Goal: Task Accomplishment & Management: Manage account settings

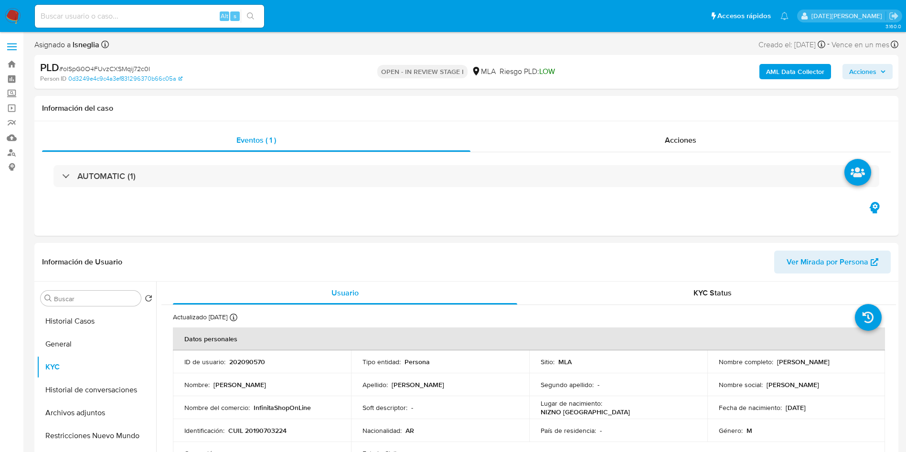
select select "10"
drag, startPoint x: 772, startPoint y: 361, endPoint x: 868, endPoint y: 364, distance: 96.0
click at [868, 364] on div "Nombre completo : Luis Miguel Luciano Figuereo" at bounding box center [795, 362] width 155 height 9
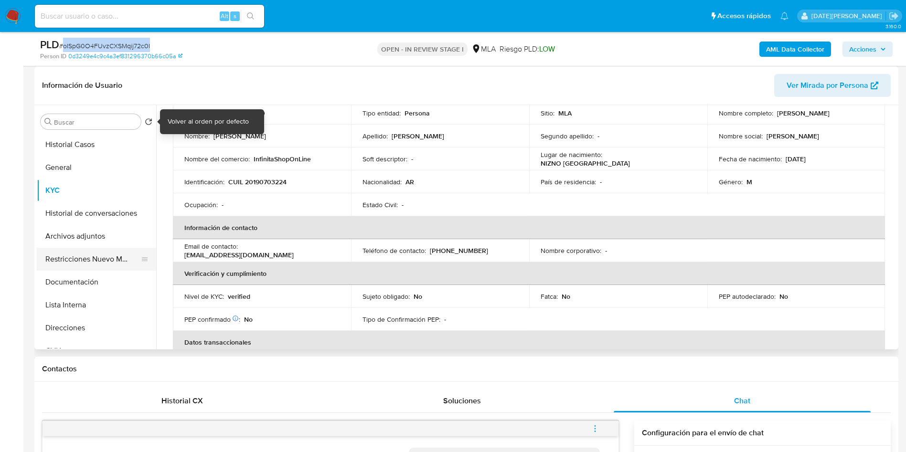
scroll to position [143, 0]
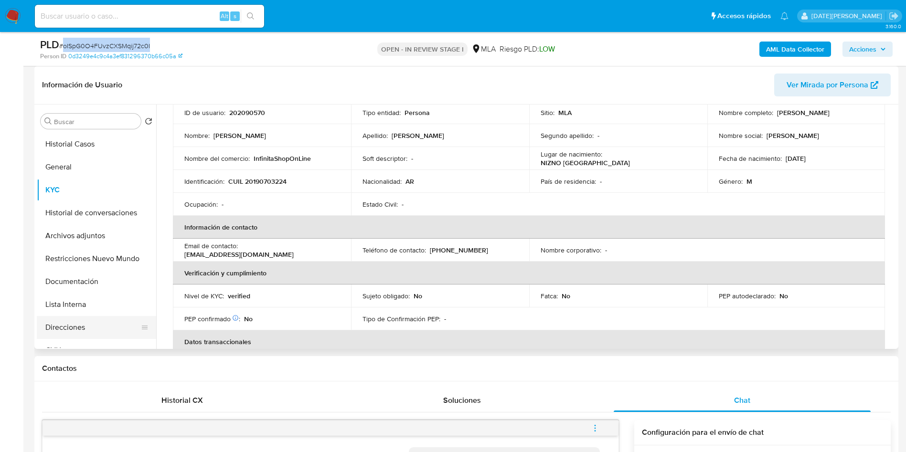
click at [74, 329] on button "Direcciones" at bounding box center [93, 327] width 112 height 23
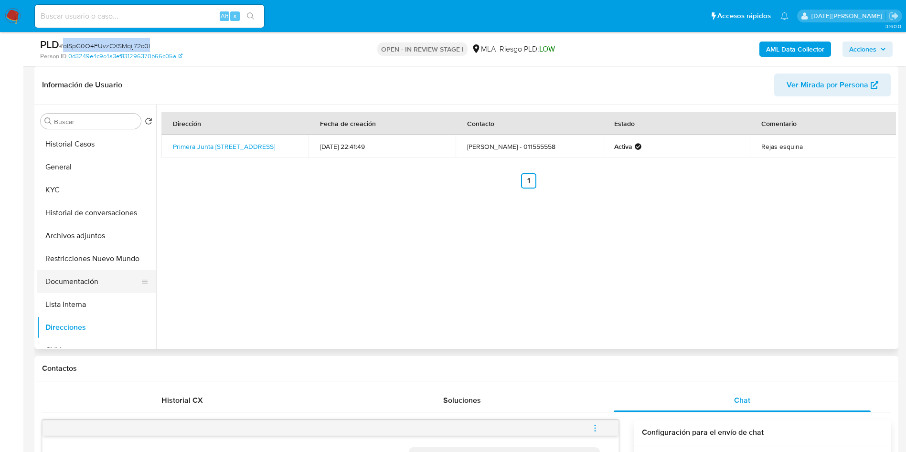
click at [80, 281] on button "Documentación" at bounding box center [93, 281] width 112 height 23
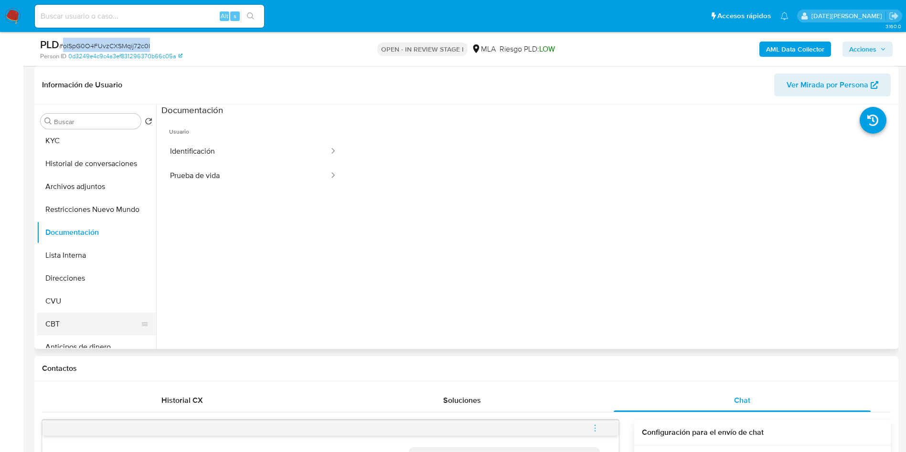
scroll to position [72, 0]
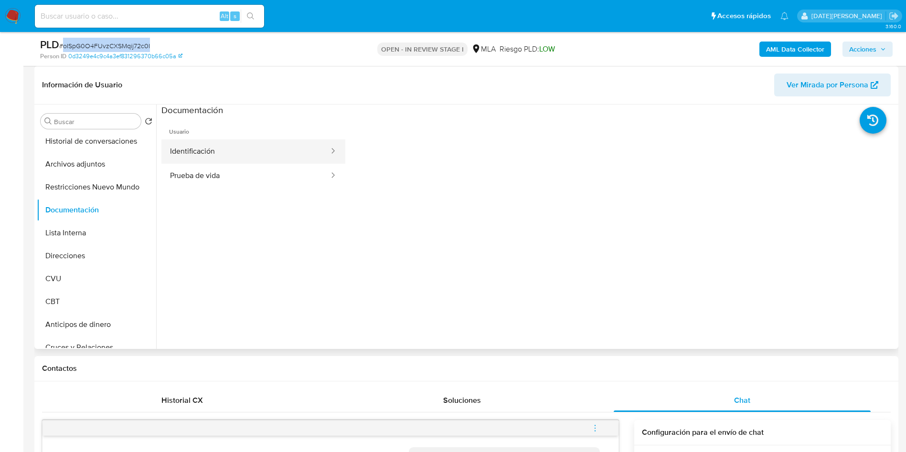
click at [214, 144] on button "Identificación" at bounding box center [245, 151] width 168 height 24
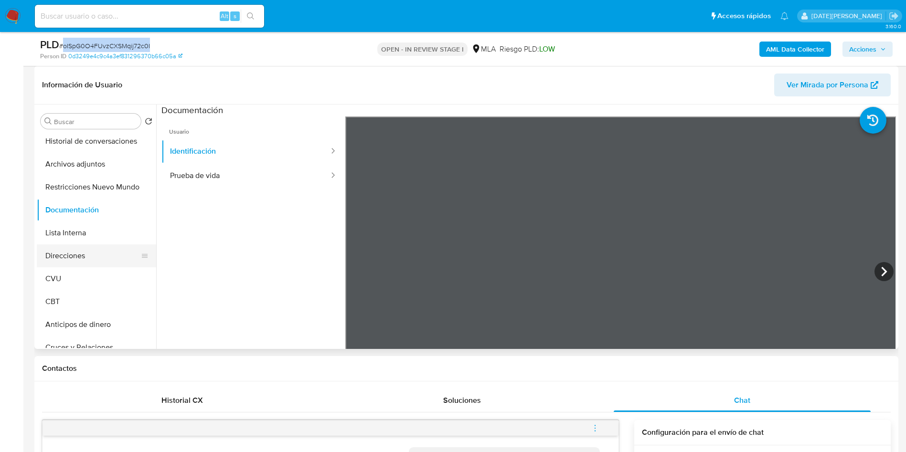
click at [72, 254] on button "Direcciones" at bounding box center [93, 255] width 112 height 23
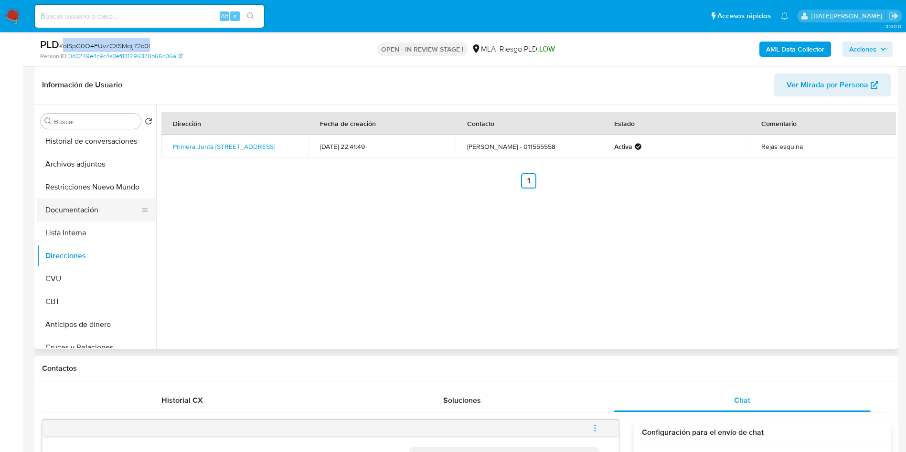
click at [69, 211] on button "Documentación" at bounding box center [93, 210] width 112 height 23
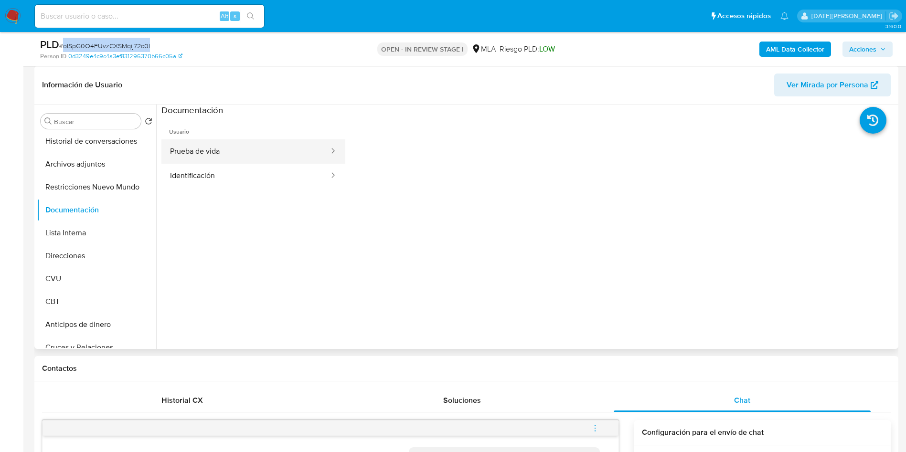
click at [273, 151] on button "Prueba de vida" at bounding box center [245, 151] width 168 height 24
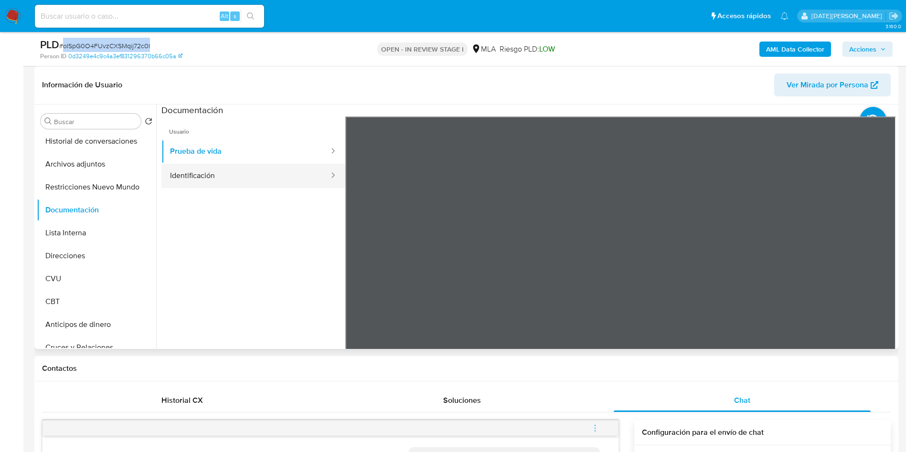
click at [182, 175] on button "Identificación" at bounding box center [245, 176] width 168 height 24
click at [73, 285] on button "CVU" at bounding box center [93, 278] width 112 height 23
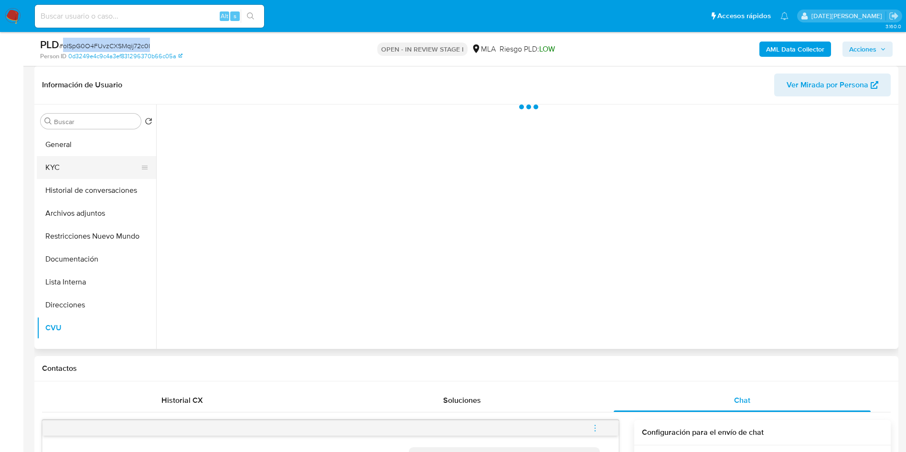
scroll to position [0, 0]
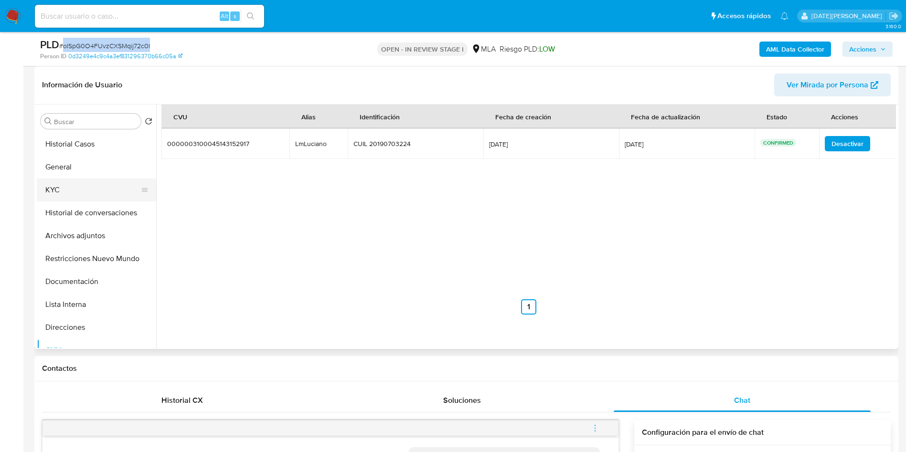
click at [81, 189] on button "KYC" at bounding box center [93, 190] width 112 height 23
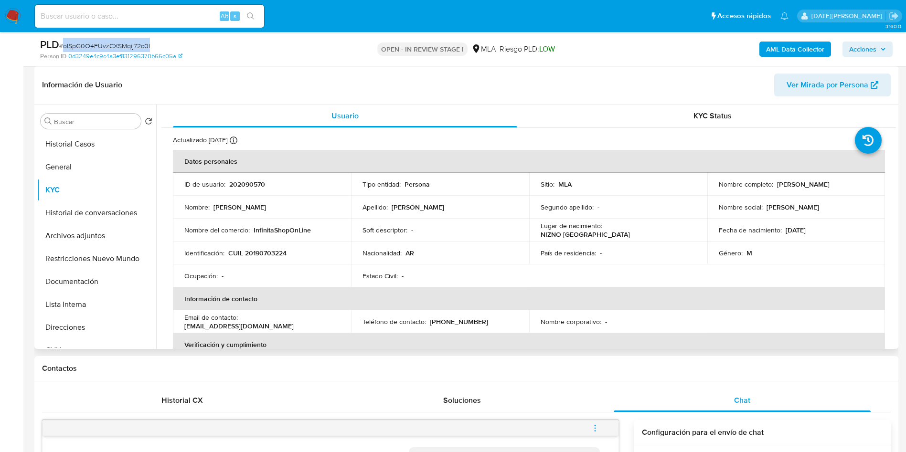
click at [267, 250] on p "CUIL 20190703224" at bounding box center [257, 253] width 58 height 9
click at [248, 322] on p "dykapala27@gmail.com" at bounding box center [238, 326] width 109 height 9
drag, startPoint x: 241, startPoint y: 324, endPoint x: 311, endPoint y: 323, distance: 70.6
click at [294, 323] on p "dykapala27@gmail.com" at bounding box center [238, 326] width 109 height 9
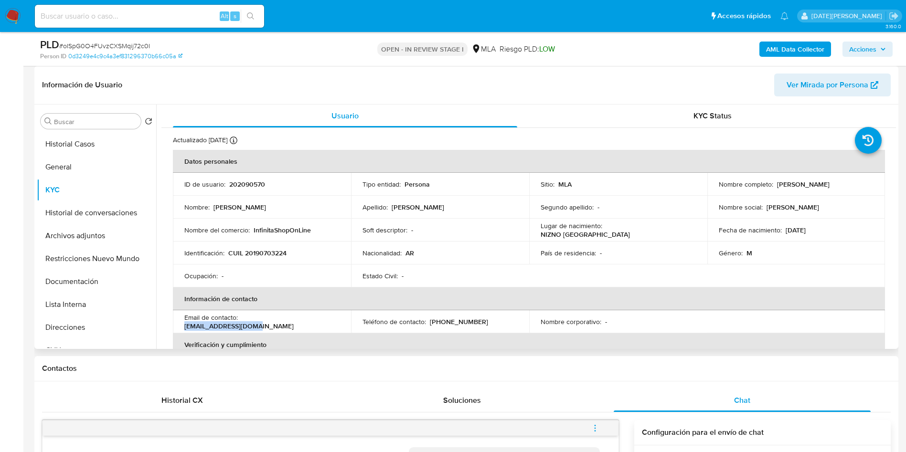
copy p "dykapala27@gmail.com"
click at [445, 323] on p "(11) 64811672" at bounding box center [459, 321] width 58 height 9
drag, startPoint x: 445, startPoint y: 323, endPoint x: 463, endPoint y: 308, distance: 23.4
click at [445, 323] on p "(11) 64811672" at bounding box center [459, 321] width 58 height 9
copy p "64811672"
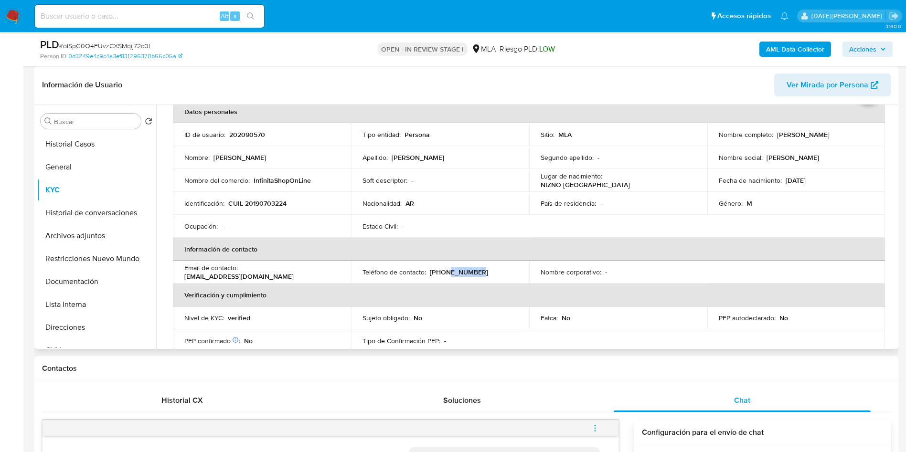
scroll to position [72, 0]
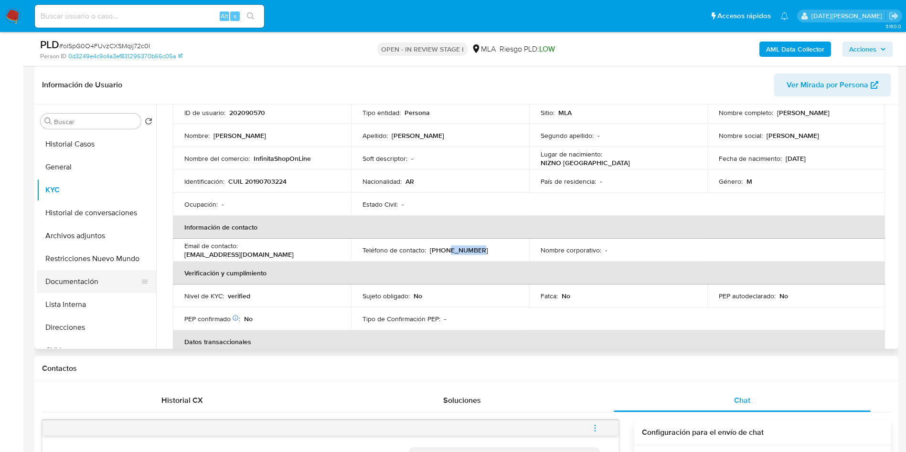
click at [94, 284] on button "Documentación" at bounding box center [93, 281] width 112 height 23
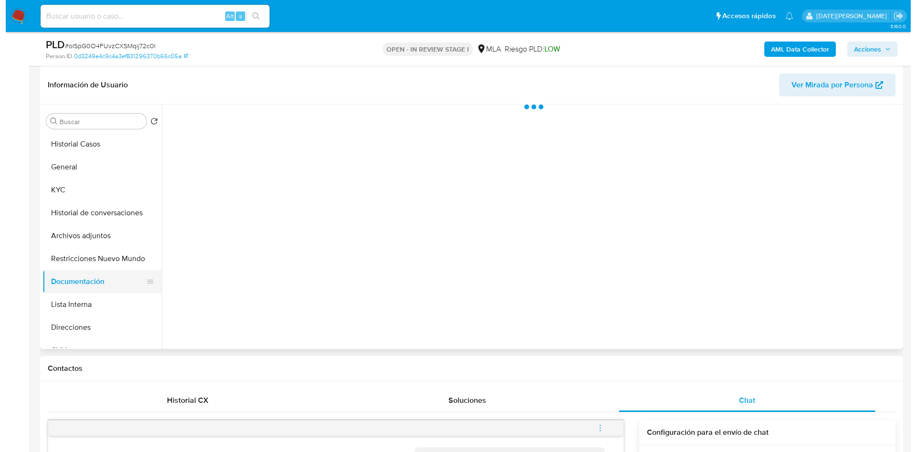
scroll to position [0, 0]
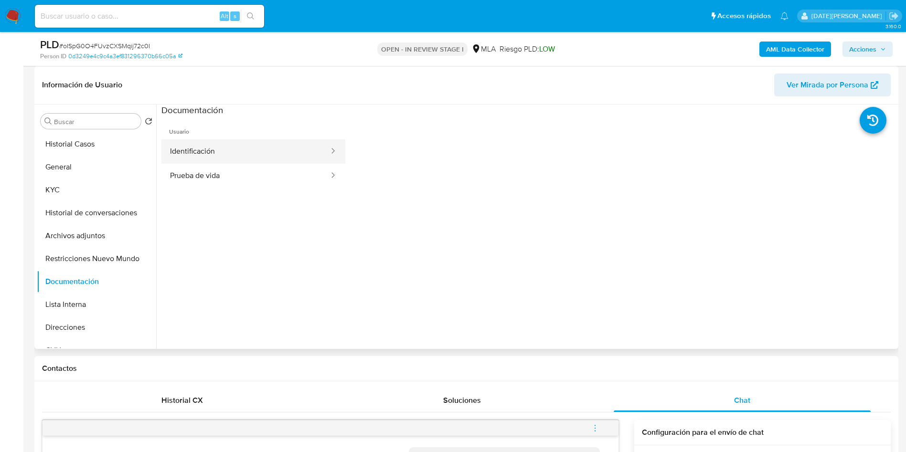
click at [227, 158] on button "Identificación" at bounding box center [245, 151] width 168 height 24
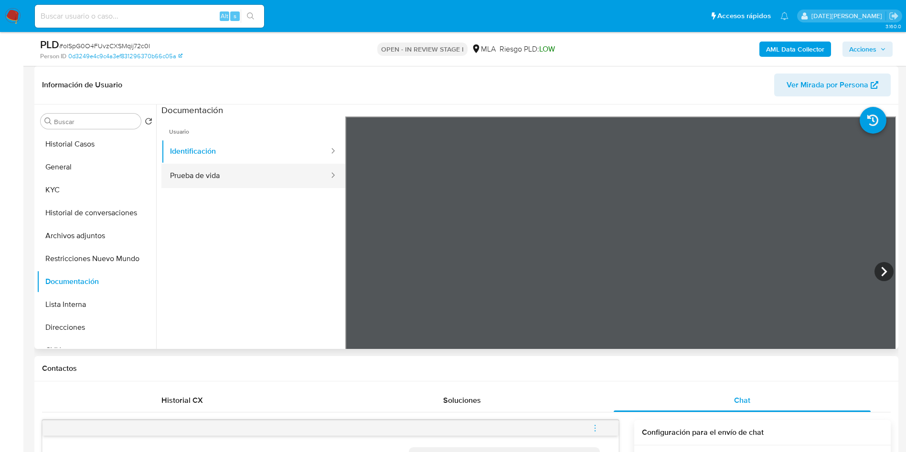
click at [231, 174] on button "Prueba de vida" at bounding box center [245, 176] width 168 height 24
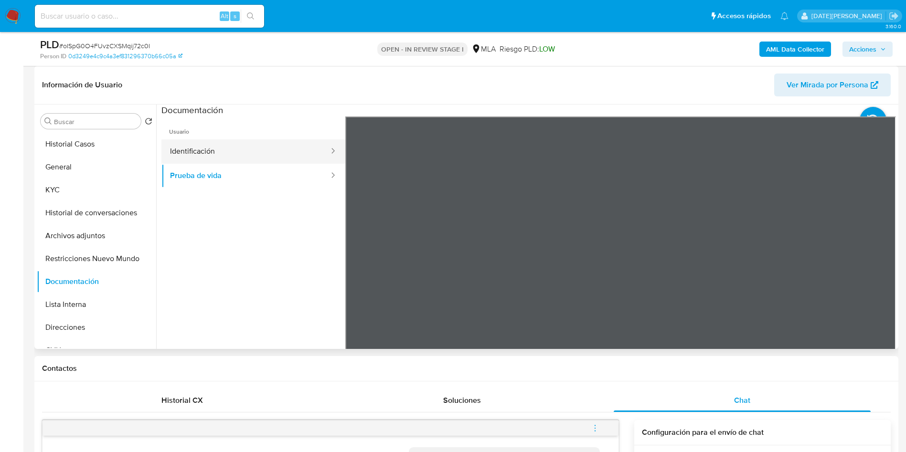
click at [182, 144] on button "Identificación" at bounding box center [245, 151] width 168 height 24
click at [94, 223] on button "Historial de conversaciones" at bounding box center [93, 212] width 112 height 23
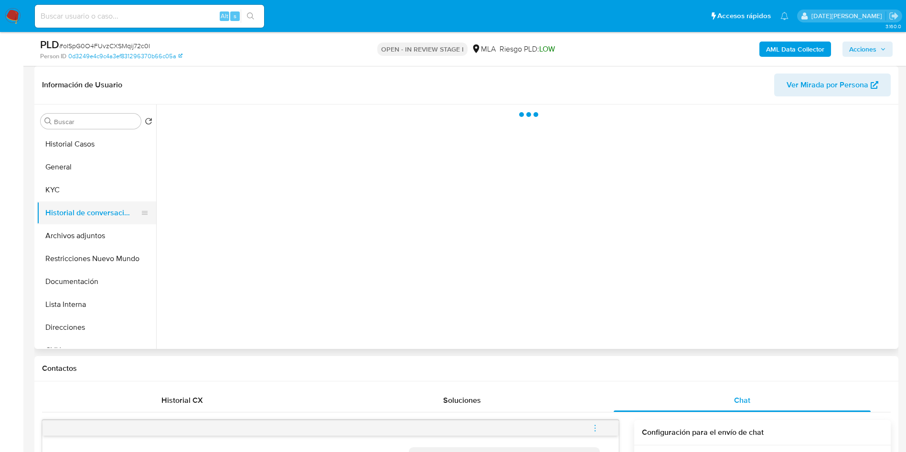
click at [97, 207] on button "Historial de conversaciones" at bounding box center [93, 212] width 112 height 23
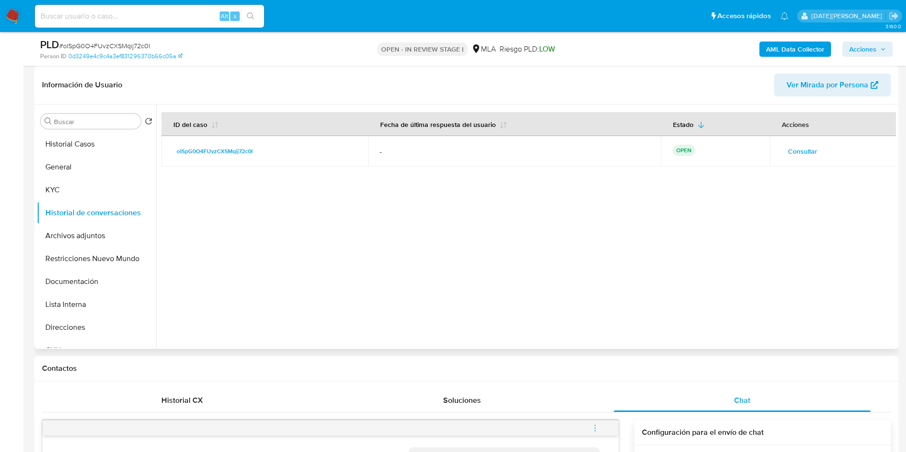
click at [792, 147] on span "Consultar" at bounding box center [802, 151] width 29 height 13
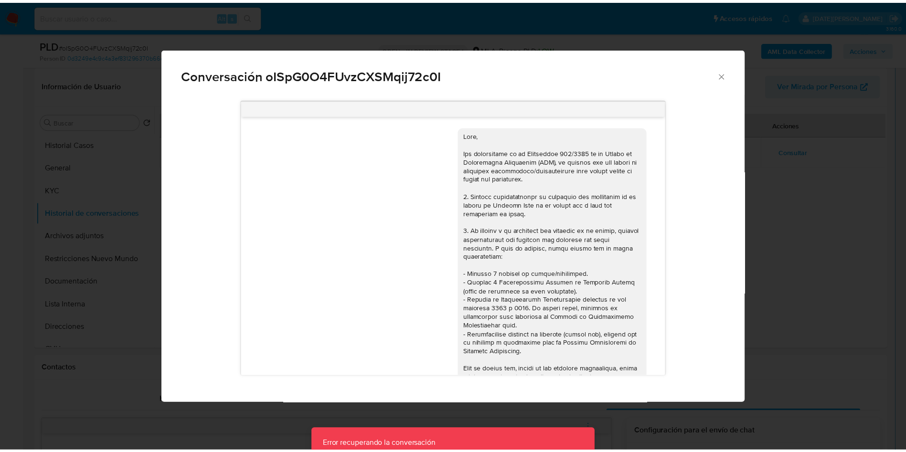
scroll to position [490, 0]
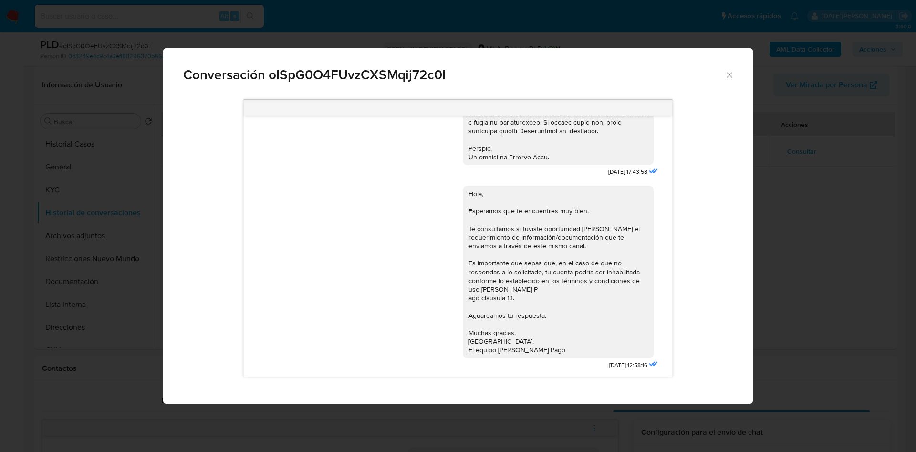
click at [732, 77] on icon "Cerrar" at bounding box center [730, 75] width 10 height 10
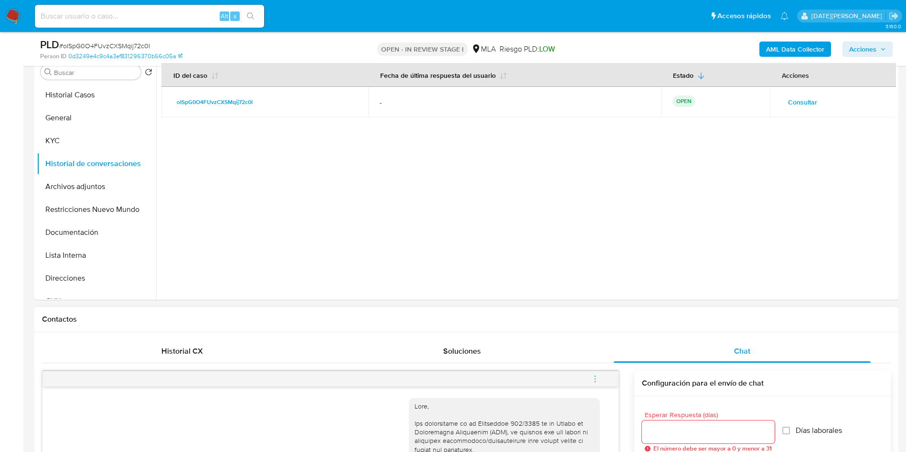
scroll to position [215, 0]
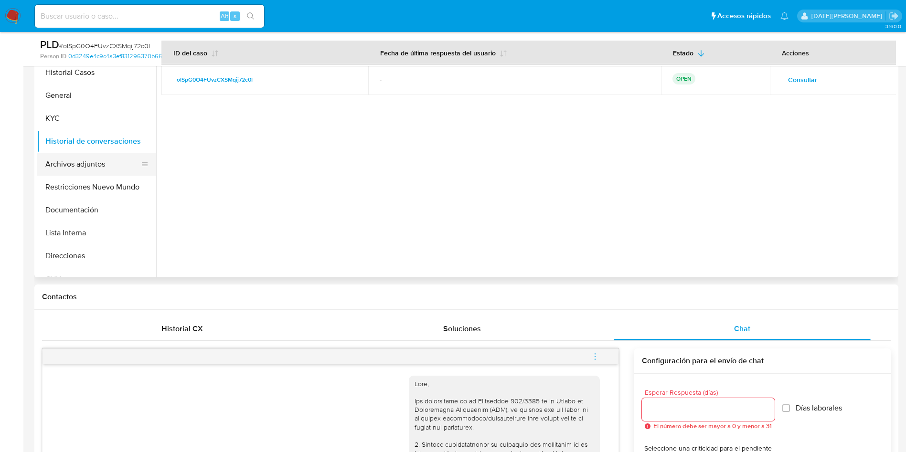
click at [90, 163] on button "Archivos adjuntos" at bounding box center [93, 164] width 112 height 23
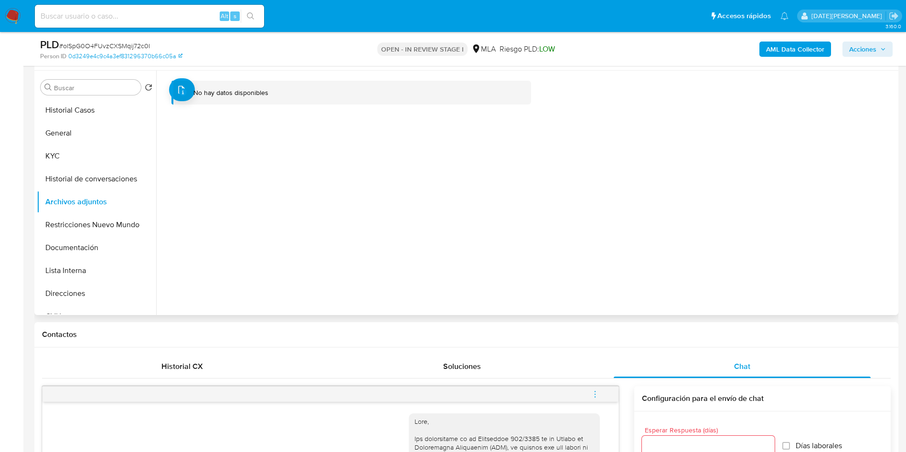
scroll to position [143, 0]
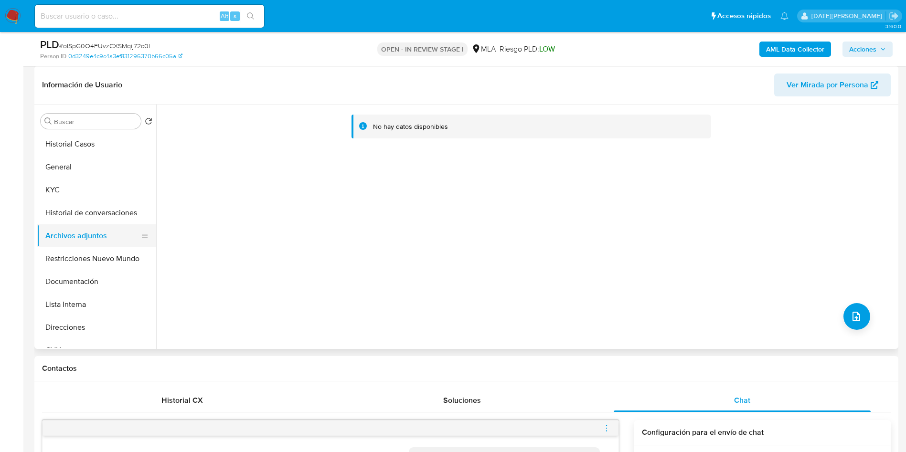
click at [114, 243] on button "Archivos adjuntos" at bounding box center [93, 235] width 112 height 23
click at [112, 254] on button "Restricciones Nuevo Mundo" at bounding box center [93, 258] width 112 height 23
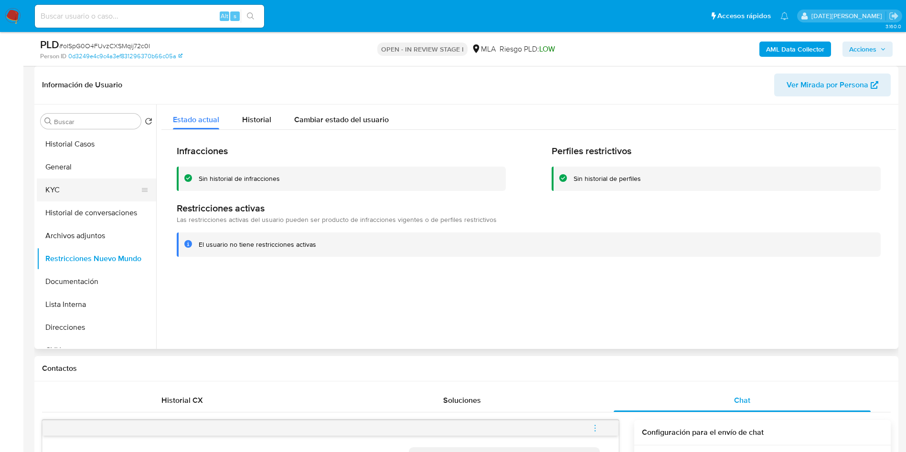
click at [90, 192] on button "KYC" at bounding box center [93, 190] width 112 height 23
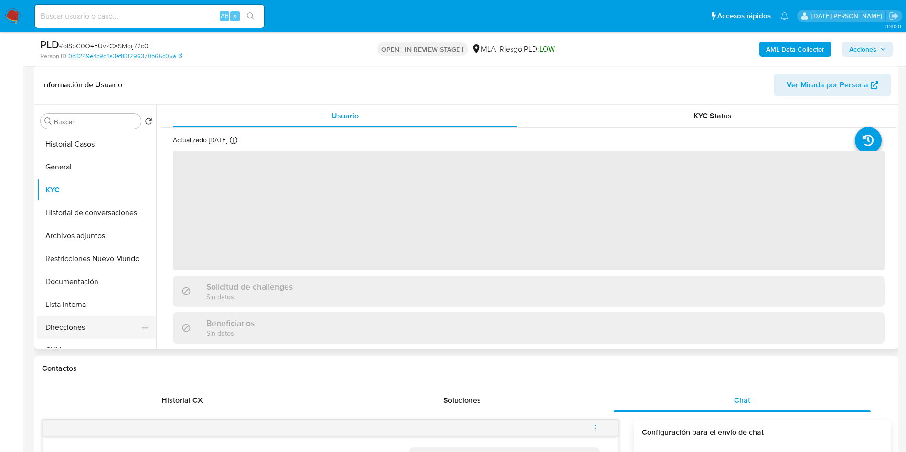
drag, startPoint x: 87, startPoint y: 321, endPoint x: 95, endPoint y: 320, distance: 8.2
click at [87, 322] on button "Direcciones" at bounding box center [93, 327] width 112 height 23
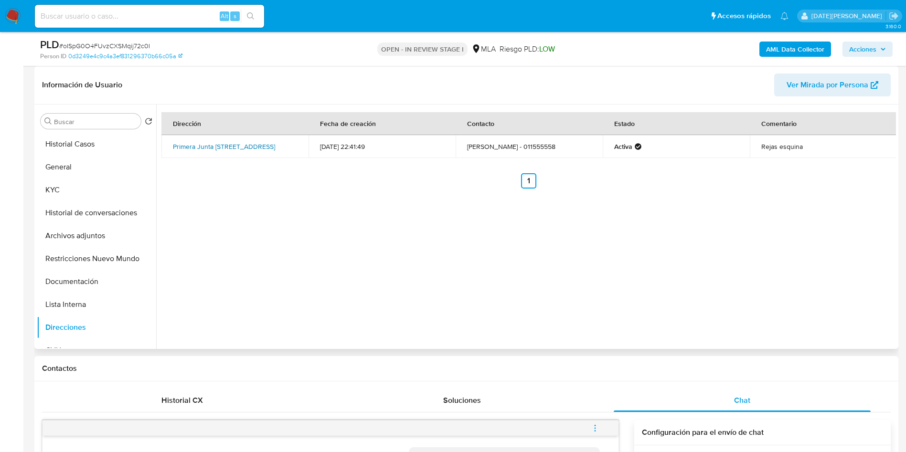
click at [208, 144] on link "Primera Junta 3606, Villa Vatteone, Buenos Aires, 1853, Argentina 3606" at bounding box center [224, 147] width 102 height 10
click at [243, 150] on link "Primera Junta 3606, Villa Vatteone, Buenos Aires, 1853, Argentina 3606" at bounding box center [224, 147] width 102 height 10
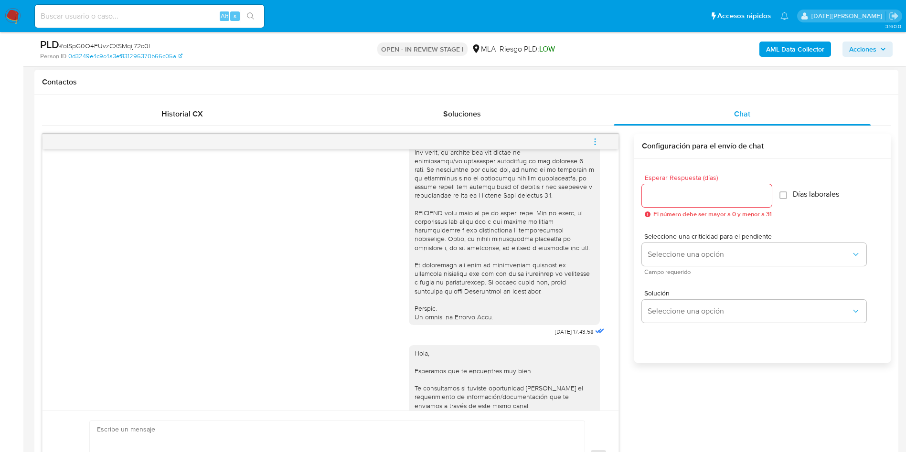
scroll to position [490, 0]
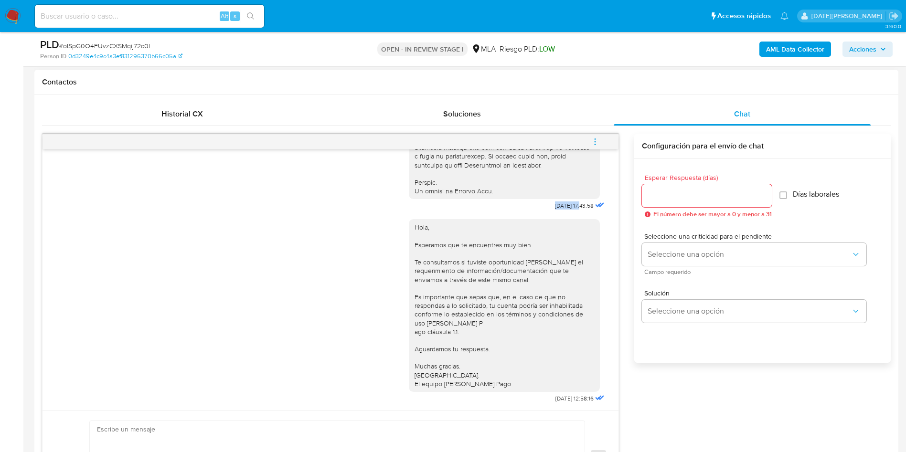
drag, startPoint x: 531, startPoint y: 199, endPoint x: 537, endPoint y: 171, distance: 28.0
copy span "18/08/2025"
drag, startPoint x: 530, startPoint y: 398, endPoint x: 562, endPoint y: 399, distance: 32.0
click at [562, 399] on div "Hola, Esperamos que te encuentres muy bien. Te consultamos si tuviste oportunid…" at bounding box center [508, 308] width 198 height 193
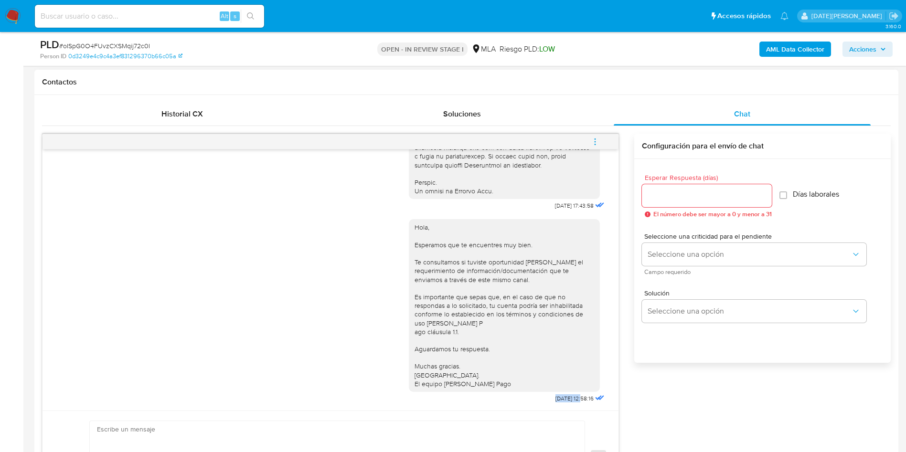
copy span "22/08/2025"
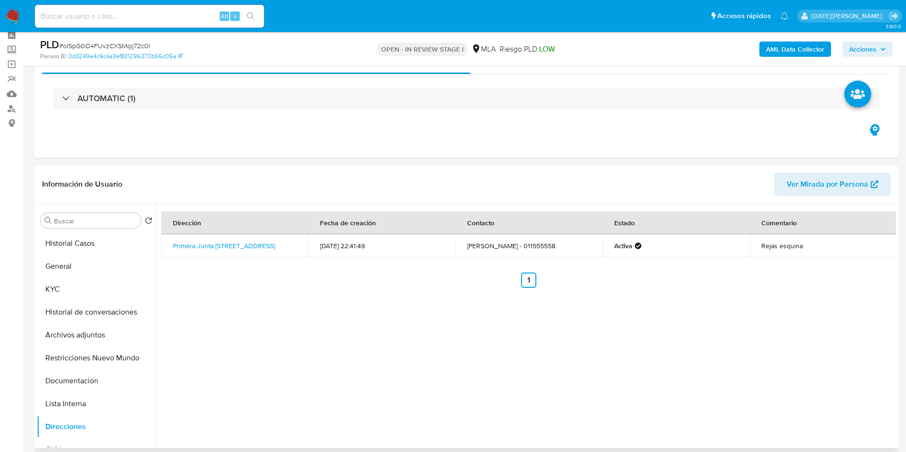
scroll to position [0, 0]
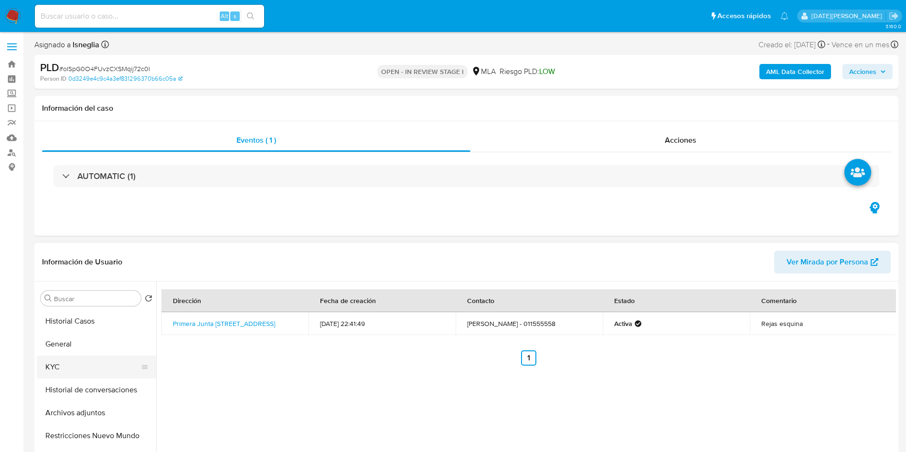
click at [52, 368] on button "KYC" at bounding box center [93, 367] width 112 height 23
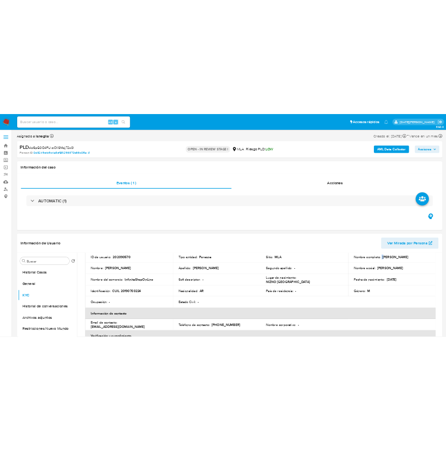
scroll to position [69, 0]
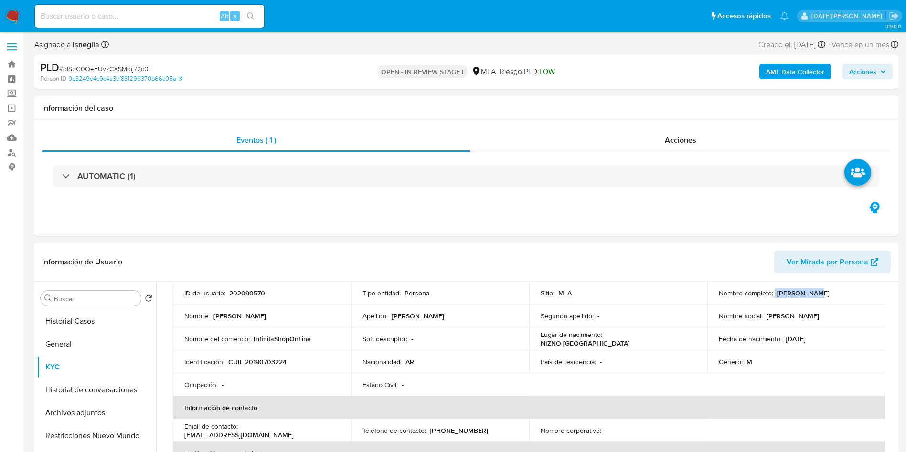
drag, startPoint x: 772, startPoint y: 290, endPoint x: 807, endPoint y: 293, distance: 35.4
click at [807, 293] on div "Nombre completo : Luis Miguel Luciano Figuereo" at bounding box center [795, 293] width 155 height 9
click at [813, 295] on p "Luis Miguel Luciano Figuereo" at bounding box center [803, 293] width 53 height 9
drag, startPoint x: 774, startPoint y: 294, endPoint x: 865, endPoint y: 292, distance: 90.7
click at [865, 292] on div "Nombre completo : Luis Miguel Luciano Figuereo" at bounding box center [795, 293] width 155 height 9
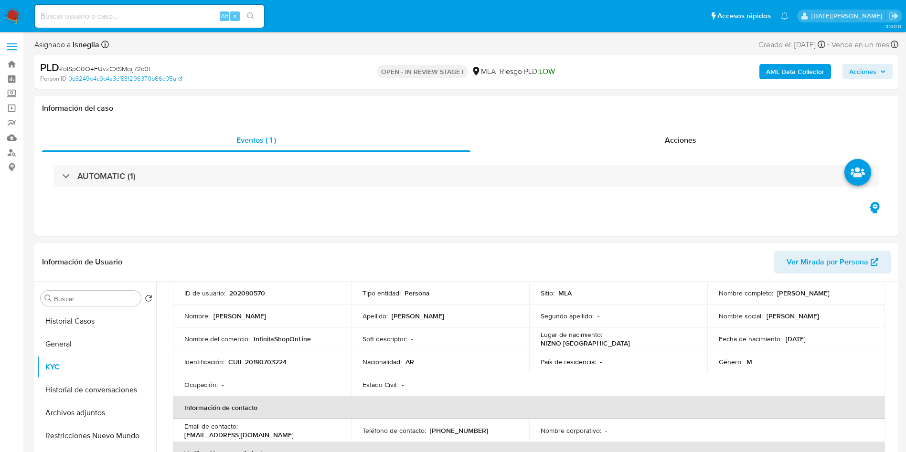
copy p "Luis Miguel Luciano Figuereo"
drag, startPoint x: 229, startPoint y: 361, endPoint x: 290, endPoint y: 361, distance: 61.6
click at [290, 361] on div "Identificación : CUIL 20190703224" at bounding box center [261, 362] width 155 height 9
copy p "CUIL 20190703224"
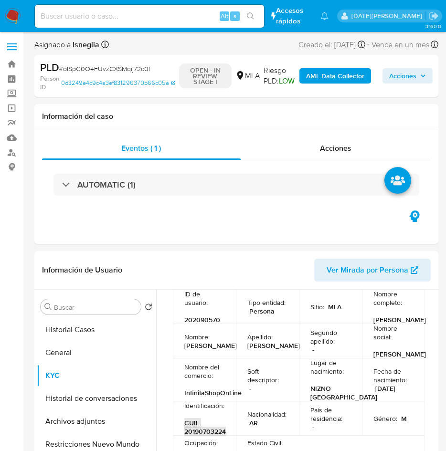
scroll to position [70, 0]
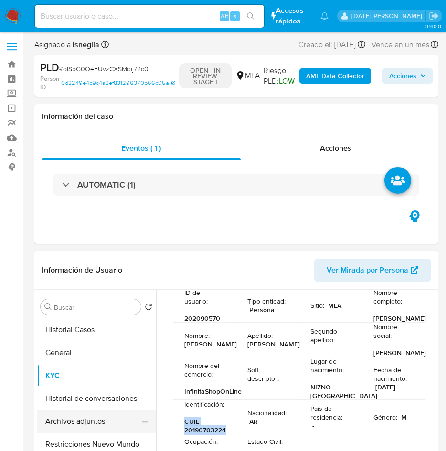
click at [80, 413] on button "Archivos adjuntos" at bounding box center [93, 421] width 112 height 23
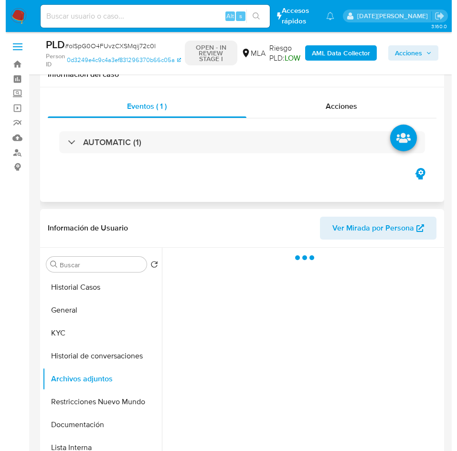
scroll to position [72, 0]
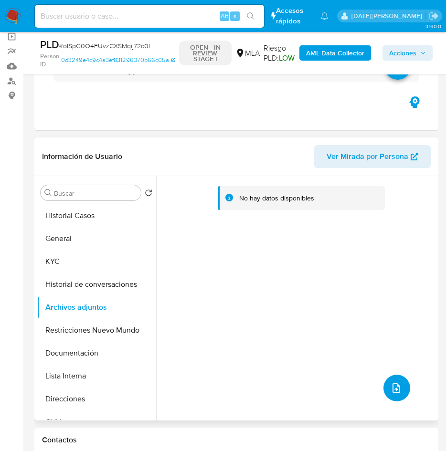
click at [393, 389] on icon "upload-file" at bounding box center [396, 388] width 8 height 10
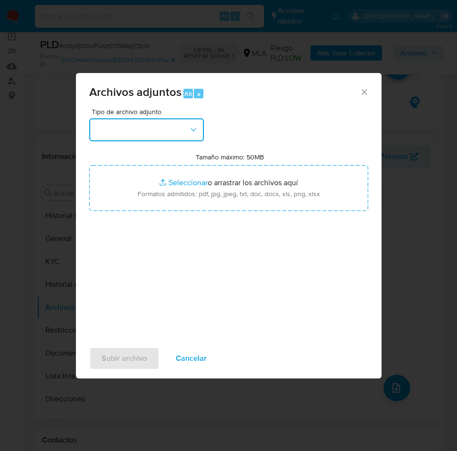
click at [138, 126] on button "button" at bounding box center [146, 129] width 115 height 23
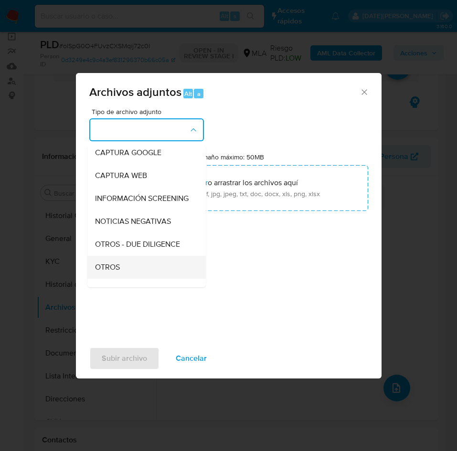
click at [124, 275] on div "OTROS" at bounding box center [143, 267] width 97 height 23
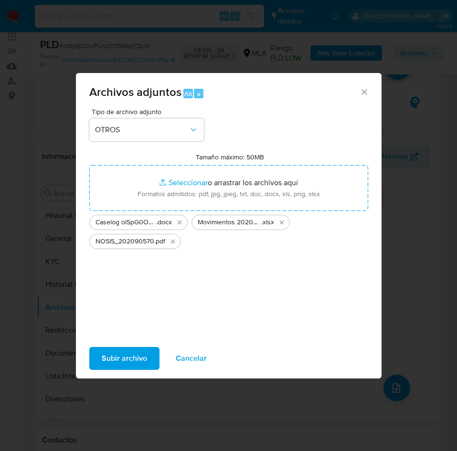
click at [108, 356] on span "Subir archivo" at bounding box center [124, 358] width 45 height 21
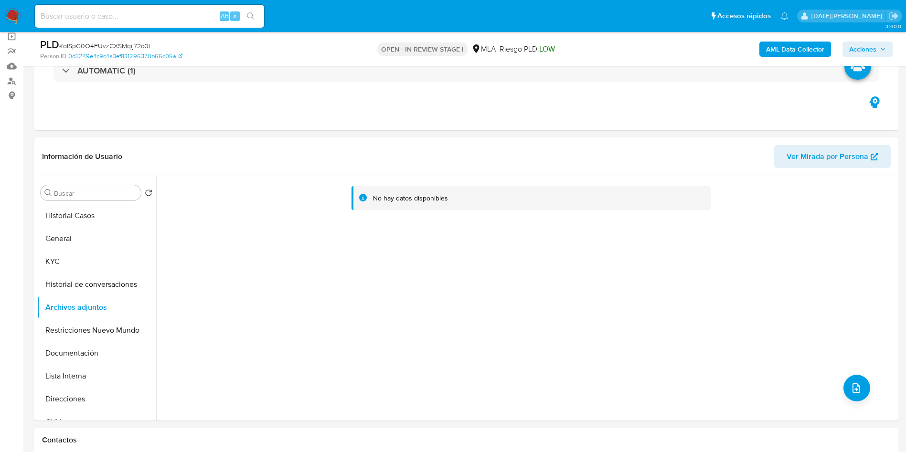
click at [791, 47] on b "AML Data Collector" at bounding box center [795, 49] width 58 height 15
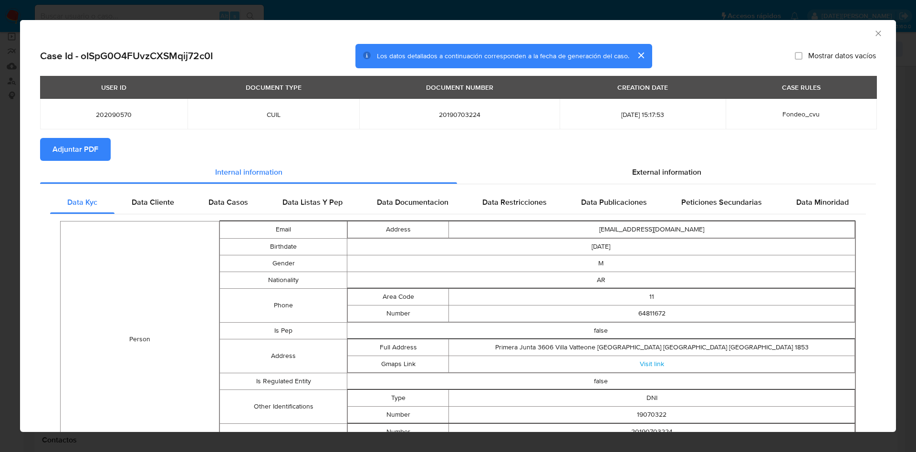
click at [66, 143] on span "Adjuntar PDF" at bounding box center [76, 149] width 46 height 21
click at [637, 168] on span "External information" at bounding box center [666, 173] width 69 height 11
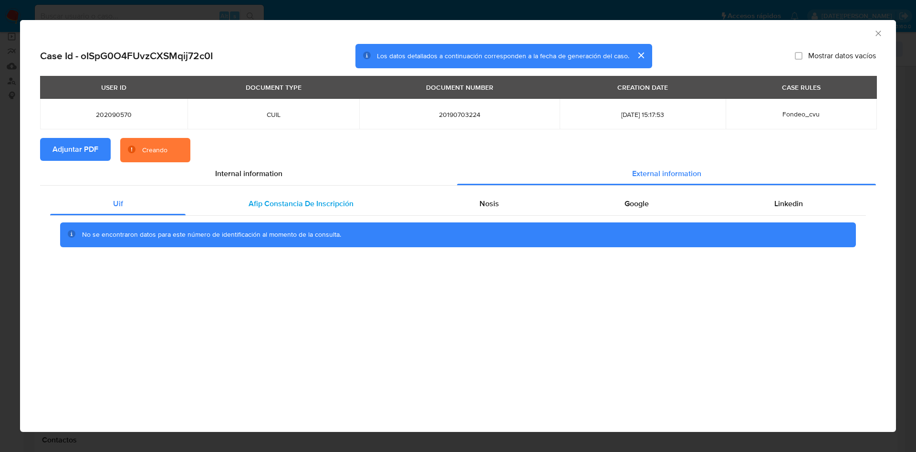
click at [269, 202] on span "Afip Constancia De Inscripción" at bounding box center [301, 203] width 105 height 11
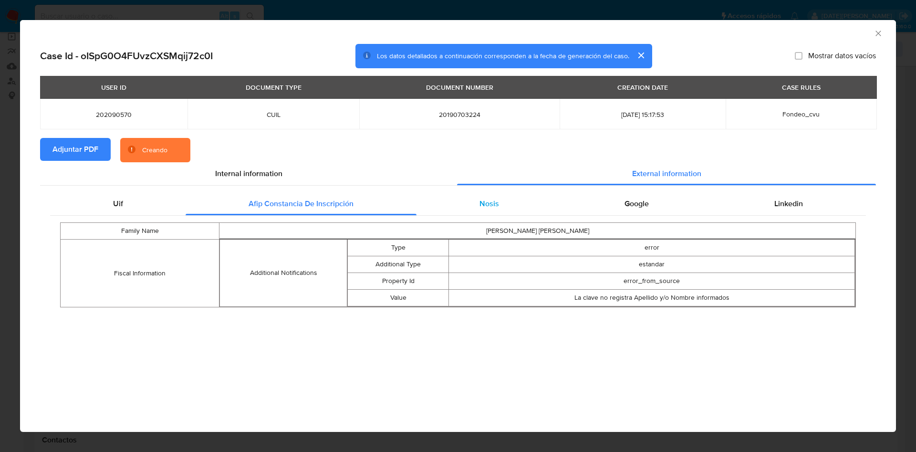
click at [474, 199] on div "Nosis" at bounding box center [489, 203] width 145 height 23
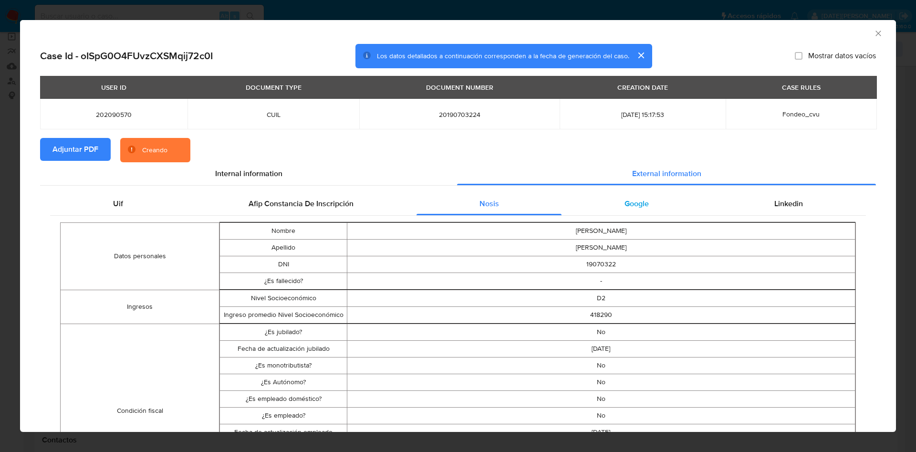
click at [613, 202] on div "Google" at bounding box center [637, 203] width 150 height 23
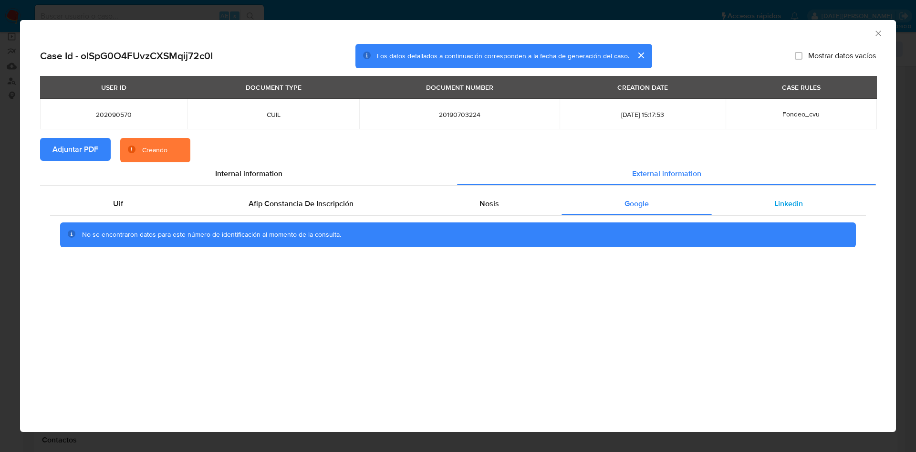
click at [795, 199] on span "Linkedin" at bounding box center [789, 203] width 29 height 11
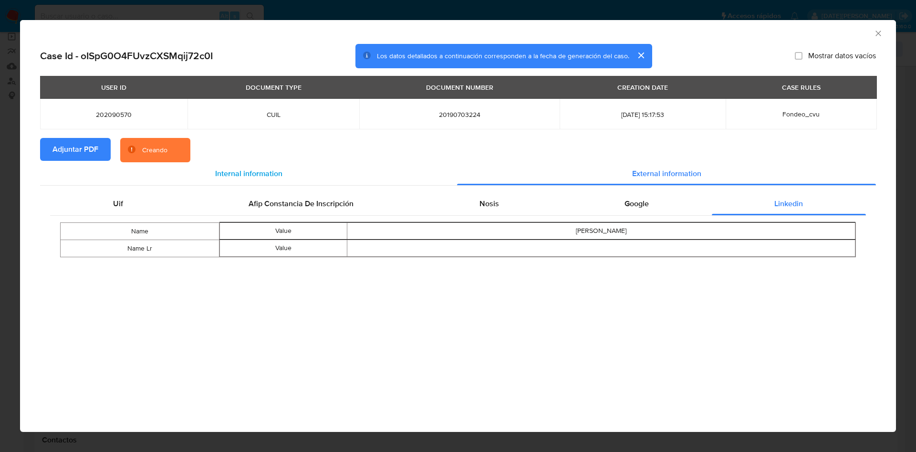
click at [226, 166] on div "Internal information" at bounding box center [248, 173] width 417 height 23
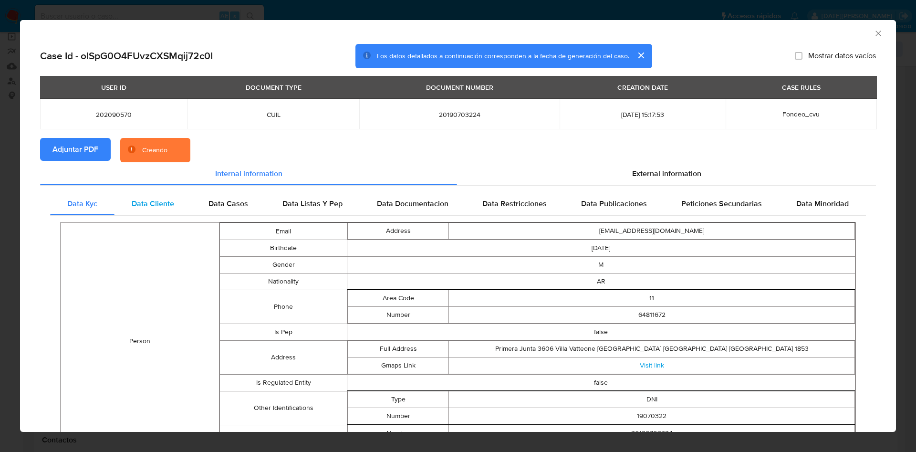
click at [175, 198] on div "Data Cliente" at bounding box center [153, 203] width 77 height 23
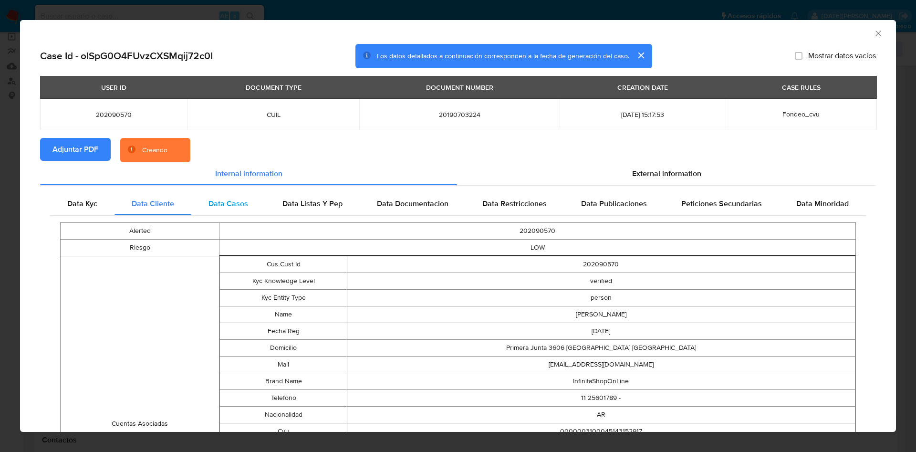
click at [220, 206] on span "Data Casos" at bounding box center [229, 203] width 40 height 11
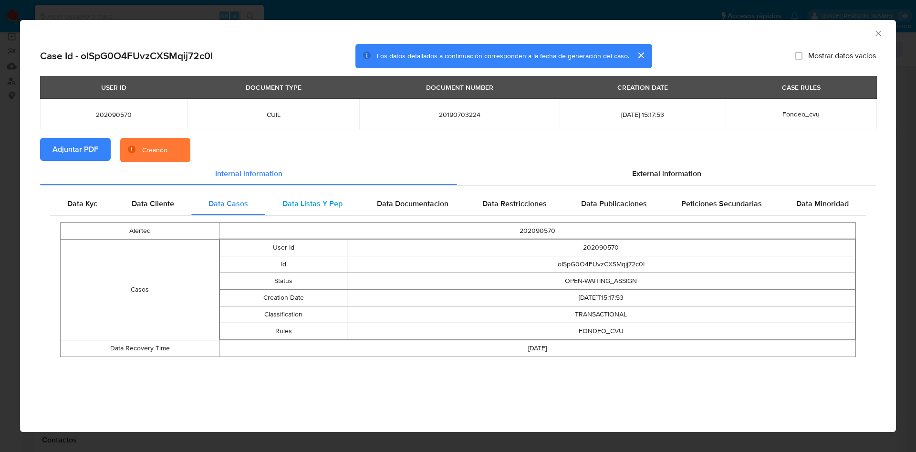
click at [323, 201] on span "Data Listas Y Pep" at bounding box center [313, 203] width 60 height 11
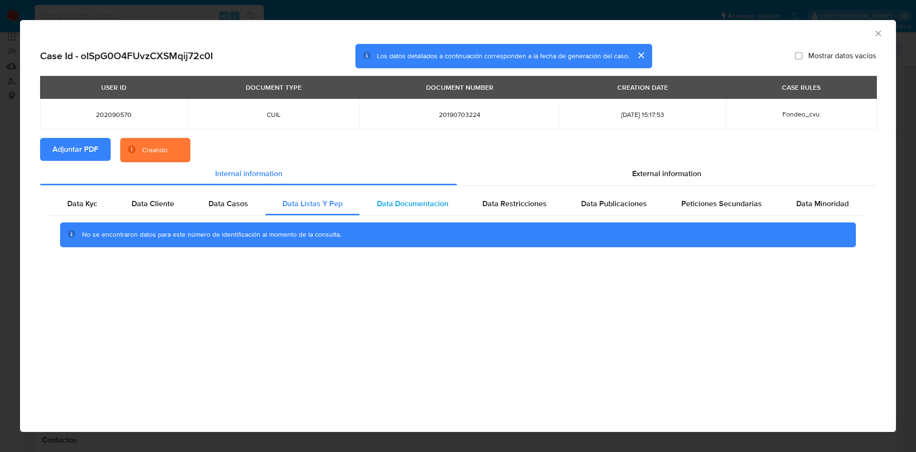
click at [438, 204] on span "Data Documentacion" at bounding box center [413, 203] width 72 height 11
click at [533, 201] on span "Data Restricciones" at bounding box center [515, 203] width 64 height 11
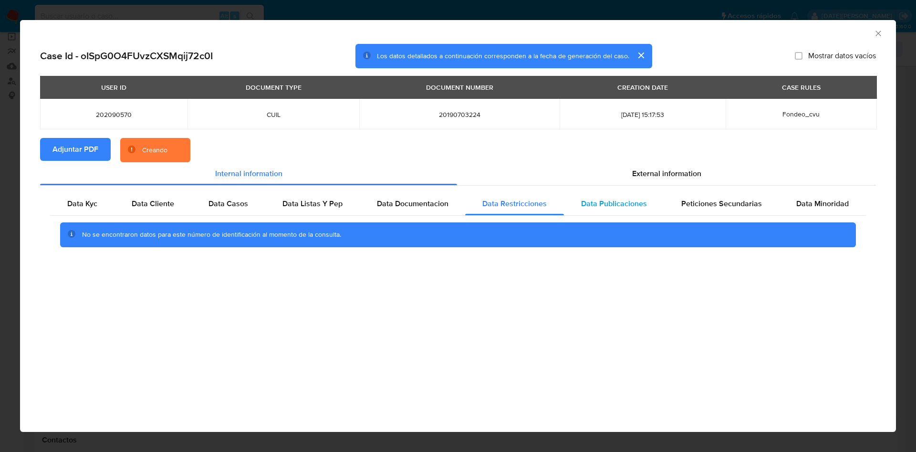
click at [655, 198] on div "Data Publicaciones" at bounding box center [614, 203] width 100 height 23
click at [740, 204] on span "Peticiones Secundarias" at bounding box center [722, 203] width 81 height 11
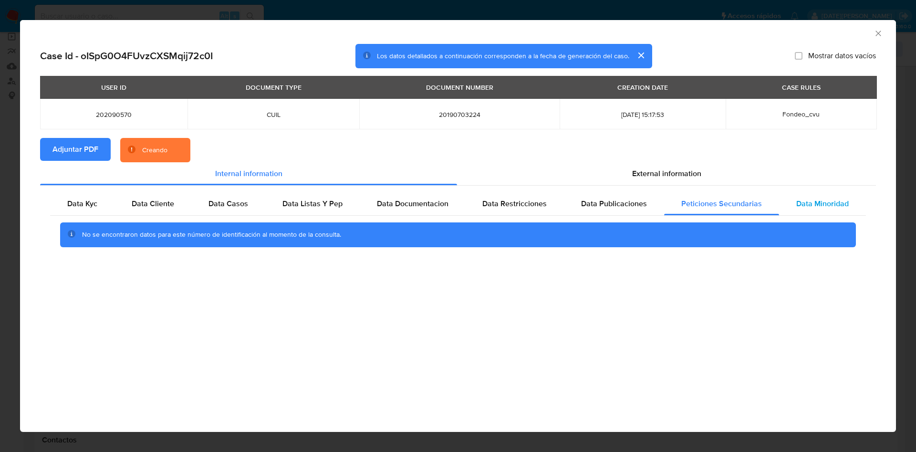
click at [818, 204] on span "Data Minoridad" at bounding box center [823, 203] width 53 height 11
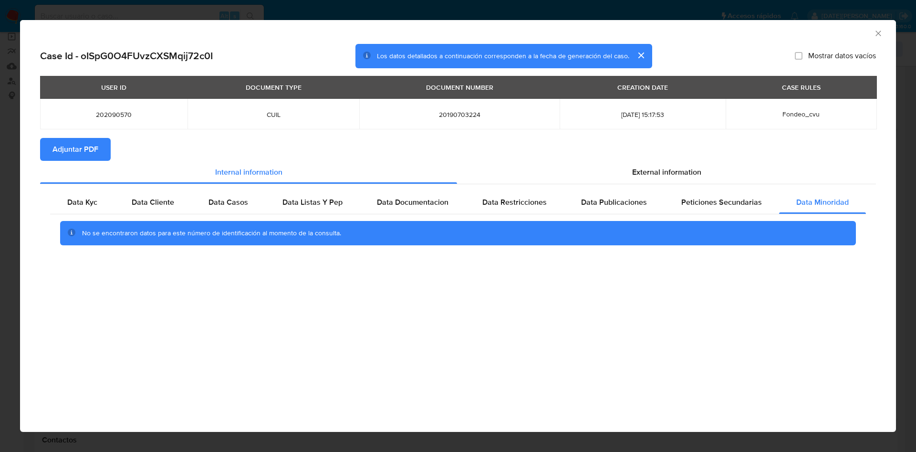
click at [878, 35] on icon "Cerrar ventana" at bounding box center [879, 34] width 10 height 10
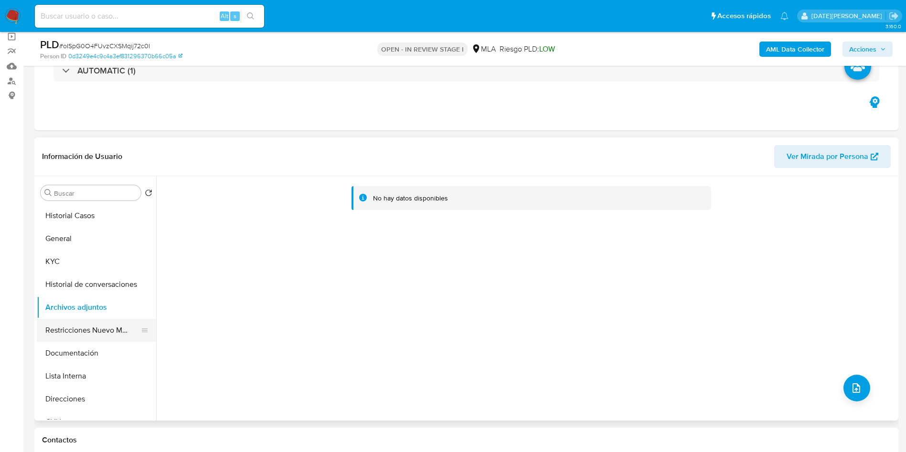
drag, startPoint x: 53, startPoint y: 337, endPoint x: 56, endPoint y: 326, distance: 11.5
click at [53, 337] on button "Restricciones Nuevo Mundo" at bounding box center [93, 330] width 112 height 23
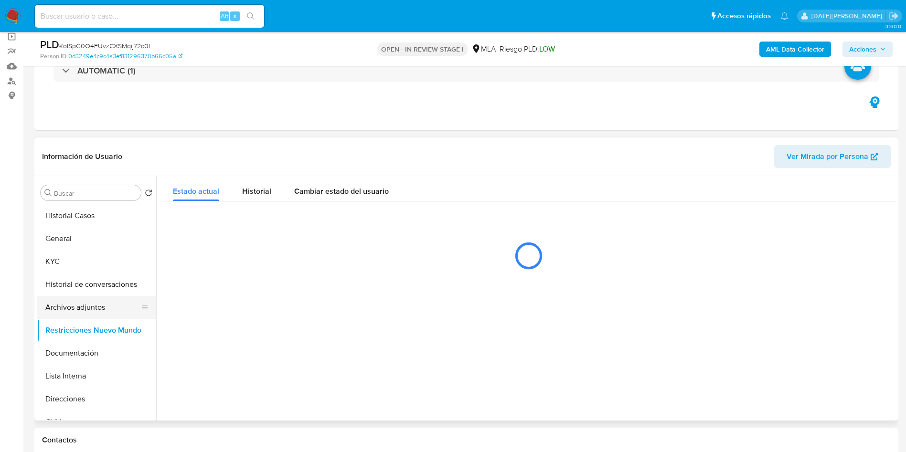
click at [61, 316] on button "Archivos adjuntos" at bounding box center [93, 307] width 112 height 23
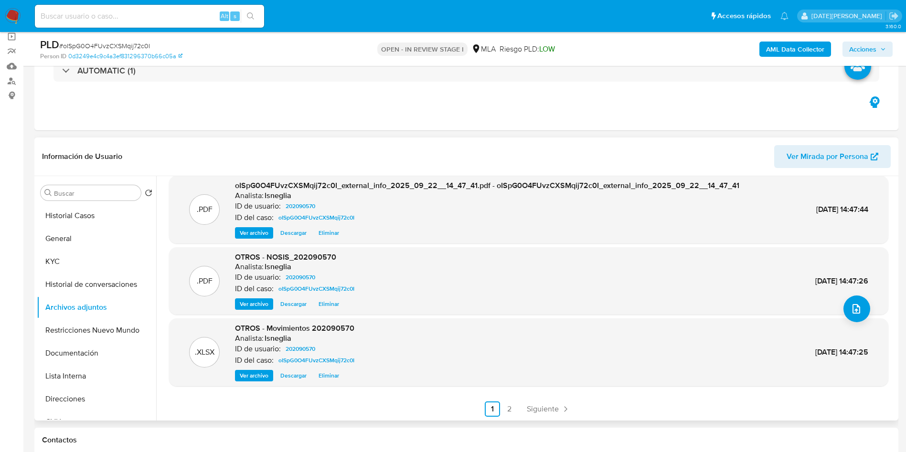
scroll to position [80, 0]
click at [507, 406] on link "2" at bounding box center [509, 407] width 15 height 15
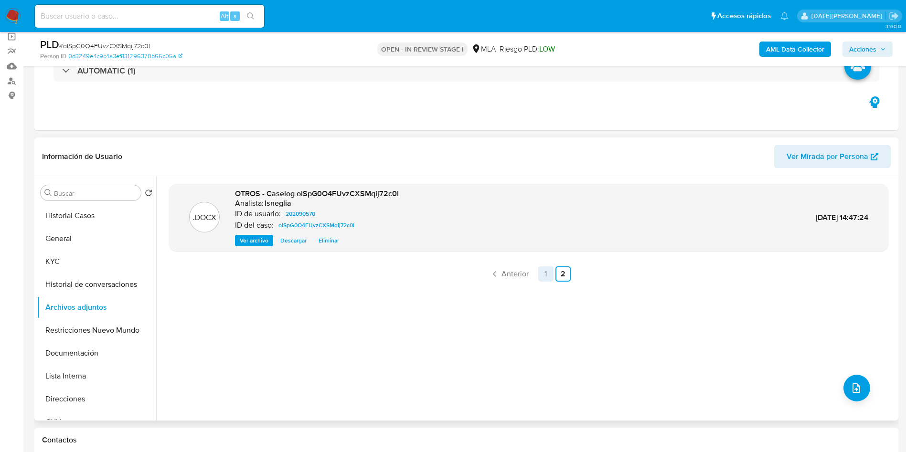
click at [544, 268] on link "1" at bounding box center [545, 273] width 15 height 15
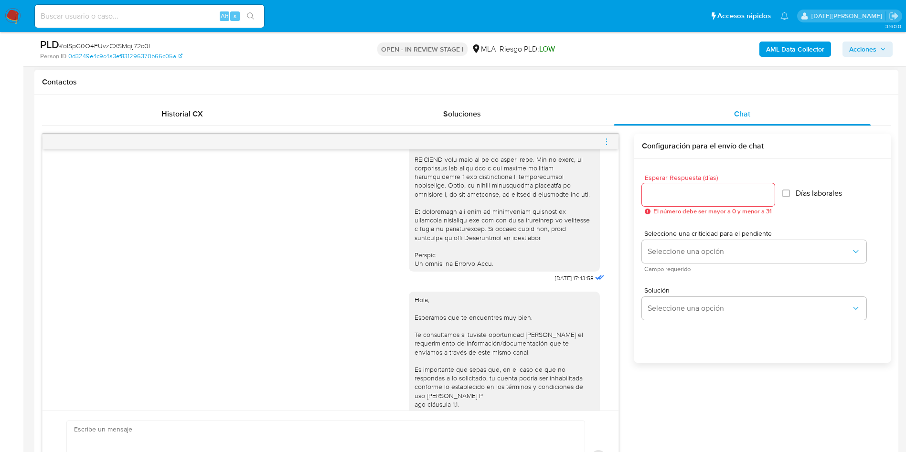
scroll to position [490, 0]
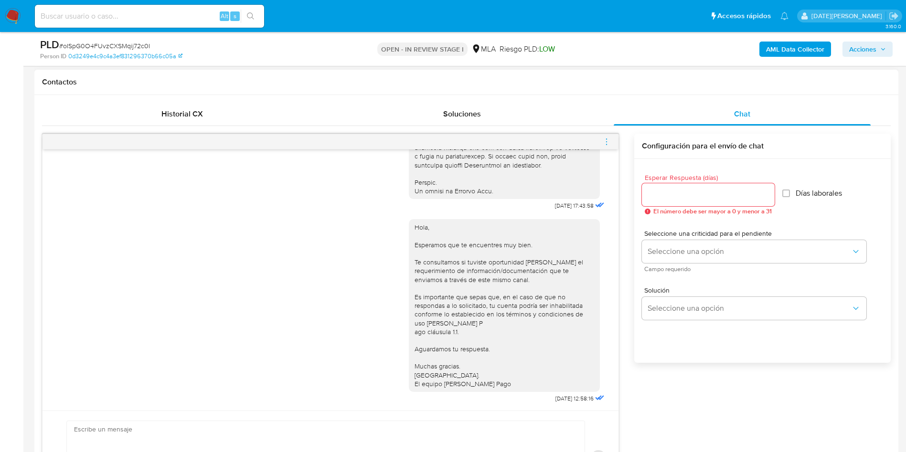
click at [603, 141] on icon "menu-action" at bounding box center [606, 141] width 9 height 9
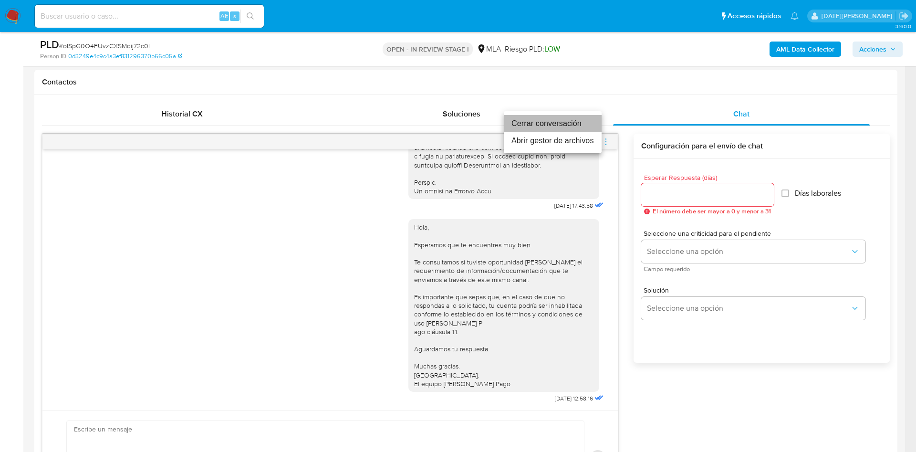
click at [549, 127] on li "Cerrar conversación" at bounding box center [553, 123] width 98 height 17
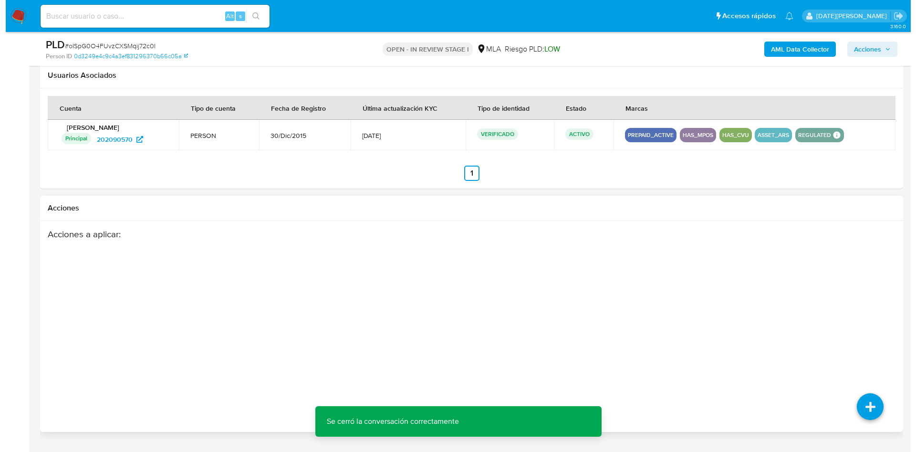
scroll to position [1435, 0]
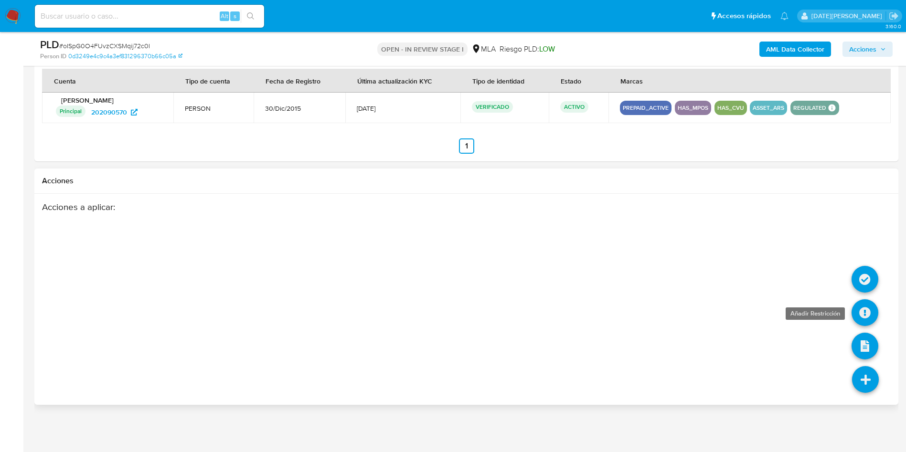
click at [872, 312] on icon at bounding box center [864, 312] width 27 height 27
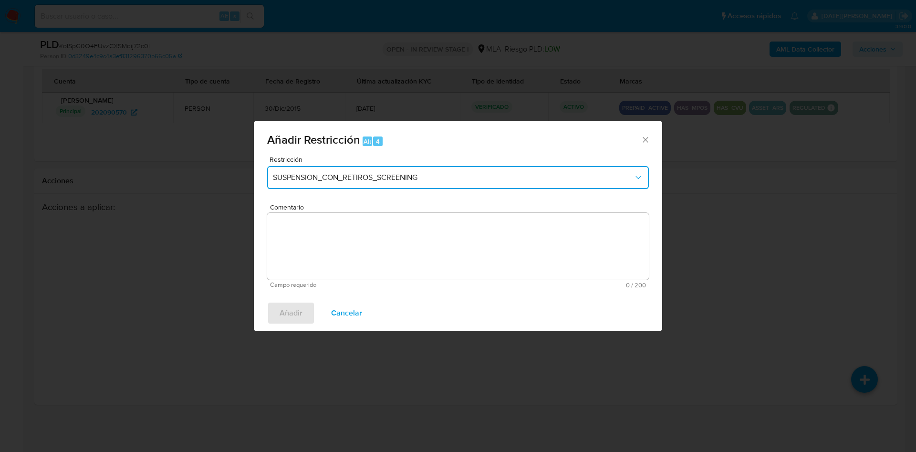
click at [349, 175] on span "SUSPENSION_CON_RETIROS_SCREENING" at bounding box center [453, 178] width 361 height 10
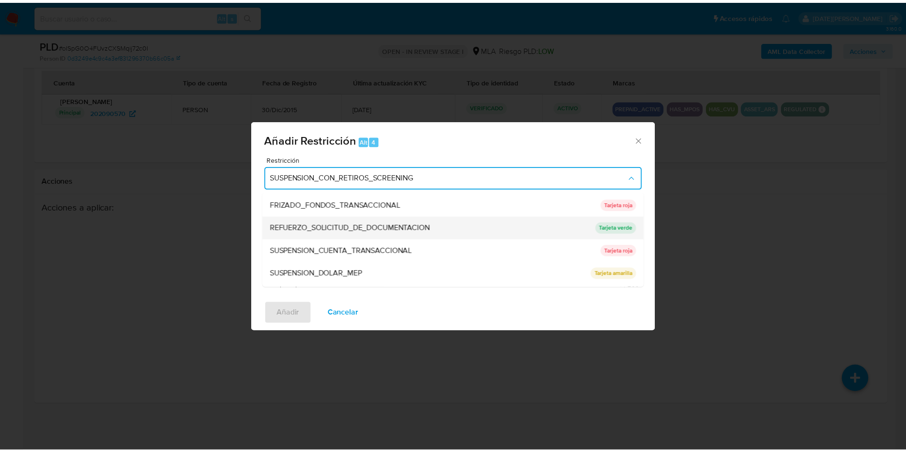
scroll to position [202, 0]
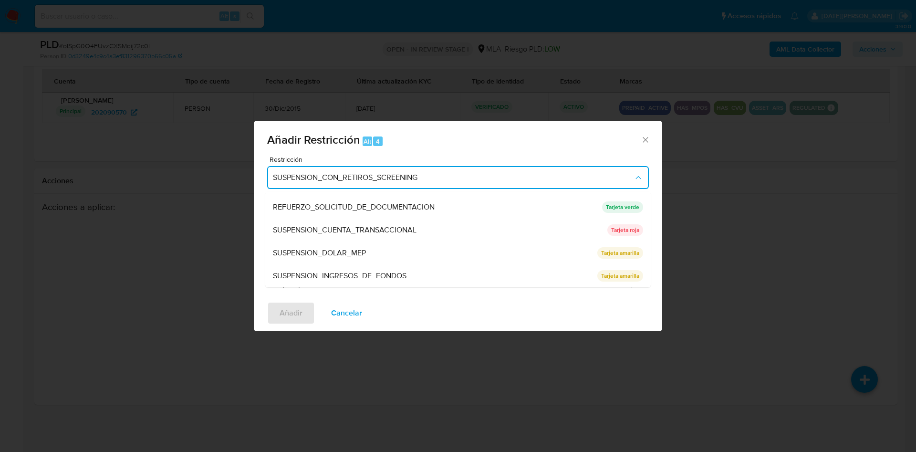
click at [390, 226] on span "SUSPENSION_CUENTA_TRANSACCIONAL" at bounding box center [345, 230] width 144 height 10
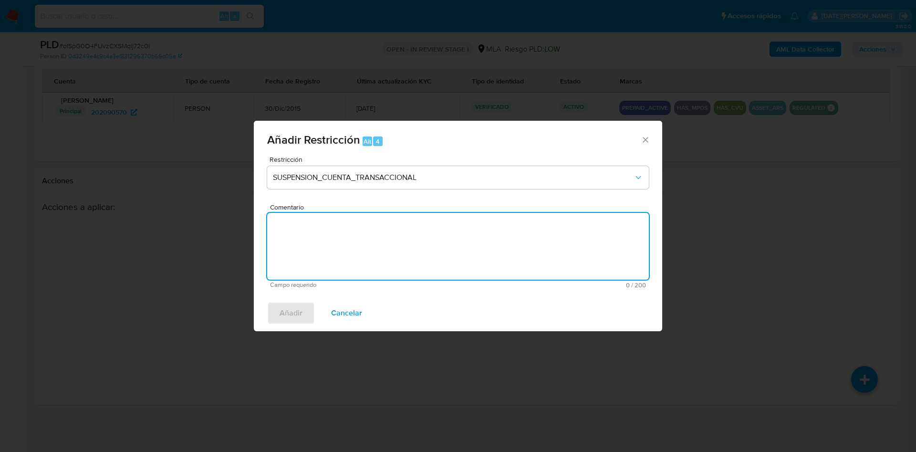
click at [377, 248] on textarea "Comentario" at bounding box center [458, 246] width 382 height 67
type textarea "aml"
click at [292, 316] on span "Añadir" at bounding box center [291, 313] width 23 height 21
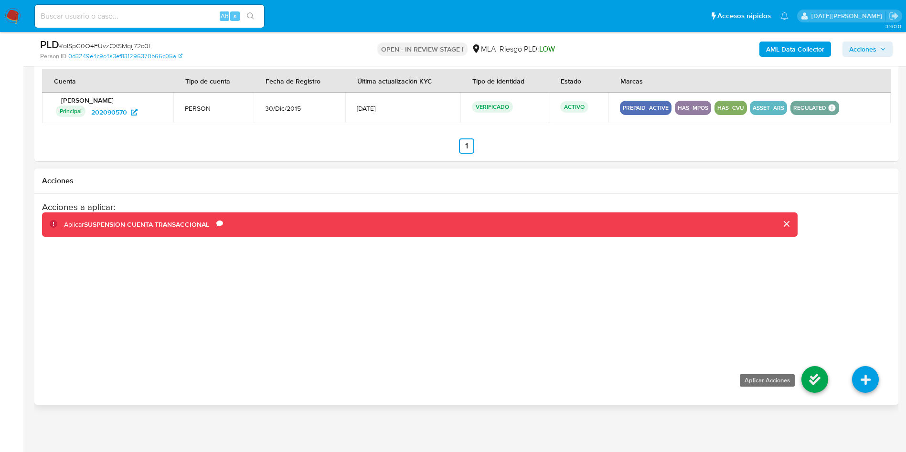
click at [803, 382] on icon at bounding box center [814, 379] width 27 height 27
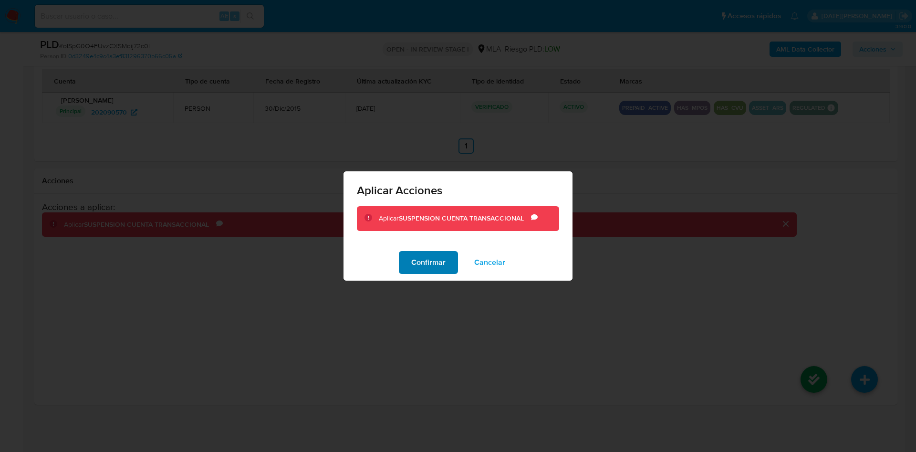
click at [409, 263] on button "Confirmar" at bounding box center [428, 262] width 59 height 23
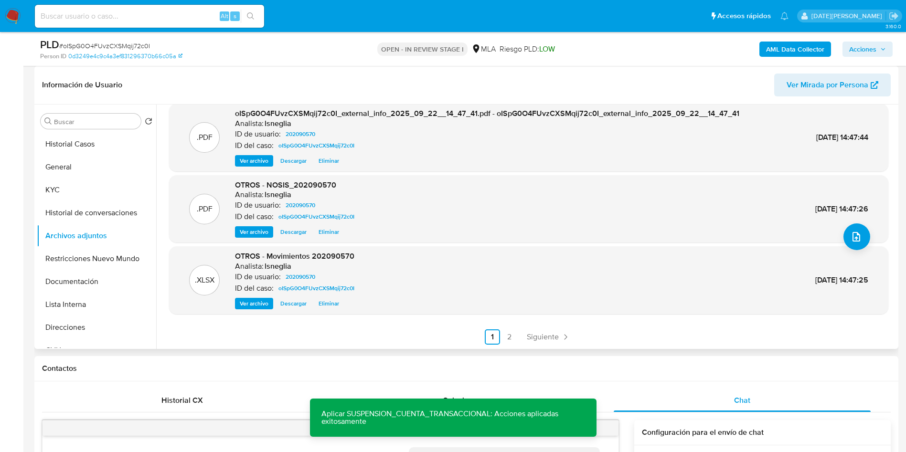
scroll to position [80, 0]
click at [510, 337] on link "2" at bounding box center [509, 336] width 15 height 15
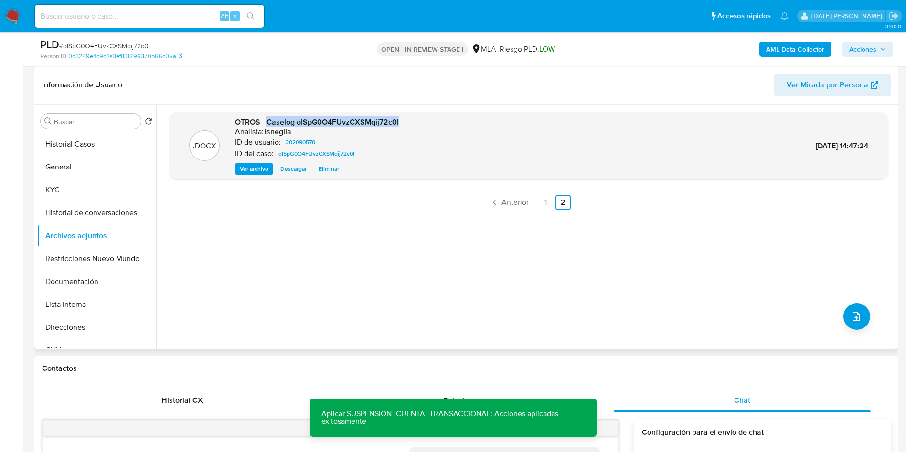
drag, startPoint x: 267, startPoint y: 121, endPoint x: 425, endPoint y: 125, distance: 158.1
click at [425, 125] on div ".DOCX OTROS - Caselog oISpG0O4FUvzCXSMqij72c0I Analista: lsneglia ID de usuario…" at bounding box center [528, 146] width 709 height 58
copy span "Caselog oISpG0O4FUvzCXSMqij72c0I"
click at [97, 259] on button "Restricciones Nuevo Mundo" at bounding box center [93, 258] width 112 height 23
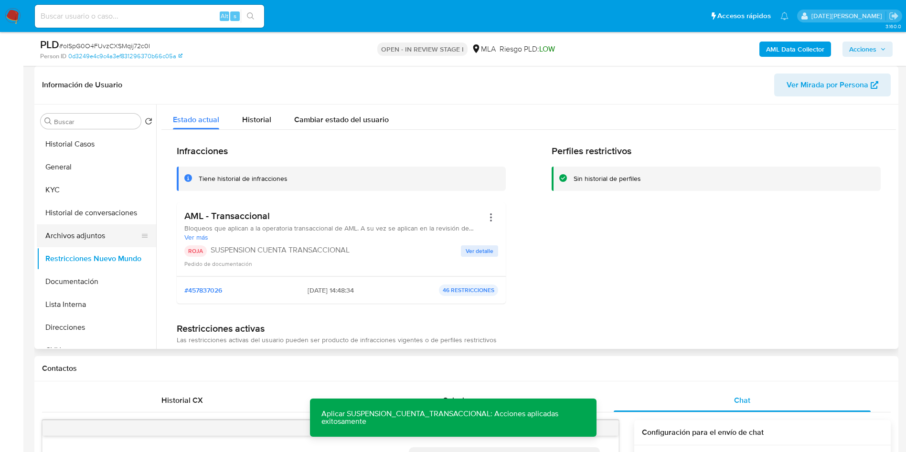
click at [95, 231] on button "Archivos adjuntos" at bounding box center [93, 235] width 112 height 23
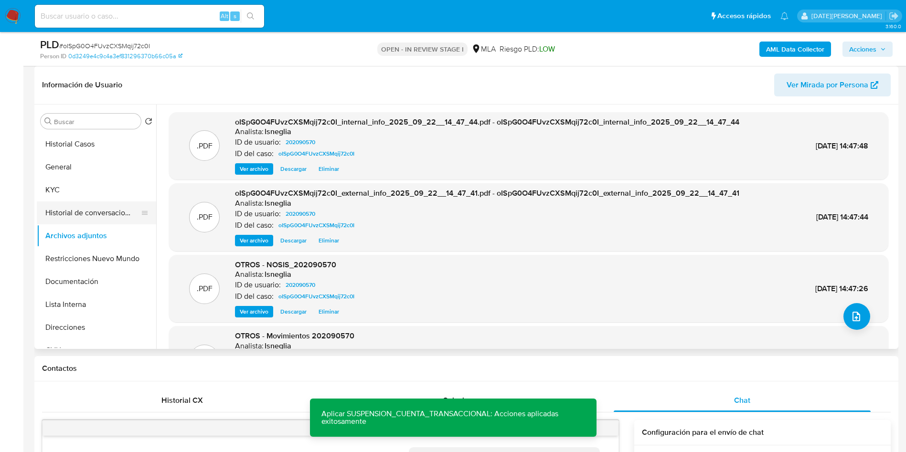
click at [99, 216] on button "Historial de conversaciones" at bounding box center [93, 212] width 112 height 23
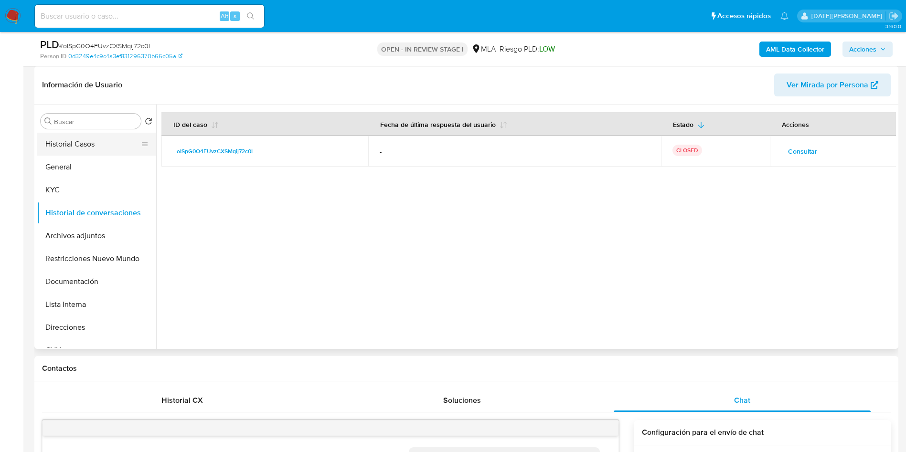
click at [94, 134] on button "Historial Casos" at bounding box center [93, 144] width 112 height 23
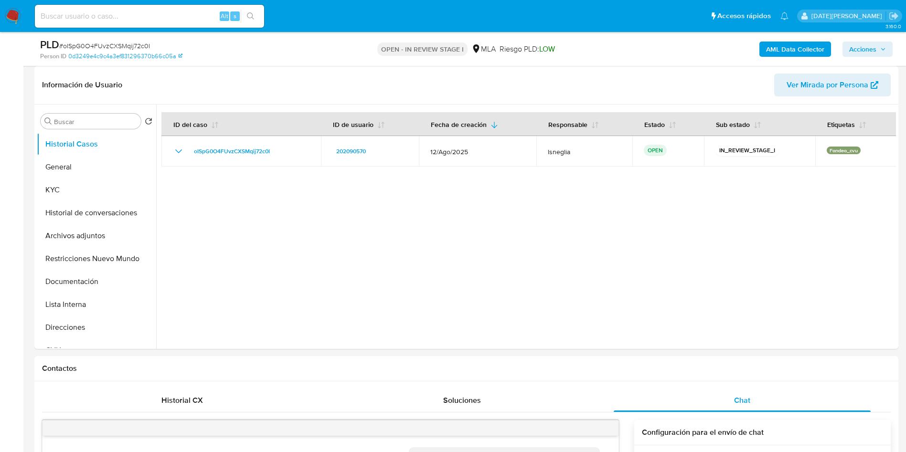
click at [870, 49] on span "Acciones" at bounding box center [862, 49] width 27 height 15
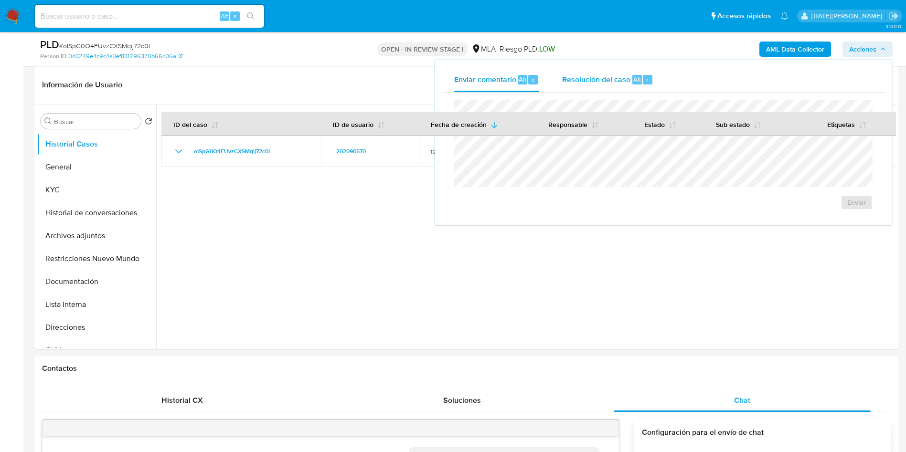
drag, startPoint x: 572, startPoint y: 74, endPoint x: 619, endPoint y: 91, distance: 50.4
click at [571, 74] on span "Resolución del caso" at bounding box center [596, 79] width 68 height 11
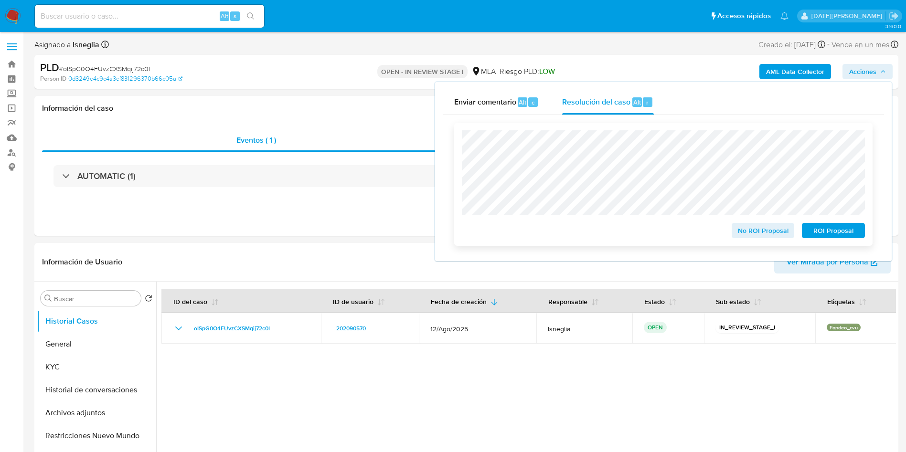
click at [830, 236] on span "ROI Proposal" at bounding box center [833, 230] width 50 height 13
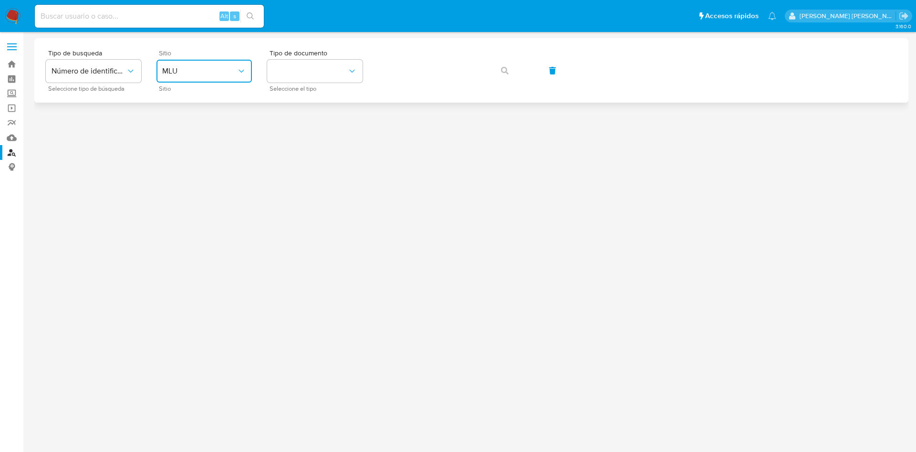
click at [192, 72] on span "MLU" at bounding box center [199, 71] width 74 height 10
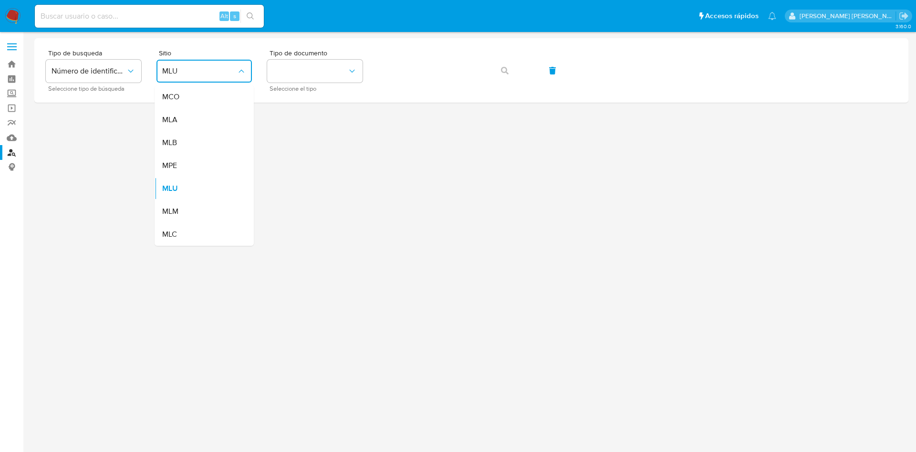
click at [200, 124] on div "MLA" at bounding box center [201, 119] width 78 height 23
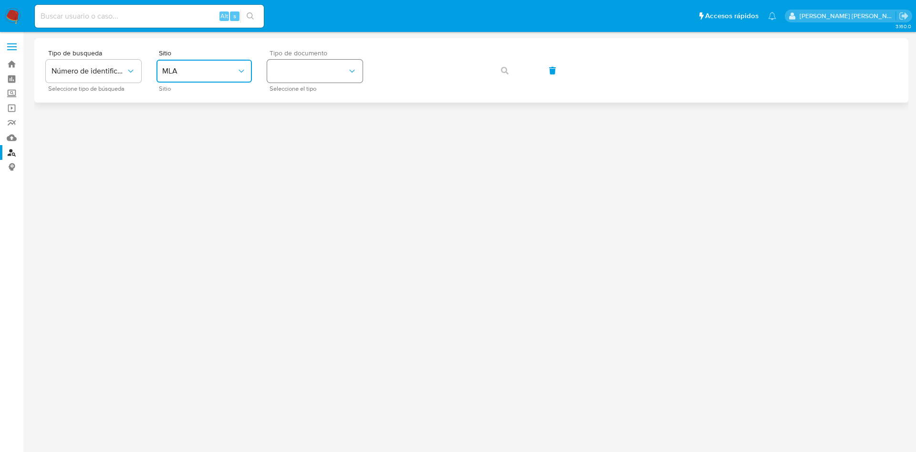
click at [340, 70] on button "identificationType" at bounding box center [314, 71] width 95 height 23
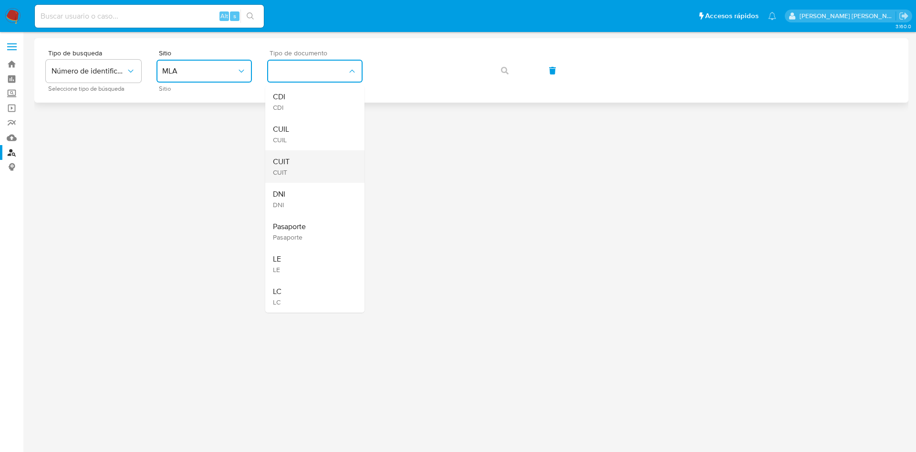
click at [304, 172] on div "CUIT CUIT" at bounding box center [312, 166] width 78 height 32
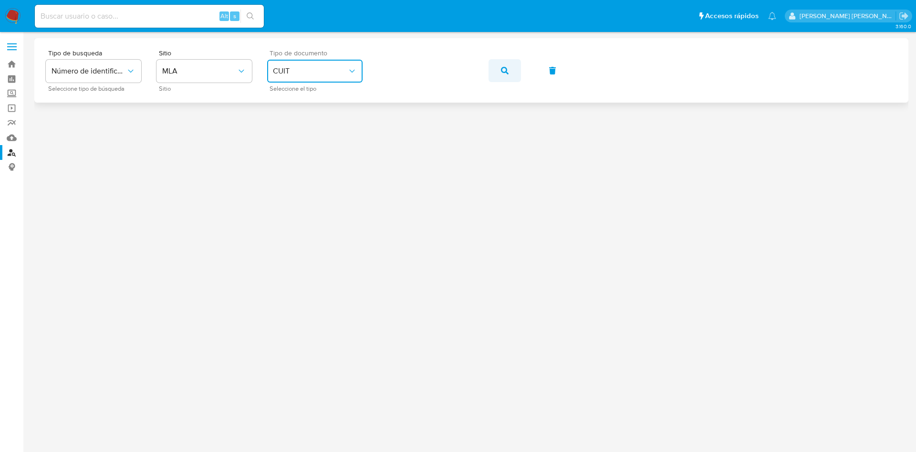
click at [508, 67] on icon "button" at bounding box center [505, 71] width 8 height 8
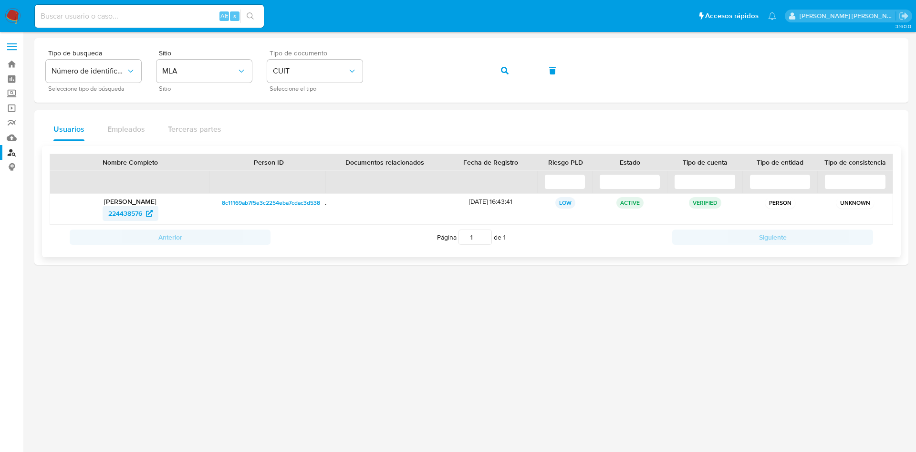
click at [125, 212] on span "224438576" at bounding box center [125, 213] width 34 height 15
click at [506, 65] on span "button" at bounding box center [505, 70] width 8 height 21
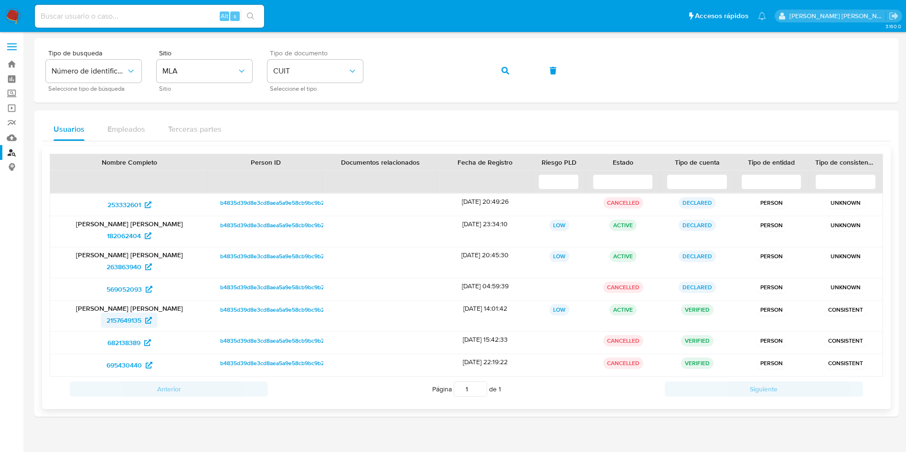
click at [127, 318] on span "2157649135" at bounding box center [123, 320] width 35 height 15
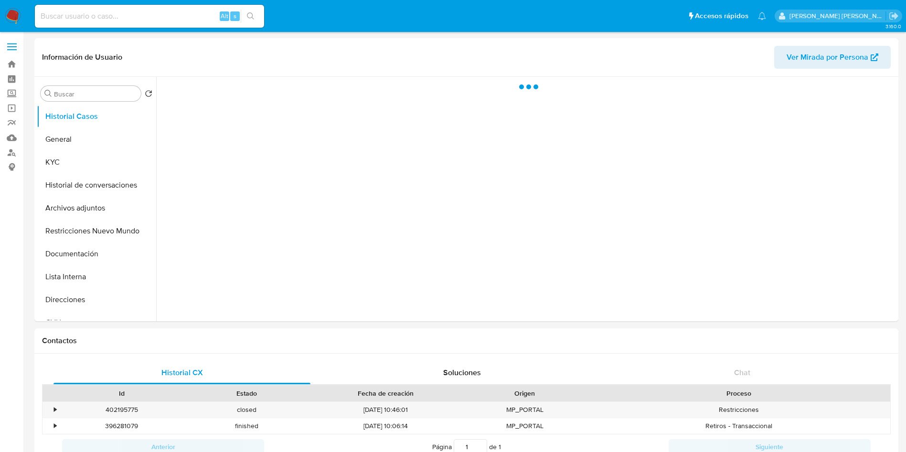
select select "10"
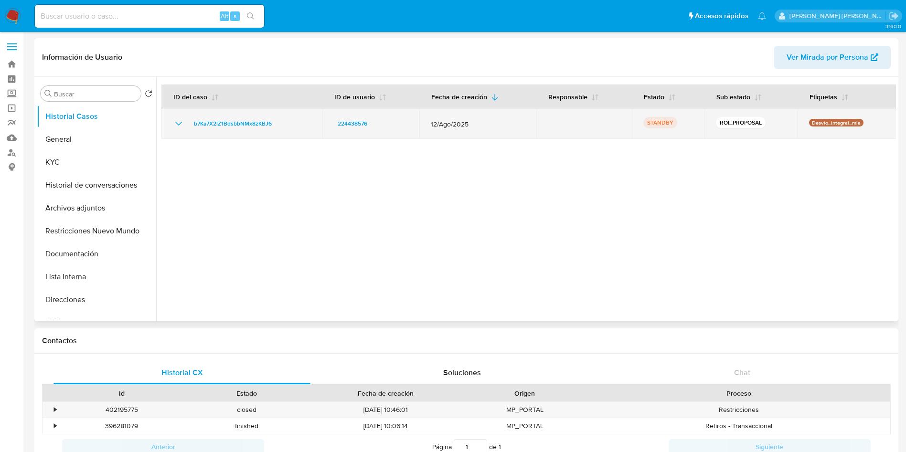
click at [176, 124] on icon "Mostrar/Ocultar" at bounding box center [178, 123] width 11 height 11
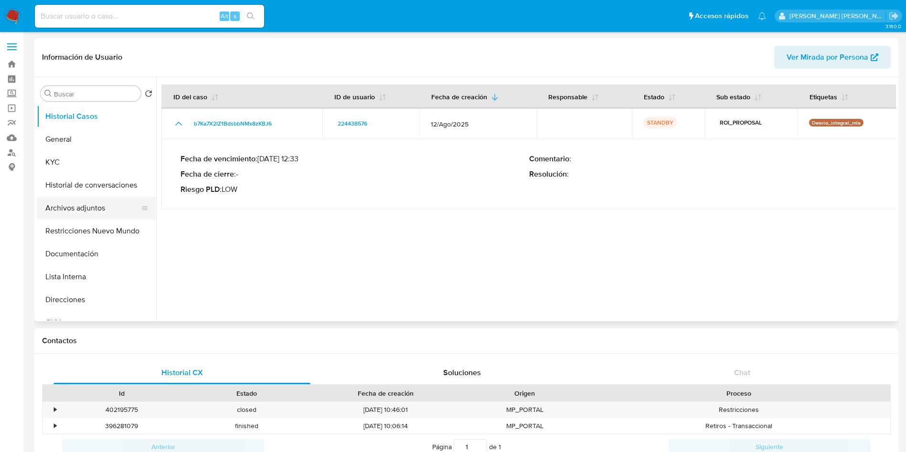
click at [85, 208] on button "Archivos adjuntos" at bounding box center [93, 208] width 112 height 23
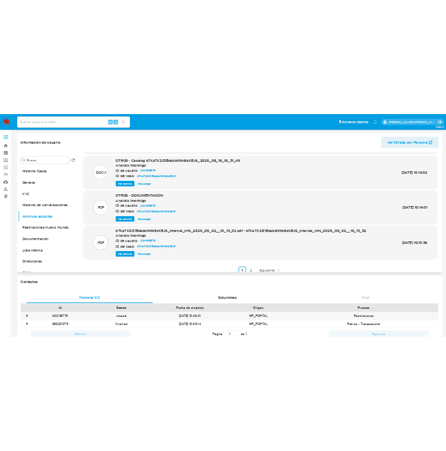
scroll to position [80, 0]
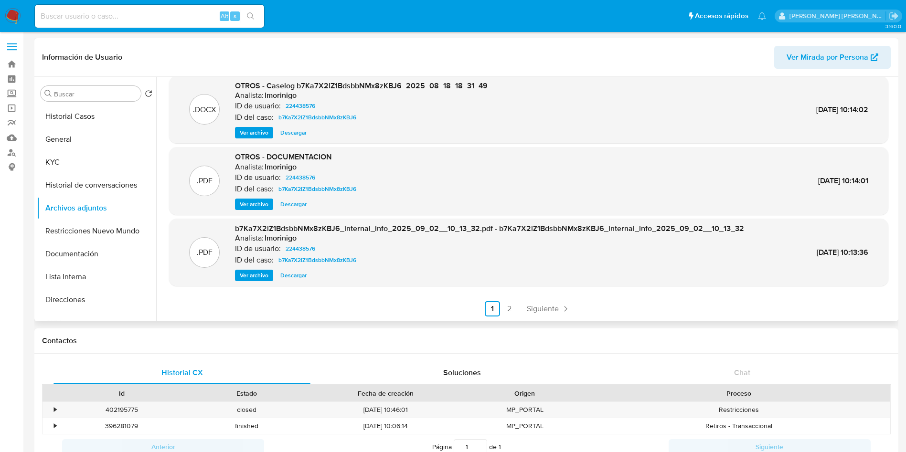
click at [328, 87] on span "OTROS - Caselog b7Ka7X2lZ1BdsbbNMx8zKBJ6_2025_08_18_18_31_49" at bounding box center [361, 85] width 253 height 11
copy span "b7Ka7X2lZ1BdsbbNMx8zKBJ6_2025_08_18_18_31_49"
click at [97, 261] on button "Documentación" at bounding box center [93, 253] width 112 height 23
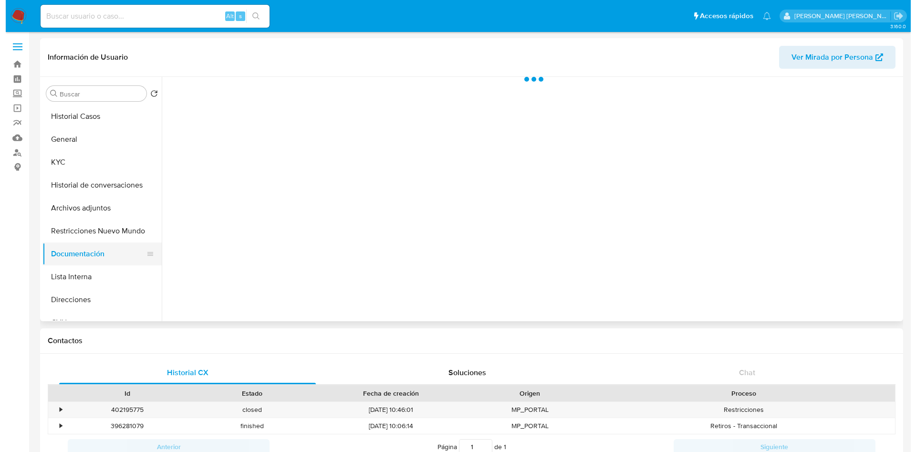
scroll to position [0, 0]
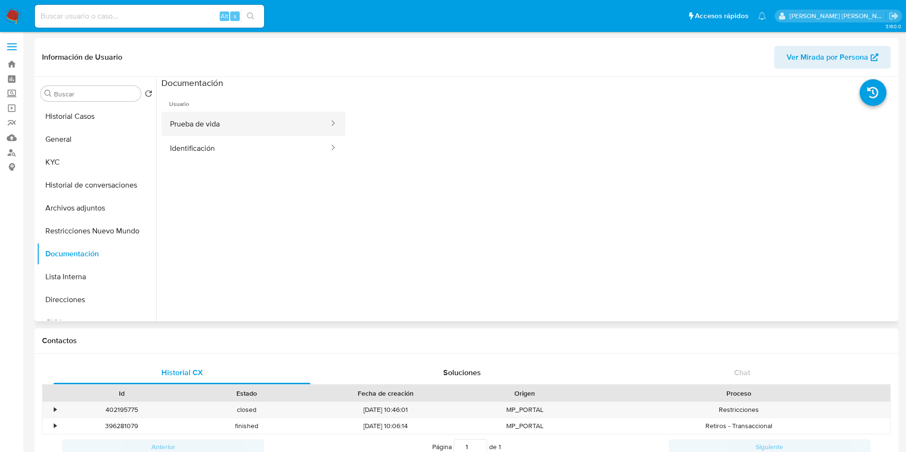
click at [240, 121] on button "Prueba de vida" at bounding box center [245, 124] width 168 height 24
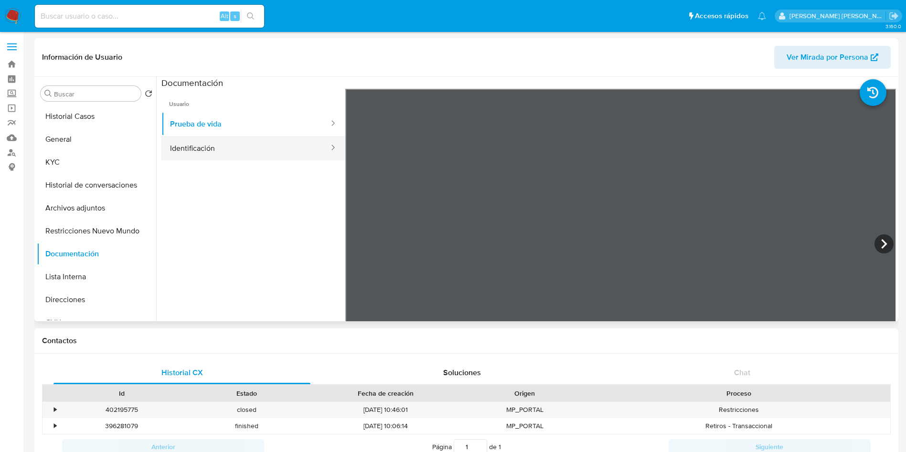
click at [201, 141] on button "Identificación" at bounding box center [245, 148] width 168 height 24
click at [78, 232] on button "Restricciones Nuevo Mundo" at bounding box center [93, 231] width 112 height 23
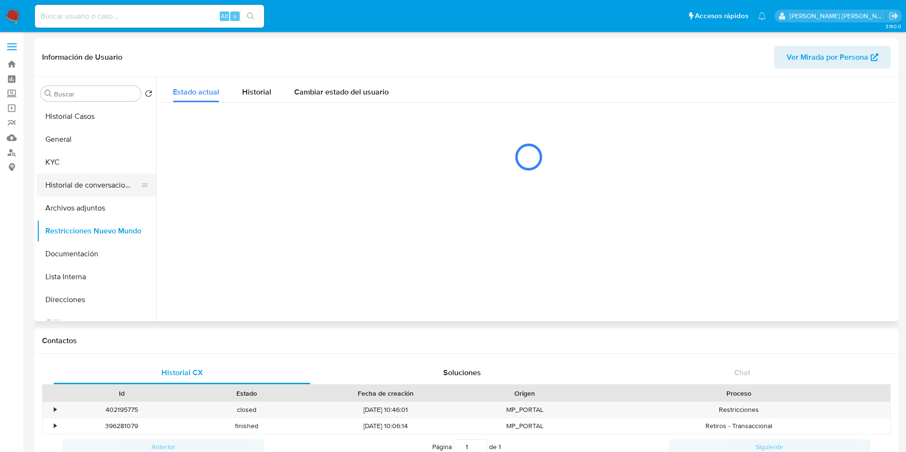
click at [109, 185] on button "Historial de conversaciones" at bounding box center [93, 185] width 112 height 23
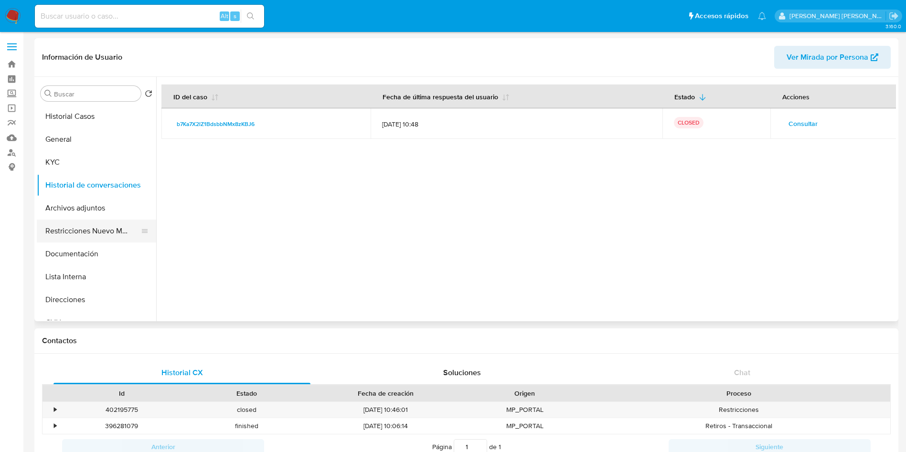
click at [87, 229] on button "Restricciones Nuevo Mundo" at bounding box center [93, 231] width 112 height 23
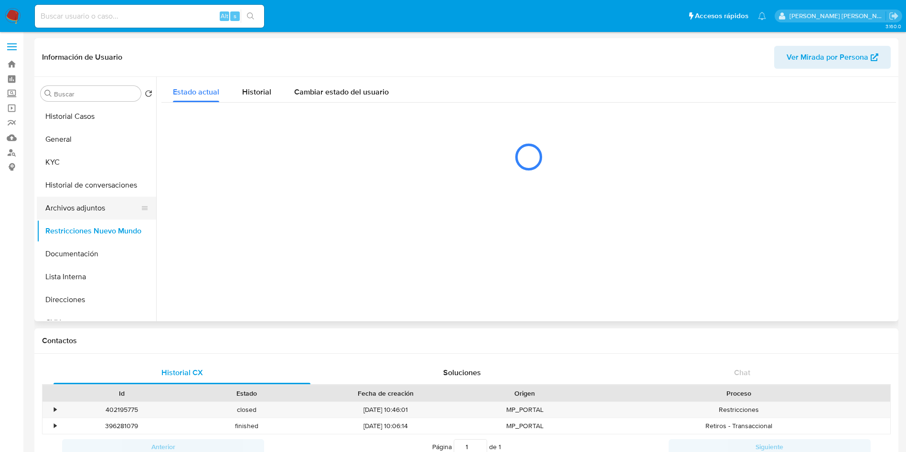
click at [88, 211] on button "Archivos adjuntos" at bounding box center [93, 208] width 112 height 23
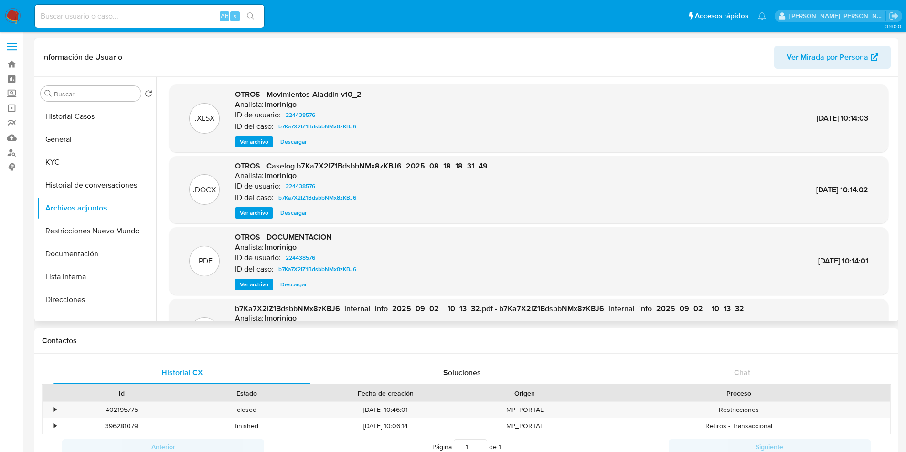
click at [260, 217] on span "Ver archivo" at bounding box center [254, 213] width 29 height 10
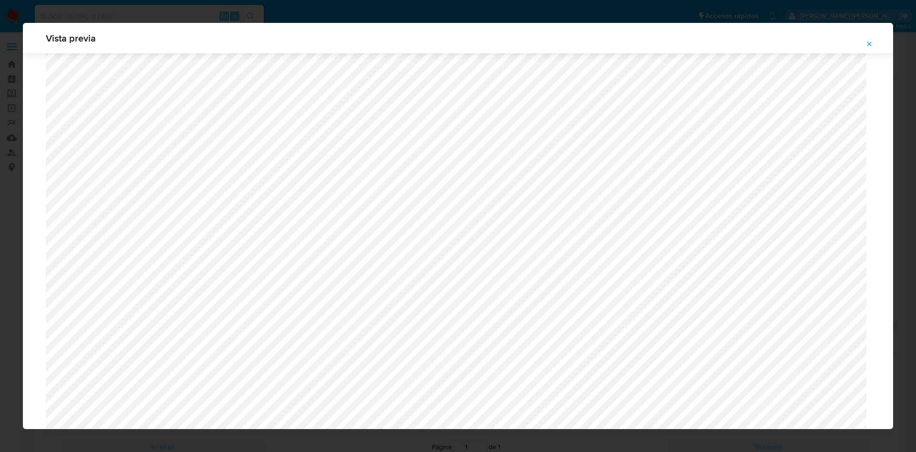
scroll to position [912, 0]
click at [873, 38] on button "Attachment preview" at bounding box center [869, 43] width 21 height 15
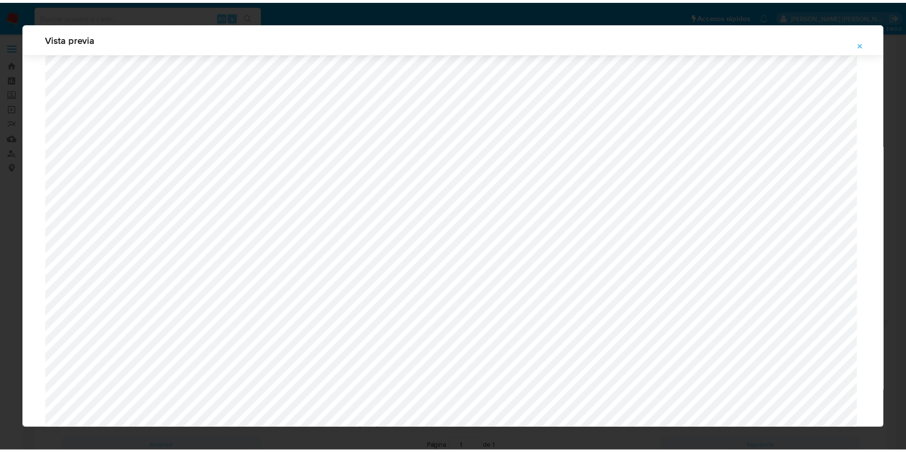
scroll to position [0, 0]
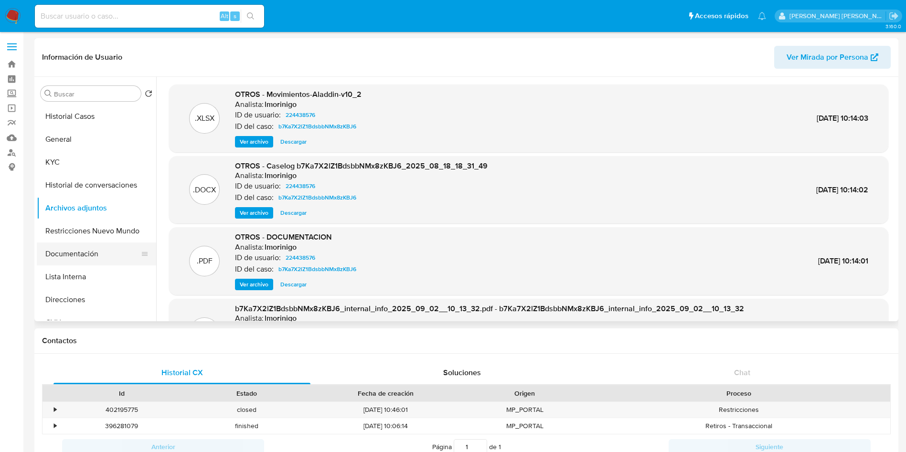
click at [97, 259] on button "Documentación" at bounding box center [93, 253] width 112 height 23
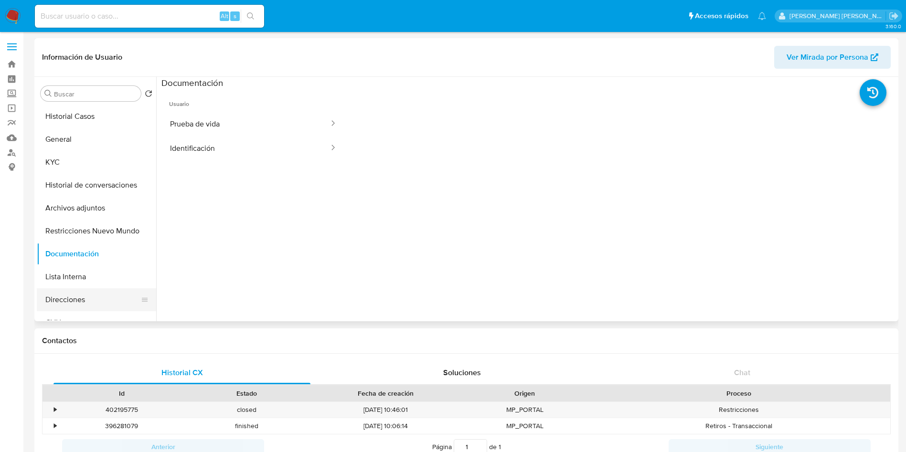
click at [91, 297] on button "Direcciones" at bounding box center [93, 299] width 112 height 23
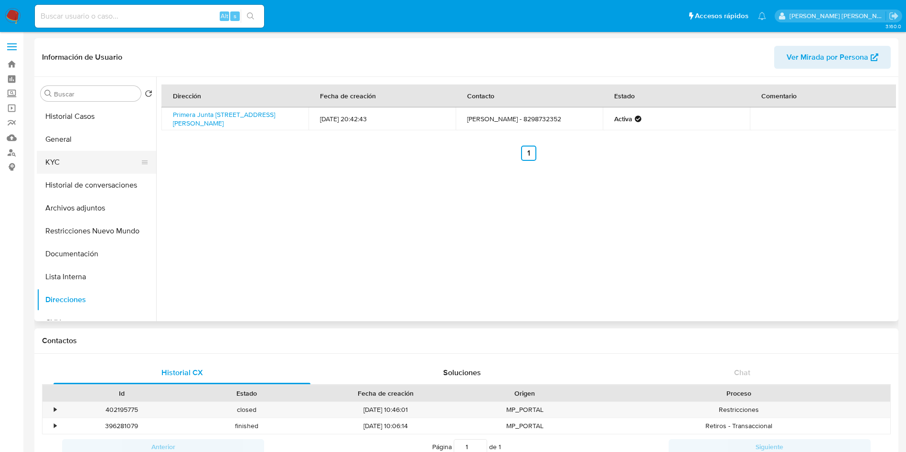
click at [69, 153] on button "KYC" at bounding box center [93, 162] width 112 height 23
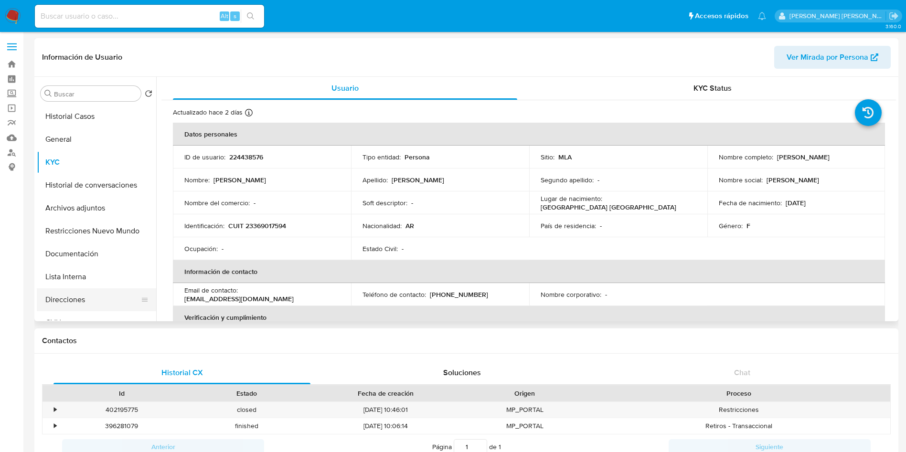
click at [70, 297] on button "Direcciones" at bounding box center [93, 299] width 112 height 23
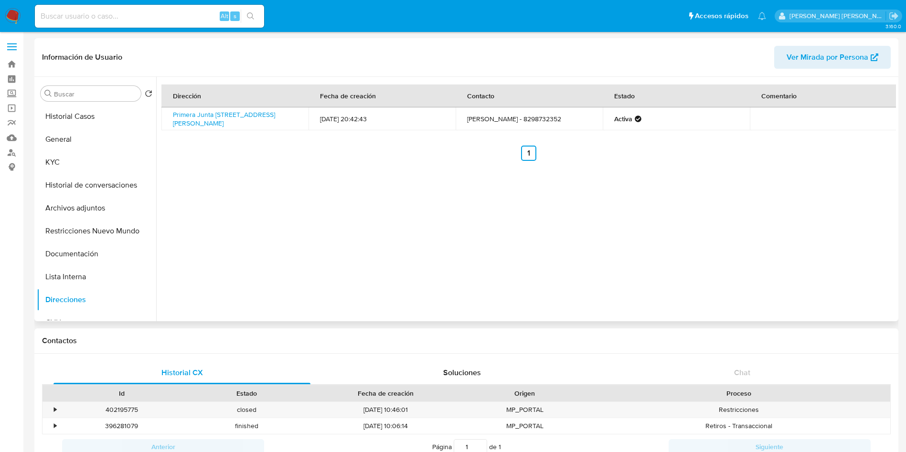
drag, startPoint x: 169, startPoint y: 111, endPoint x: 333, endPoint y: 94, distance: 165.1
click at [293, 120] on td "Primera Junta 3606, Florencio Varela, Buenos Aires, 1888, Argentina 3606" at bounding box center [234, 118] width 147 height 23
copy link "Primera Junta 3606, Florencio Varela, Buenos Aires, 1888, Argentina 3606"
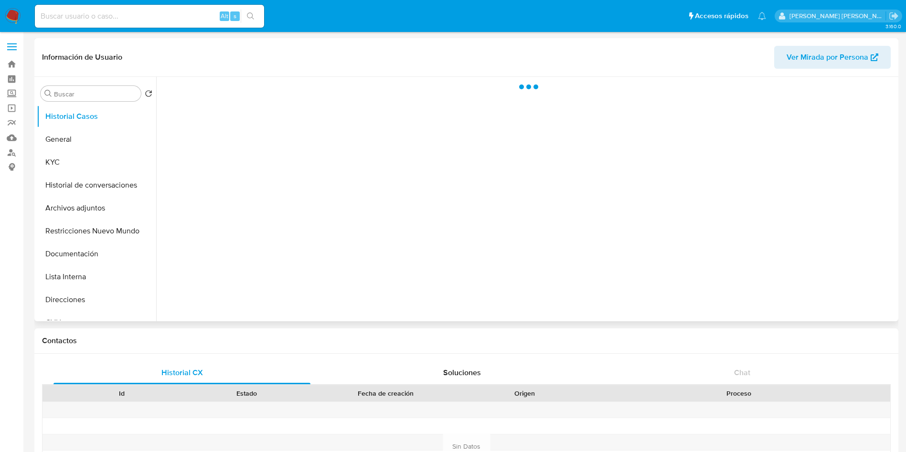
select select "10"
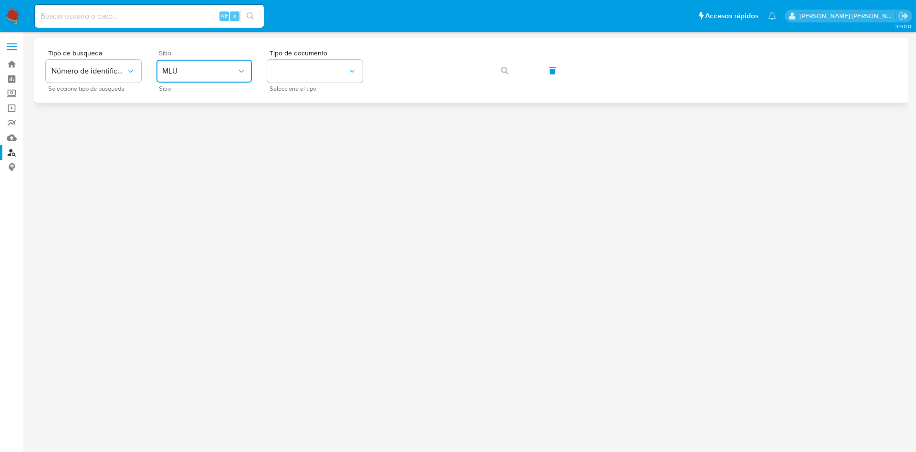
click at [243, 64] on button "MLU" at bounding box center [204, 71] width 95 height 23
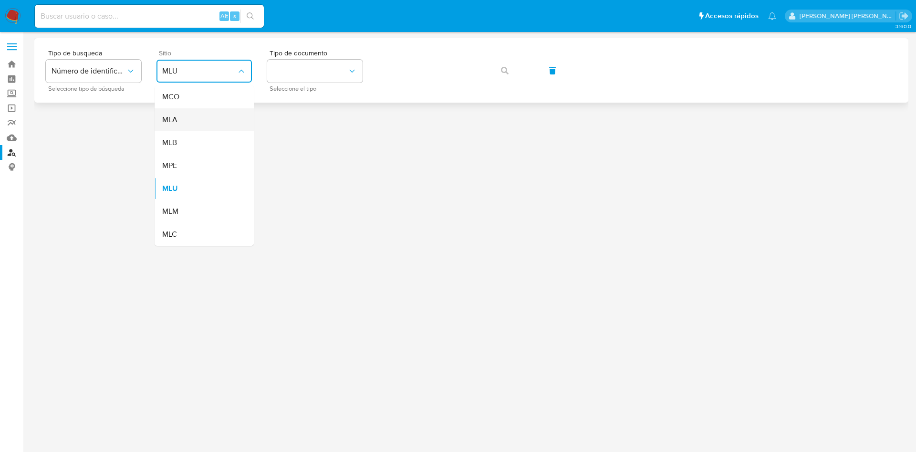
click at [226, 117] on div "MLA" at bounding box center [201, 119] width 78 height 23
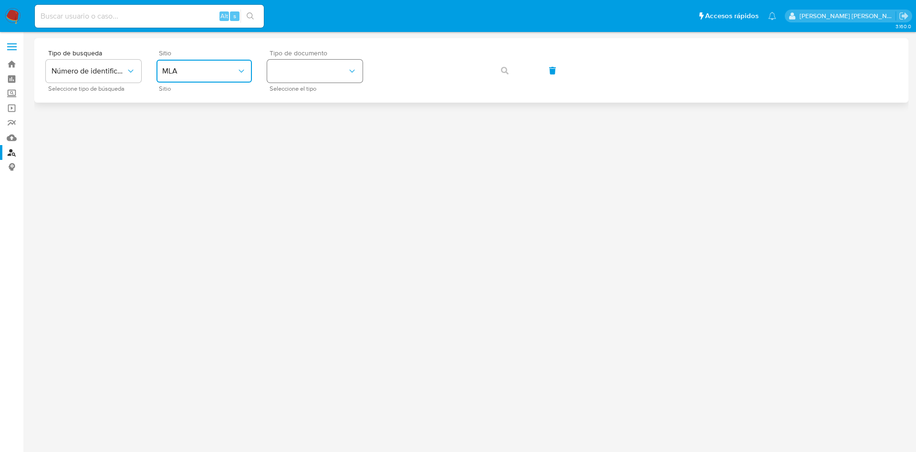
click at [348, 72] on button "identificationType" at bounding box center [314, 71] width 95 height 23
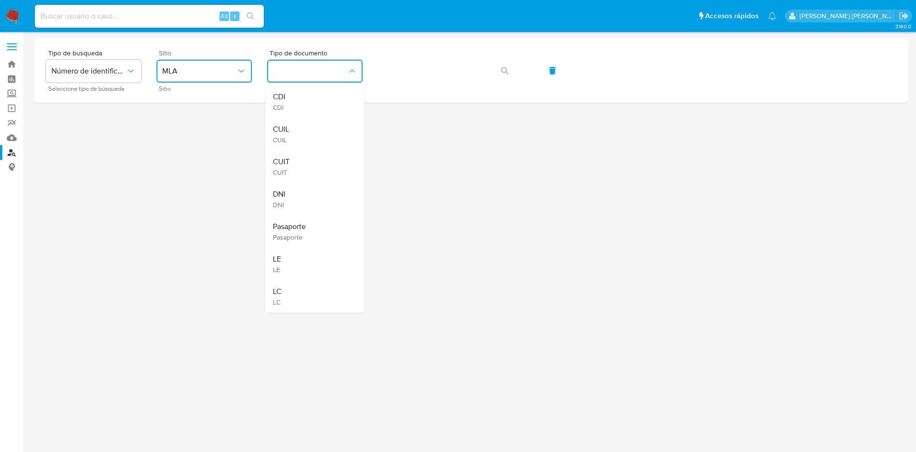
click at [345, 160] on div "CUIT CUIT" at bounding box center [312, 166] width 78 height 32
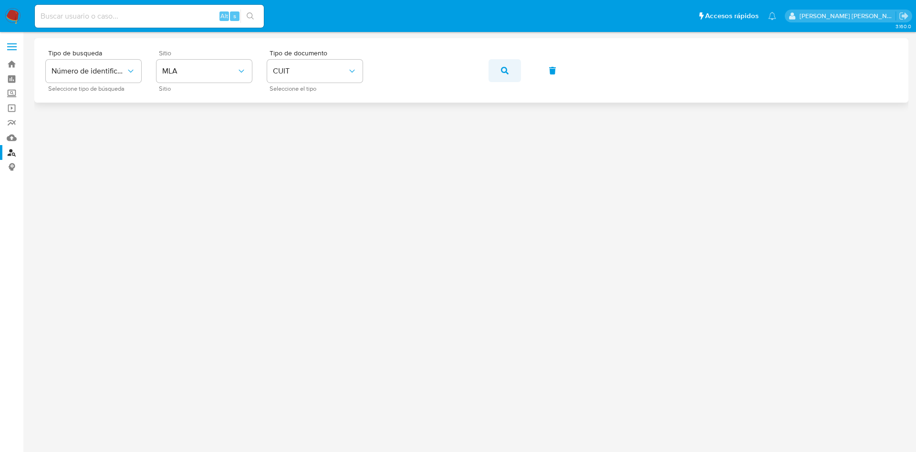
click at [505, 69] on icon "button" at bounding box center [505, 71] width 8 height 8
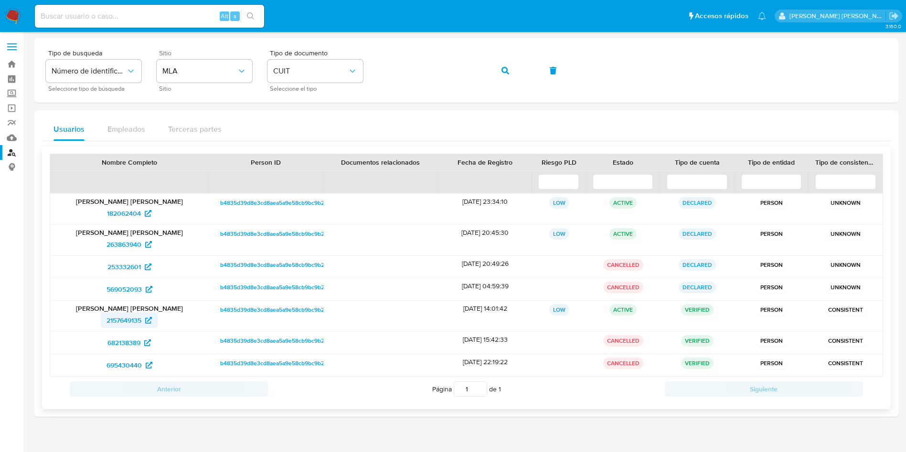
click at [126, 320] on span "2157649135" at bounding box center [123, 320] width 35 height 15
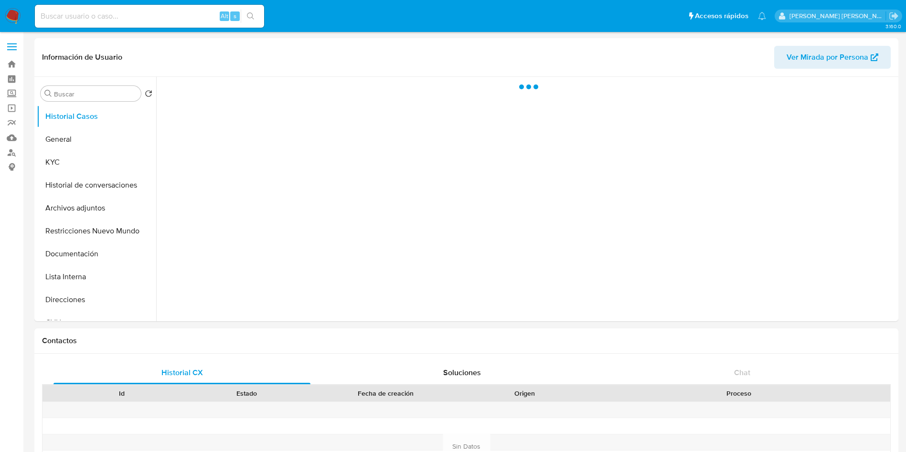
select select "10"
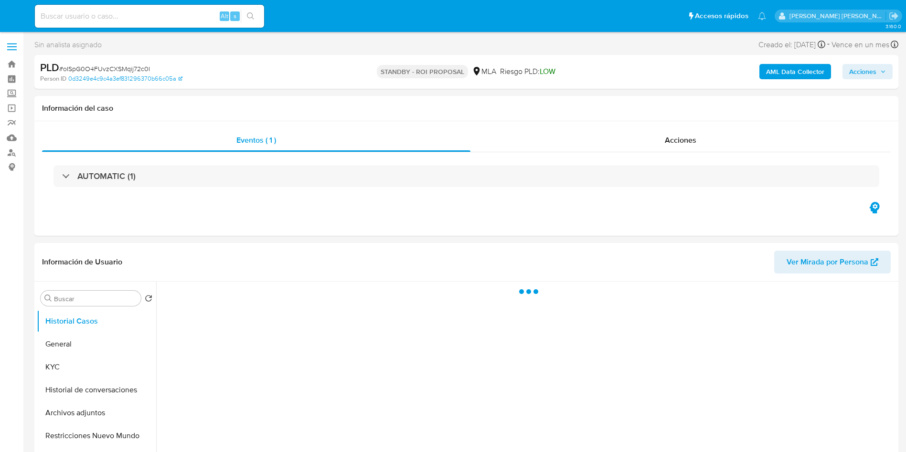
select select "10"
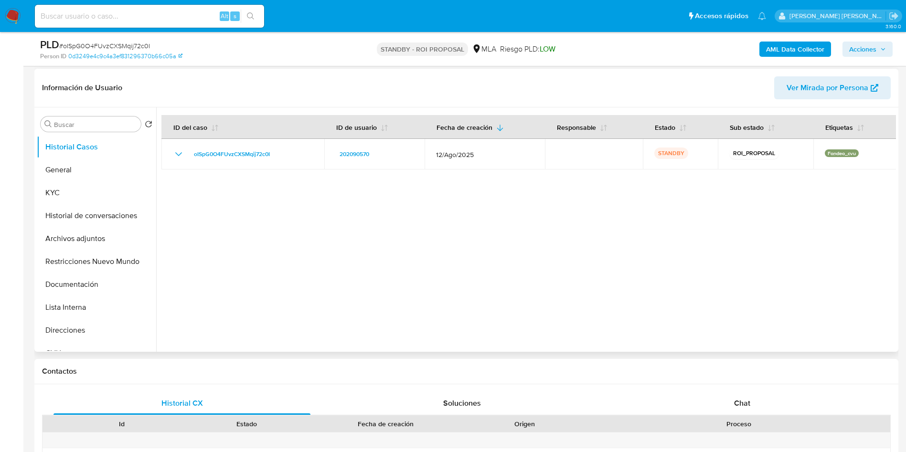
scroll to position [143, 0]
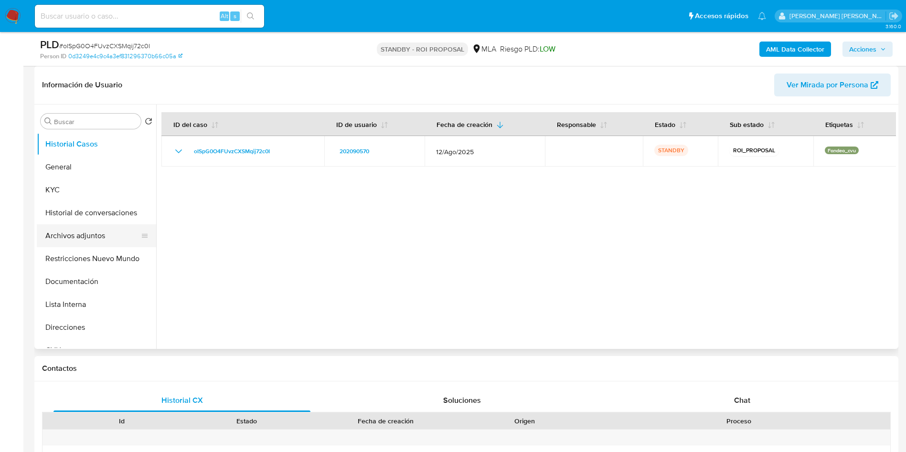
click at [79, 237] on button "Archivos adjuntos" at bounding box center [93, 235] width 112 height 23
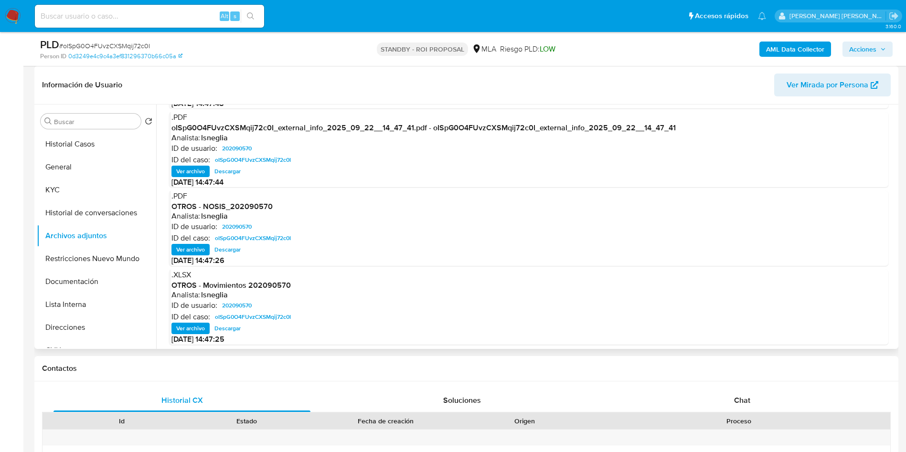
scroll to position [80, 0]
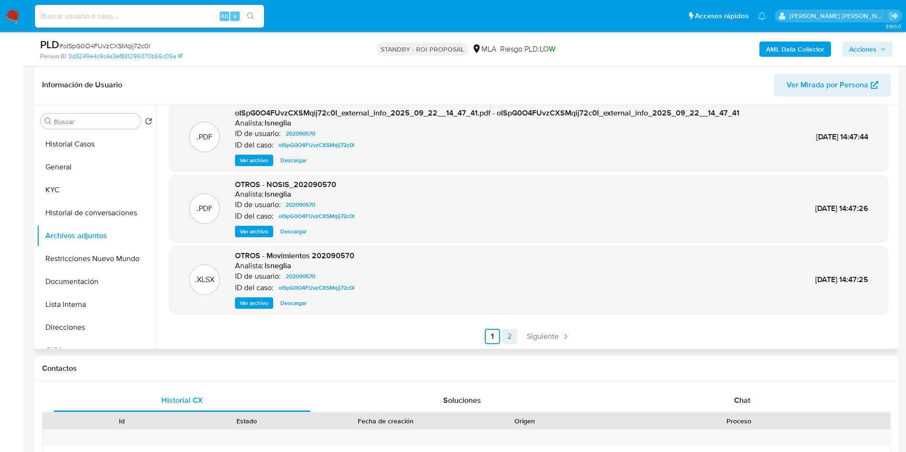
click at [513, 332] on link "2" at bounding box center [509, 336] width 15 height 15
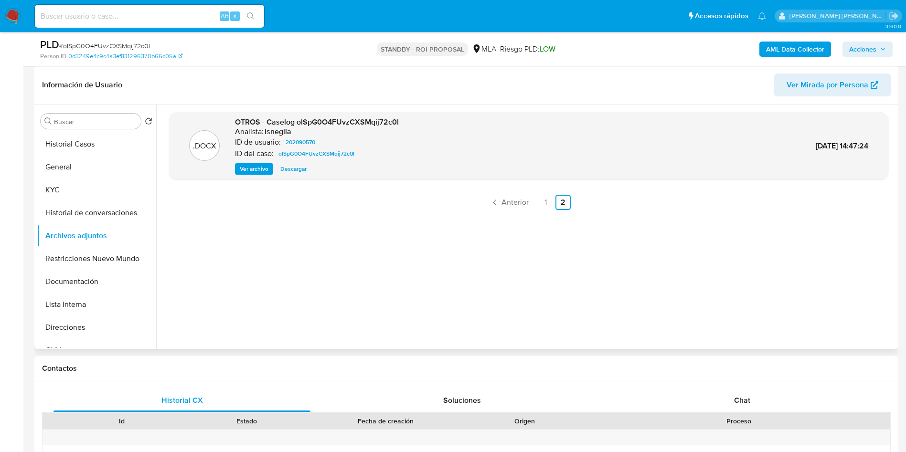
click at [95, 22] on input at bounding box center [149, 16] width 229 height 12
paste input "oISpG0O4FUvzCXSMqij72c0I"
click at [249, 18] on icon "search-icon" at bounding box center [251, 16] width 8 height 8
click at [101, 215] on button "Historial de conversaciones" at bounding box center [93, 212] width 112 height 23
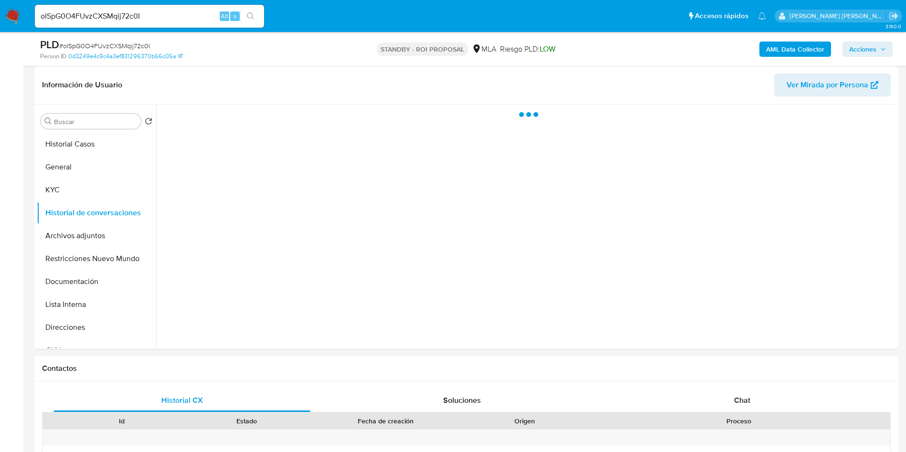
click at [138, 20] on input "oISpG0O4FUvzCXSMqij72c0I" at bounding box center [149, 16] width 229 height 12
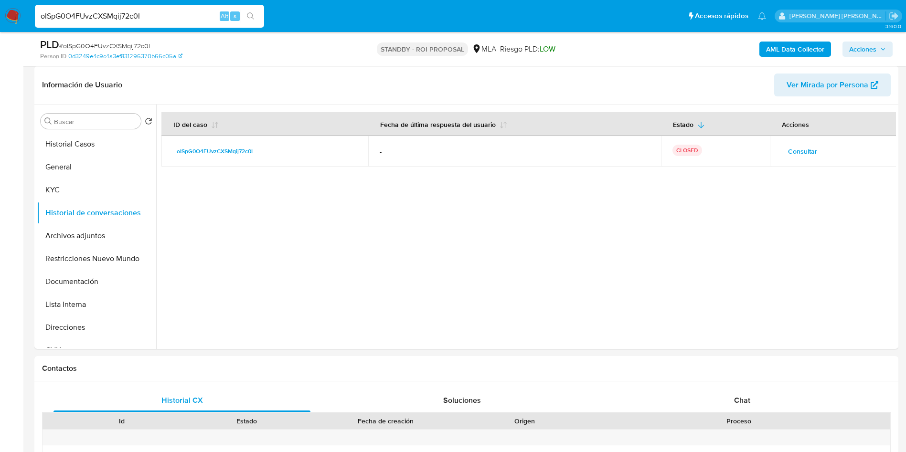
click at [250, 17] on icon "search-icon" at bounding box center [251, 16] width 8 height 8
click at [250, 15] on icon "search-icon" at bounding box center [251, 16] width 8 height 8
click at [109, 17] on input "oISpG0O4FUvzCXSMqij72c0I" at bounding box center [149, 16] width 229 height 12
click at [109, 15] on input "oISpG0O4FUvzCXSMqij72c0I" at bounding box center [149, 16] width 229 height 12
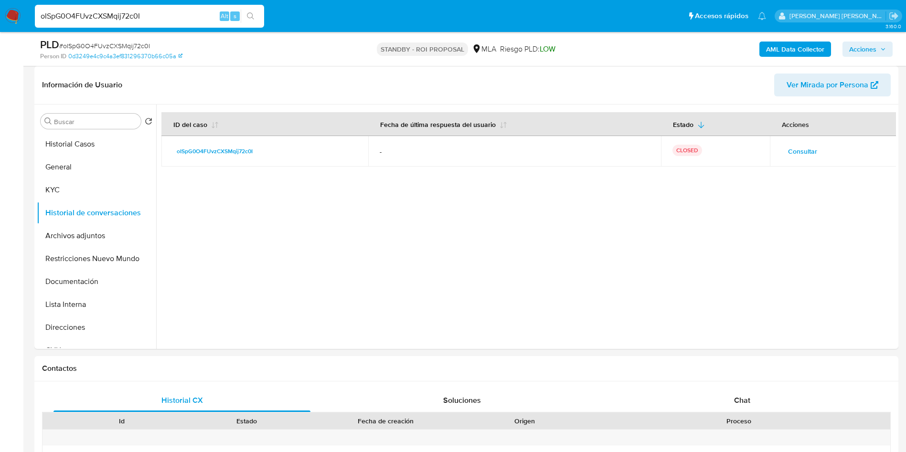
click at [109, 15] on input "oISpG0O4FUvzCXSMqij72c0I" at bounding box center [149, 16] width 229 height 12
paste input "UymltsGu8R6IXWroxCJPcz7n"
type input "UymltsGu8R6IXWroxCJPcz7n"
click at [247, 13] on icon "search-icon" at bounding box center [251, 16] width 8 height 8
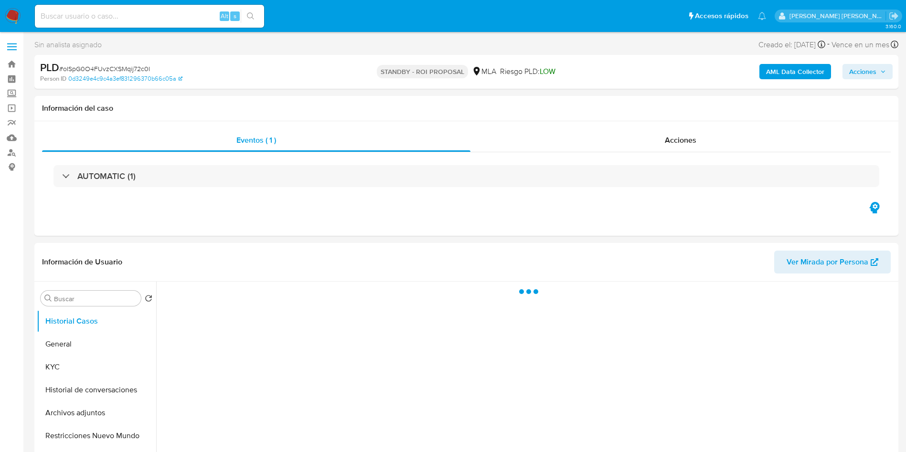
select select "10"
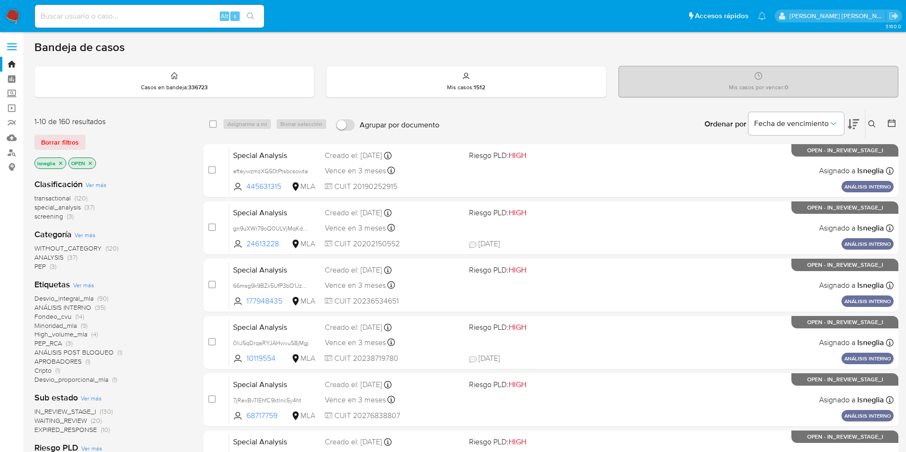
click at [874, 125] on icon at bounding box center [872, 124] width 8 height 8
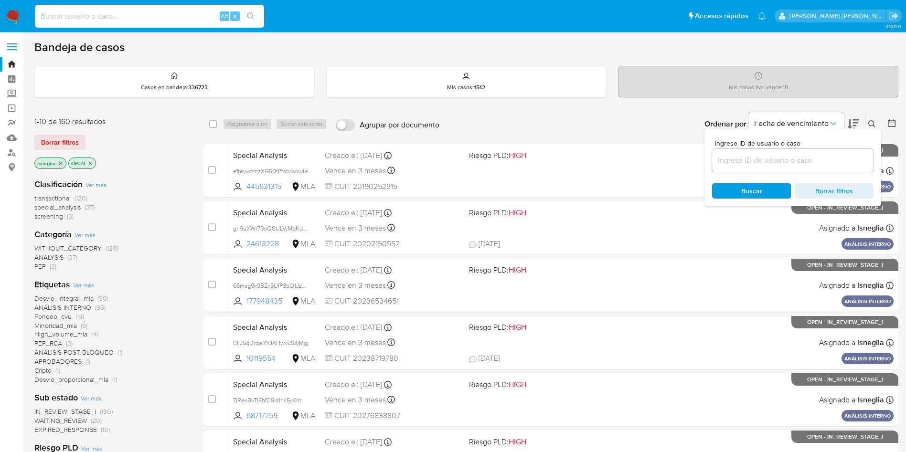
click at [137, 12] on input at bounding box center [149, 16] width 229 height 12
paste input "UymltsGu8R6IXWroxCJPcz7n"
type input "UymltsGu8R6IXWroxCJPcz7n"
click at [260, 13] on button "search-icon" at bounding box center [251, 16] width 20 height 13
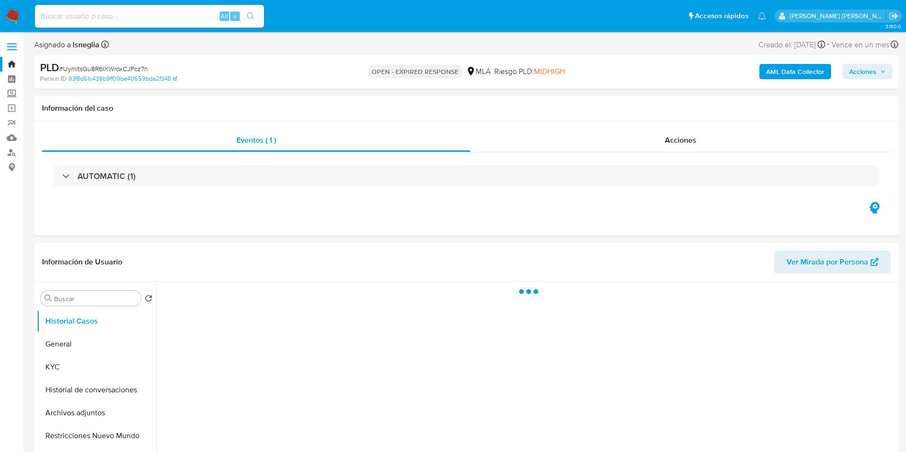
select select "10"
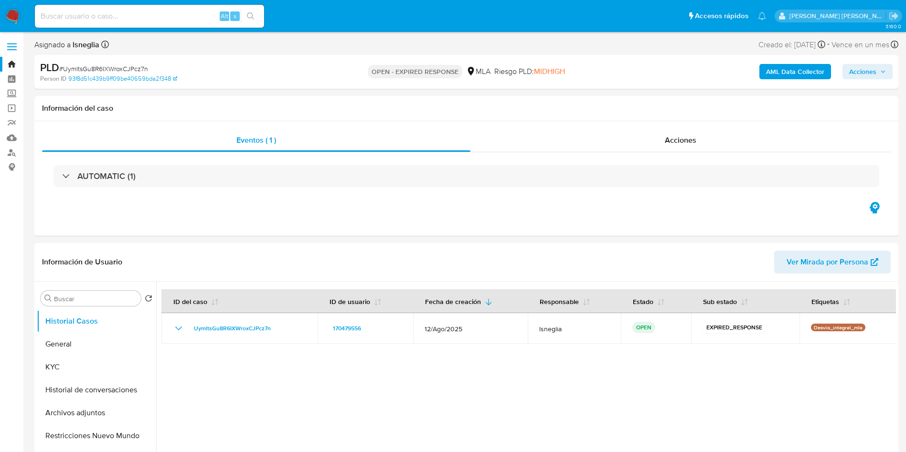
click at [115, 69] on span "# UymltsGu8R6IXWroxCJPcz7n" at bounding box center [103, 69] width 89 height 10
copy span "UymltsGu8R6IXWroxCJPcz7n"
click at [10, 19] on img at bounding box center [13, 16] width 16 height 16
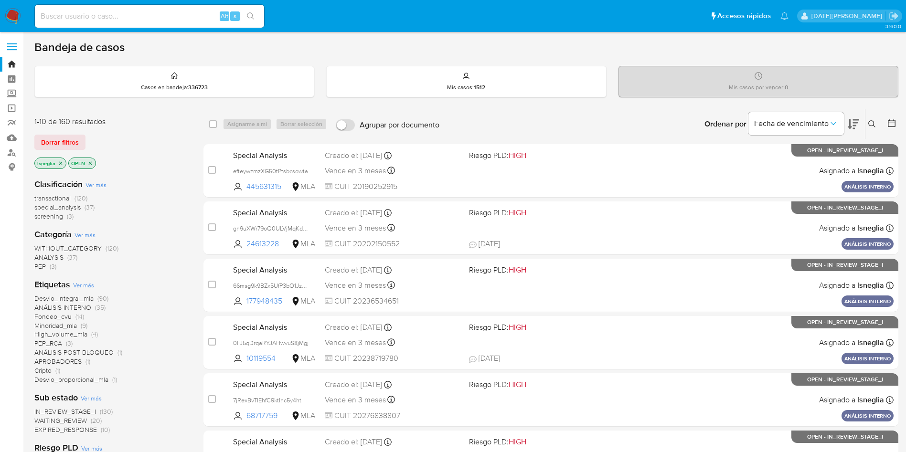
click at [873, 125] on icon at bounding box center [871, 123] width 7 height 7
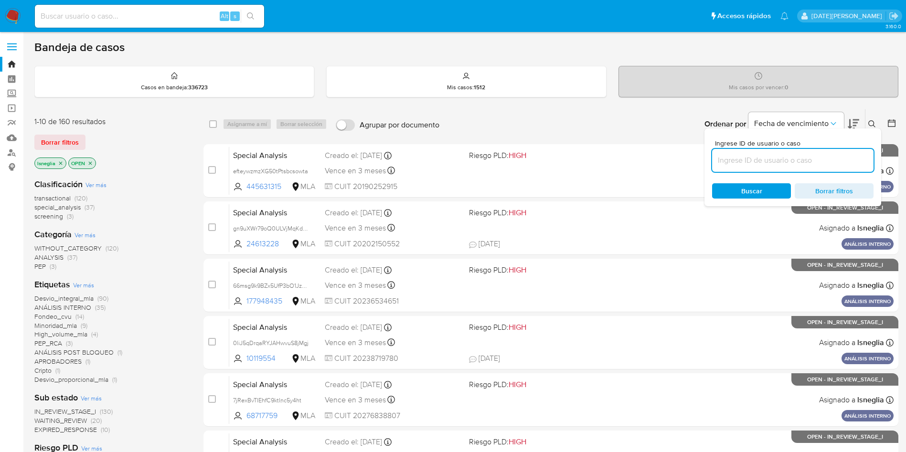
click at [747, 164] on input at bounding box center [792, 160] width 161 height 12
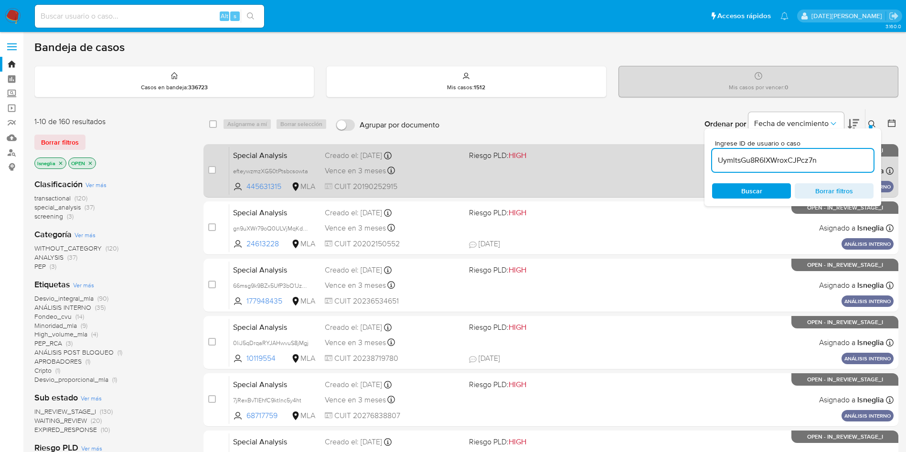
type input "UymltsGu8R6IXWroxCJPcz7n"
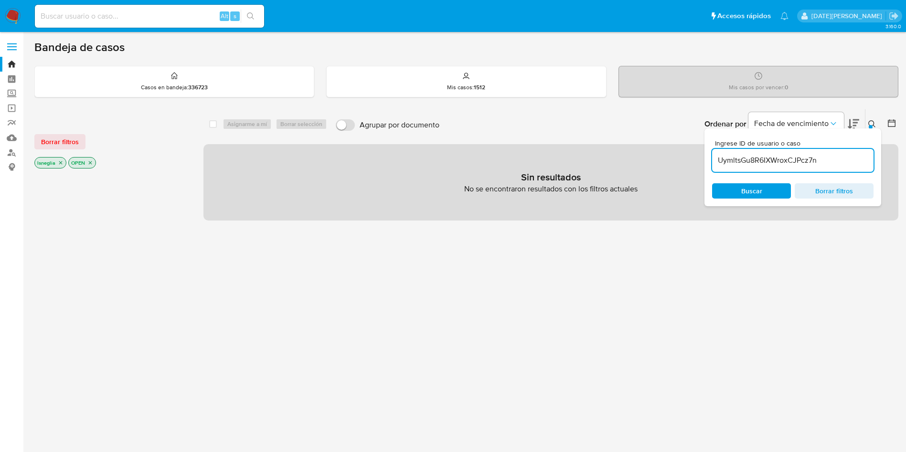
click at [61, 160] on icon "close-filter" at bounding box center [61, 163] width 6 height 6
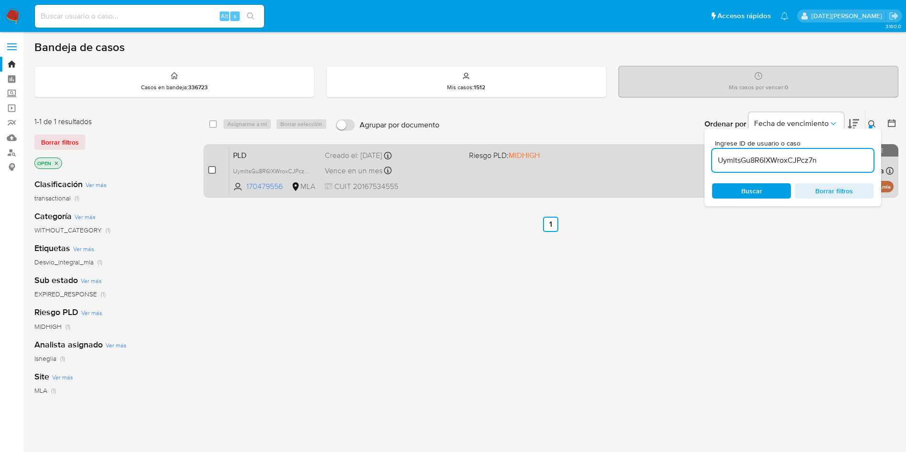
click at [209, 170] on input "checkbox" at bounding box center [212, 170] width 8 height 8
checkbox input "true"
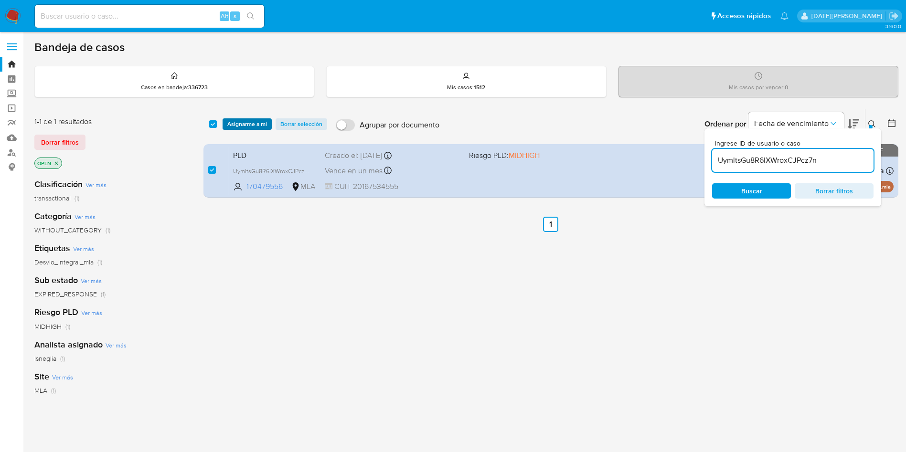
click at [251, 124] on span "Asignarme a mí" at bounding box center [247, 124] width 40 height 10
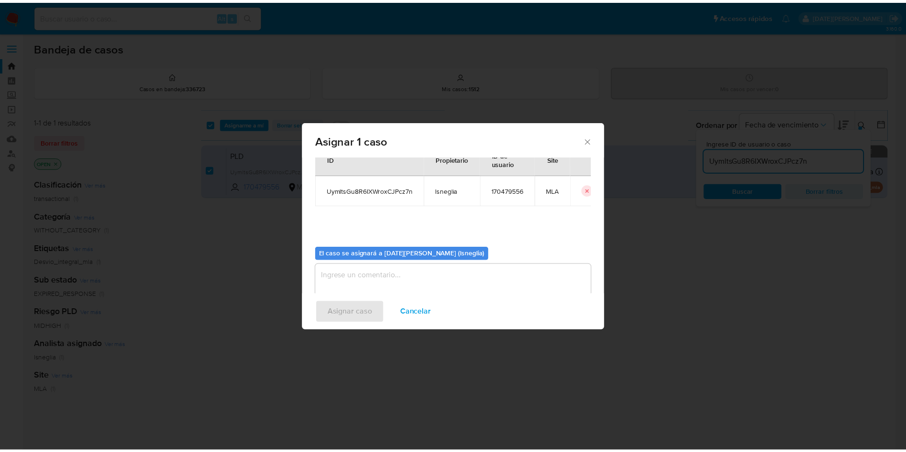
scroll to position [50, 0]
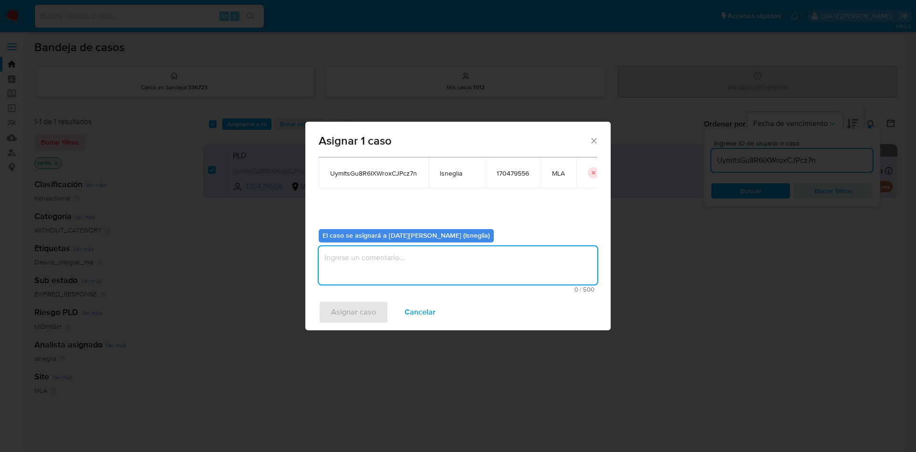
click at [397, 264] on textarea "assign-modal" at bounding box center [458, 265] width 279 height 38
type textarea "."
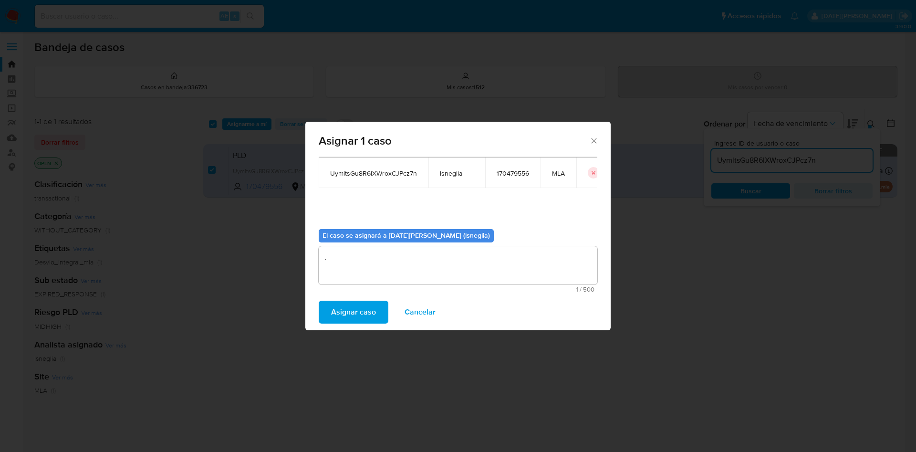
click at [339, 309] on span "Asignar caso" at bounding box center [353, 312] width 45 height 21
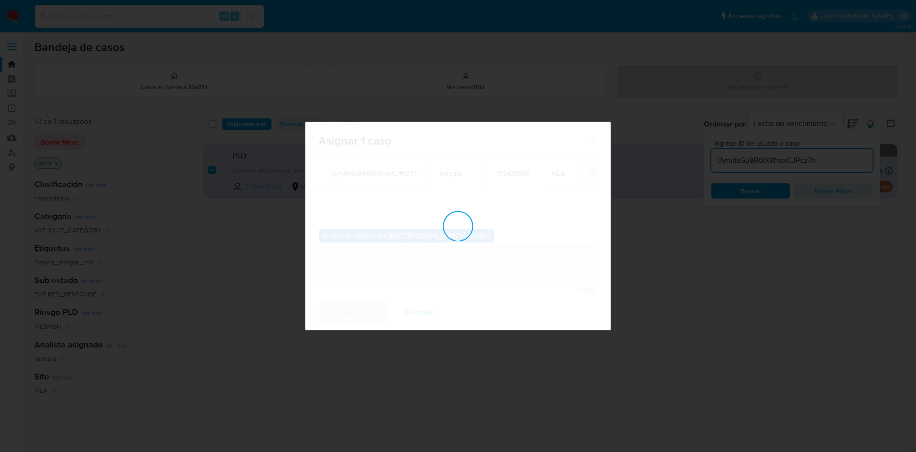
checkbox input "false"
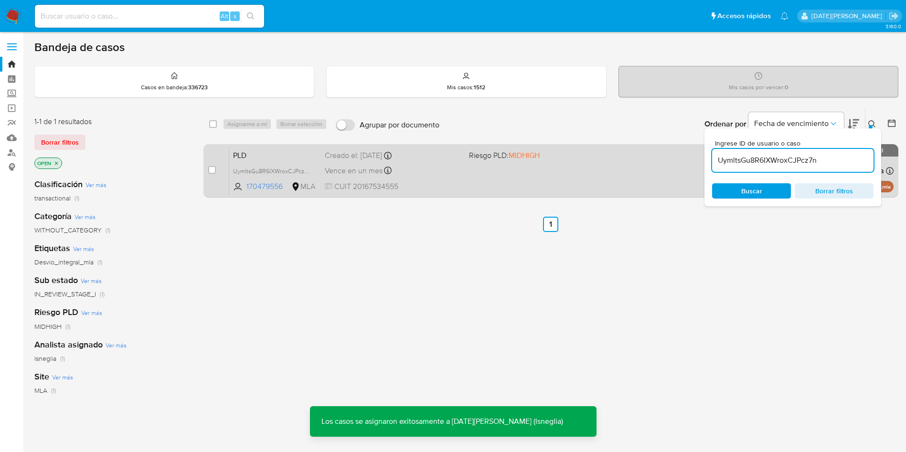
click at [266, 159] on span "PLD" at bounding box center [275, 154] width 84 height 12
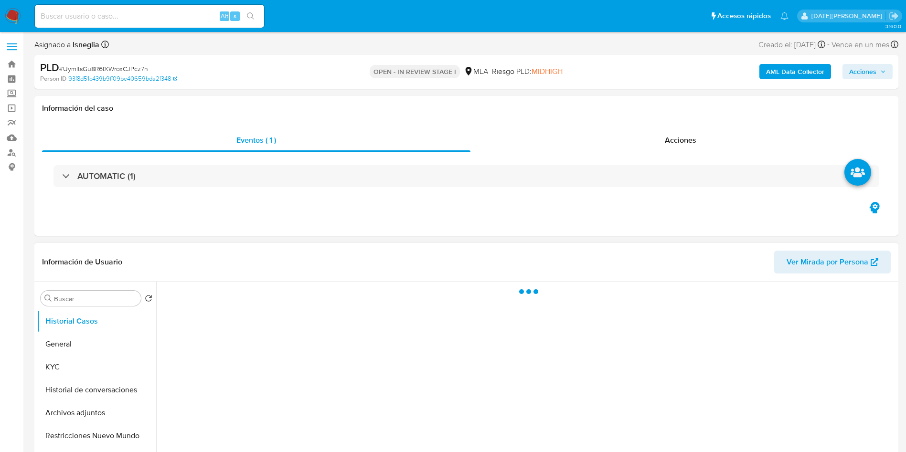
select select "10"
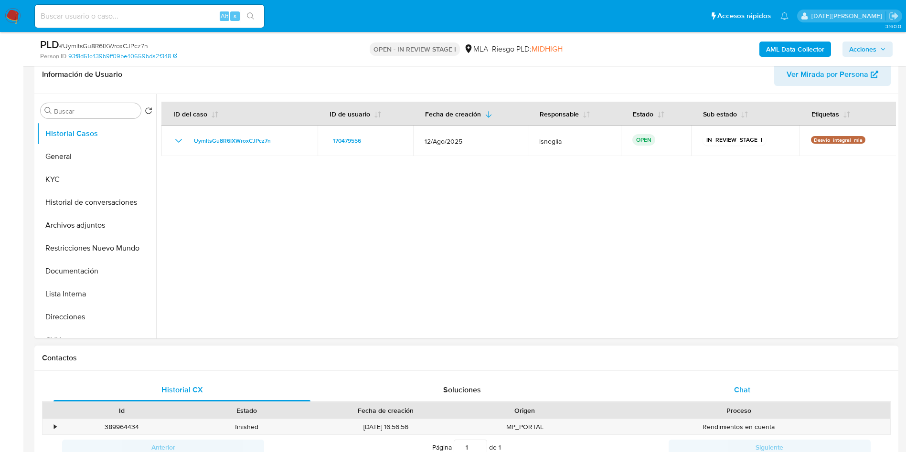
scroll to position [215, 0]
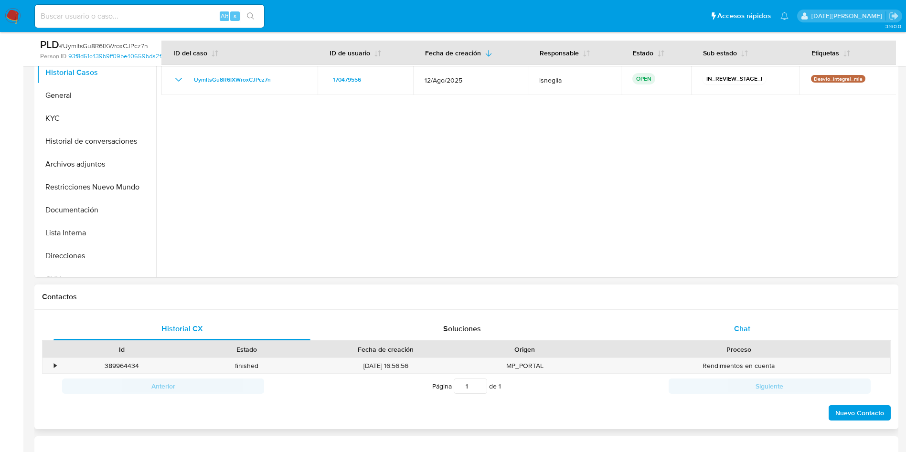
click at [741, 333] on span "Chat" at bounding box center [742, 328] width 16 height 11
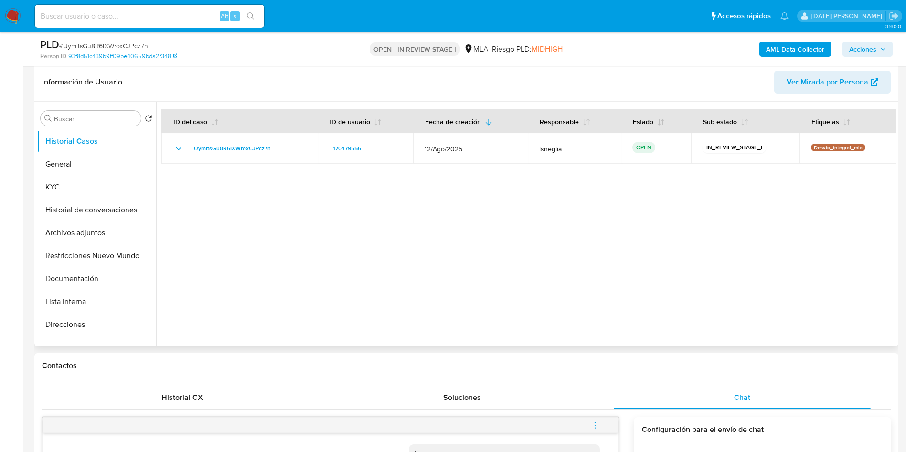
scroll to position [143, 0]
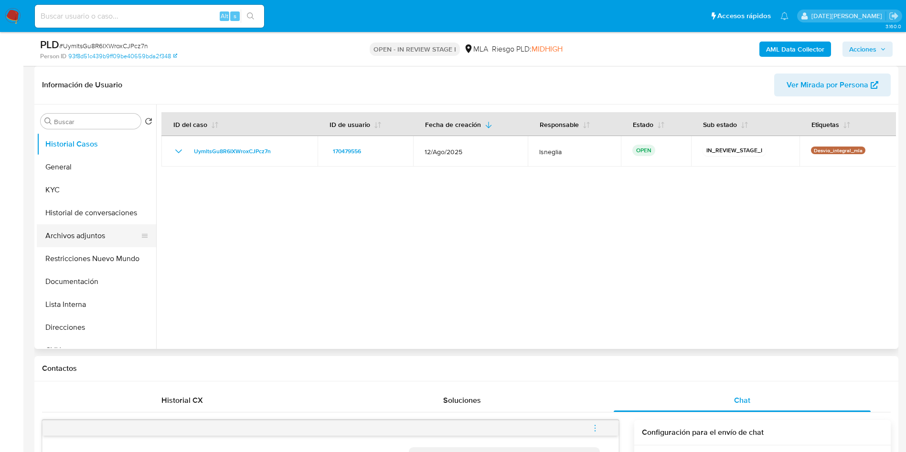
click at [96, 232] on button "Archivos adjuntos" at bounding box center [93, 235] width 112 height 23
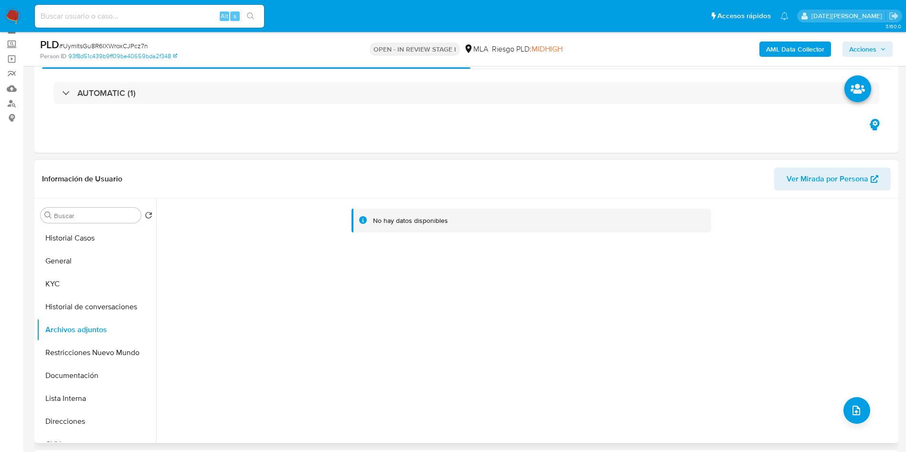
scroll to position [72, 0]
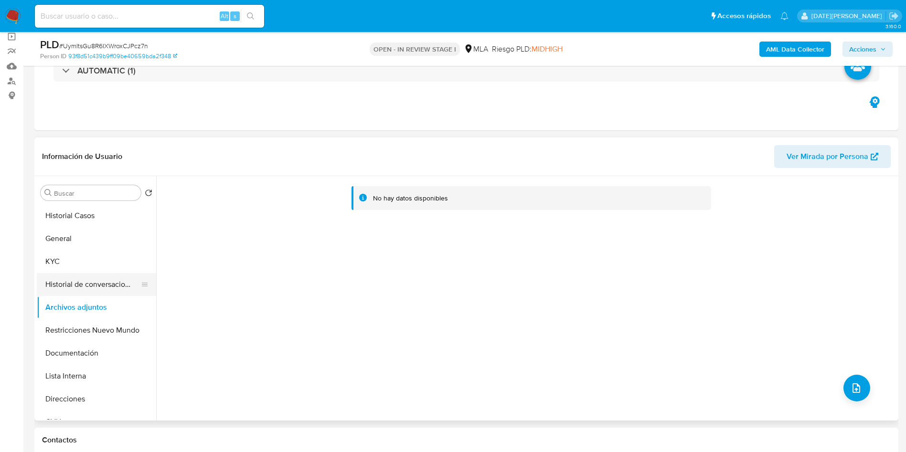
click at [85, 283] on button "Historial de conversaciones" at bounding box center [93, 284] width 112 height 23
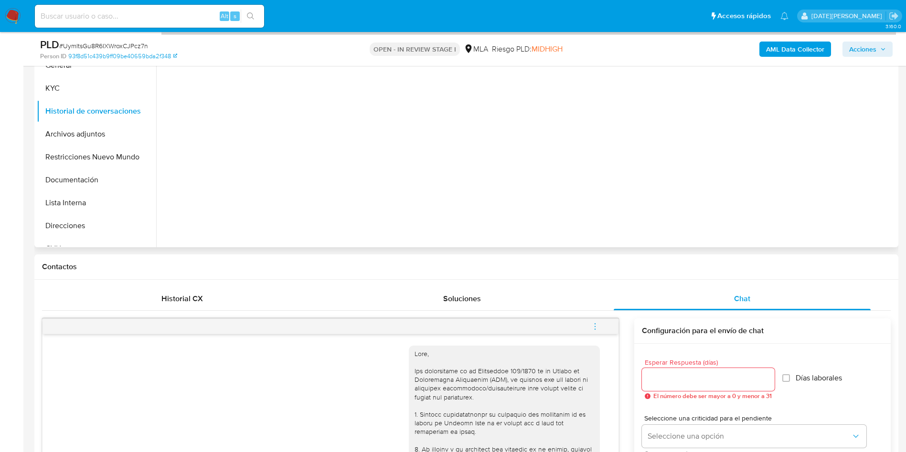
scroll to position [0, 0]
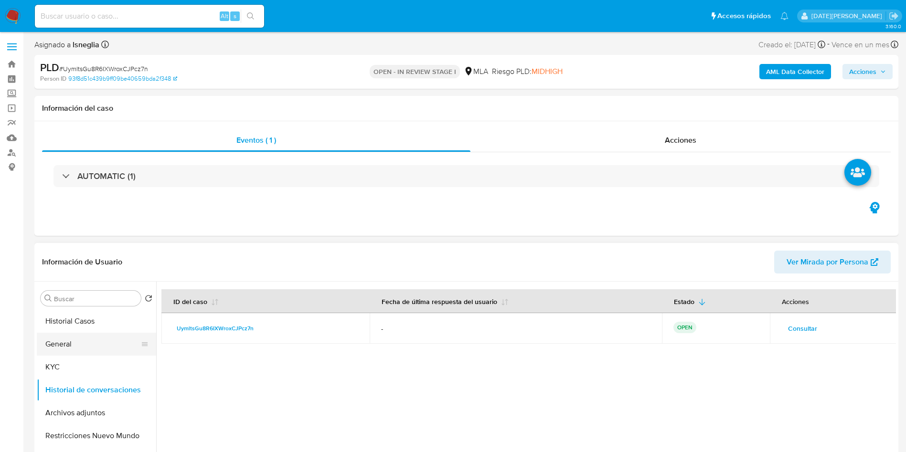
click at [82, 340] on button "General" at bounding box center [93, 344] width 112 height 23
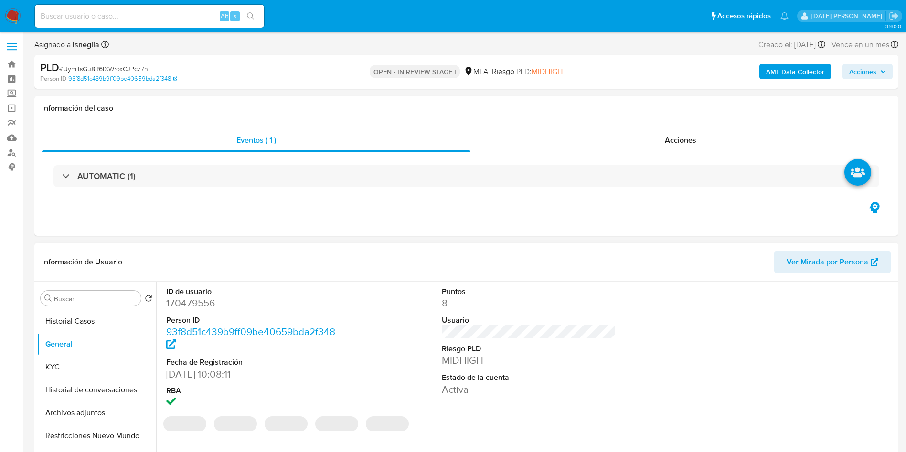
click at [204, 299] on dd "170479556" at bounding box center [253, 302] width 174 height 13
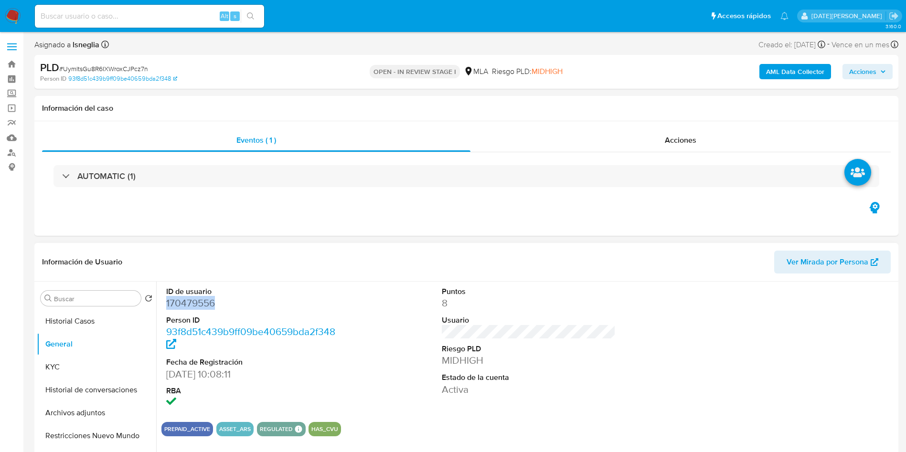
copy dd "170479556"
click at [191, 299] on dd "170479556" at bounding box center [253, 302] width 174 height 13
click at [191, 304] on dd "170479556" at bounding box center [253, 302] width 174 height 13
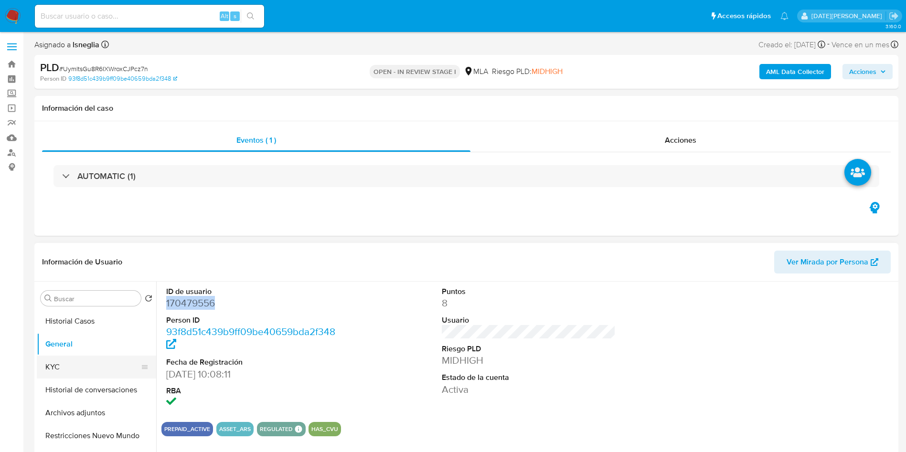
click at [63, 367] on button "KYC" at bounding box center [93, 367] width 112 height 23
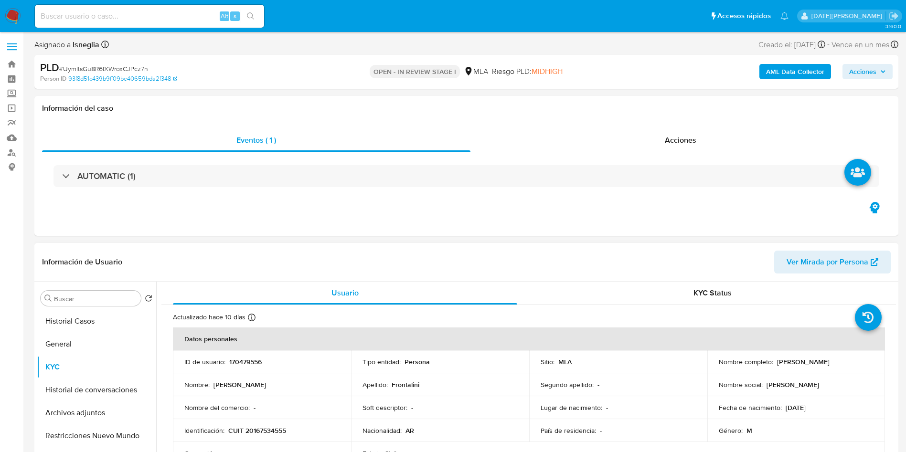
drag, startPoint x: 774, startPoint y: 362, endPoint x: 859, endPoint y: 365, distance: 85.5
click at [858, 364] on div "Nombre completo : Humberto Angel Frontalini" at bounding box center [795, 362] width 155 height 9
copy p "Humberto Angel Frontalini"
drag, startPoint x: 228, startPoint y: 429, endPoint x: 301, endPoint y: 432, distance: 72.6
click at [301, 432] on div "Identificación : CUIT 20167534555" at bounding box center [261, 430] width 155 height 9
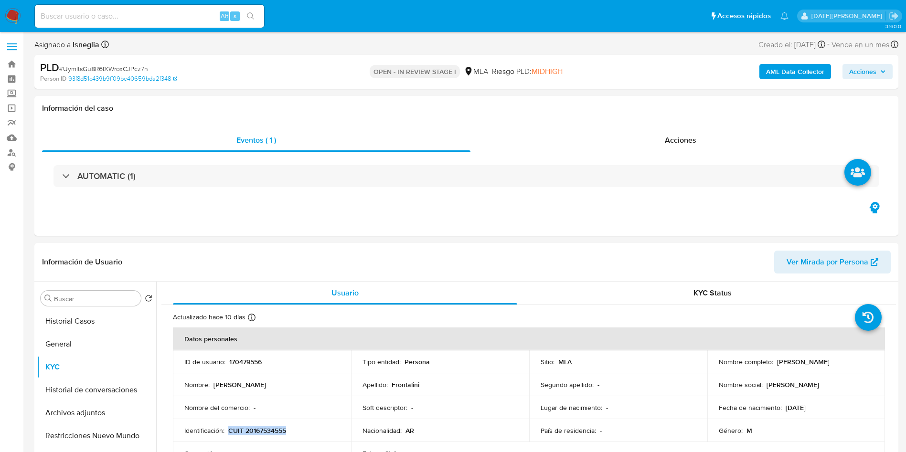
copy p "CUIT 20167534555"
click at [263, 427] on p "CUIT 20167534555" at bounding box center [257, 430] width 58 height 9
drag, startPoint x: 774, startPoint y: 362, endPoint x: 857, endPoint y: 358, distance: 83.7
click at [857, 358] on div "Nombre completo : Humberto Angel Frontalini" at bounding box center [795, 362] width 155 height 9
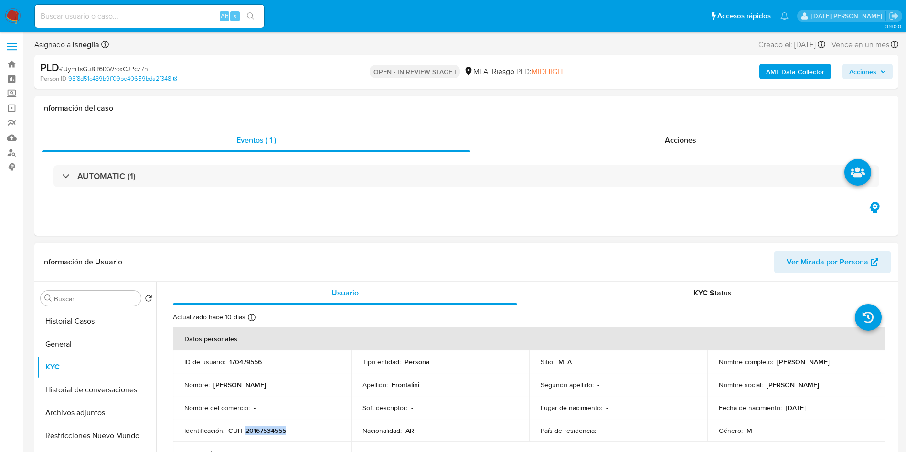
copy p "Humberto Angel Frontalini"
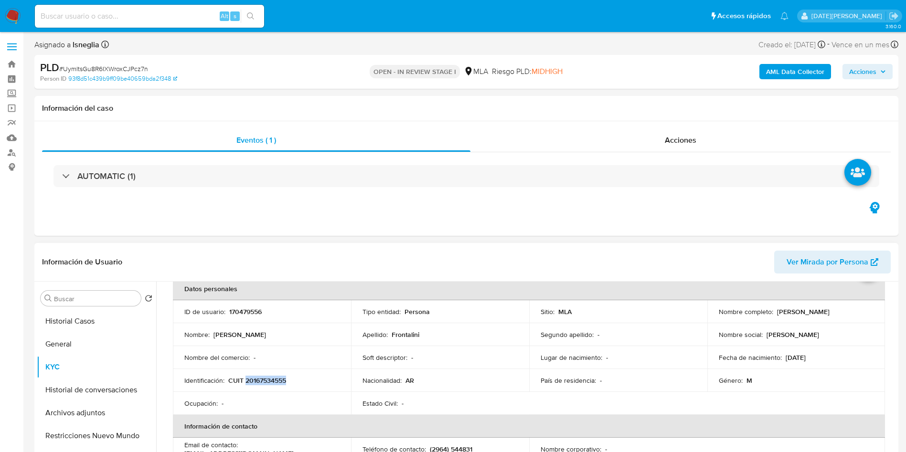
scroll to position [72, 0]
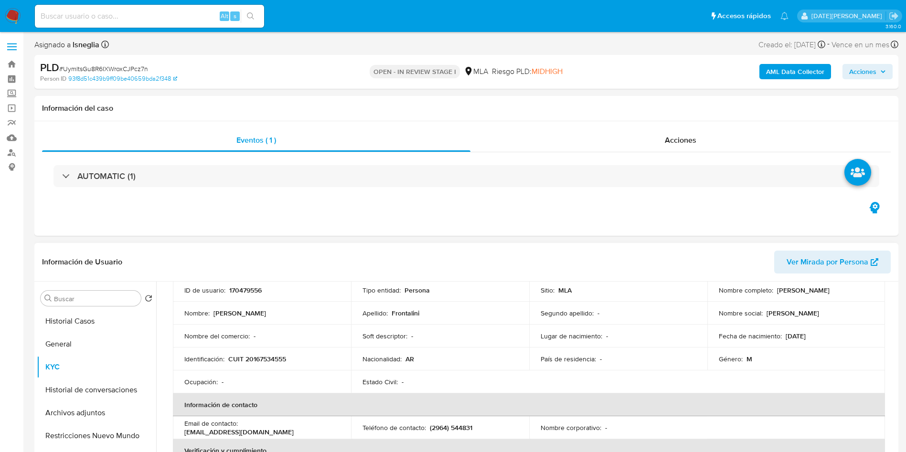
click at [371, 305] on td "Apellido : Frontalini" at bounding box center [440, 313] width 178 height 23
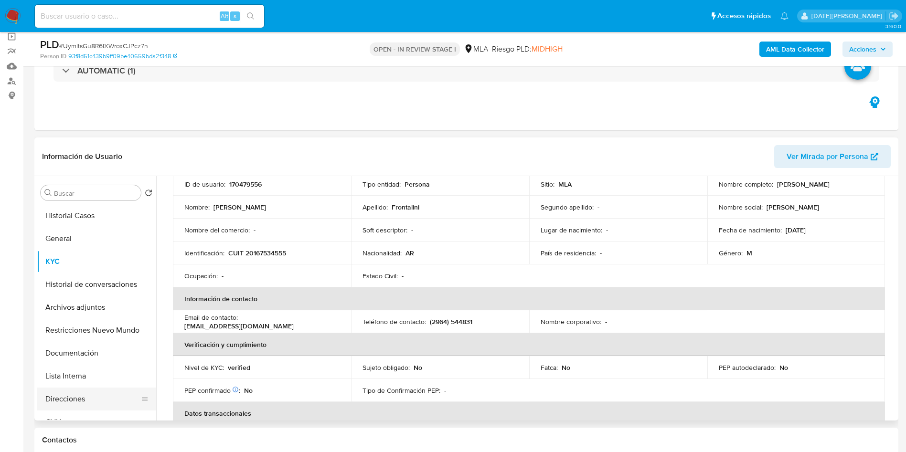
click at [68, 398] on button "Direcciones" at bounding box center [93, 399] width 112 height 23
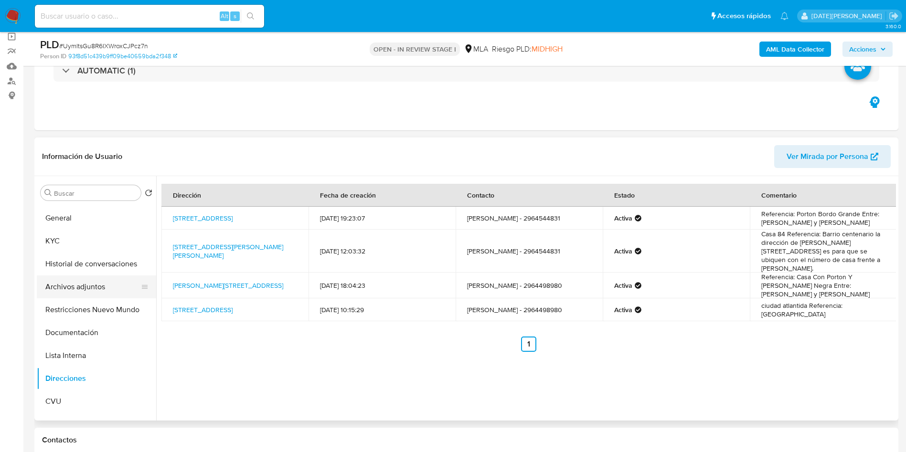
scroll to position [0, 0]
click at [65, 257] on button "KYC" at bounding box center [93, 261] width 112 height 23
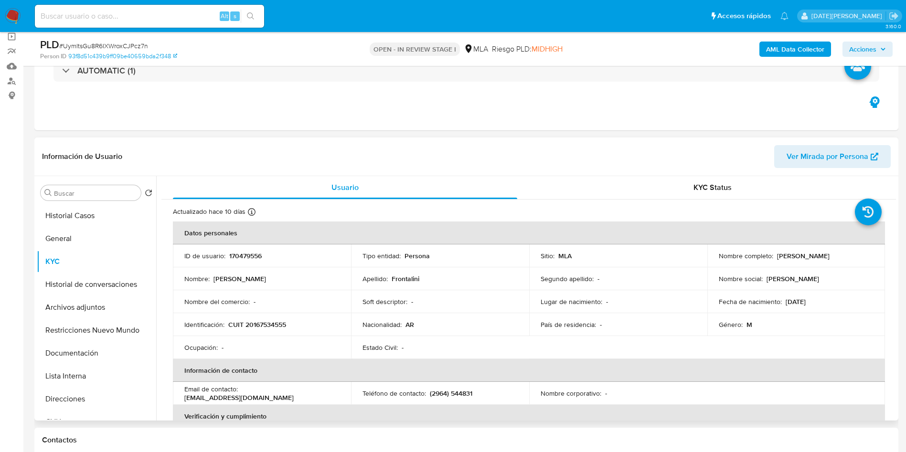
drag, startPoint x: 183, startPoint y: 397, endPoint x: 320, endPoint y: 395, distance: 136.5
click at [320, 395] on td "Email de contacto : humbertoangelfrontalini@gmail.com" at bounding box center [262, 393] width 178 height 23
copy p "humbertoangelfrontalini@gmail.com"
drag, startPoint x: 430, startPoint y: 394, endPoint x: 478, endPoint y: 394, distance: 48.2
click at [478, 394] on div "Teléfono de contacto : (2964) 544831" at bounding box center [439, 393] width 155 height 9
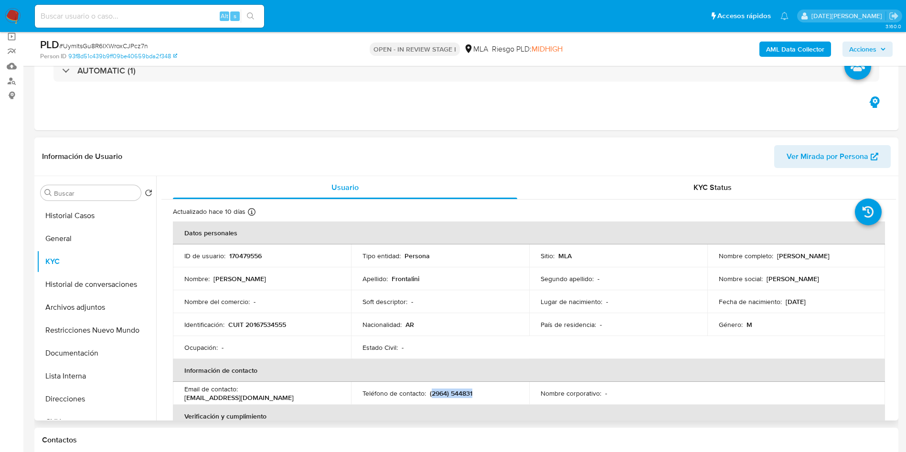
copy p "2964) 544831"
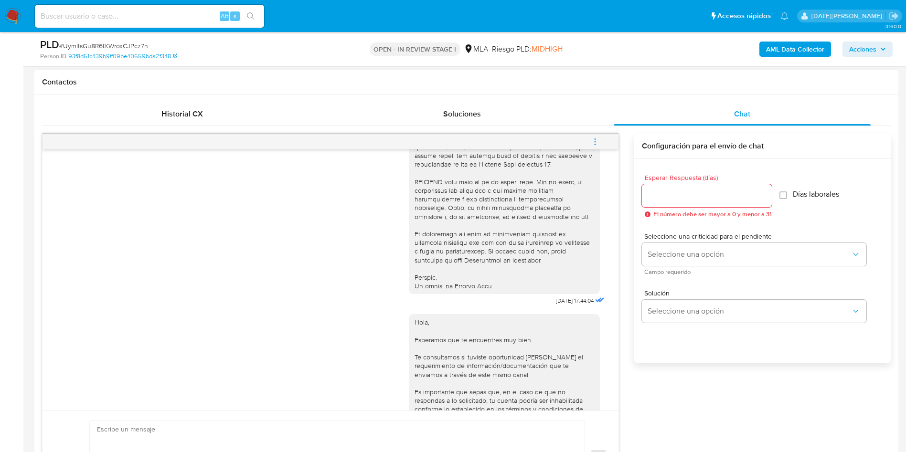
scroll to position [490, 0]
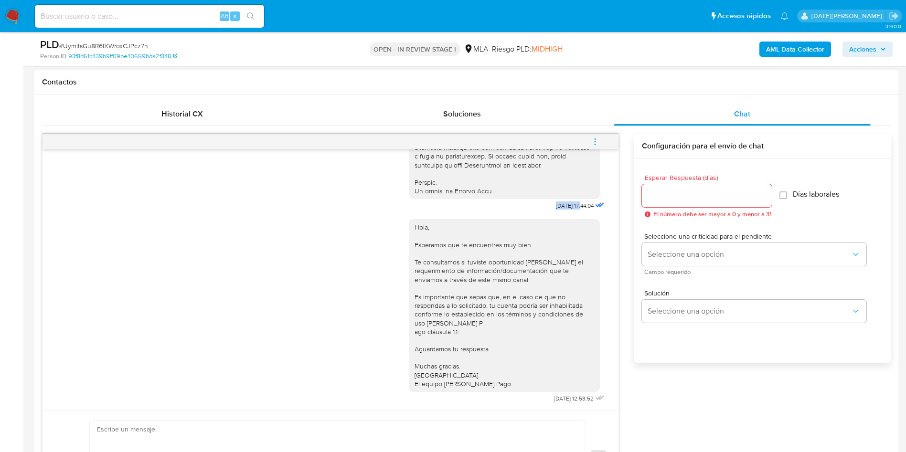
drag, startPoint x: 532, startPoint y: 197, endPoint x: 560, endPoint y: 197, distance: 28.6
copy span "18/08/2025"
drag, startPoint x: 529, startPoint y: 400, endPoint x: 559, endPoint y: 399, distance: 30.1
click at [559, 399] on div "Hola, Esperamos que te encuentres muy bien. Te consultamos si tuviste oportunid…" at bounding box center [508, 308] width 198 height 193
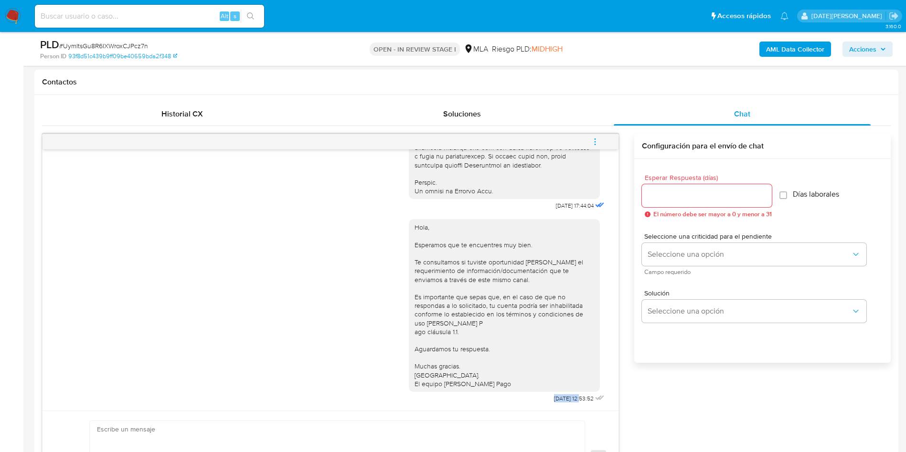
copy span "22/08/2025"
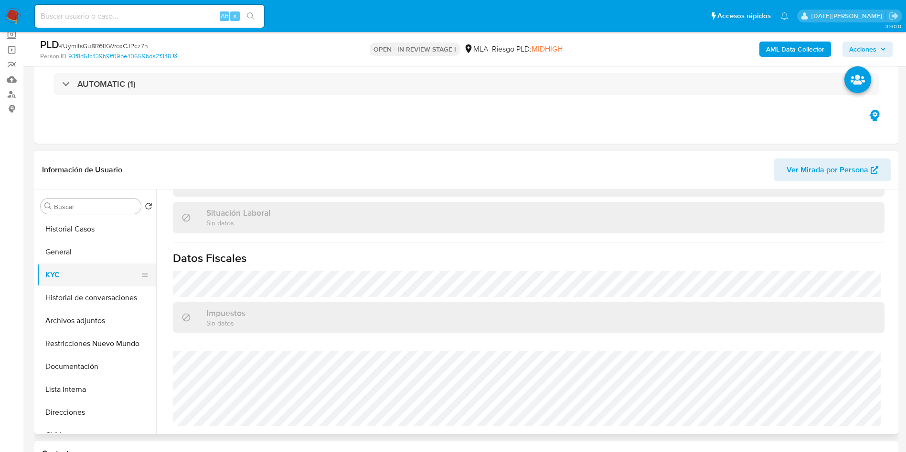
scroll to position [72, 0]
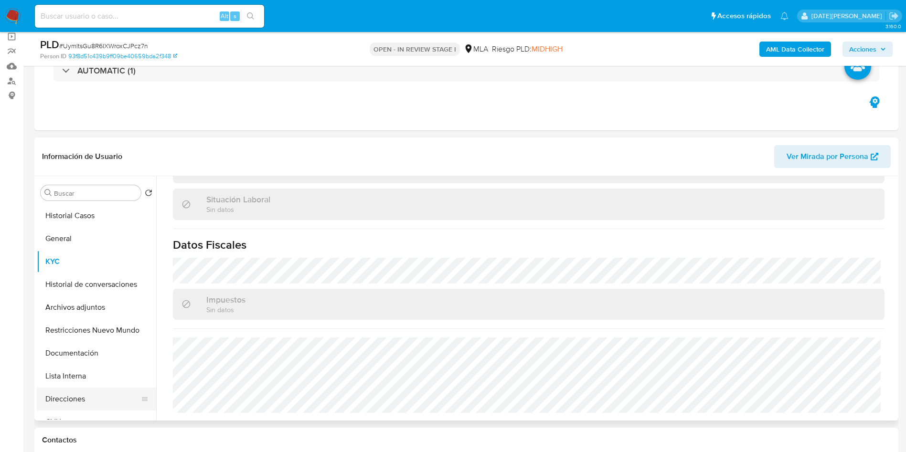
click at [60, 407] on button "Direcciones" at bounding box center [93, 399] width 112 height 23
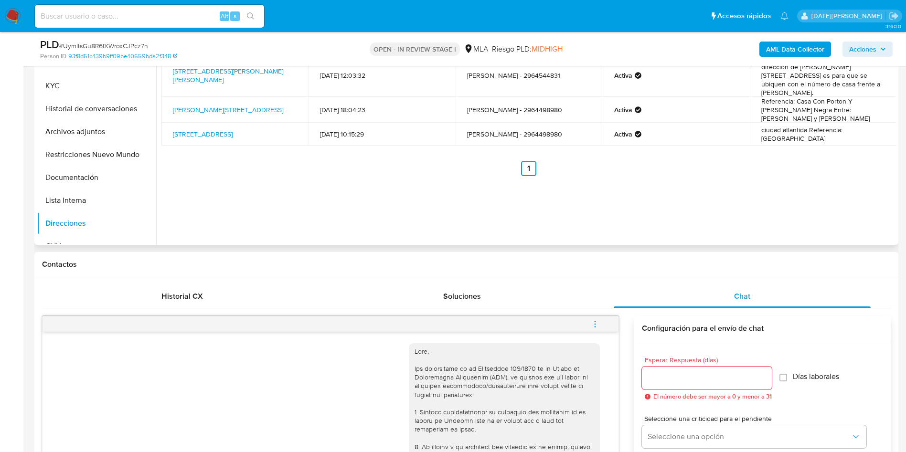
scroll to position [0, 0]
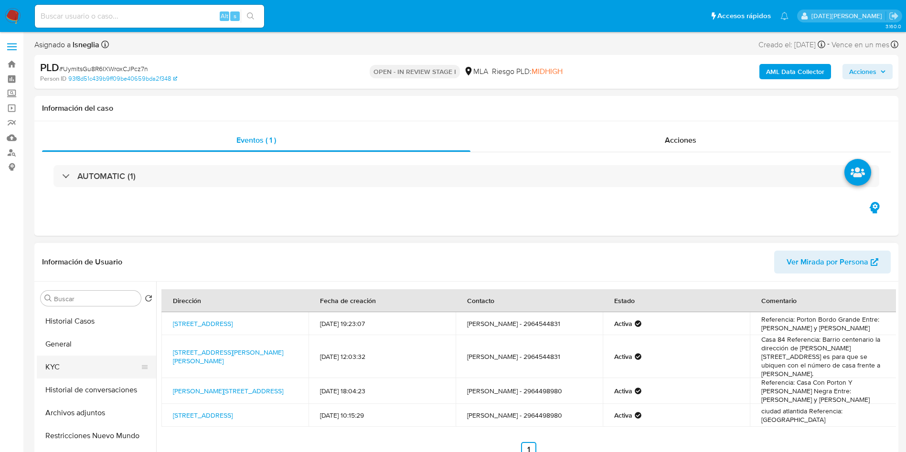
click at [65, 365] on button "KYC" at bounding box center [93, 367] width 112 height 23
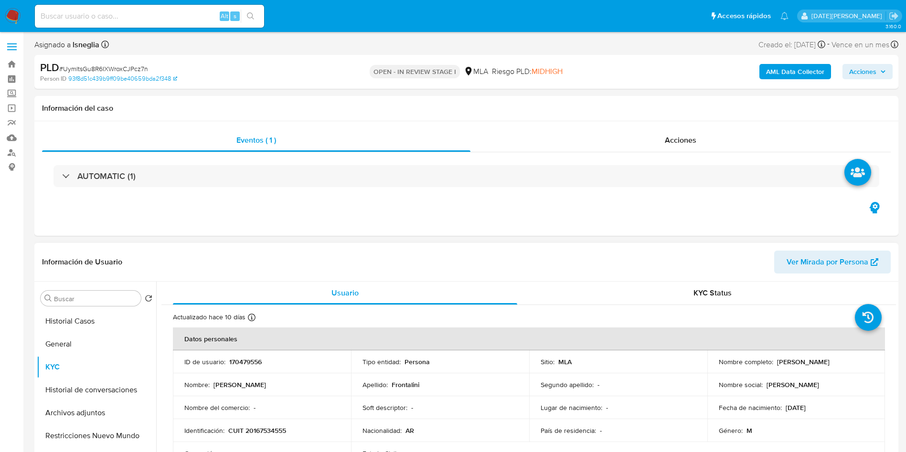
click at [315, 388] on div "Nombre : Humberto Angel" at bounding box center [261, 384] width 155 height 9
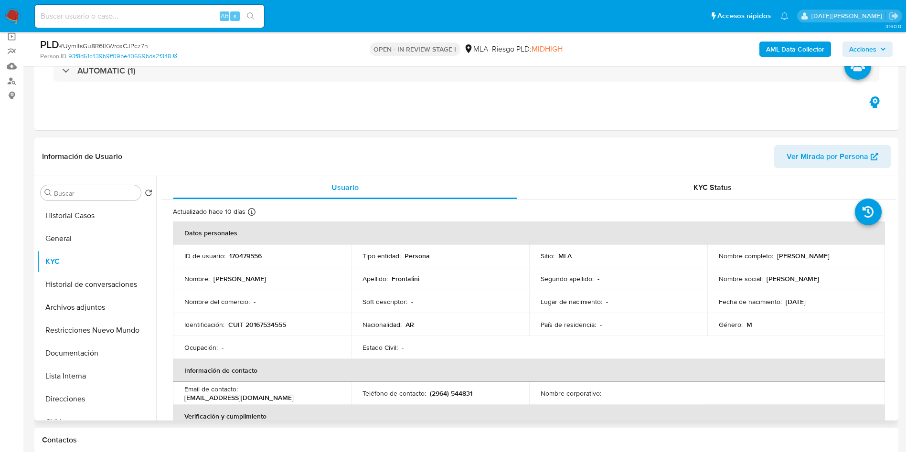
click at [264, 330] on td "Identificación : CUIT 20167534555" at bounding box center [262, 324] width 178 height 23
click at [263, 322] on p "CUIT 20167534555" at bounding box center [257, 324] width 58 height 9
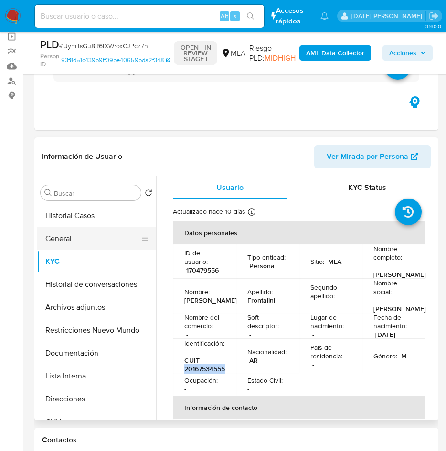
click at [62, 246] on button "General" at bounding box center [93, 238] width 112 height 23
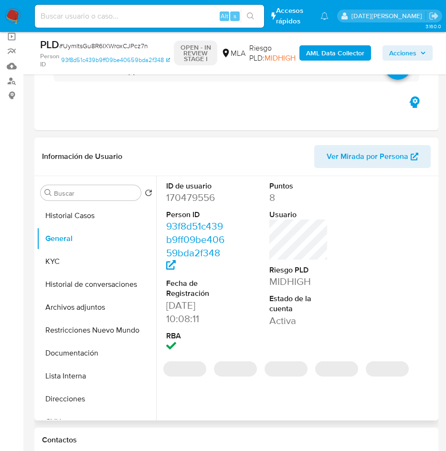
click at [199, 198] on dd "170479556" at bounding box center [195, 197] width 59 height 13
click at [200, 198] on dd "170479556" at bounding box center [195, 197] width 59 height 13
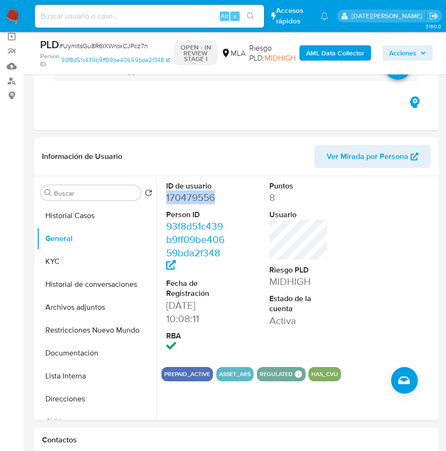
click at [348, 48] on b "AML Data Collector" at bounding box center [335, 52] width 58 height 15
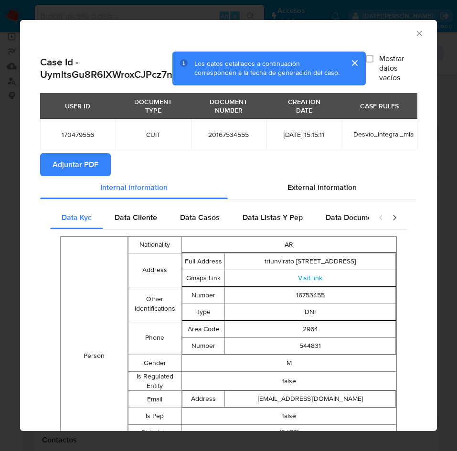
click at [53, 175] on span "Adjuntar PDF" at bounding box center [76, 164] width 46 height 21
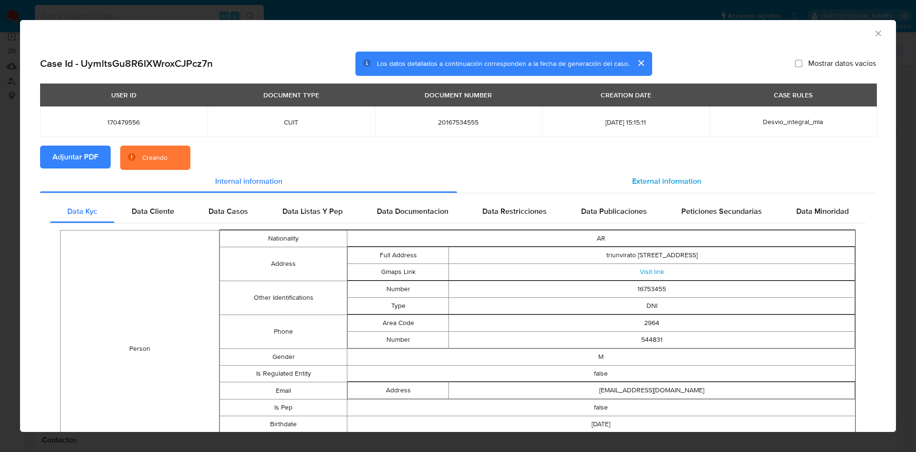
drag, startPoint x: 612, startPoint y: 170, endPoint x: 575, endPoint y: 178, distance: 37.6
click at [612, 170] on div "External information" at bounding box center [666, 181] width 419 height 23
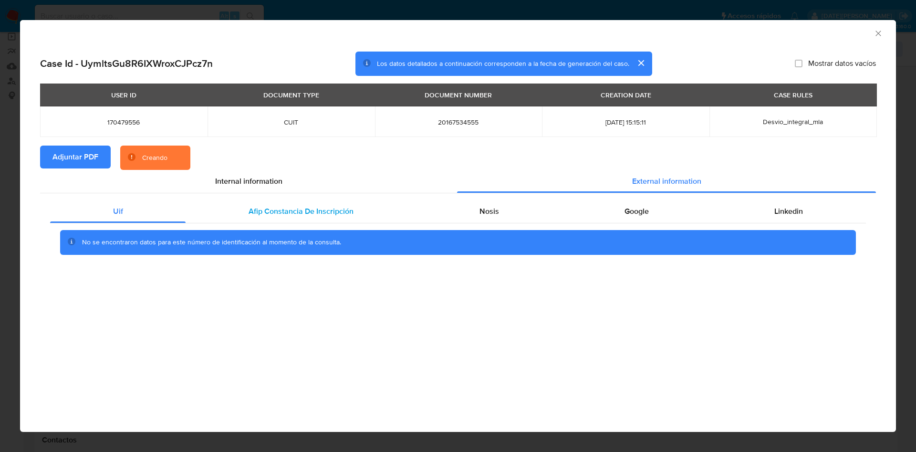
click at [274, 212] on span "Afip Constancia De Inscripción" at bounding box center [301, 211] width 105 height 11
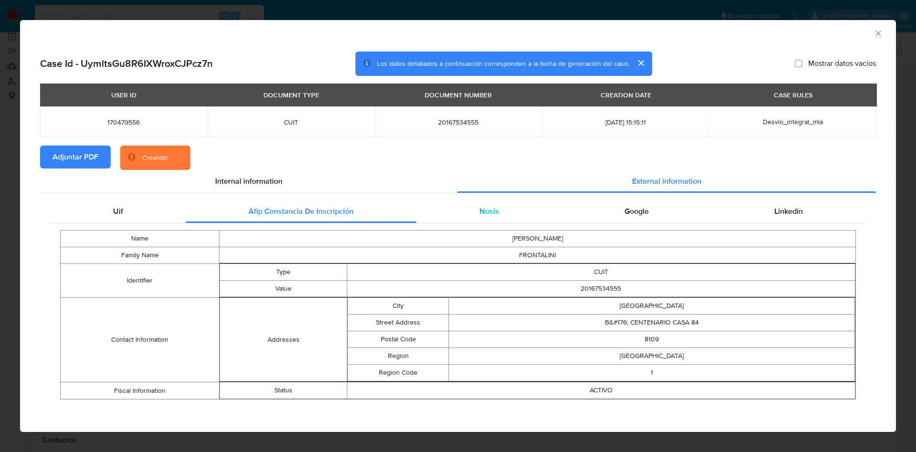
click at [495, 215] on div "Nosis" at bounding box center [489, 211] width 145 height 23
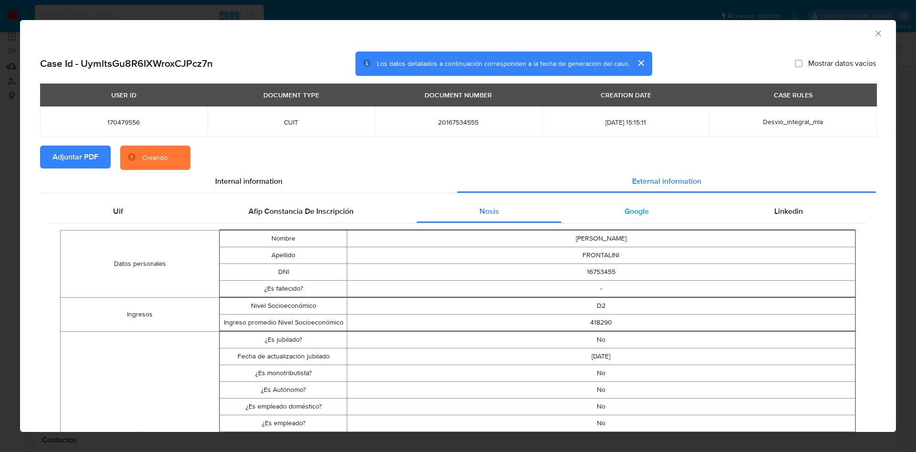
click at [642, 208] on div "Google" at bounding box center [637, 211] width 150 height 23
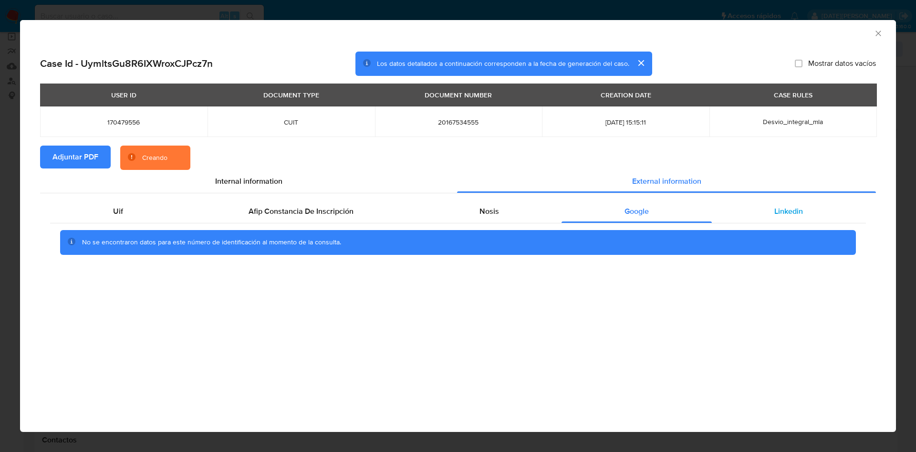
click at [783, 210] on span "Linkedin" at bounding box center [789, 211] width 29 height 11
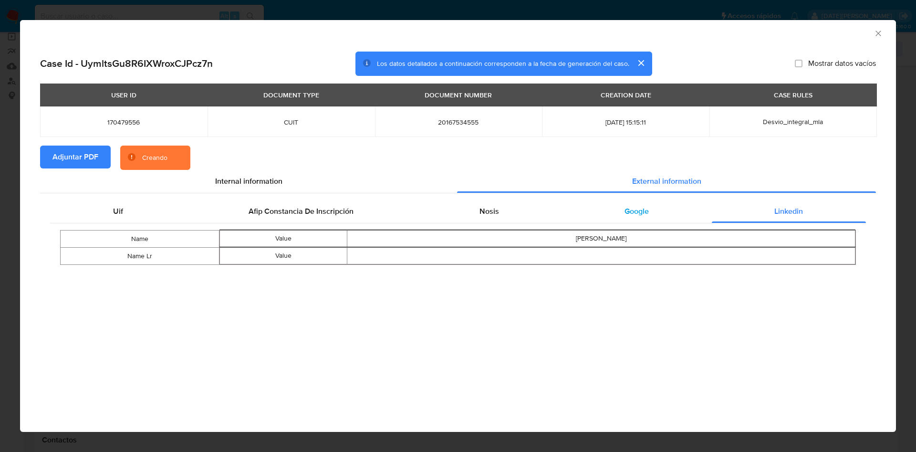
click at [640, 207] on span "Google" at bounding box center [637, 211] width 24 height 11
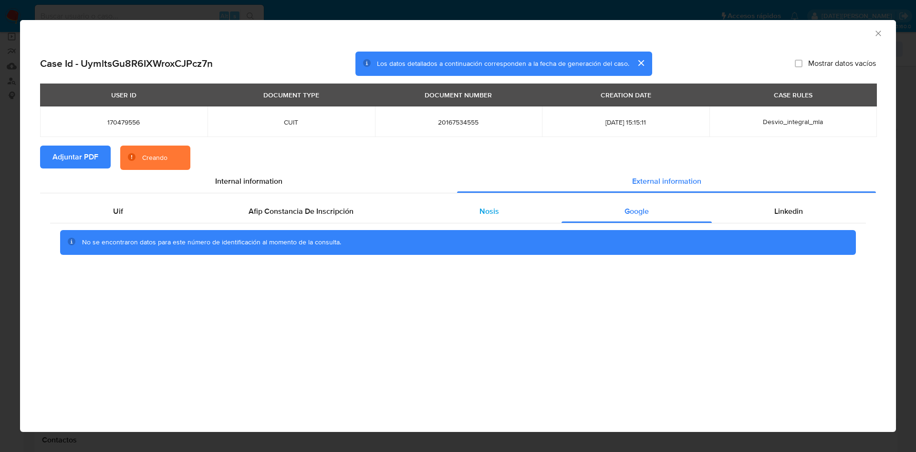
click at [504, 203] on div "Nosis" at bounding box center [489, 211] width 145 height 23
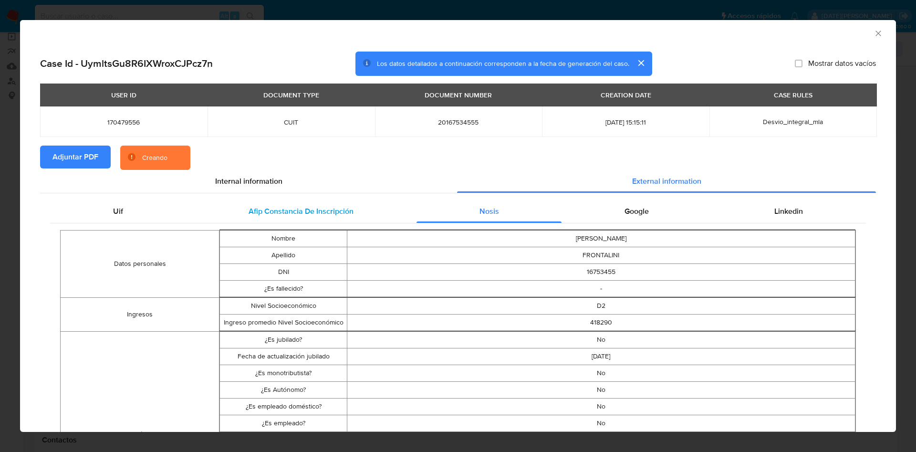
click at [299, 214] on span "Afip Constancia De Inscripción" at bounding box center [301, 211] width 105 height 11
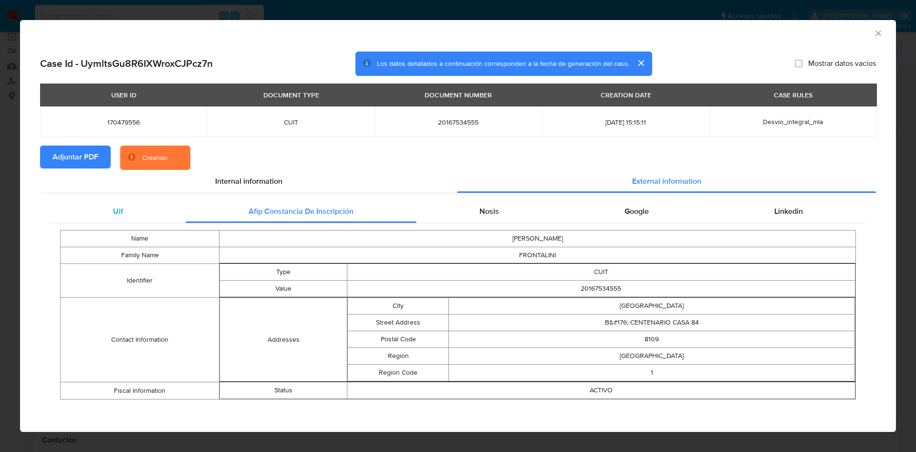
click at [113, 221] on div "Uif" at bounding box center [118, 211] width 136 height 23
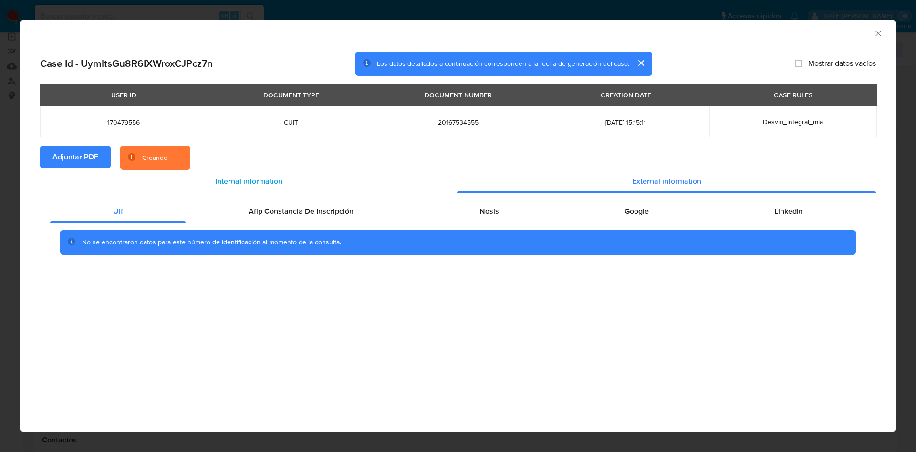
click at [223, 176] on span "Internal information" at bounding box center [248, 181] width 67 height 11
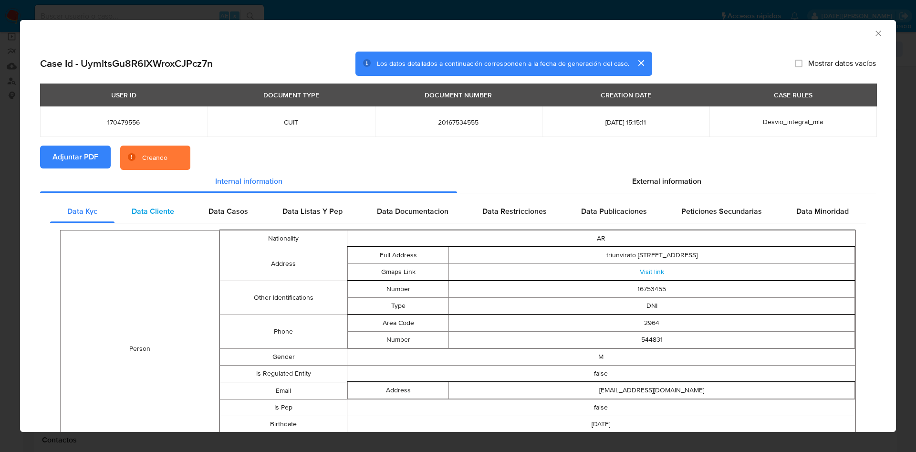
click at [173, 210] on div "Data Cliente" at bounding box center [153, 211] width 77 height 23
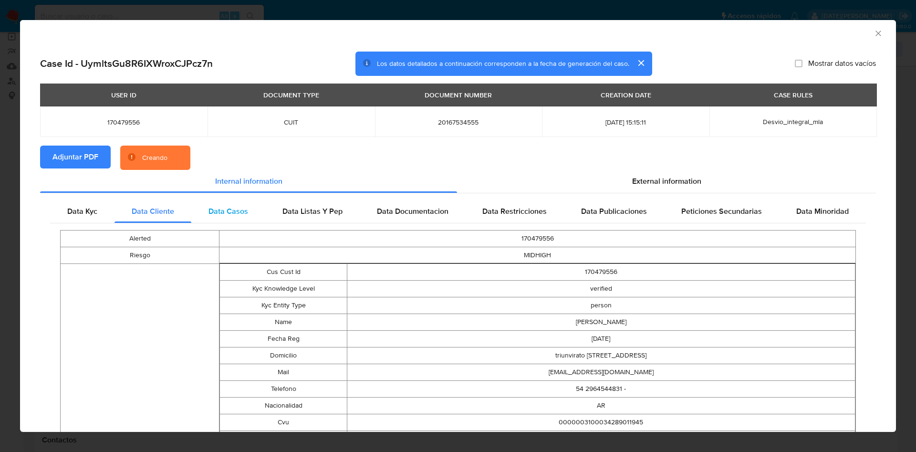
click at [226, 211] on span "Data Casos" at bounding box center [229, 211] width 40 height 11
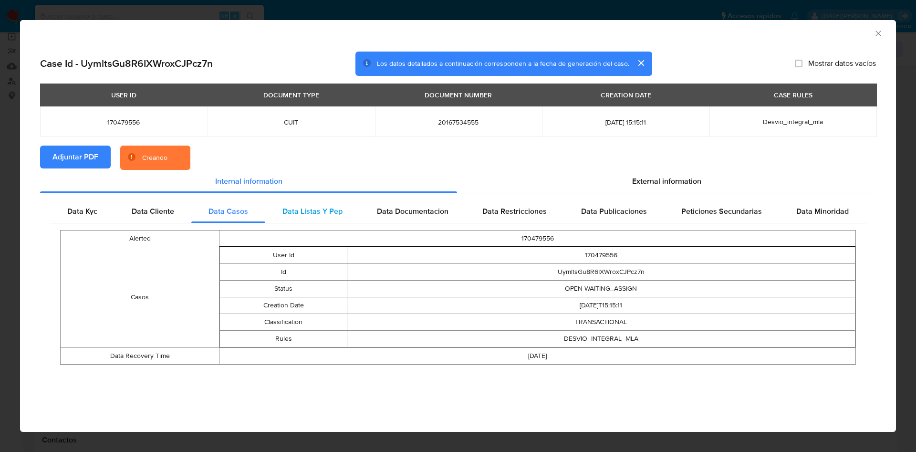
click at [303, 207] on span "Data Listas Y Pep" at bounding box center [313, 211] width 60 height 11
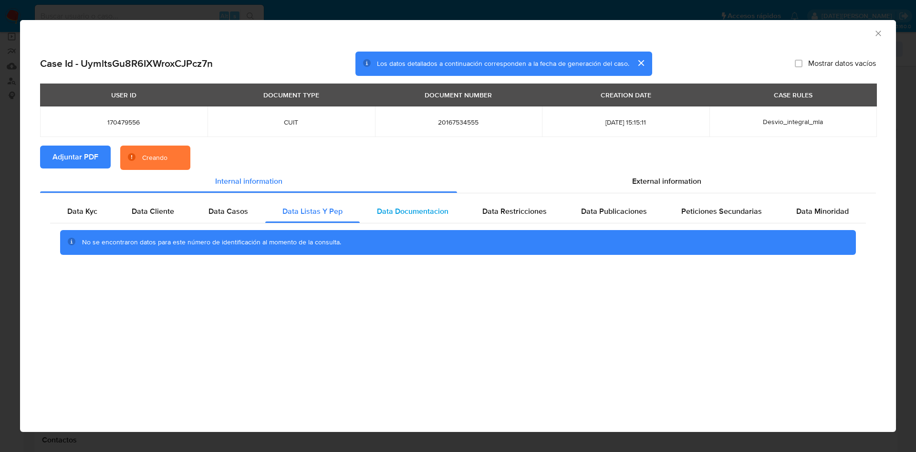
click at [420, 215] on span "Data Documentacion" at bounding box center [413, 211] width 72 height 11
click at [529, 213] on span "Data Restricciones" at bounding box center [515, 211] width 64 height 11
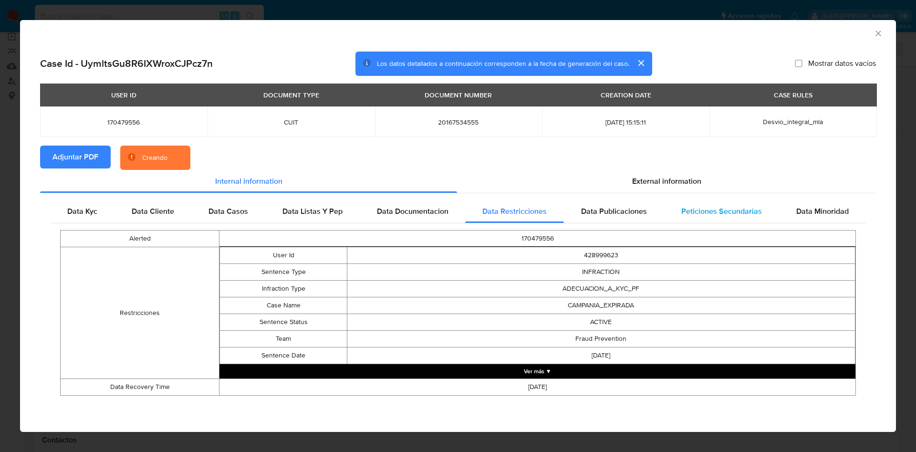
drag, startPoint x: 634, startPoint y: 209, endPoint x: 694, endPoint y: 210, distance: 59.2
click at [635, 209] on span "Data Publicaciones" at bounding box center [614, 211] width 66 height 11
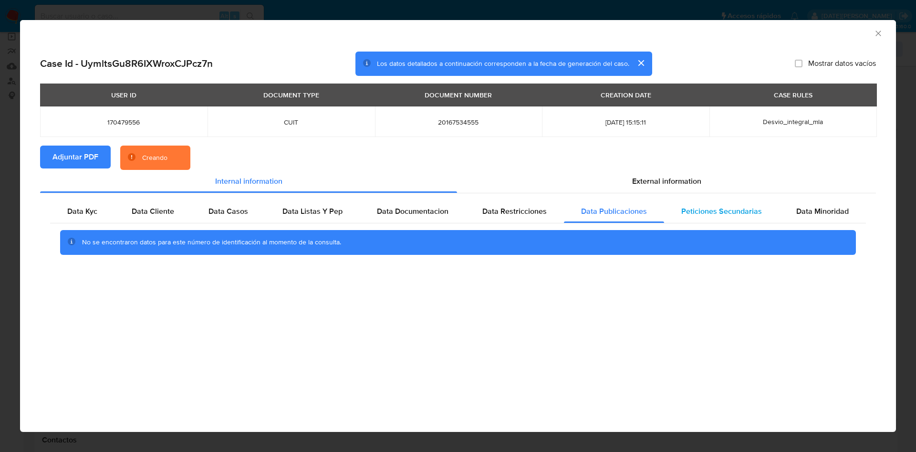
click at [737, 210] on span "Peticiones Secundarias" at bounding box center [722, 211] width 81 height 11
click at [838, 212] on span "Data Minoridad" at bounding box center [823, 211] width 53 height 11
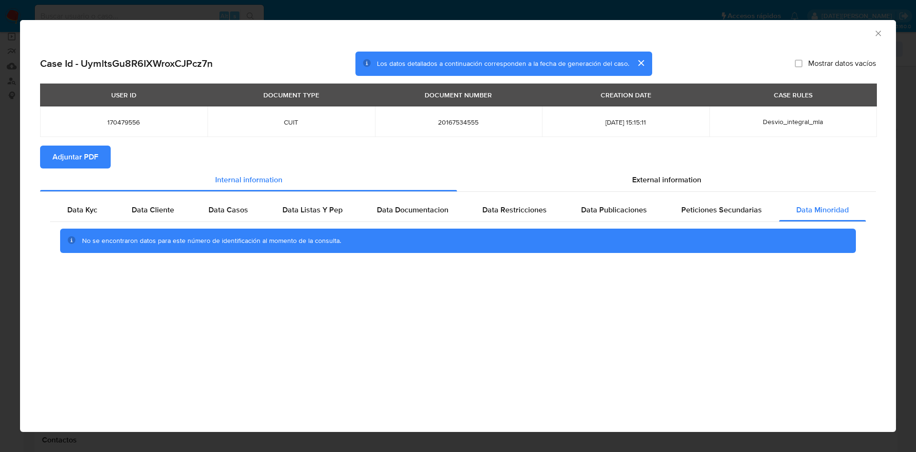
click at [881, 37] on icon "Cerrar ventana" at bounding box center [879, 34] width 10 height 10
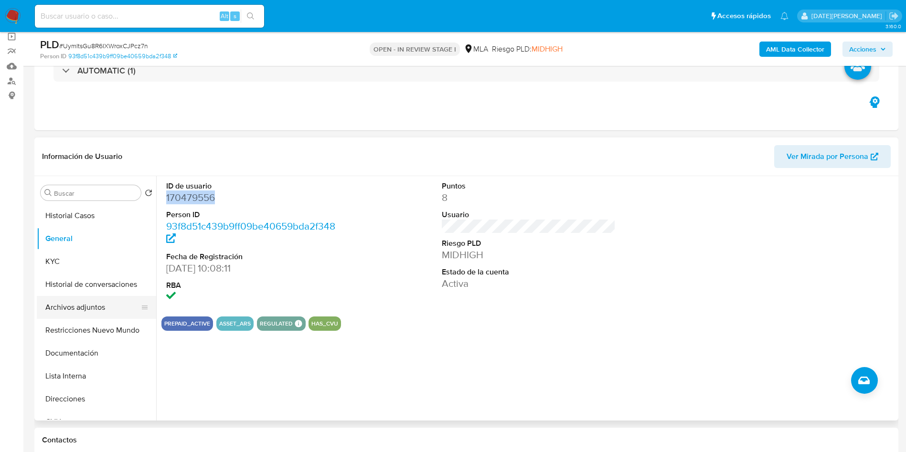
click at [80, 304] on button "Archivos adjuntos" at bounding box center [93, 307] width 112 height 23
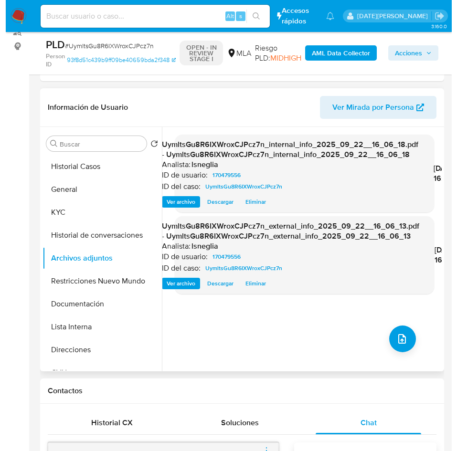
scroll to position [143, 0]
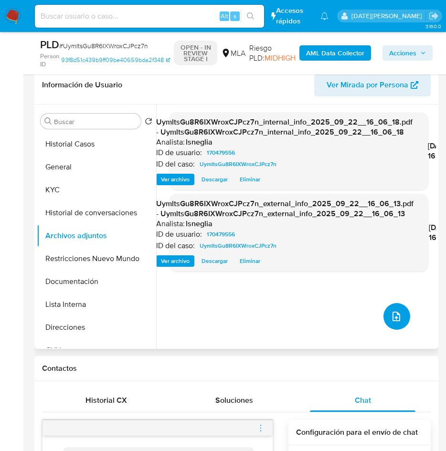
click at [393, 318] on icon "upload-file" at bounding box center [395, 316] width 11 height 11
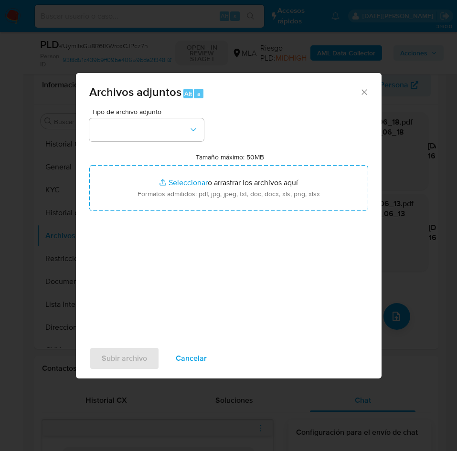
click at [182, 117] on div "Tipo de archivo adjunto" at bounding box center [146, 124] width 115 height 33
click at [183, 129] on button "button" at bounding box center [146, 129] width 115 height 23
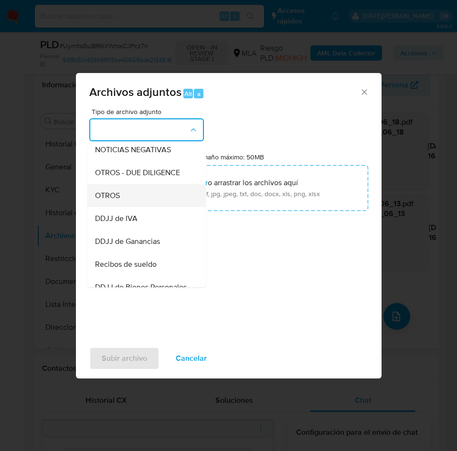
click at [136, 203] on div "OTROS" at bounding box center [143, 195] width 97 height 23
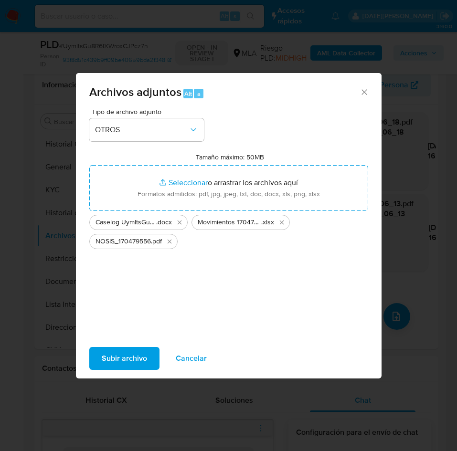
click at [103, 362] on span "Subir archivo" at bounding box center [124, 358] width 45 height 21
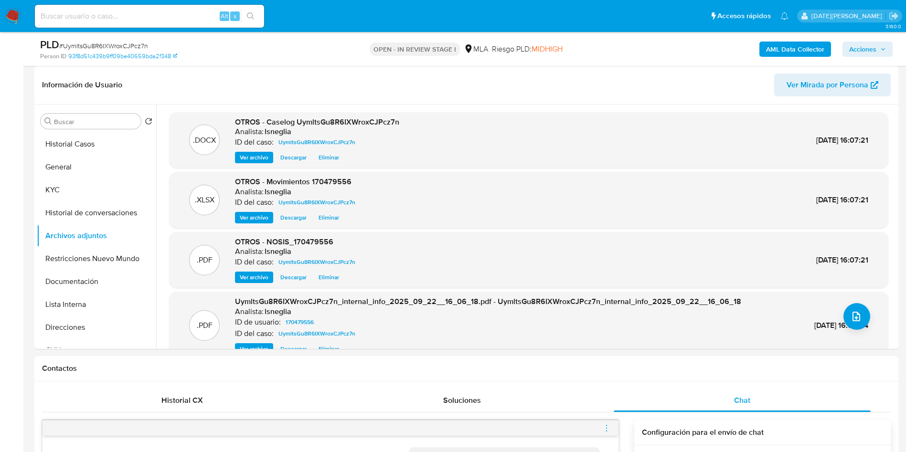
click at [795, 48] on b "AML Data Collector" at bounding box center [795, 49] width 58 height 15
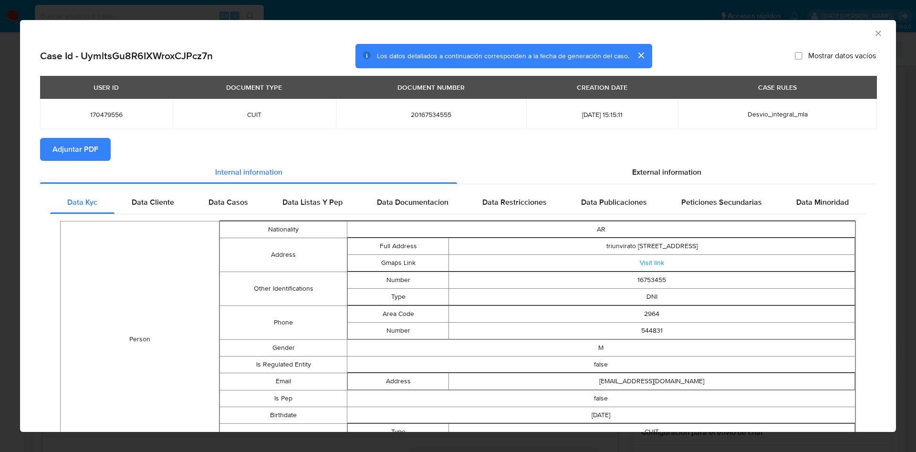
click at [77, 152] on span "Adjuntar PDF" at bounding box center [76, 149] width 46 height 21
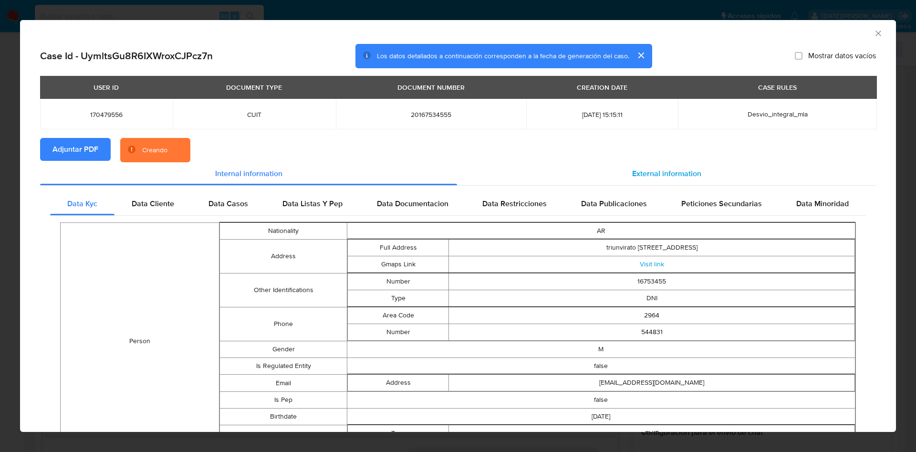
click at [656, 176] on span "External information" at bounding box center [666, 173] width 69 height 11
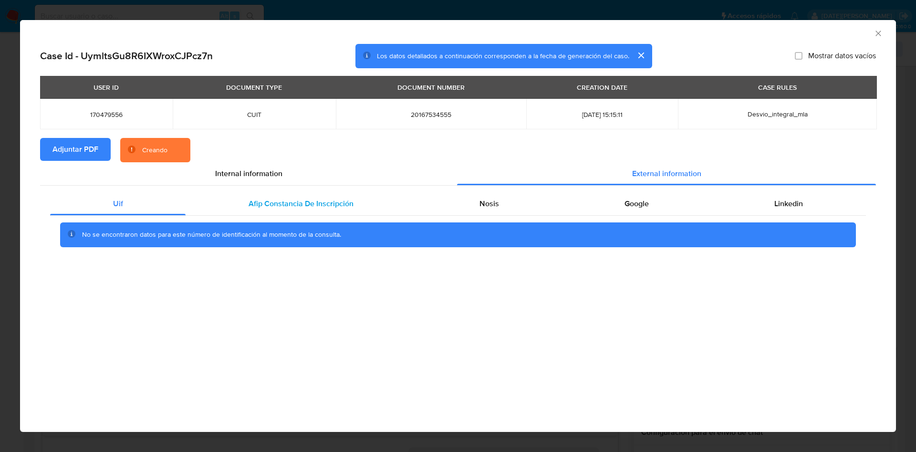
click at [278, 201] on span "Afip Constancia De Inscripción" at bounding box center [301, 203] width 105 height 11
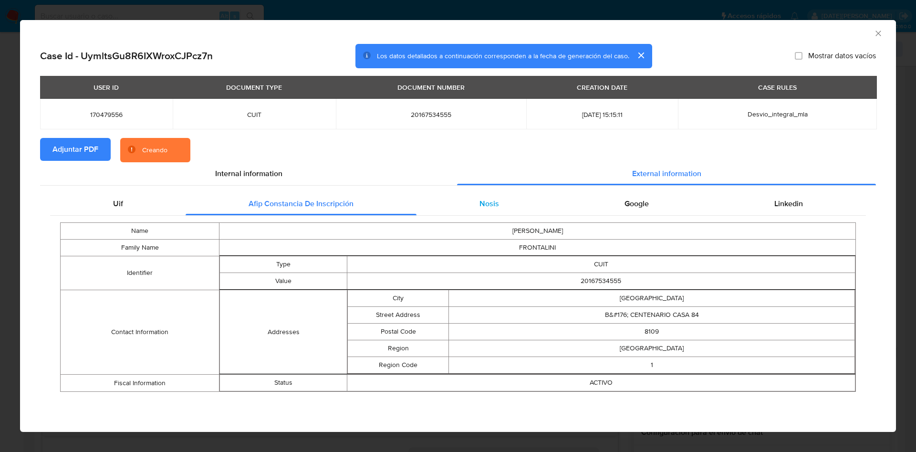
click at [442, 200] on div "Nosis" at bounding box center [489, 203] width 145 height 23
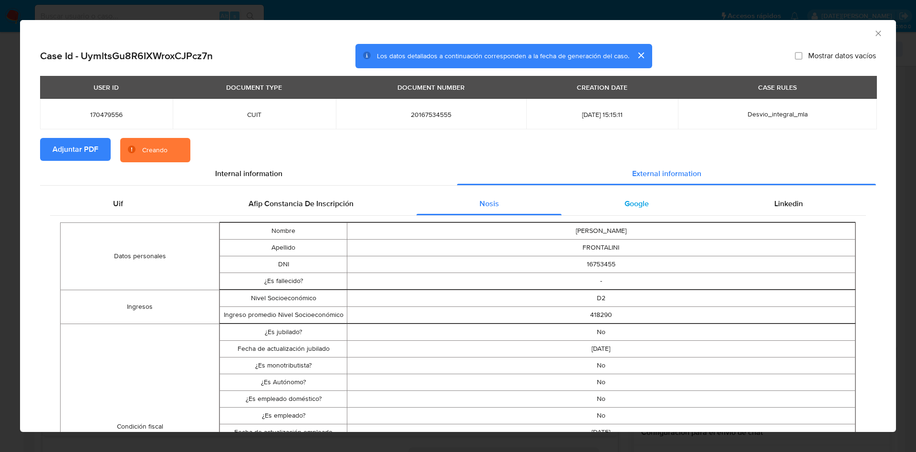
drag, startPoint x: 631, startPoint y: 200, endPoint x: 656, endPoint y: 201, distance: 24.8
click at [632, 200] on span "Google" at bounding box center [637, 203] width 24 height 11
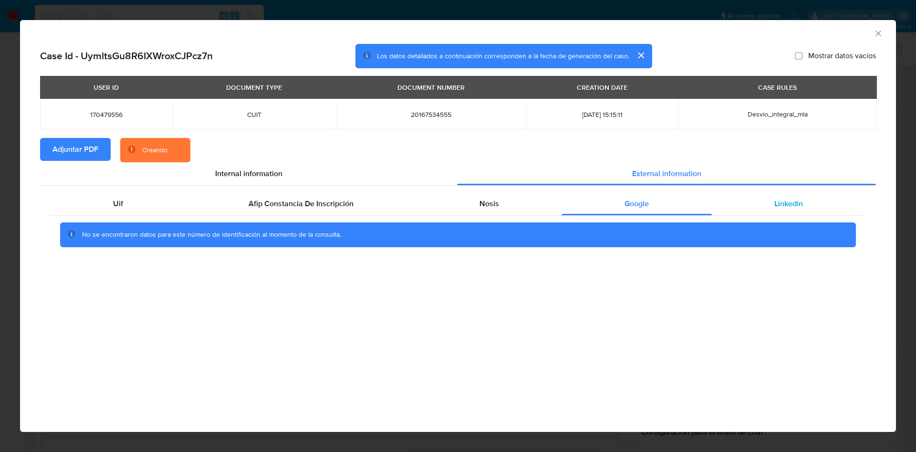
click at [779, 201] on span "Linkedin" at bounding box center [789, 203] width 29 height 11
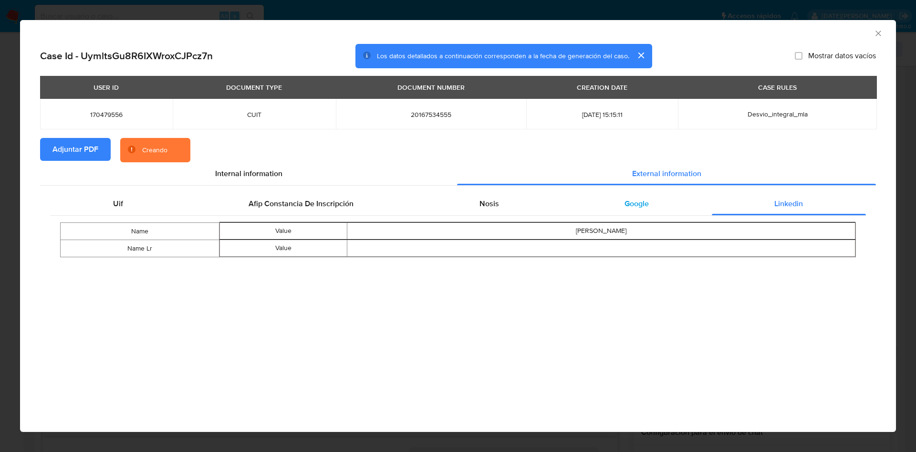
click at [594, 205] on div "Google" at bounding box center [637, 203] width 150 height 23
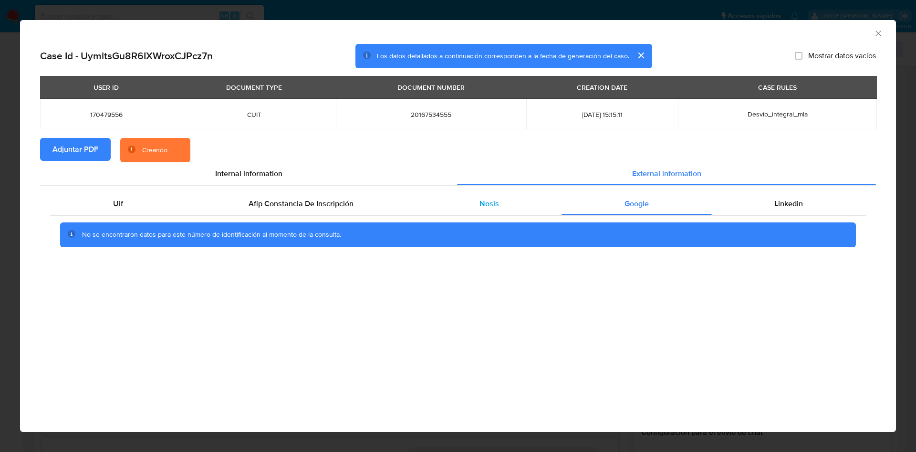
click at [458, 204] on div "Nosis" at bounding box center [489, 203] width 145 height 23
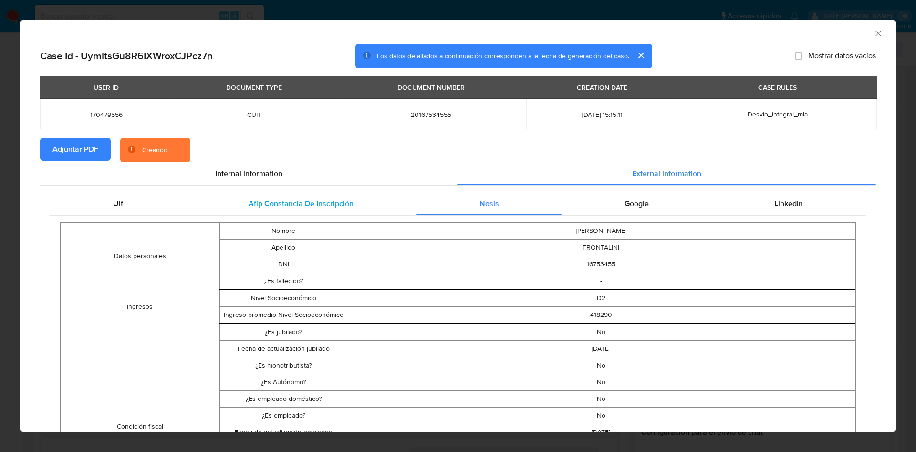
click at [320, 206] on span "Afip Constancia De Inscripción" at bounding box center [301, 203] width 105 height 11
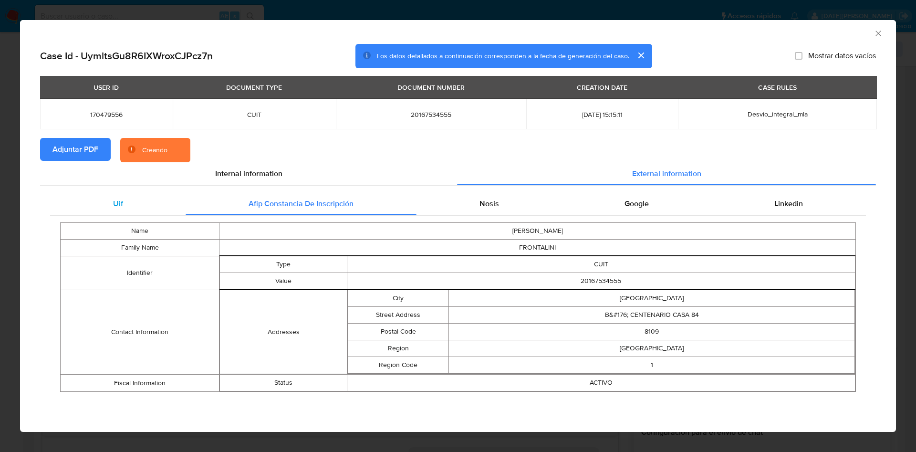
click at [94, 207] on div "Uif" at bounding box center [118, 203] width 136 height 23
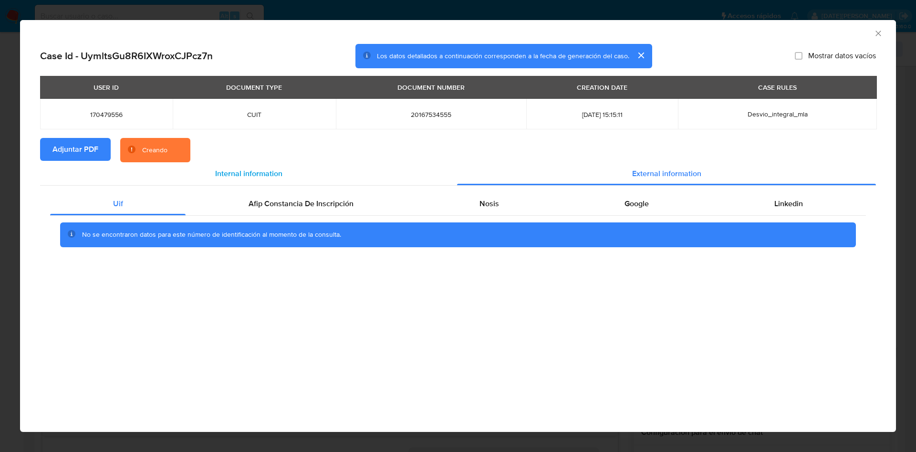
click at [162, 167] on div "Internal information" at bounding box center [248, 173] width 417 height 23
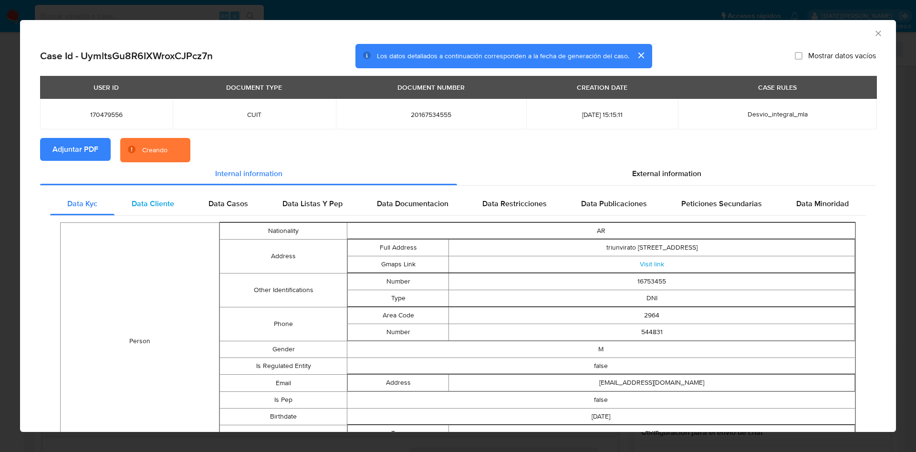
click at [151, 206] on span "Data Cliente" at bounding box center [153, 203] width 42 height 11
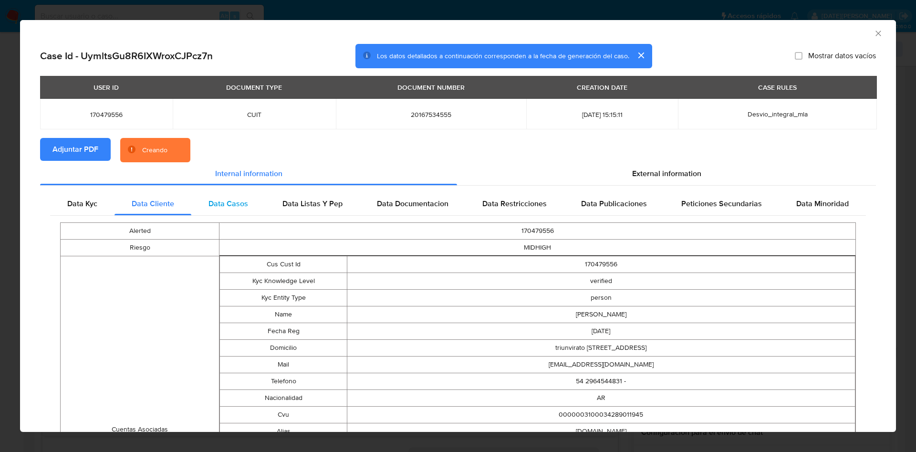
click at [206, 206] on div "Data Casos" at bounding box center [228, 203] width 74 height 23
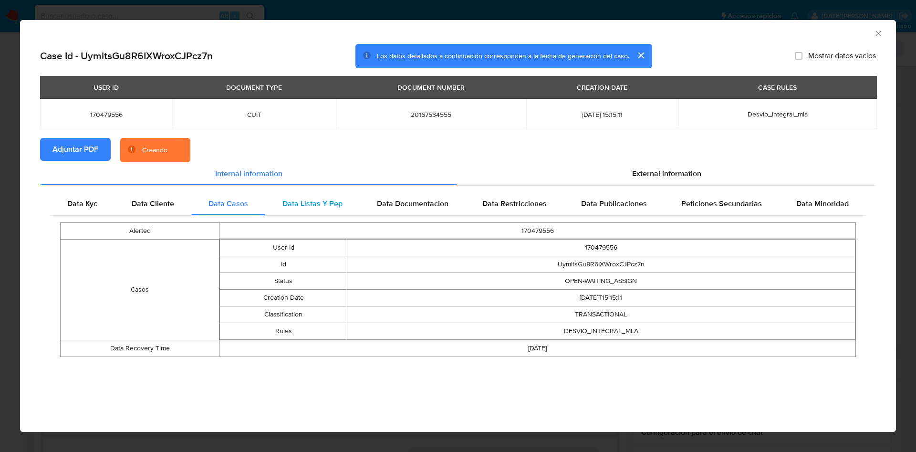
click at [304, 206] on span "Data Listas Y Pep" at bounding box center [313, 203] width 60 height 11
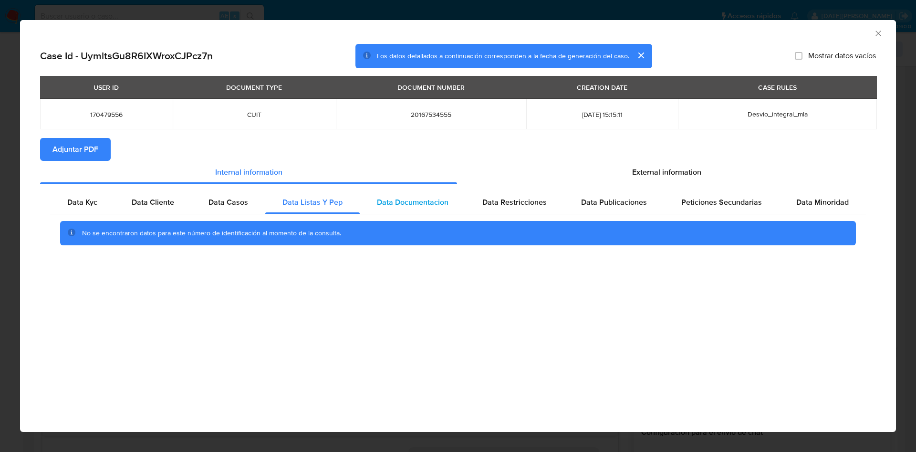
click at [434, 204] on span "Data Documentacion" at bounding box center [413, 202] width 72 height 11
click at [543, 203] on span "Data Restricciones" at bounding box center [515, 202] width 64 height 11
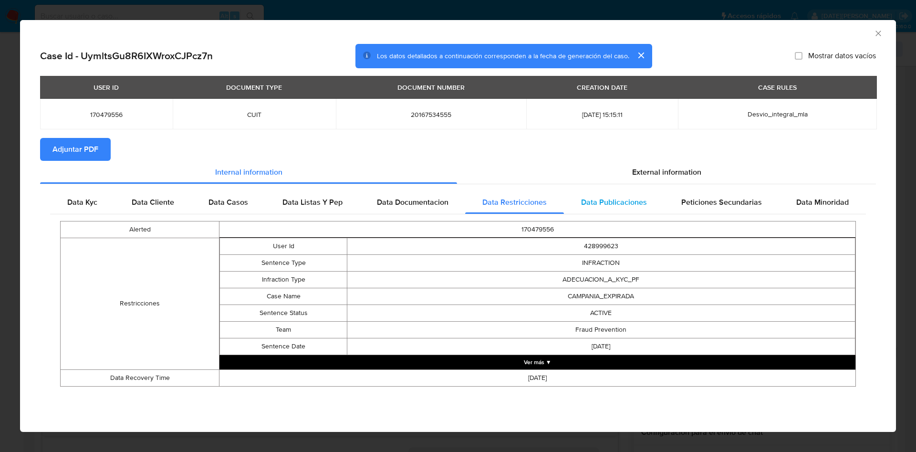
click at [623, 200] on span "Data Publicaciones" at bounding box center [614, 202] width 66 height 11
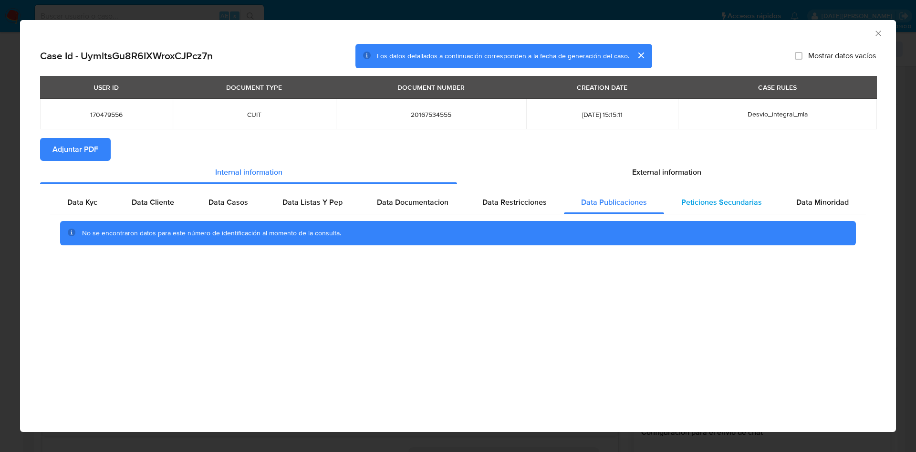
click at [732, 204] on span "Peticiones Secundarias" at bounding box center [722, 202] width 81 height 11
click at [819, 194] on div "Data Minoridad" at bounding box center [822, 202] width 87 height 23
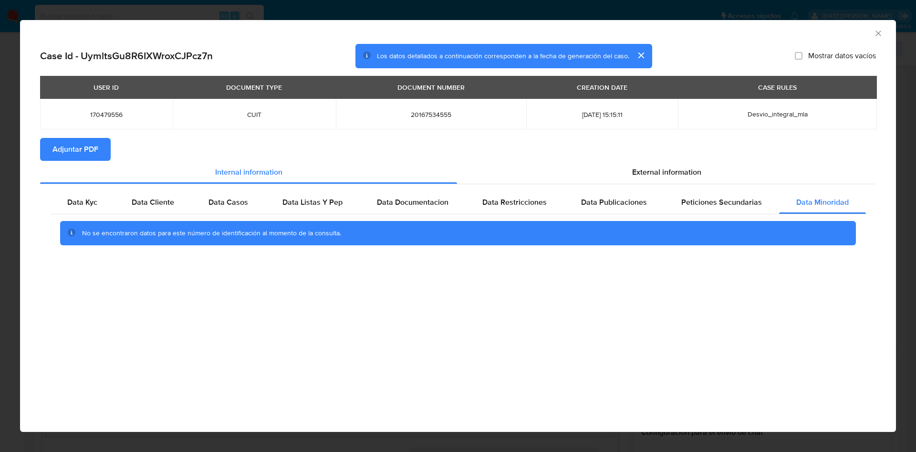
click at [881, 31] on icon "Cerrar ventana" at bounding box center [879, 34] width 10 height 10
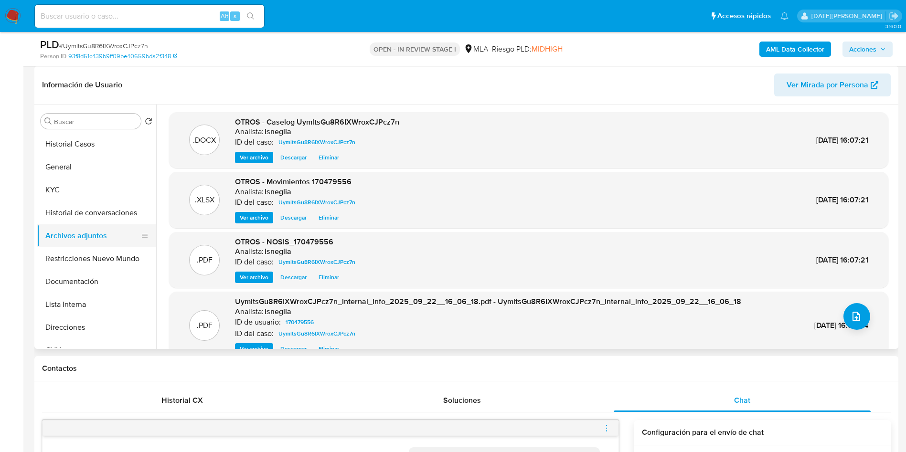
click at [82, 242] on button "Archivos adjuntos" at bounding box center [93, 235] width 112 height 23
click at [88, 251] on button "Restricciones Nuevo Mundo" at bounding box center [93, 258] width 112 height 23
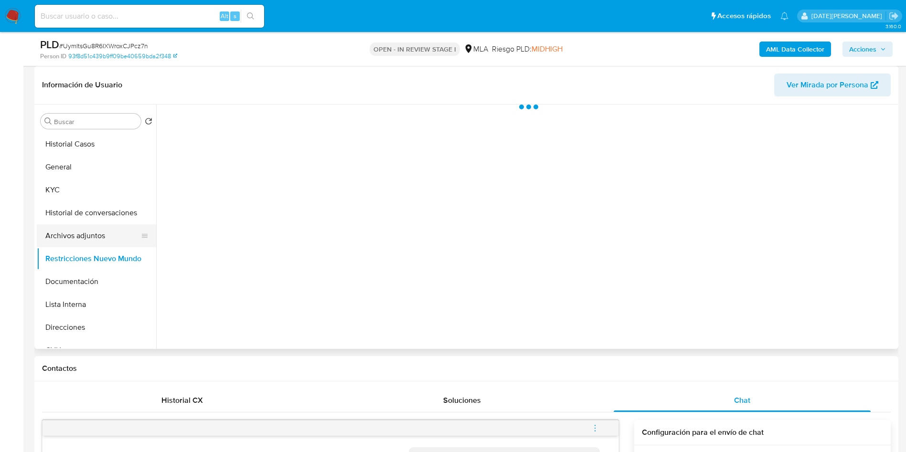
click at [86, 239] on button "Archivos adjuntos" at bounding box center [93, 235] width 112 height 23
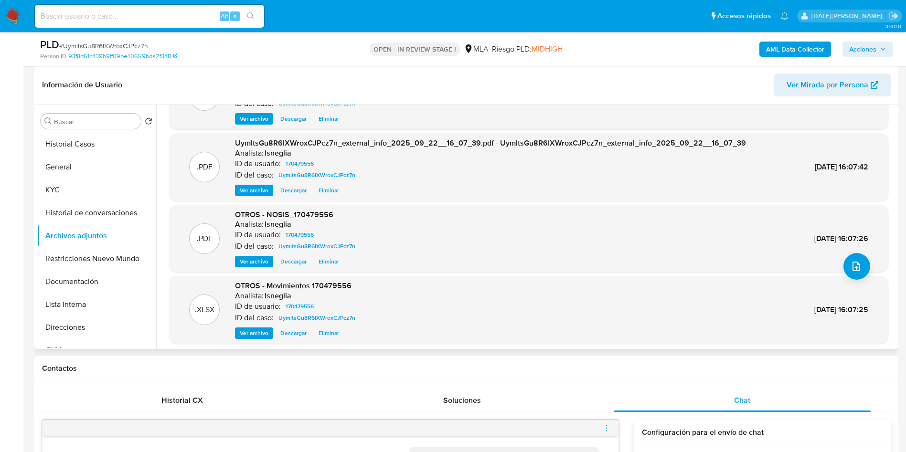
scroll to position [72, 0]
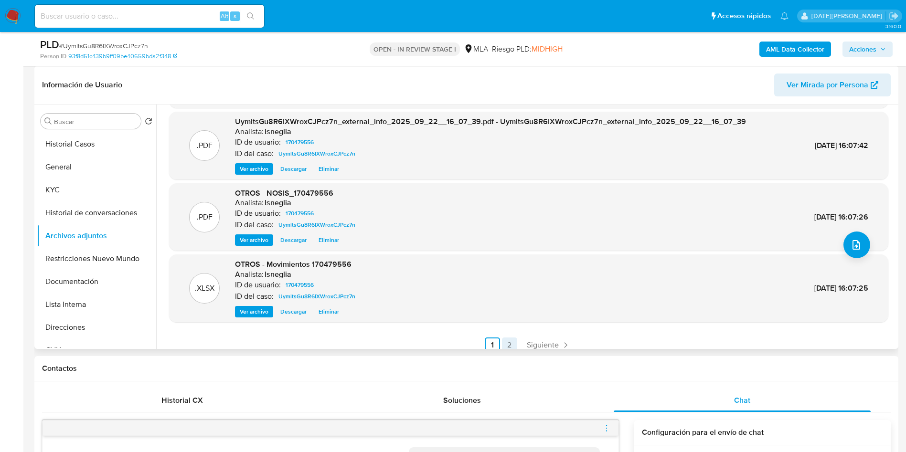
click at [506, 339] on link "2" at bounding box center [509, 344] width 15 height 15
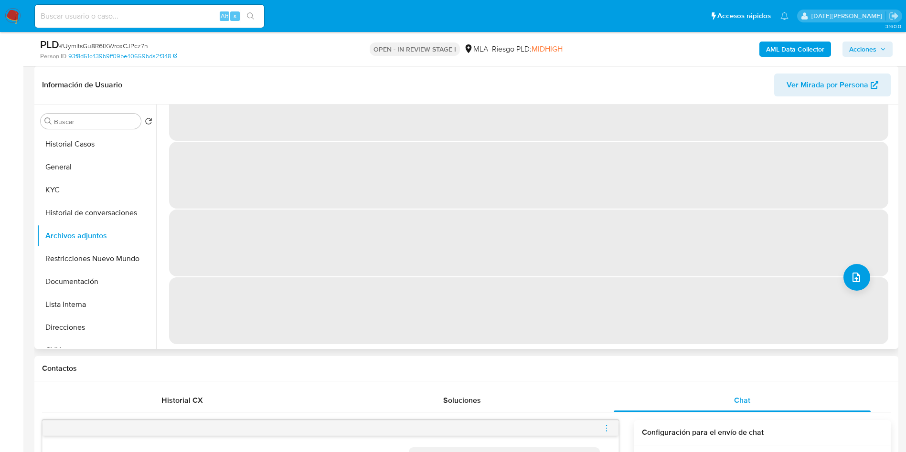
scroll to position [0, 0]
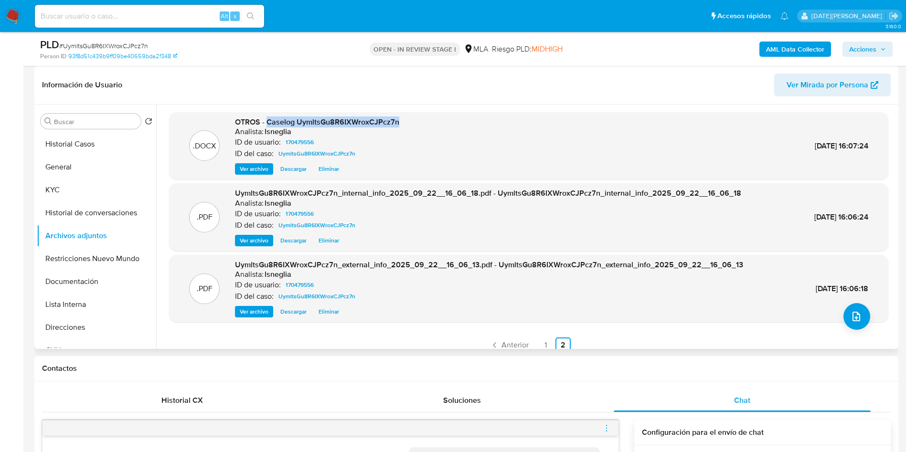
drag, startPoint x: 267, startPoint y: 124, endPoint x: 423, endPoint y: 126, distance: 156.1
click at [423, 126] on div ".DOCX OTROS - Caselog UymltsGu8R6IXWroxCJPcz7n Analista: lsneglia ID de usuario…" at bounding box center [528, 146] width 709 height 58
click at [94, 255] on button "Restricciones Nuevo Mundo" at bounding box center [93, 258] width 112 height 23
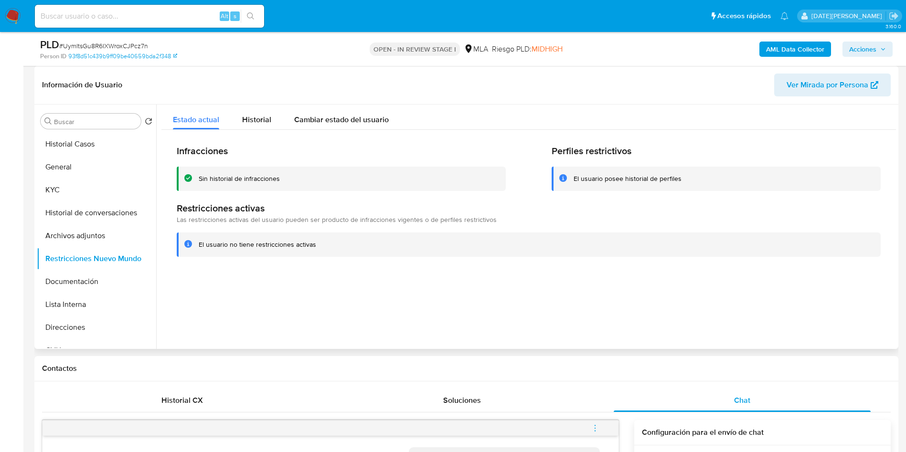
scroll to position [215, 0]
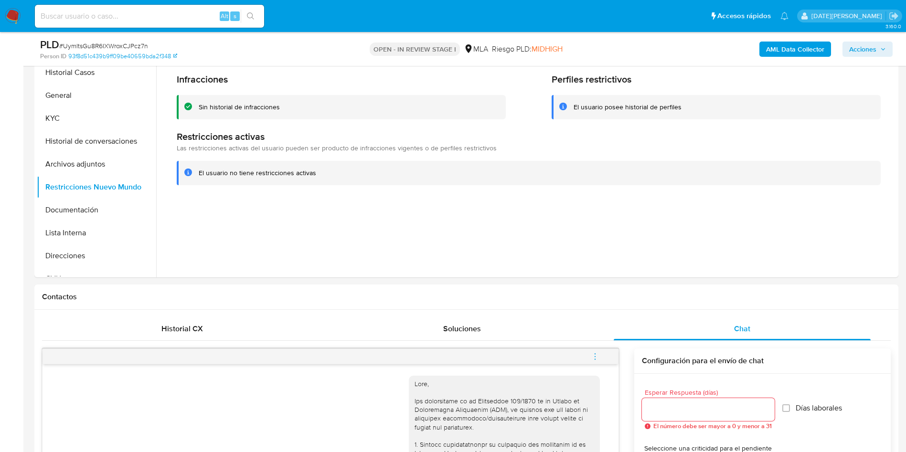
click at [595, 354] on icon "menu-action" at bounding box center [594, 356] width 9 height 9
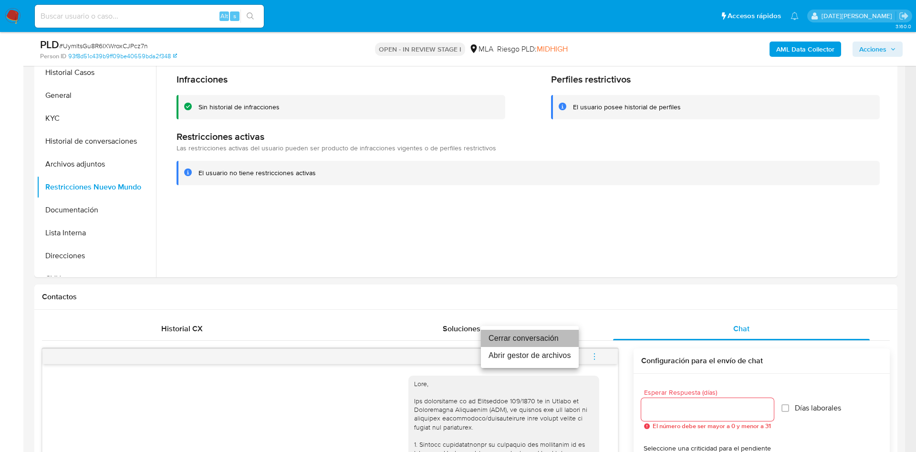
click at [527, 338] on li "Cerrar conversación" at bounding box center [530, 338] width 98 height 17
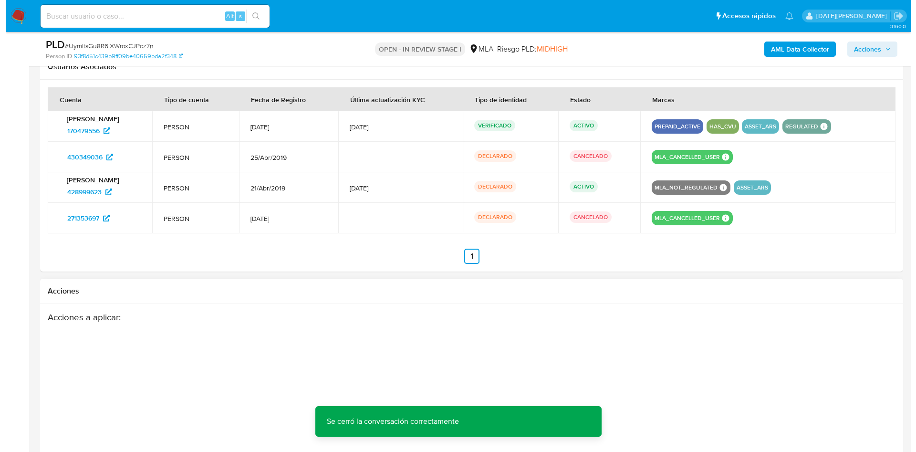
scroll to position [1552, 0]
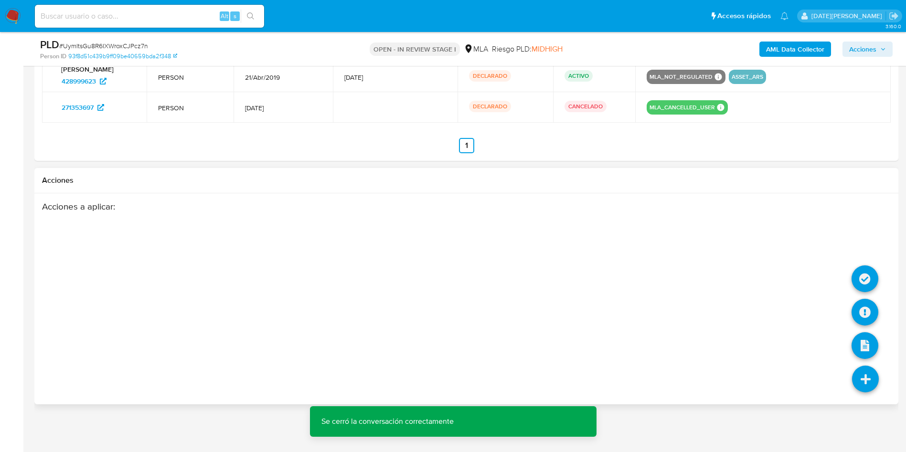
drag, startPoint x: 860, startPoint y: 380, endPoint x: 859, endPoint y: 363, distance: 17.2
click at [861, 380] on icon at bounding box center [865, 379] width 27 height 27
click at [864, 316] on icon at bounding box center [864, 312] width 27 height 27
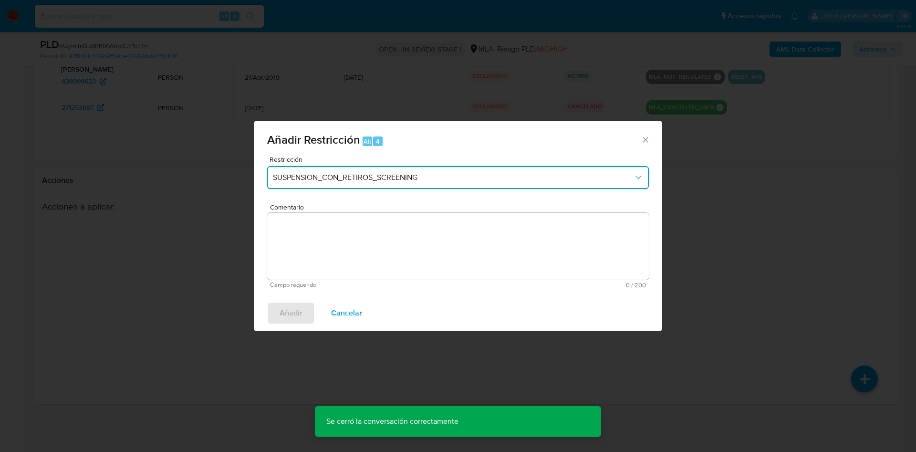
click at [367, 174] on span "SUSPENSION_CON_RETIROS_SCREENING" at bounding box center [453, 178] width 361 height 10
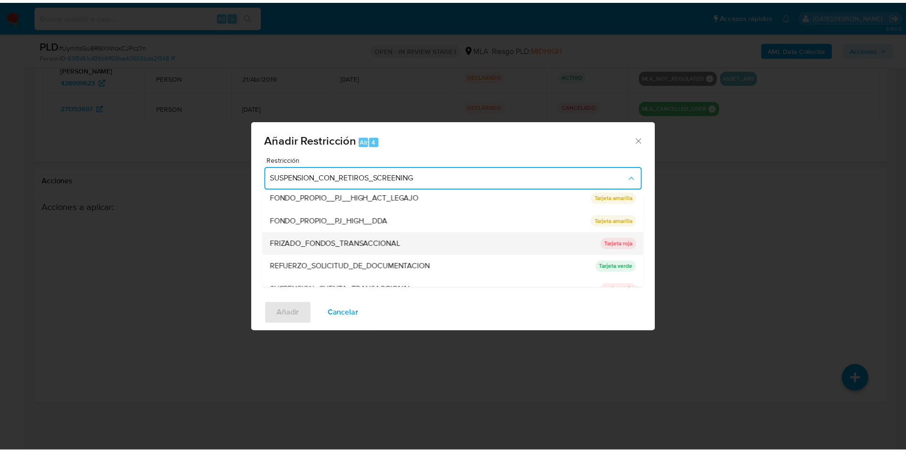
scroll to position [202, 0]
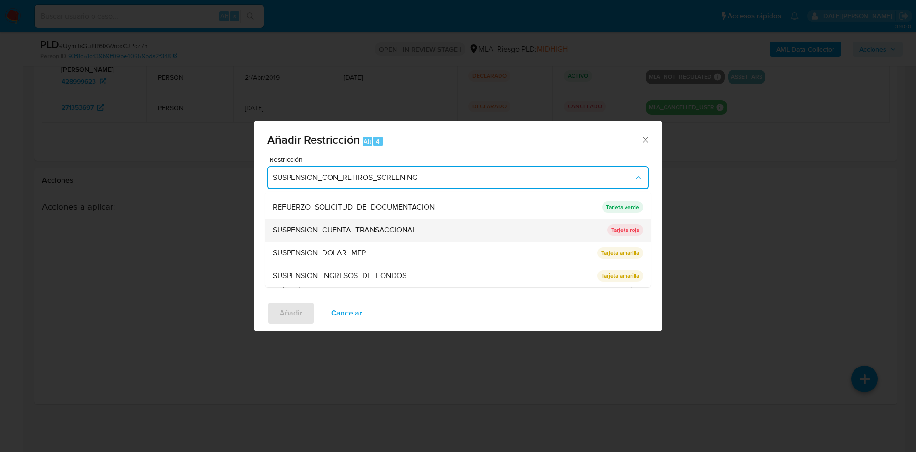
click at [376, 227] on span "SUSPENSION_CUENTA_TRANSACCIONAL" at bounding box center [345, 230] width 144 height 10
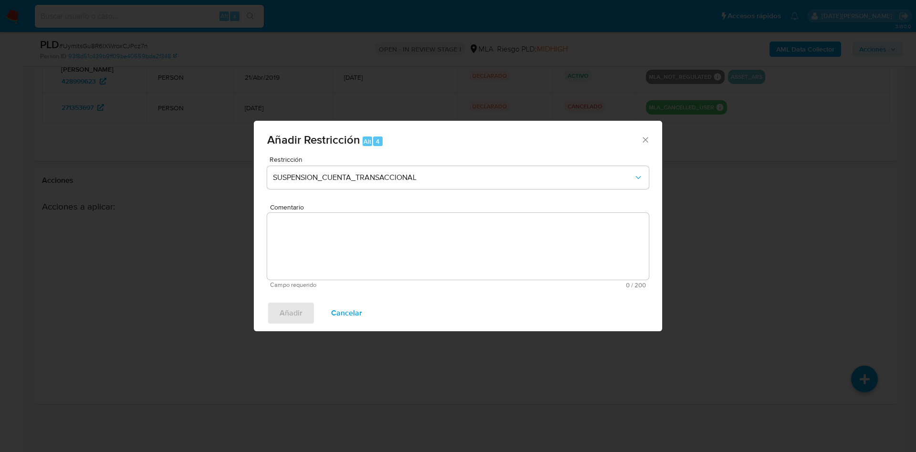
click at [364, 243] on textarea "Comentario" at bounding box center [458, 246] width 382 height 67
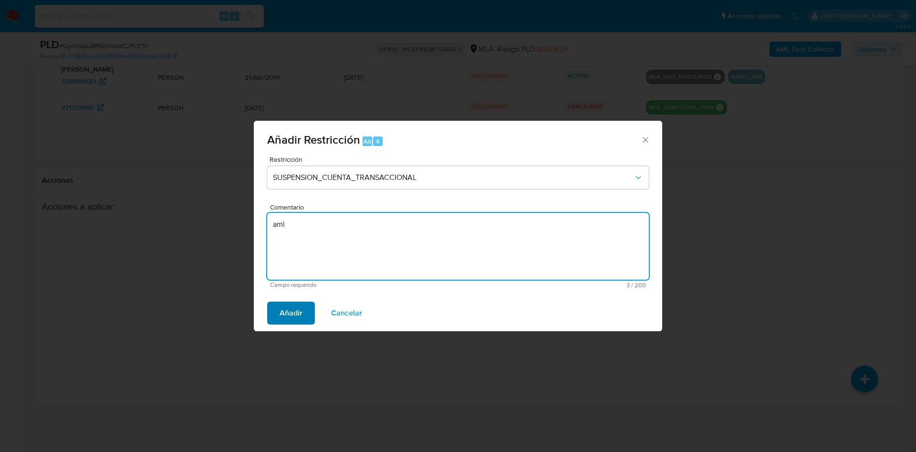
type textarea "aml"
click at [297, 309] on span "Añadir" at bounding box center [291, 313] width 23 height 21
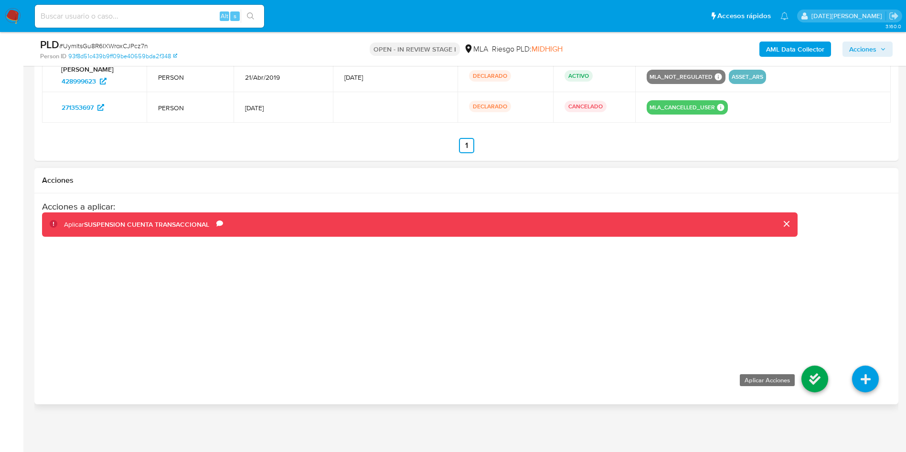
click at [817, 381] on icon at bounding box center [814, 379] width 27 height 27
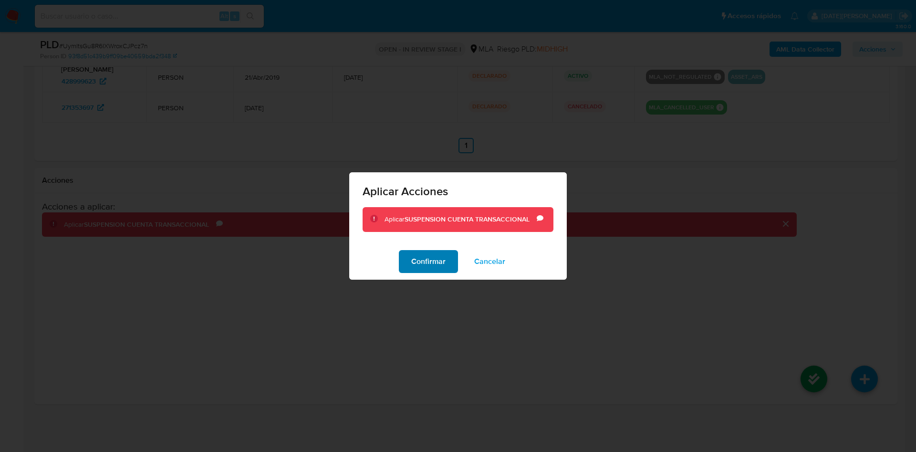
click at [441, 261] on span "Confirmar" at bounding box center [428, 261] width 34 height 21
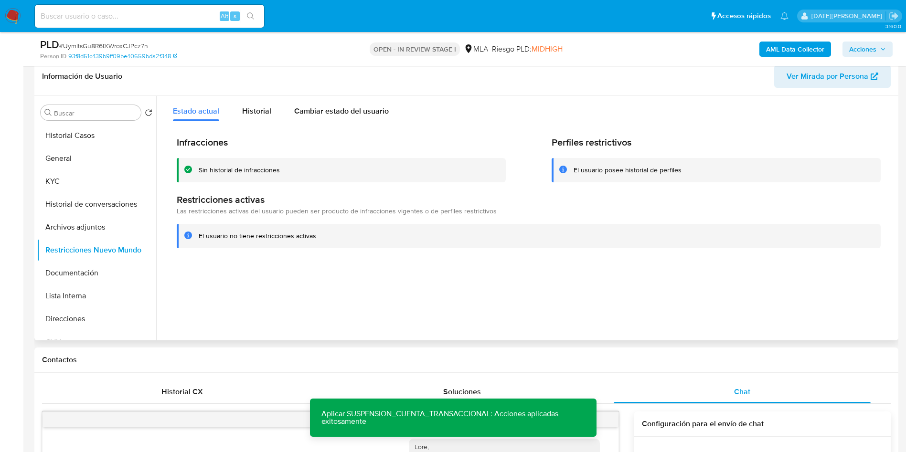
scroll to position [120, 0]
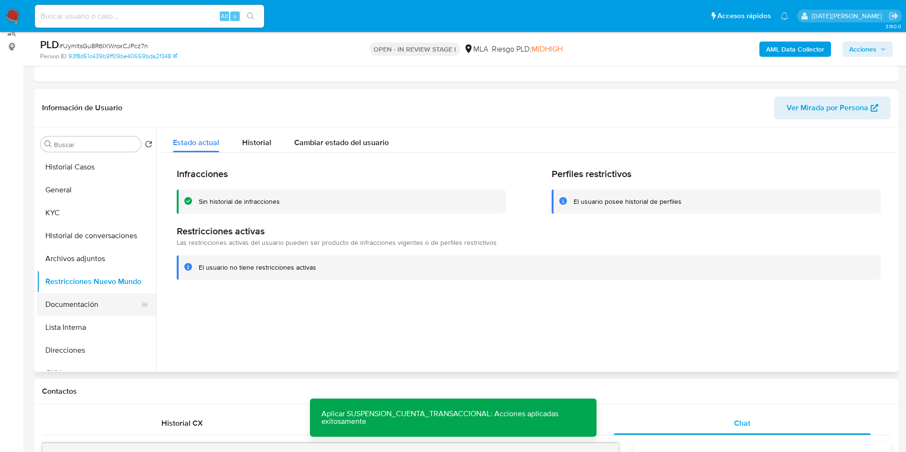
click at [75, 310] on button "Documentación" at bounding box center [93, 304] width 112 height 23
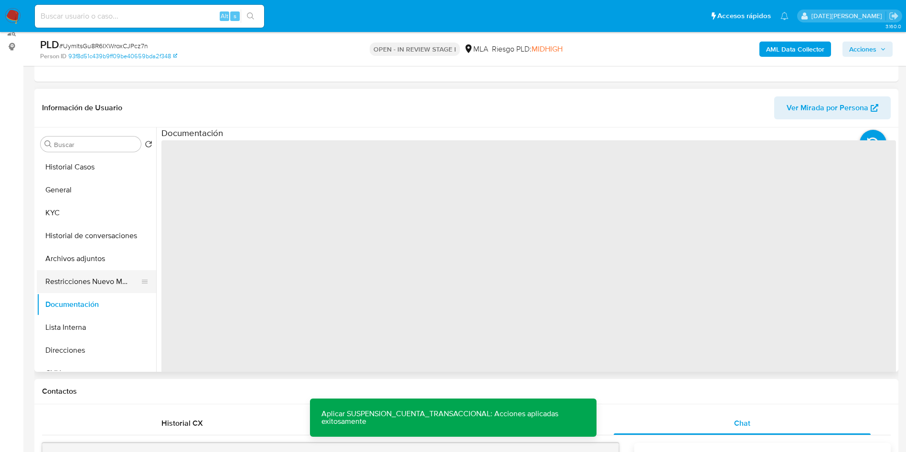
click at [80, 287] on button "Restricciones Nuevo Mundo" at bounding box center [93, 281] width 112 height 23
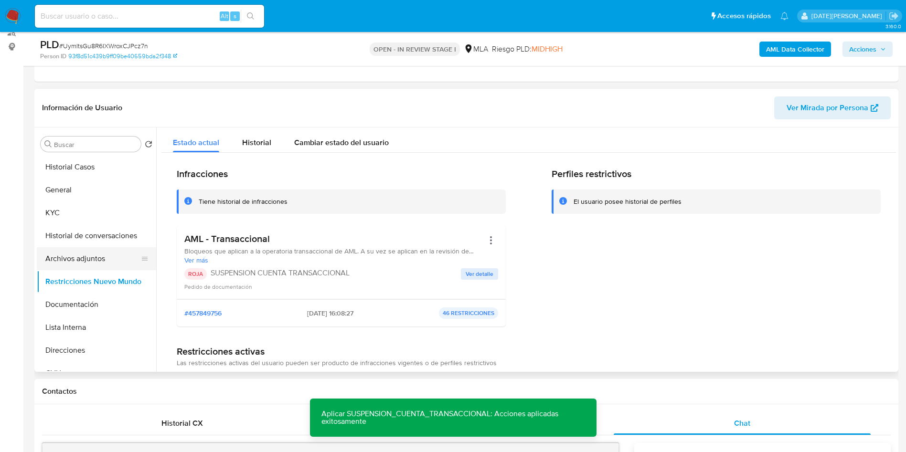
click at [91, 254] on button "Archivos adjuntos" at bounding box center [93, 258] width 112 height 23
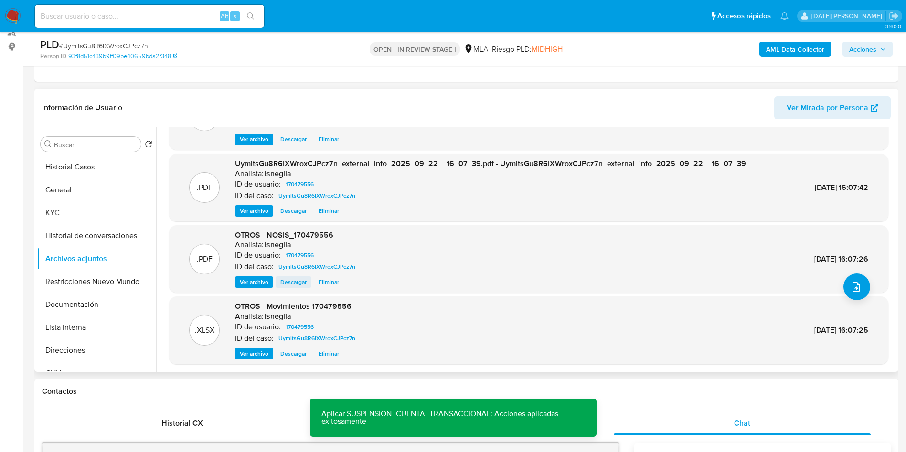
scroll to position [72, 0]
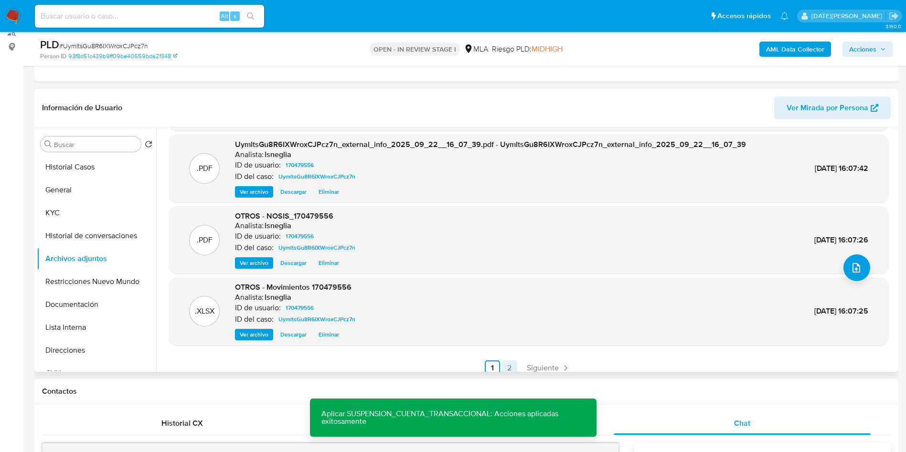
click at [511, 366] on link "2" at bounding box center [509, 367] width 15 height 15
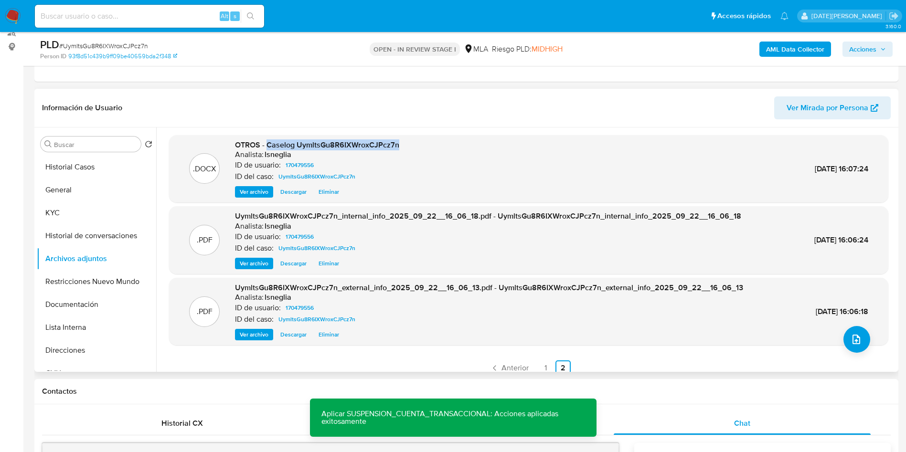
drag, startPoint x: 268, startPoint y: 144, endPoint x: 409, endPoint y: 145, distance: 140.8
click at [418, 145] on div ".DOCX OTROS - Caselog UymltsGu8R6IXWroxCJPcz7n Analista: lsneglia ID de usuario…" at bounding box center [528, 169] width 709 height 58
click at [63, 236] on button "Historial de conversaciones" at bounding box center [93, 235] width 112 height 23
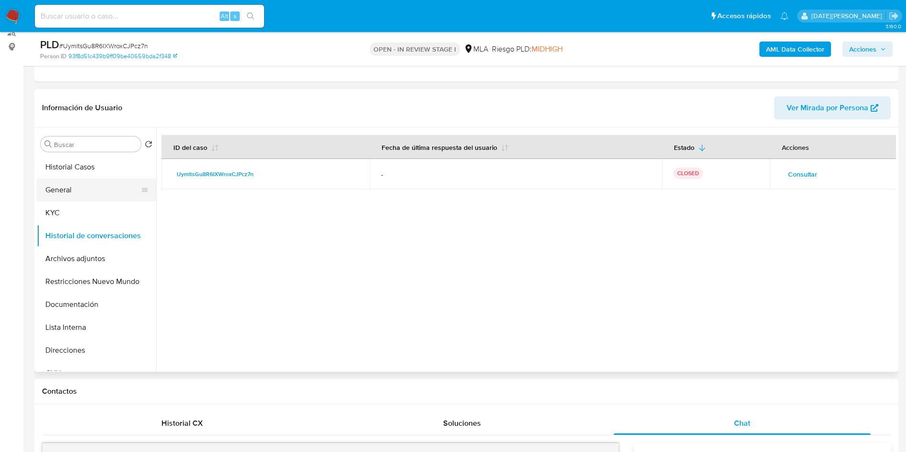
click at [57, 194] on button "General" at bounding box center [93, 190] width 112 height 23
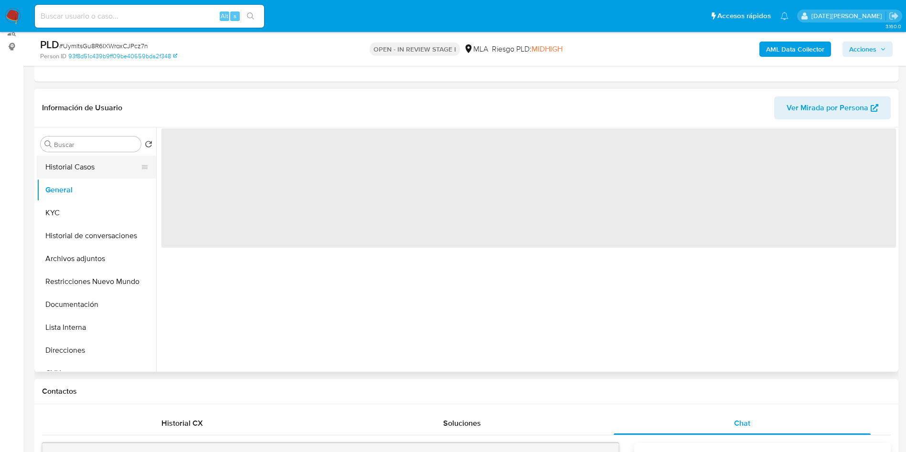
click at [74, 160] on button "Historial Casos" at bounding box center [93, 167] width 112 height 23
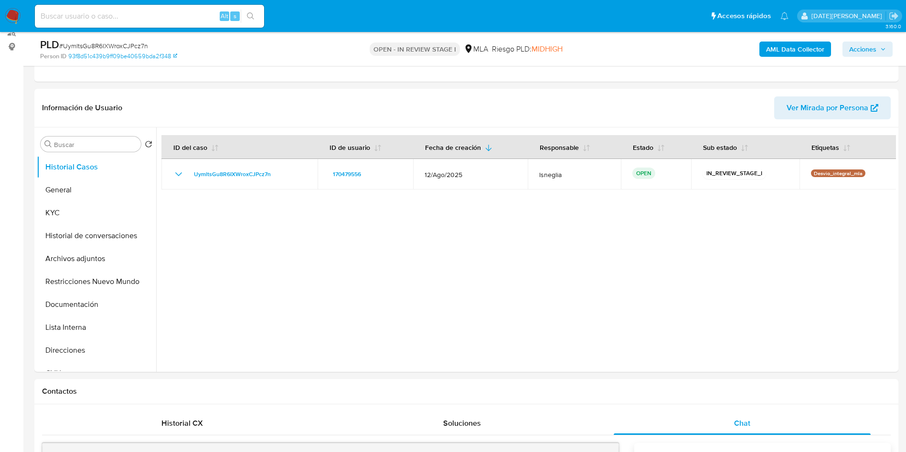
click at [873, 48] on span "Acciones" at bounding box center [862, 49] width 27 height 15
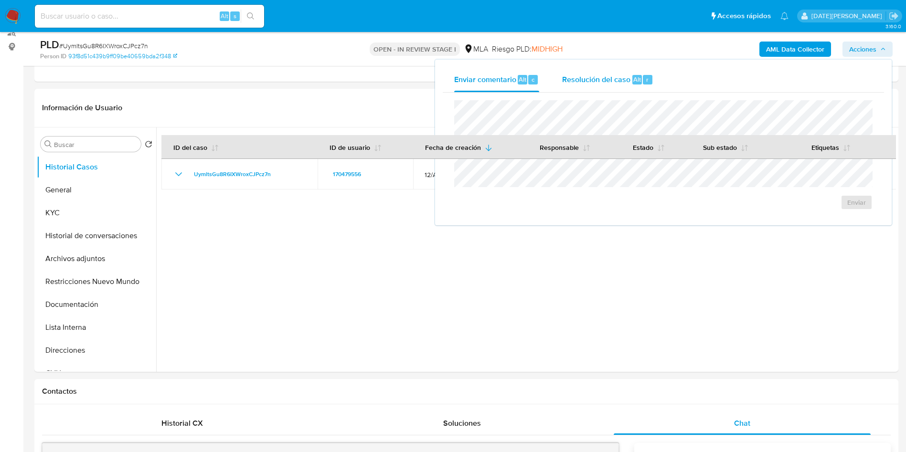
click at [632, 78] on div "Alt" at bounding box center [637, 80] width 10 height 10
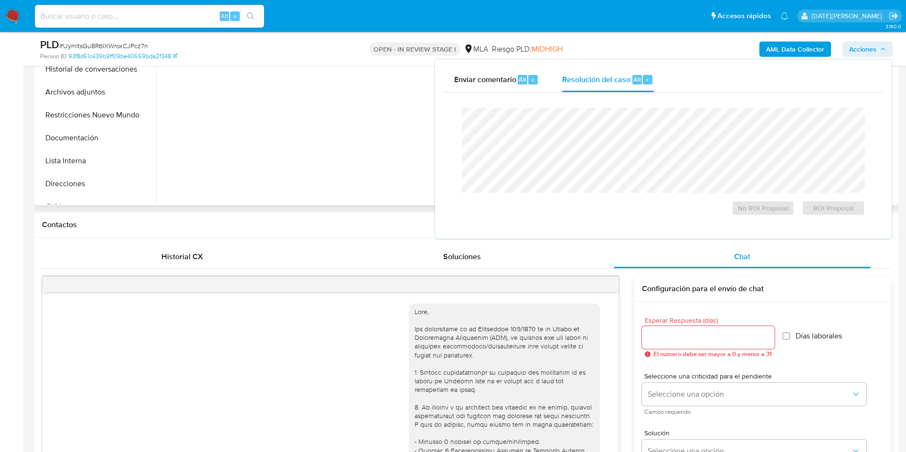
scroll to position [335, 0]
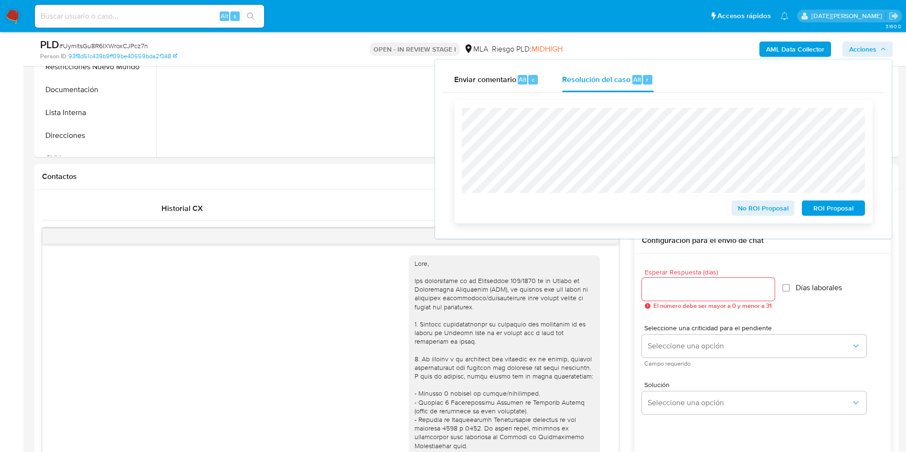
click at [832, 210] on span "ROI Proposal" at bounding box center [833, 207] width 50 height 13
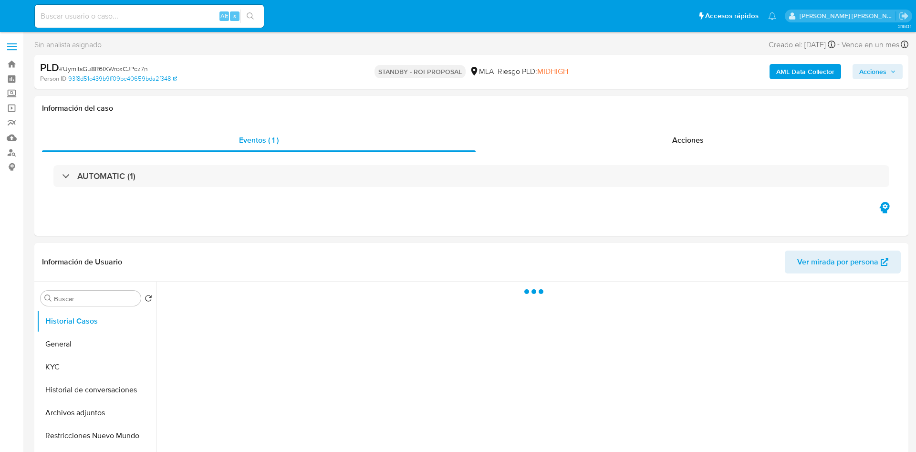
select select "10"
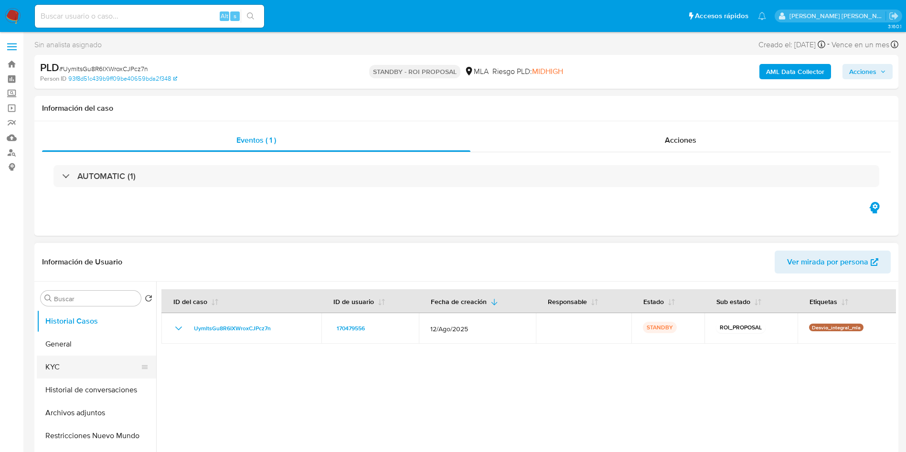
click at [61, 363] on button "KYC" at bounding box center [93, 367] width 112 height 23
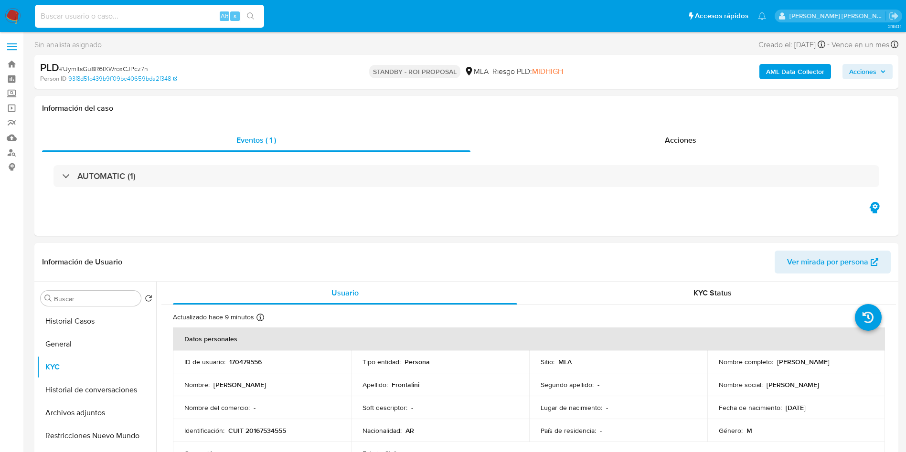
click at [130, 14] on input at bounding box center [149, 16] width 229 height 12
paste input "sXvIc6HhC61Nn3vipZ8XR70l"
type input "sXvIc6HhC61Nn3vipZ8XR70l"
click at [254, 12] on icon "search-icon" at bounding box center [251, 16] width 8 height 8
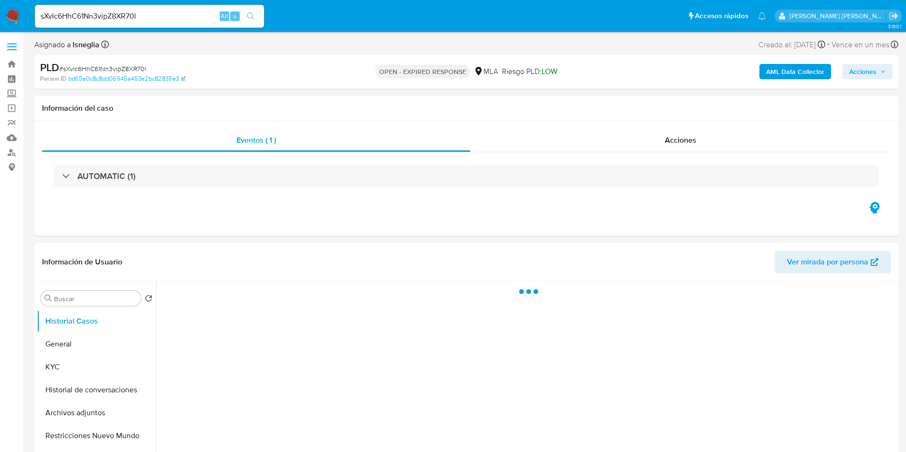
select select "10"
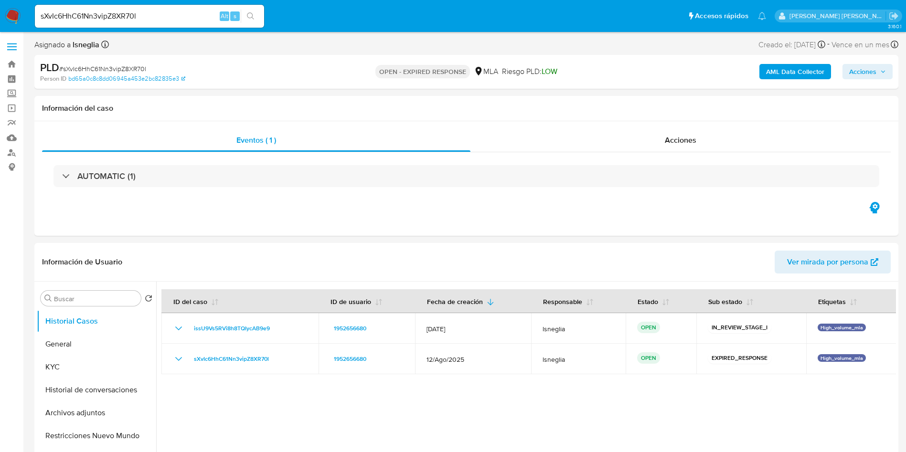
click at [120, 14] on input "sXvIc6HhC61Nn3vipZ8XR70l" at bounding box center [149, 16] width 229 height 12
paste input "TsDUWFGWSWBg1NExYPyR6M62"
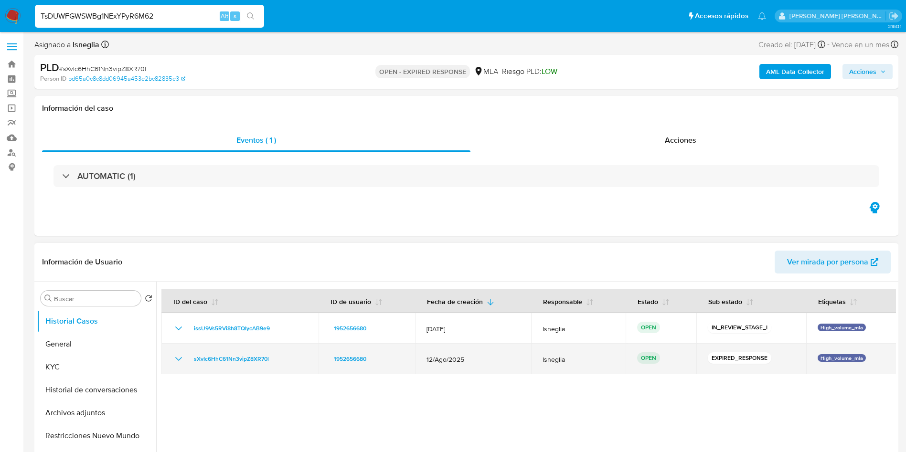
type input "TsDUWFGWSWBg1NExYPyR6M62"
drag, startPoint x: 274, startPoint y: 358, endPoint x: 190, endPoint y: 360, distance: 84.0
click at [190, 360] on div "sXvIc6HhC61Nn3vipZ8XR70l" at bounding box center [240, 358] width 134 height 11
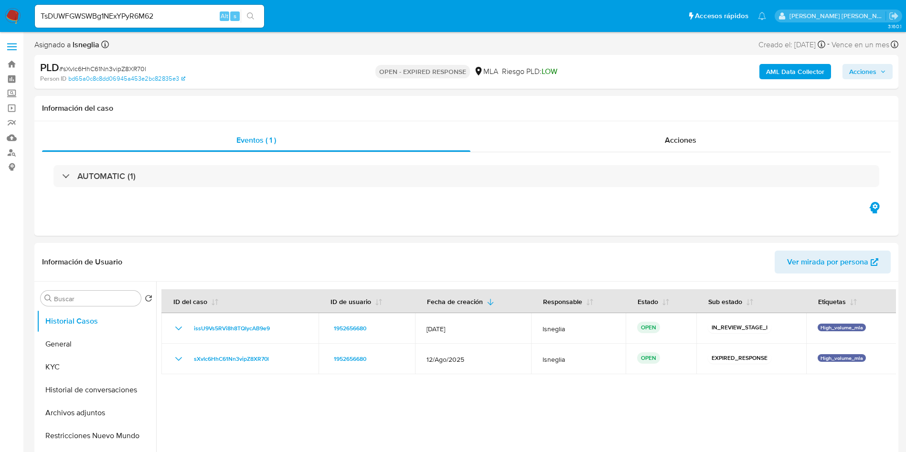
click at [11, 17] on img at bounding box center [13, 16] width 16 height 16
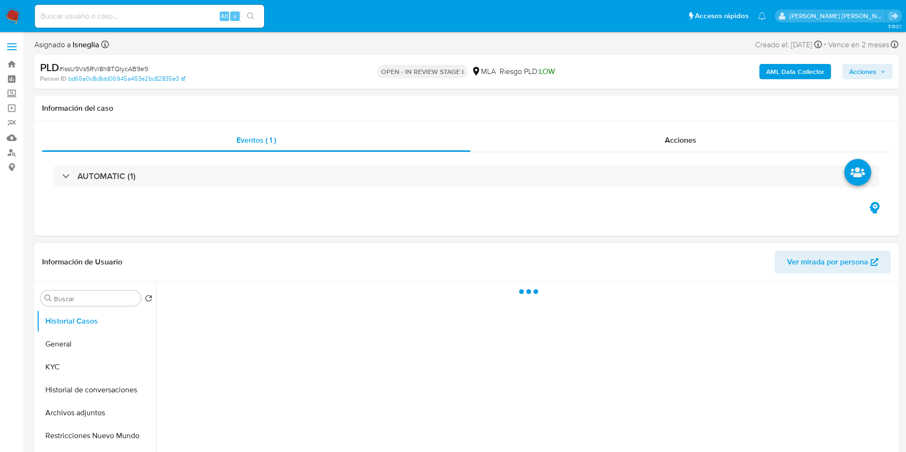
select select "10"
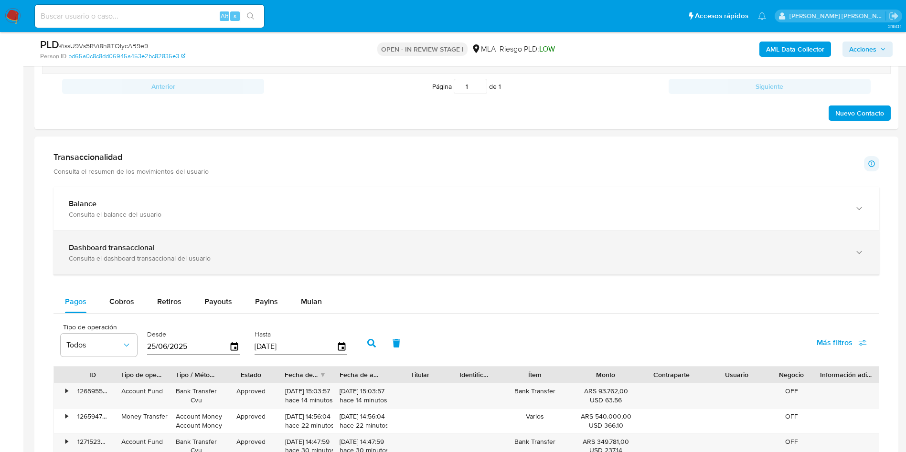
scroll to position [573, 0]
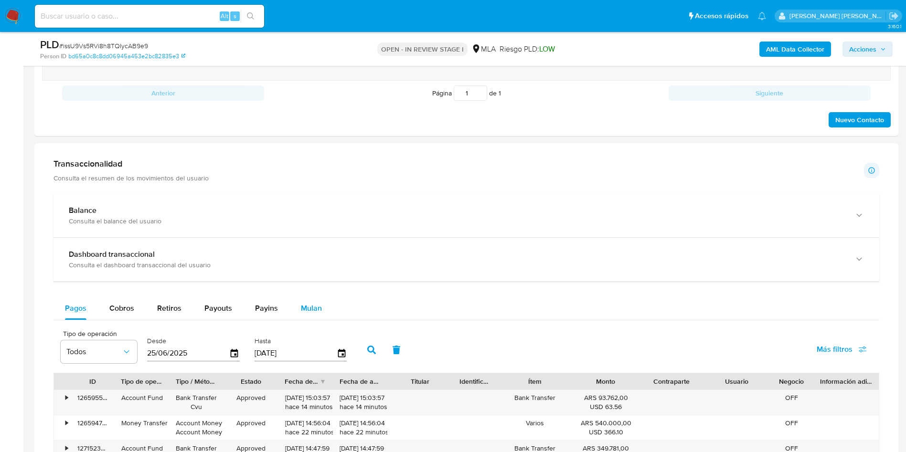
click at [307, 313] on span "Mulan" at bounding box center [311, 308] width 21 height 11
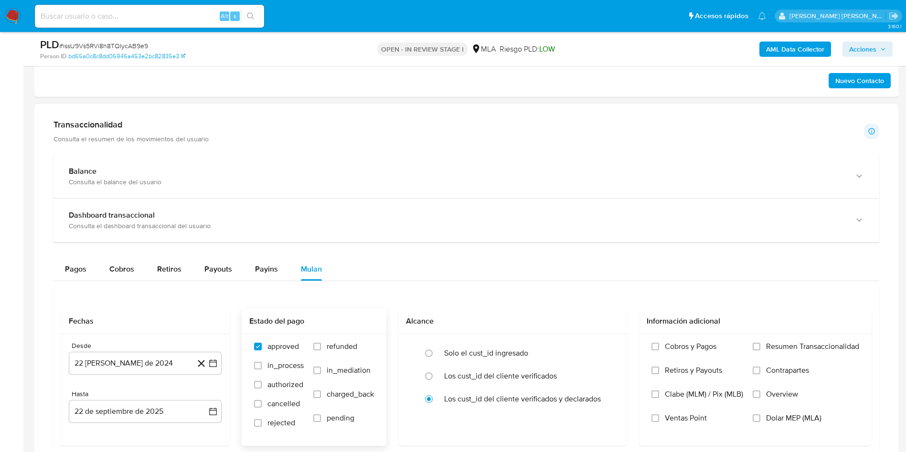
scroll to position [644, 0]
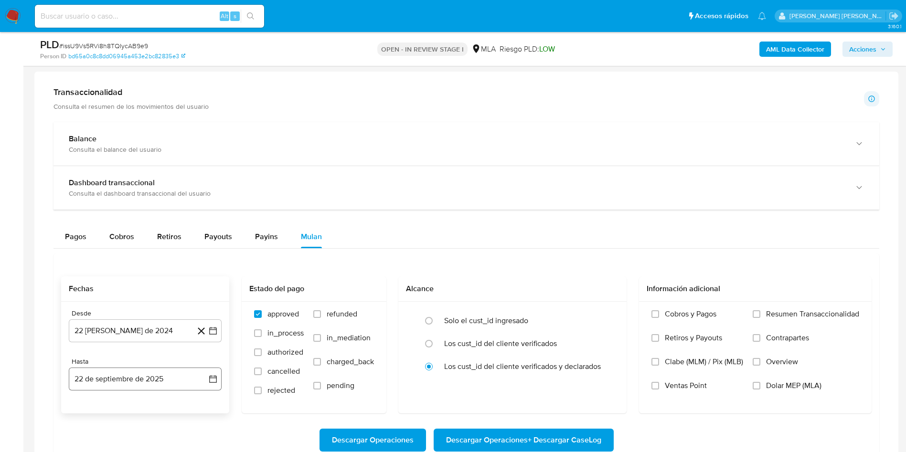
click at [174, 376] on button "22 de septiembre de 2025" at bounding box center [145, 379] width 153 height 23
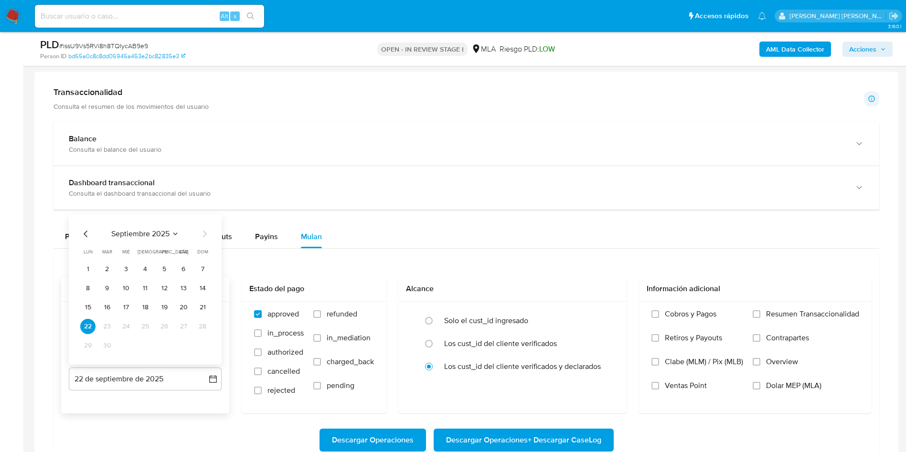
click at [145, 408] on div "Desde 22 [PERSON_NAME] de 2024 [DATE] Hasta 22 de septiembre de 2025 septiembre…" at bounding box center [145, 358] width 168 height 112
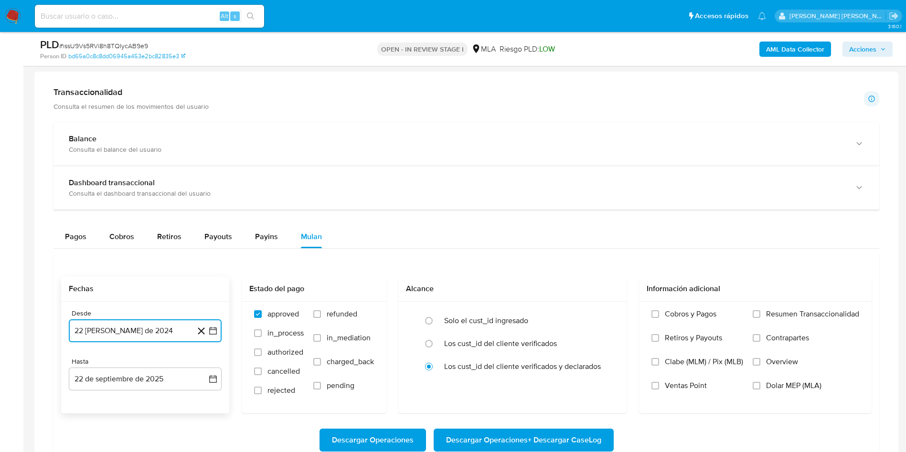
click at [172, 327] on button "22 [PERSON_NAME] de 2024" at bounding box center [145, 330] width 153 height 23
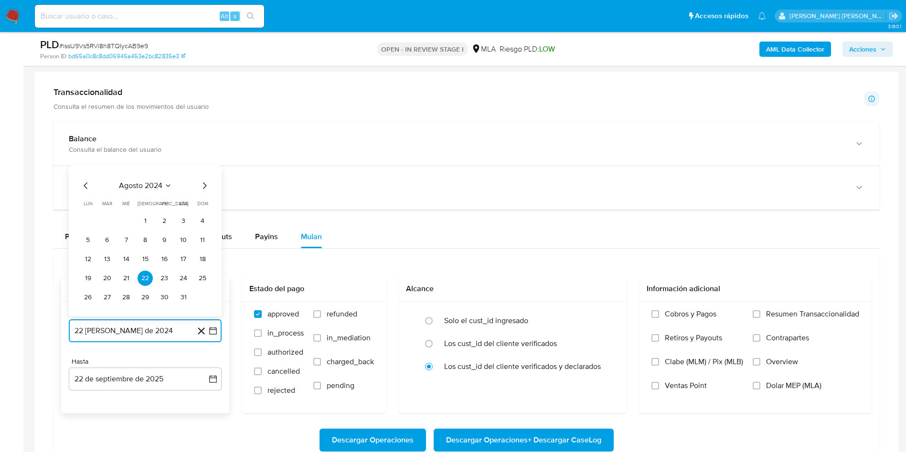
click at [202, 181] on icon "Mes siguiente" at bounding box center [204, 185] width 11 height 11
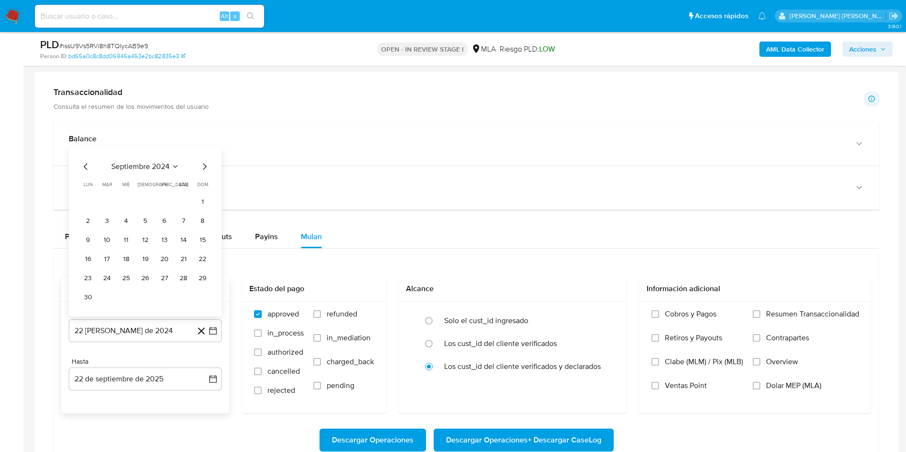
click at [202, 181] on span "dom" at bounding box center [202, 184] width 11 height 7
click at [203, 169] on icon "Mes siguiente" at bounding box center [204, 166] width 11 height 11
click at [207, 180] on icon "Mes siguiente" at bounding box center [204, 185] width 11 height 11
click at [201, 183] on icon "Mes siguiente" at bounding box center [204, 185] width 11 height 11
click at [204, 163] on icon "Mes siguiente" at bounding box center [204, 166] width 11 height 11
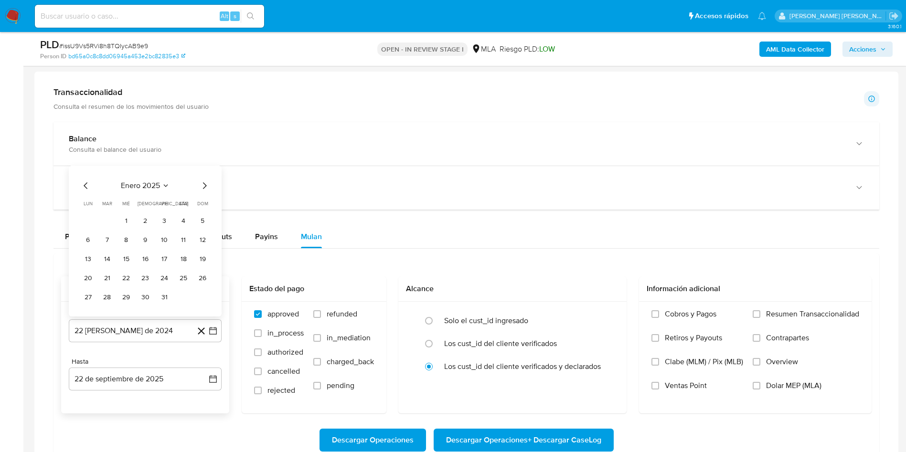
click at [204, 166] on div "enero 2025 enero 2025 lun lunes mar martes mié miércoles jue jueves vie viernes…" at bounding box center [145, 241] width 153 height 151
click at [204, 184] on icon "Mes siguiente" at bounding box center [204, 185] width 11 height 11
click at [204, 186] on icon "Mes siguiente" at bounding box center [204, 185] width 11 height 11
click at [203, 165] on icon "Mes siguiente" at bounding box center [204, 166] width 11 height 11
click at [202, 181] on icon "Mes siguiente" at bounding box center [204, 185] width 11 height 11
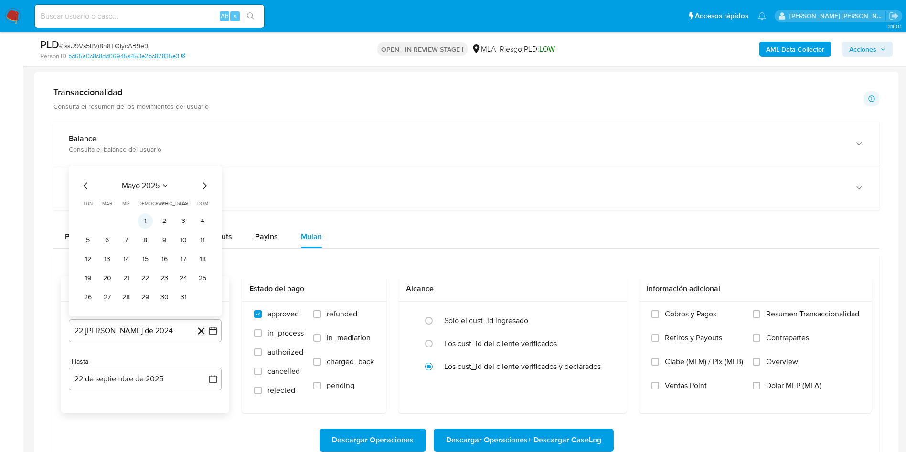
click at [148, 220] on button "1" at bounding box center [144, 220] width 15 height 15
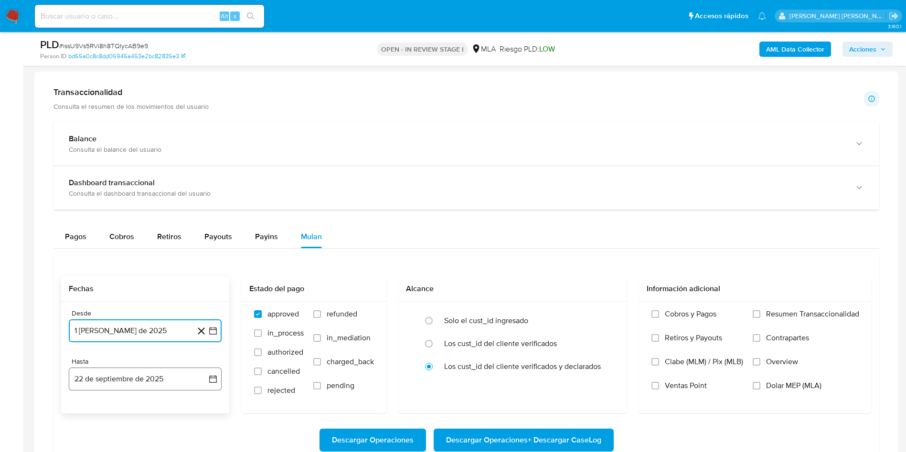
click at [136, 378] on button "22 de septiembre de 2025" at bounding box center [145, 379] width 153 height 23
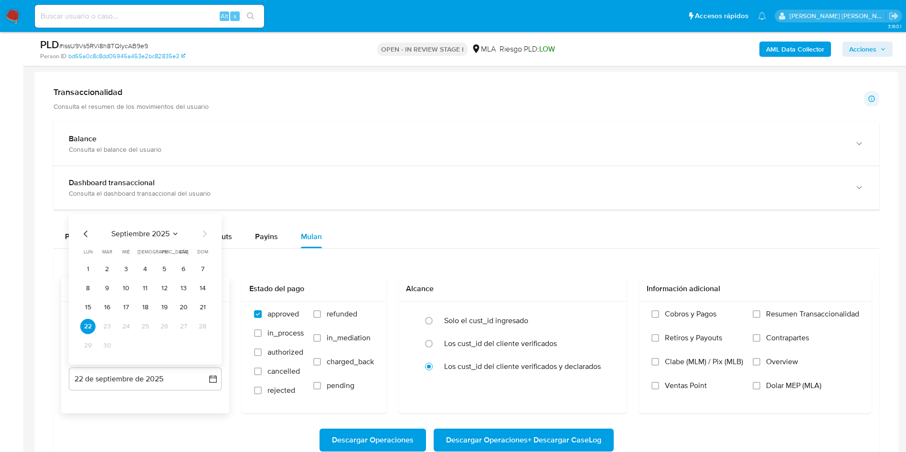
click at [82, 233] on icon "Mes anterior" at bounding box center [85, 233] width 11 height 11
click at [206, 343] on button "31" at bounding box center [202, 345] width 15 height 15
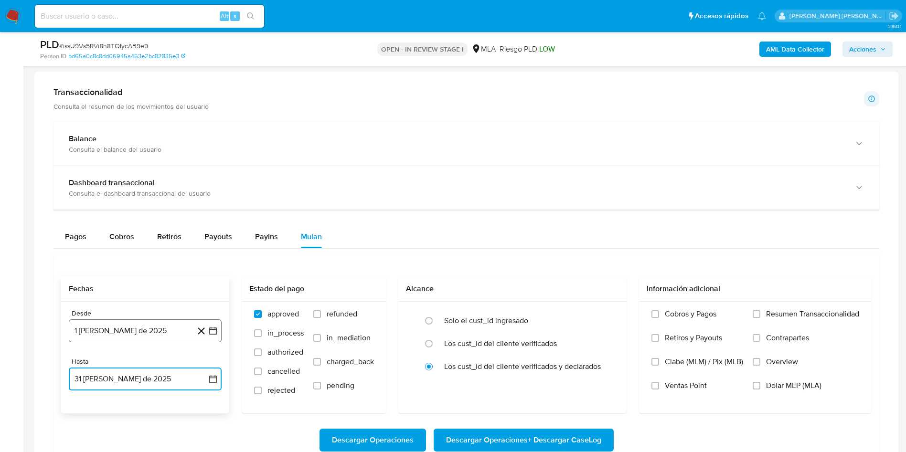
click at [115, 338] on button "1 [PERSON_NAME] de 2025" at bounding box center [145, 330] width 153 height 23
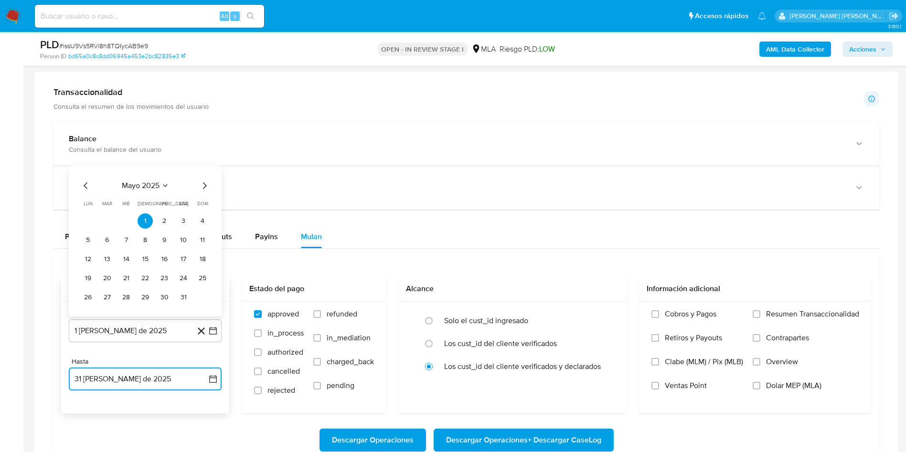
click at [84, 188] on icon "Mes anterior" at bounding box center [85, 185] width 11 height 11
click at [107, 220] on button "1" at bounding box center [106, 220] width 15 height 15
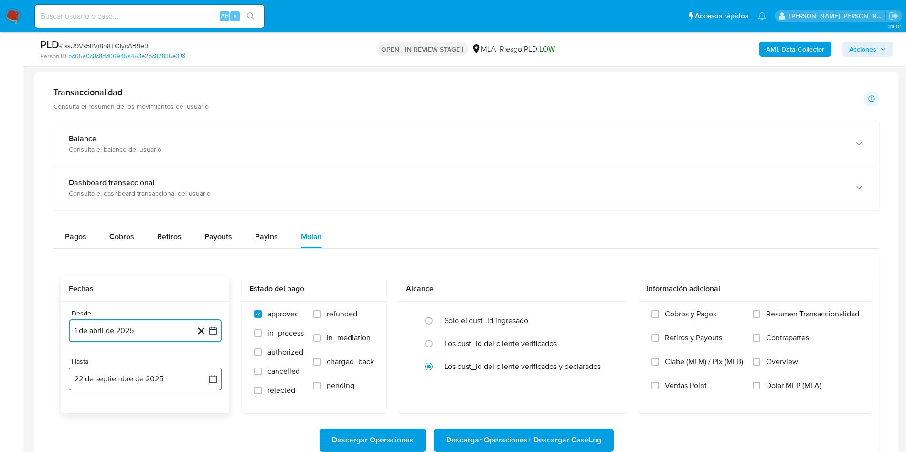
click at [170, 381] on button "22 de septiembre de 2025" at bounding box center [145, 379] width 153 height 23
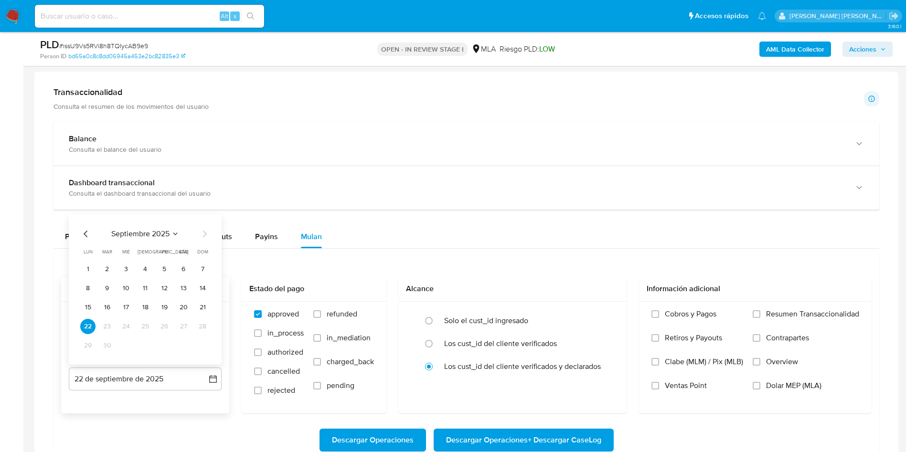
click at [86, 235] on icon "Mes anterior" at bounding box center [85, 233] width 11 height 11
click at [198, 346] on button "31" at bounding box center [202, 345] width 15 height 15
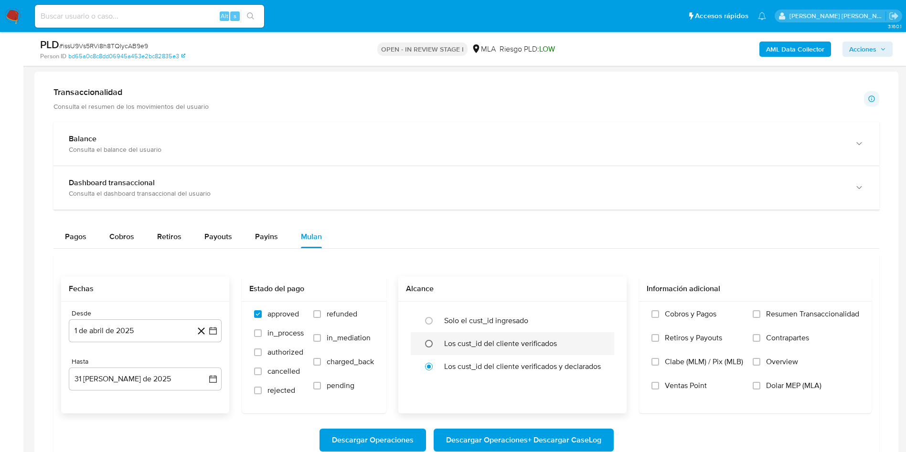
click at [429, 343] on input "radio" at bounding box center [428, 343] width 15 height 15
radio input "true"
click at [805, 389] on span "Dolar MEP (MLA)" at bounding box center [793, 386] width 55 height 10
click at [760, 389] on input "Dolar MEP (MLA)" at bounding box center [756, 386] width 8 height 8
click at [571, 440] on span "Descargar Operaciones + Descargar CaseLog" at bounding box center [523, 440] width 155 height 21
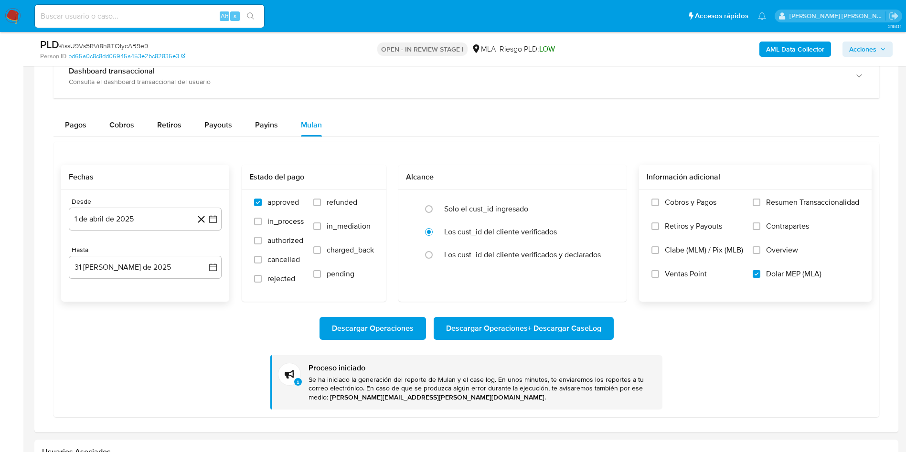
scroll to position [573, 0]
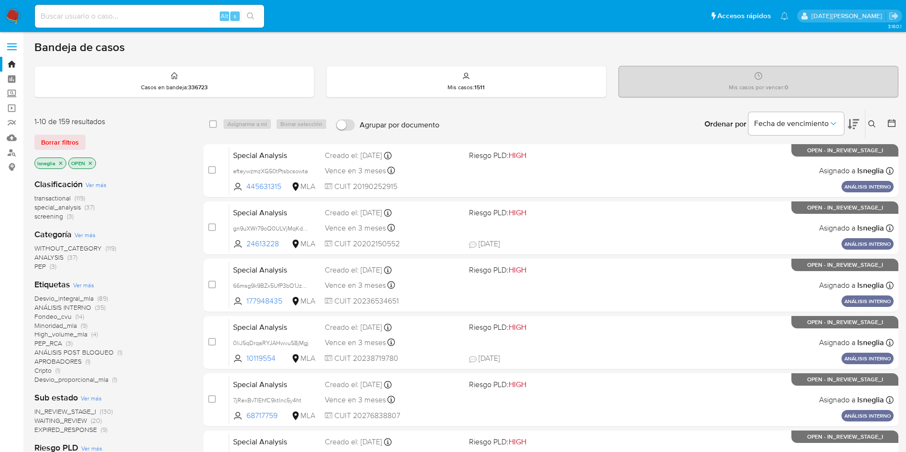
click at [871, 117] on div "Ingrese ID de usuario o caso Buscar Borrar filtros" at bounding box center [872, 124] width 16 height 30
click at [870, 123] on icon at bounding box center [872, 124] width 8 height 8
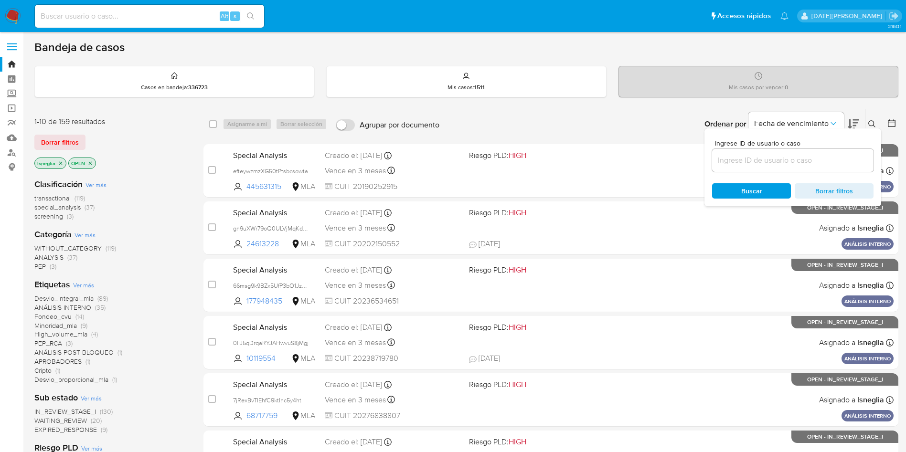
click at [790, 160] on input at bounding box center [792, 160] width 161 height 12
type input "sXvIc6HhC61Nn3vipZ8XR70l"
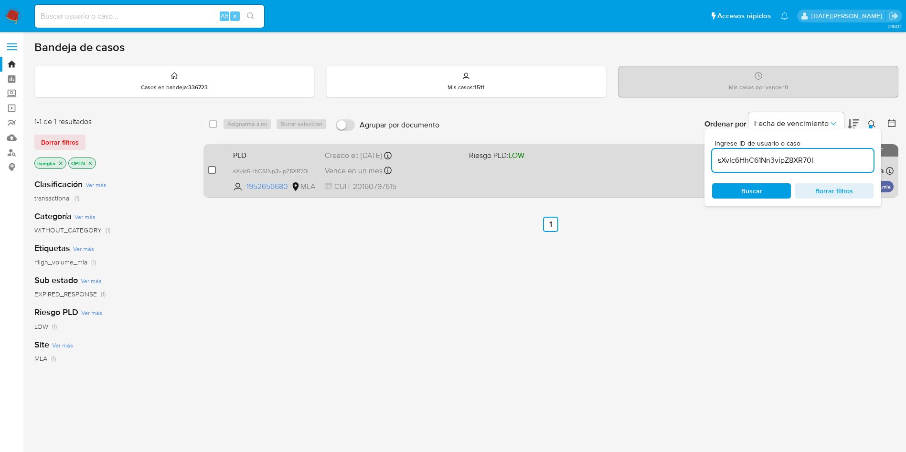
click at [212, 169] on input "checkbox" at bounding box center [212, 170] width 8 height 8
checkbox input "true"
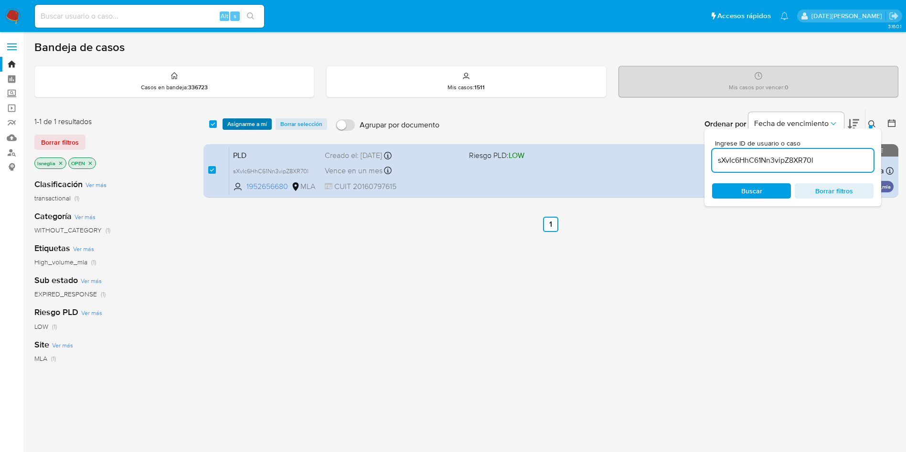
click at [259, 126] on span "Asignarme a mí" at bounding box center [247, 124] width 40 height 10
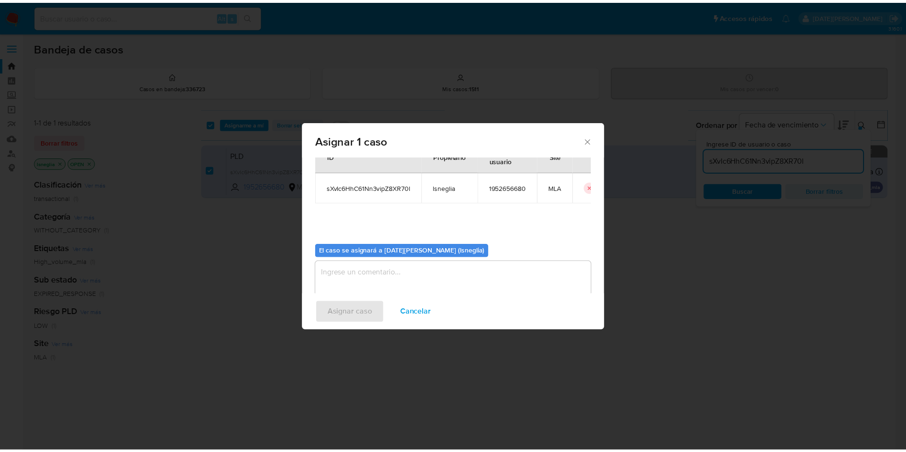
scroll to position [50, 0]
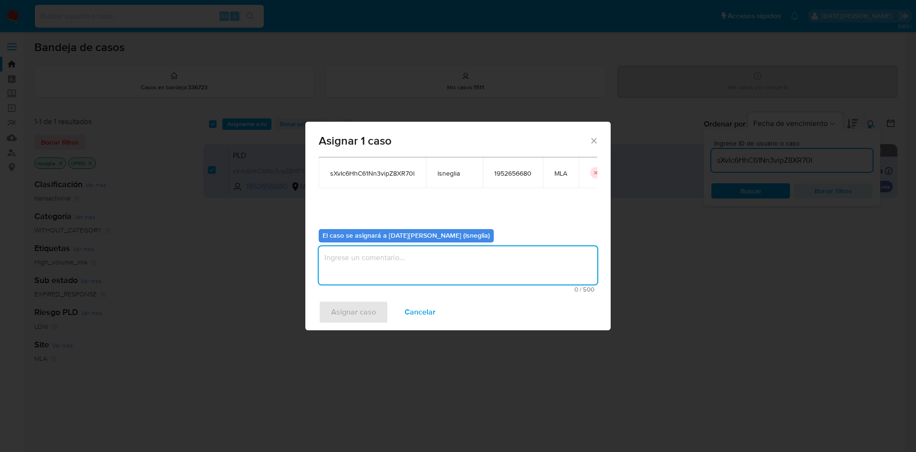
click at [400, 279] on textarea "assign-modal" at bounding box center [458, 265] width 279 height 38
type textarea "."
click at [369, 312] on span "Asignar caso" at bounding box center [353, 312] width 45 height 21
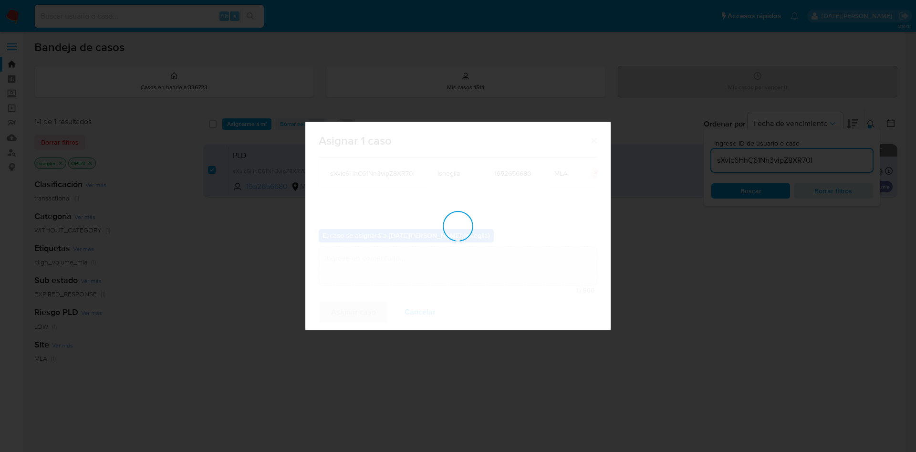
checkbox input "false"
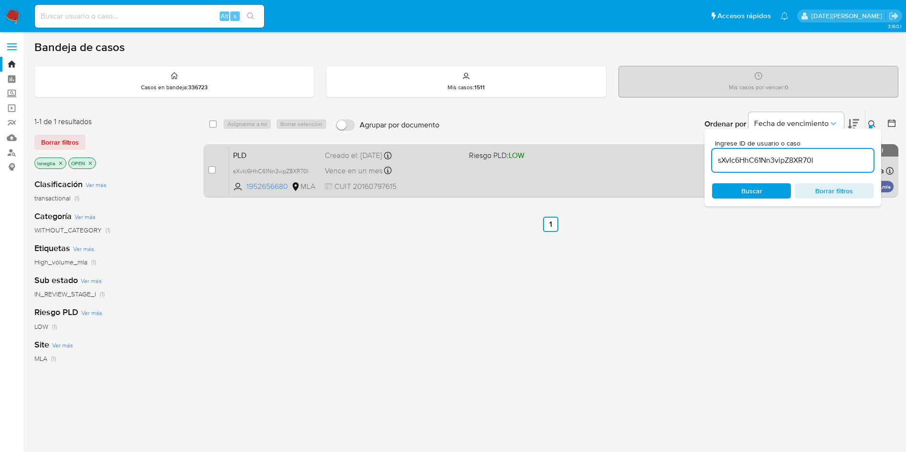
click at [270, 153] on span "PLD" at bounding box center [275, 154] width 84 height 12
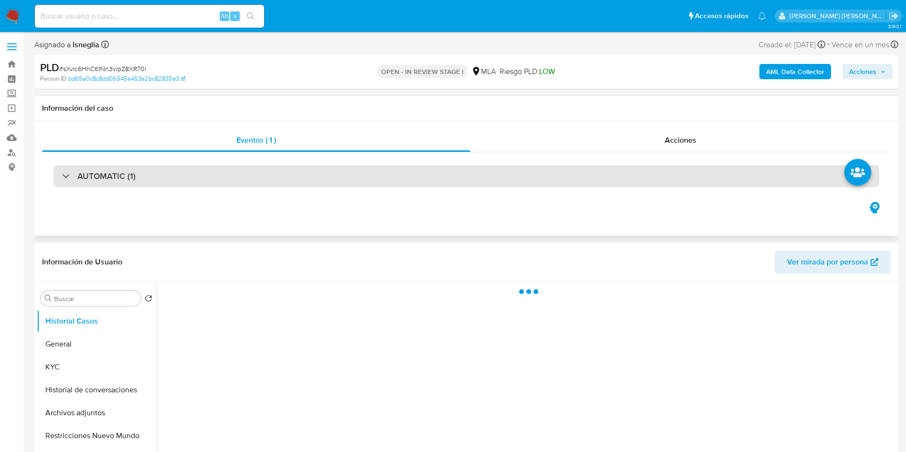
select select "10"
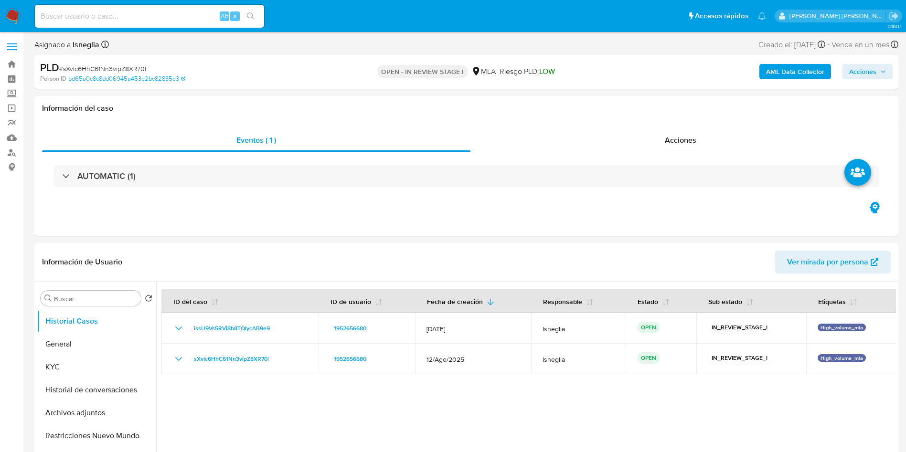
click at [151, 13] on input at bounding box center [149, 16] width 229 height 12
paste input "TsDUWFGWSWBg1NExYPyR6M62"
type input "TsDUWFGWSWBg1NExYPyR6M62"
click at [250, 13] on icon "search-icon" at bounding box center [251, 16] width 8 height 8
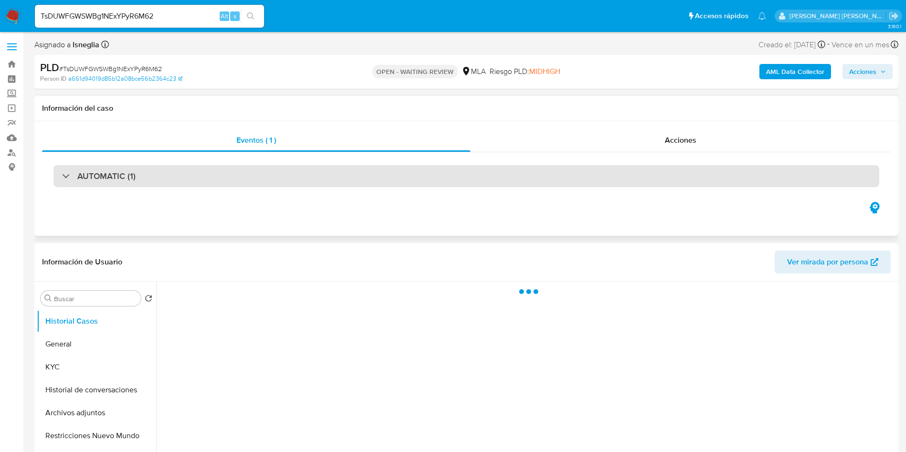
select select "10"
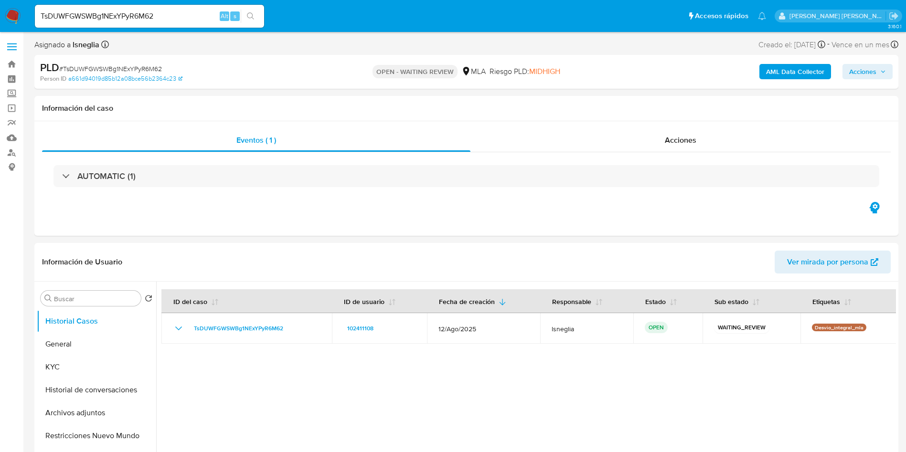
click at [141, 67] on span "# TsDUWFGWSWBg1NExYPyR6M62" at bounding box center [110, 69] width 103 height 10
copy span "TsDUWFGWSWBg1NExYPyR6M62"
click at [17, 17] on img at bounding box center [13, 16] width 16 height 16
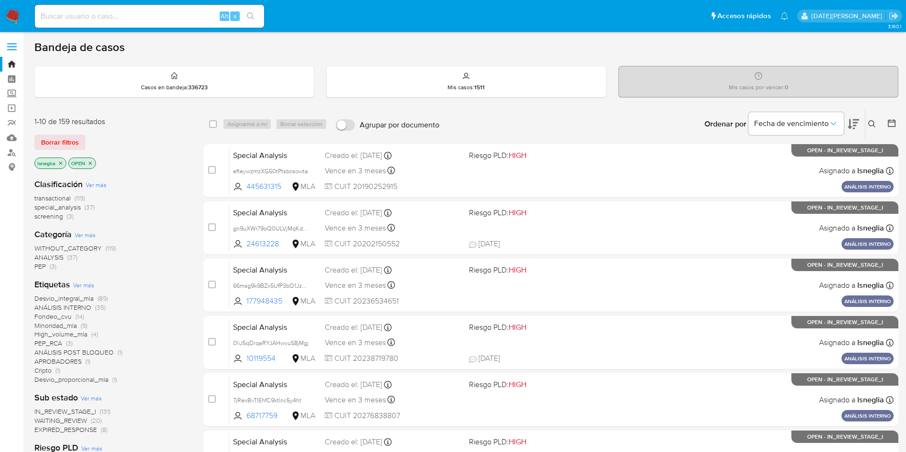
click at [874, 118] on button at bounding box center [873, 123] width 16 height 11
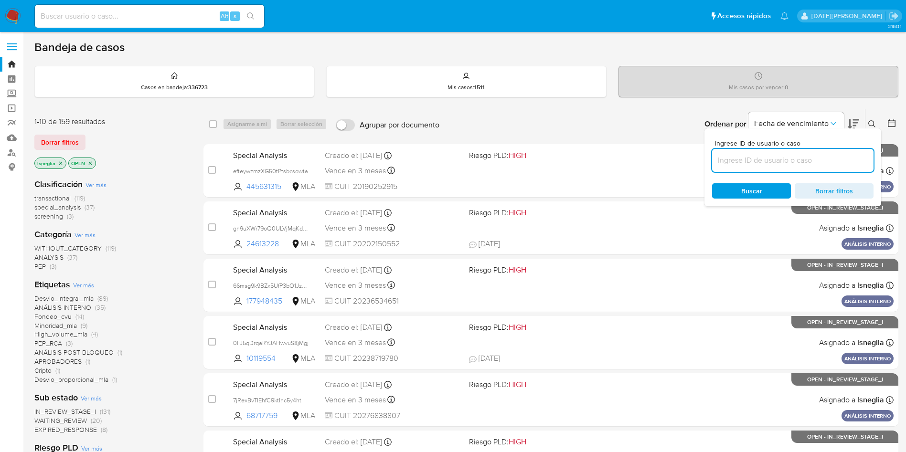
click at [771, 163] on input at bounding box center [792, 160] width 161 height 12
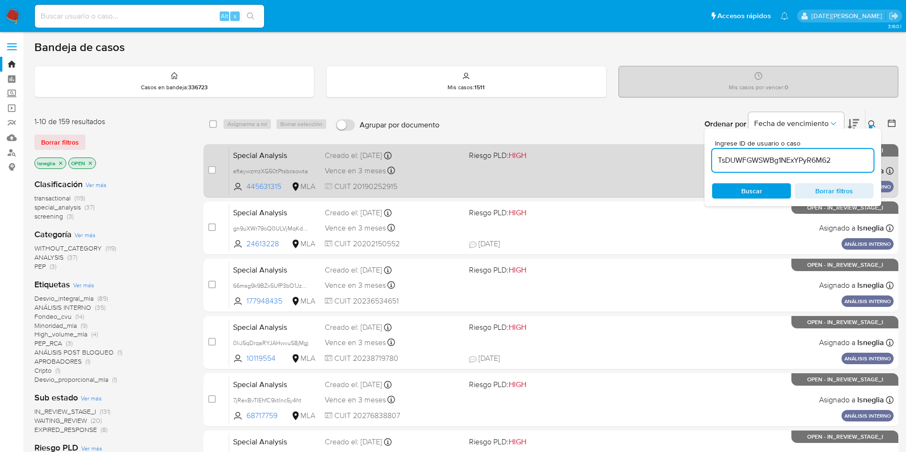
type input "TsDUWFGWSWBg1NExYPyR6M62"
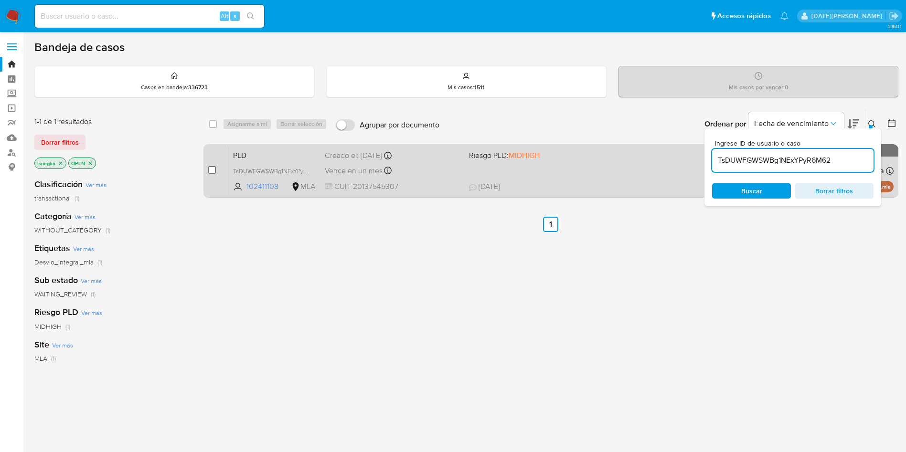
click at [213, 170] on input "checkbox" at bounding box center [212, 170] width 8 height 8
checkbox input "true"
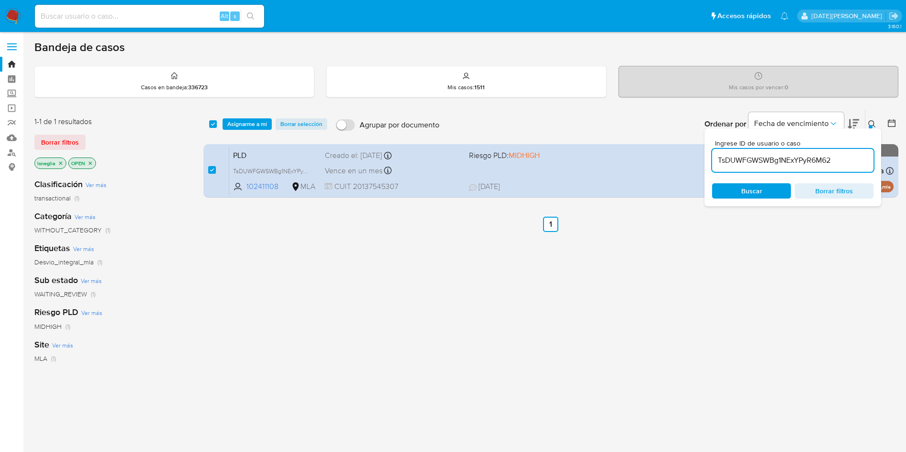
click at [258, 116] on div "select-all-cases-checkbox Asignarme a mí Borrar selección Agrupar por documento…" at bounding box center [550, 124] width 695 height 30
click at [262, 122] on span "Asignarme a mí" at bounding box center [247, 124] width 40 height 10
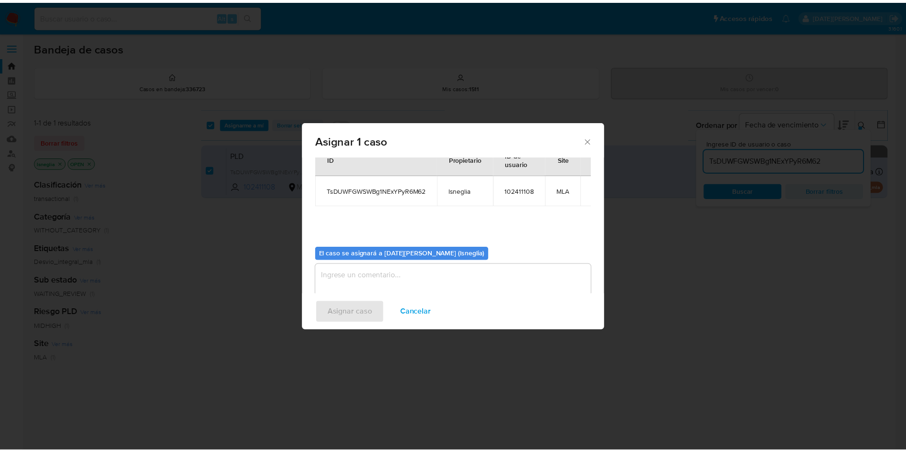
scroll to position [50, 0]
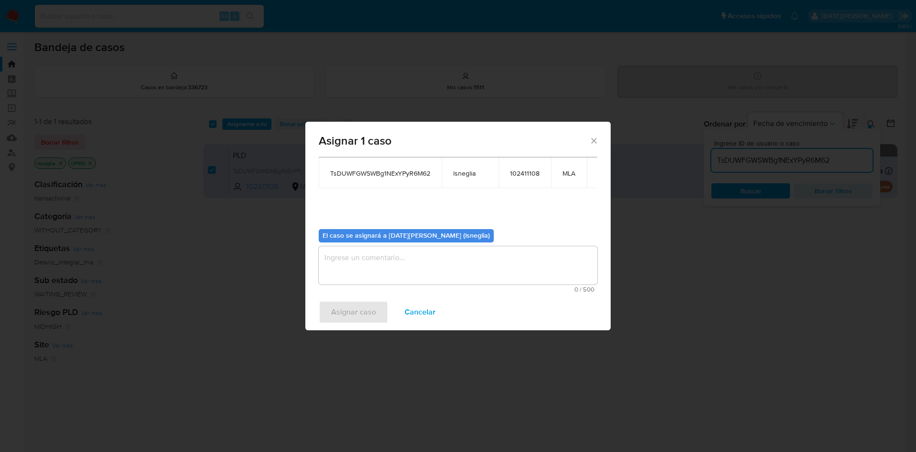
click at [459, 264] on textarea "assign-modal" at bounding box center [458, 265] width 279 height 38
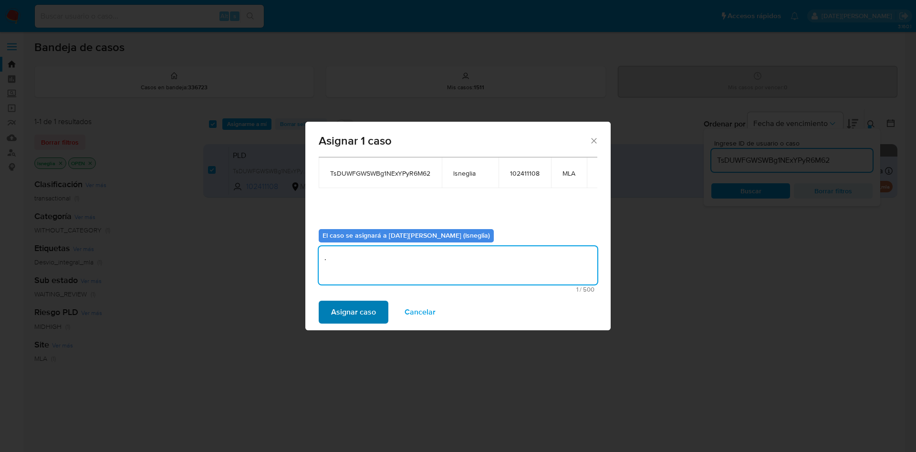
type textarea "."
click at [359, 308] on span "Asignar caso" at bounding box center [353, 312] width 45 height 21
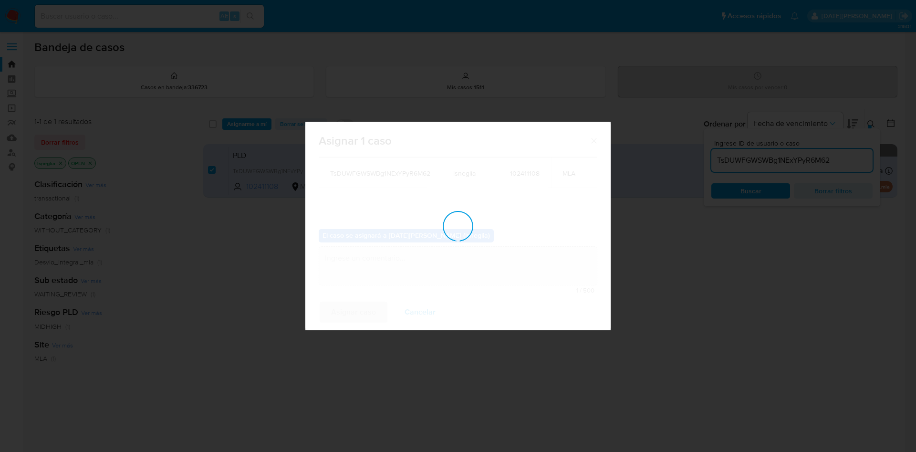
checkbox input "false"
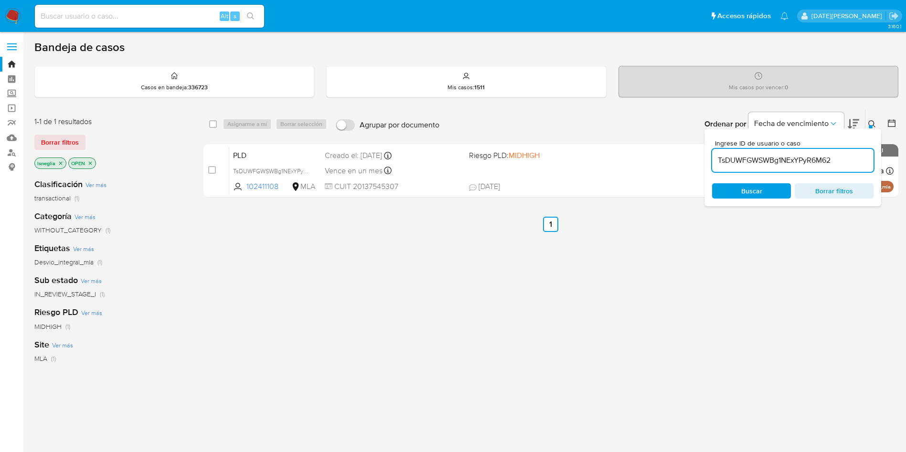
click at [869, 120] on icon at bounding box center [872, 124] width 8 height 8
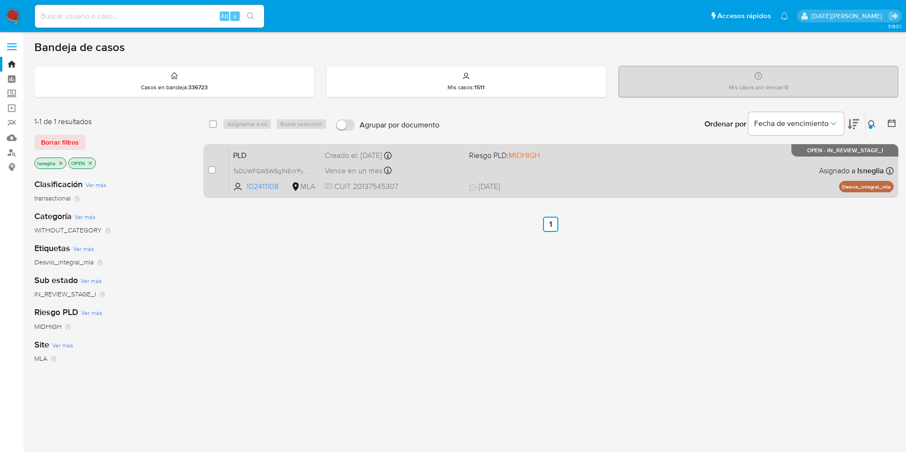
click at [271, 153] on span "PLD" at bounding box center [275, 154] width 84 height 12
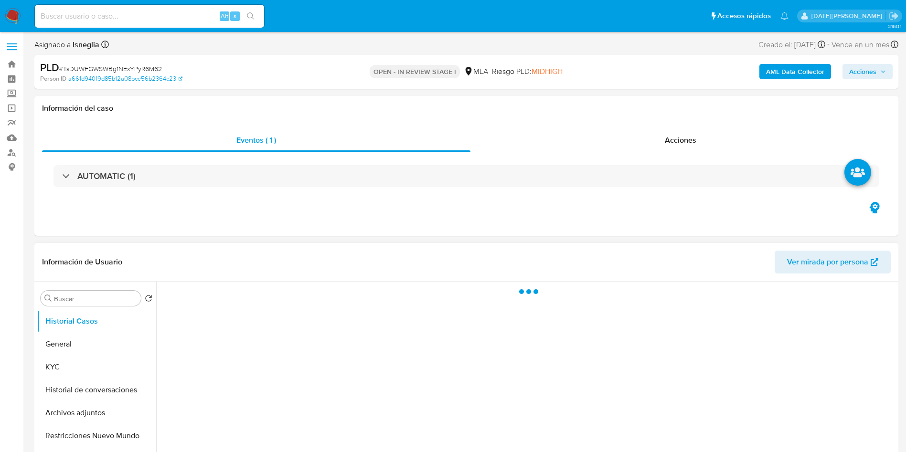
select select "10"
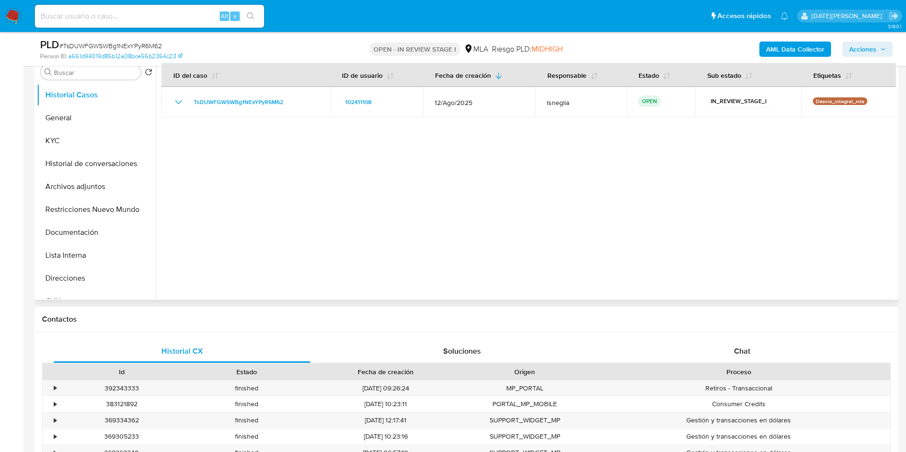
scroll to position [215, 0]
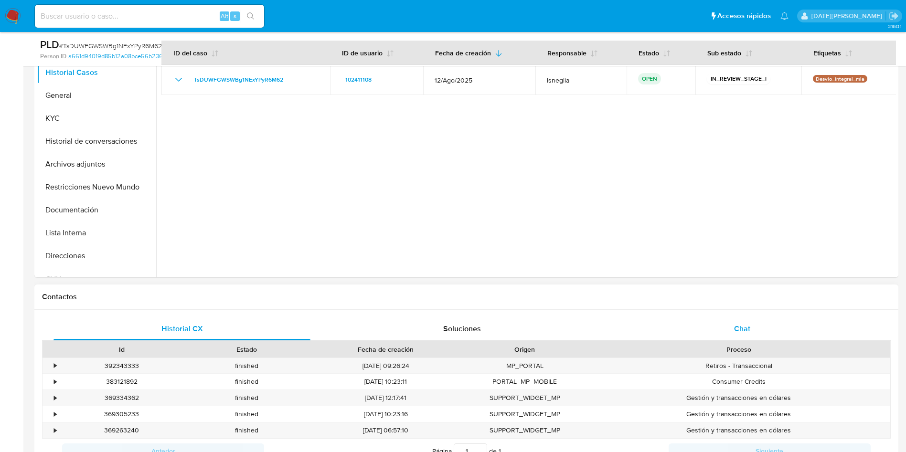
click at [741, 333] on span "Chat" at bounding box center [742, 328] width 16 height 11
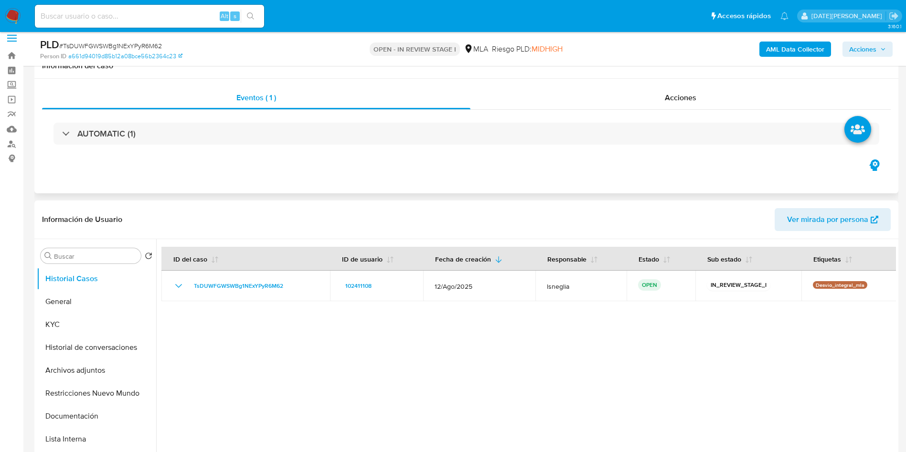
scroll to position [0, 0]
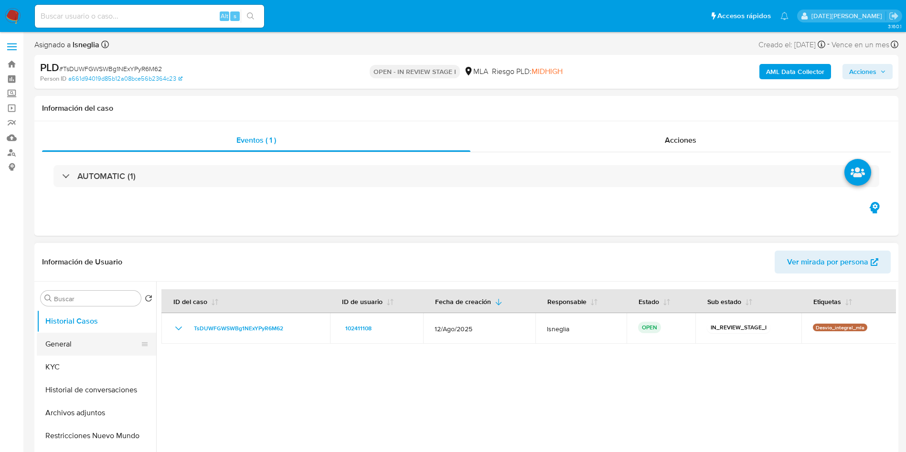
click at [75, 346] on button "General" at bounding box center [93, 344] width 112 height 23
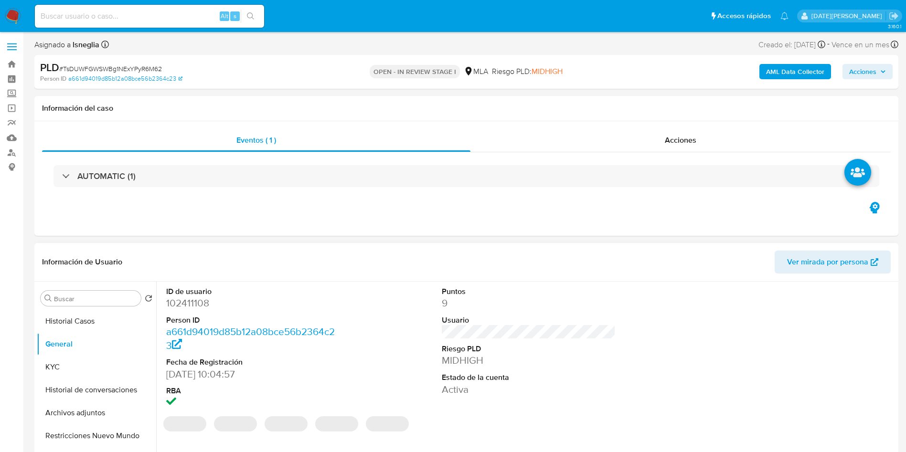
click at [189, 301] on dd "102411108" at bounding box center [253, 302] width 174 height 13
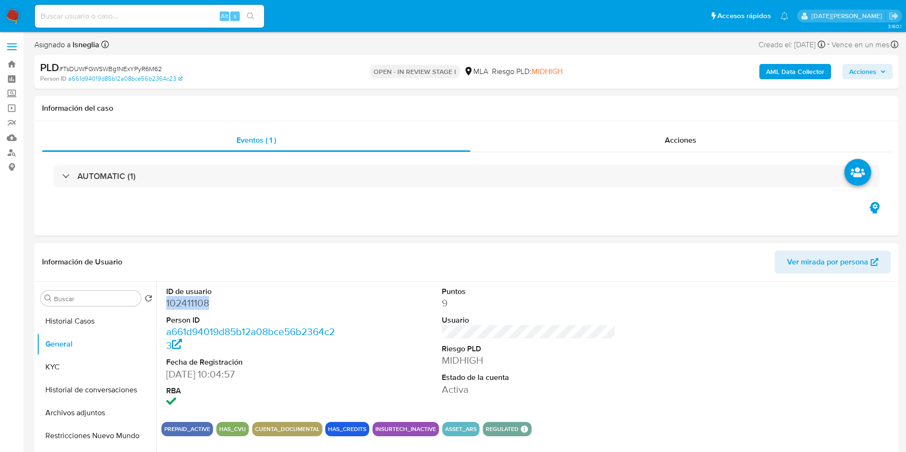
copy dd "102411108"
click at [432, 11] on ul "Pausado Ver notificaciones Alt s Accesos rápidos Presiona las siguientes teclas…" at bounding box center [411, 16] width 763 height 24
click at [192, 299] on dd "102411108" at bounding box center [253, 302] width 174 height 13
copy dd "102411108"
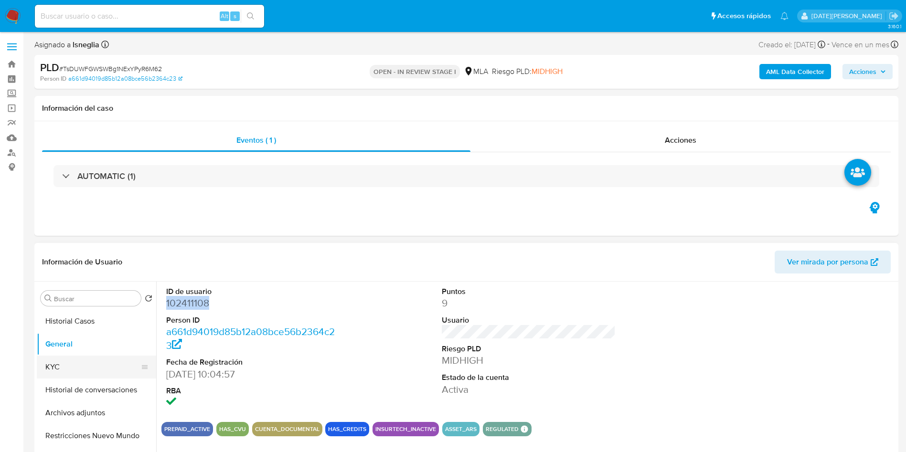
click at [81, 373] on button "KYC" at bounding box center [93, 367] width 112 height 23
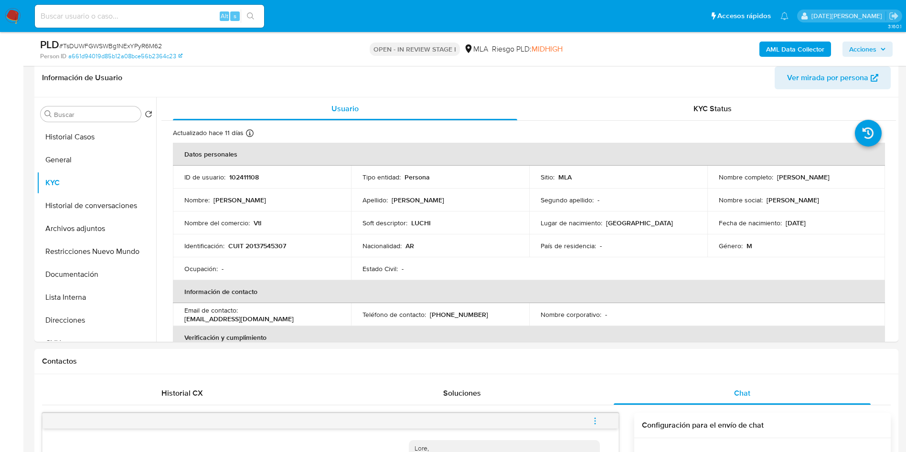
scroll to position [215, 0]
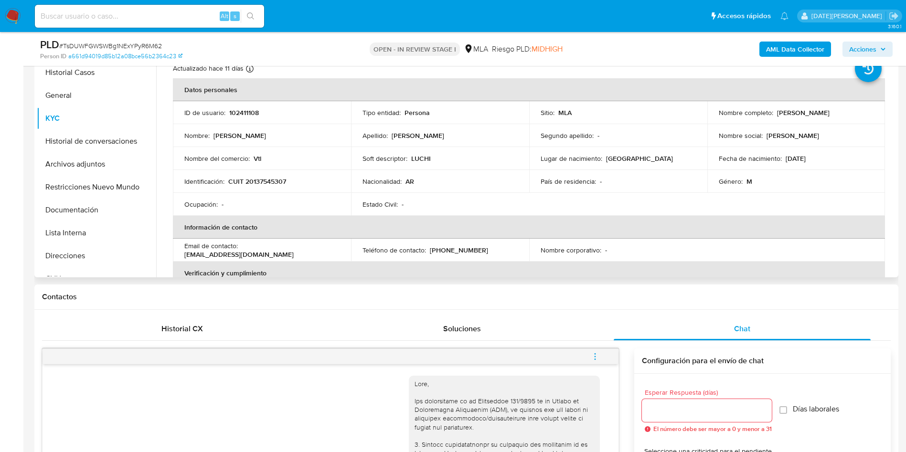
drag, startPoint x: 775, startPoint y: 115, endPoint x: 856, endPoint y: 111, distance: 81.2
click at [856, 111] on div "Nombre completo : [PERSON_NAME]" at bounding box center [795, 112] width 155 height 9
copy p "[PERSON_NAME]"
click at [308, 255] on div "Email de contacto : [EMAIL_ADDRESS][DOMAIN_NAME]" at bounding box center [261, 250] width 155 height 17
drag, startPoint x: 228, startPoint y: 180, endPoint x: 307, endPoint y: 183, distance: 78.8
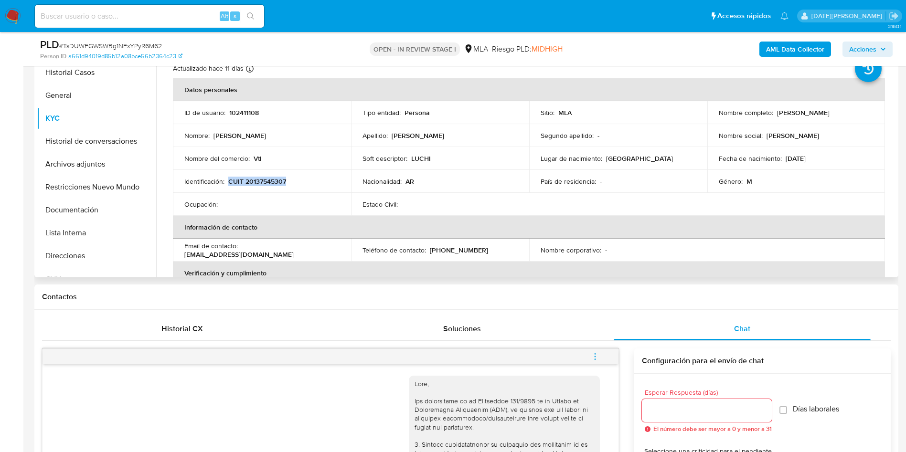
click at [307, 183] on div "Identificación : CUIT 20137545307" at bounding box center [261, 181] width 155 height 9
copy p "CUIT 20137545307"
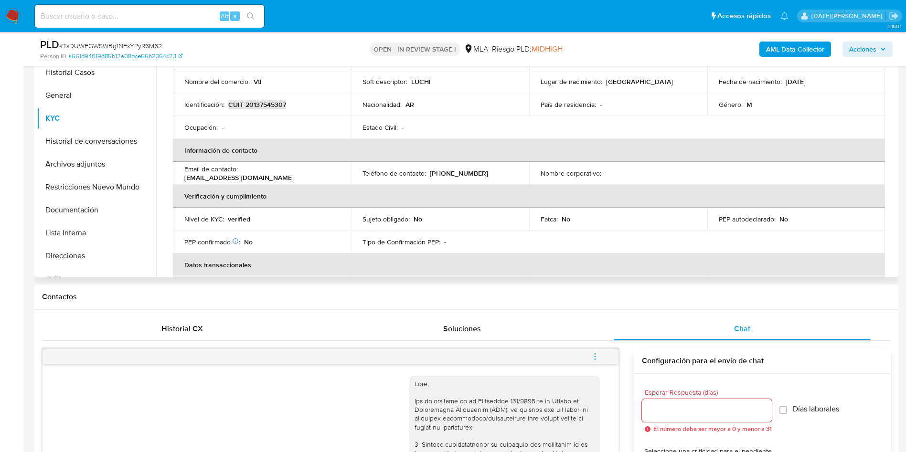
scroll to position [0, 0]
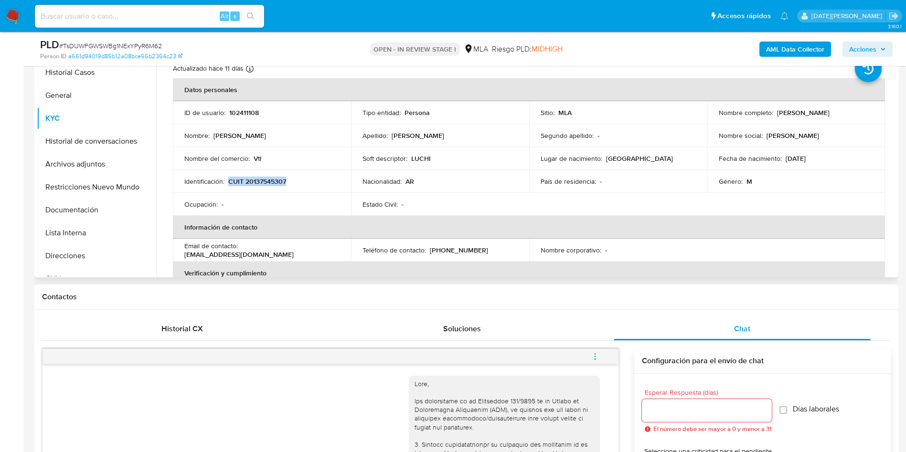
drag, startPoint x: 182, startPoint y: 254, endPoint x: 284, endPoint y: 253, distance: 101.2
click at [284, 253] on td "Email de contacto : [EMAIL_ADDRESS][DOMAIN_NAME]" at bounding box center [262, 250] width 178 height 23
copy p "[EMAIL_ADDRESS][DOMAIN_NAME]"
drag, startPoint x: 428, startPoint y: 250, endPoint x: 481, endPoint y: 252, distance: 53.5
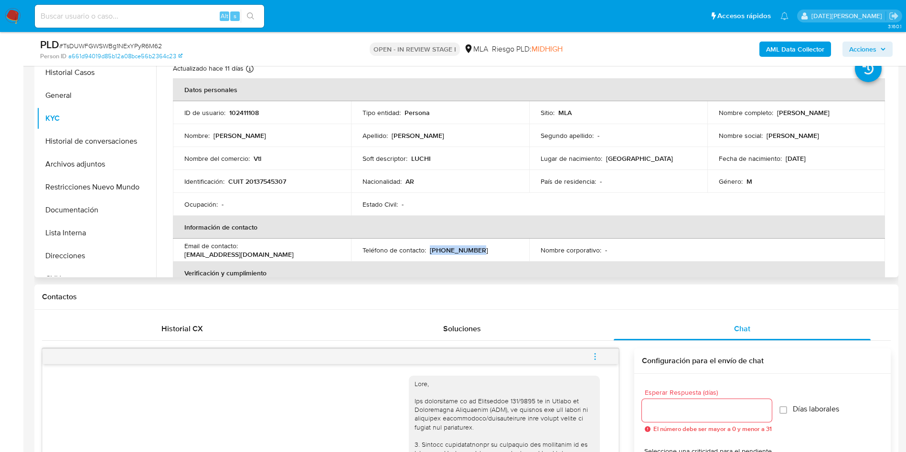
click at [481, 252] on div "Teléfono de contacto : (11) 49924773" at bounding box center [439, 250] width 155 height 9
copy p "[PHONE_NUMBER]"
click at [271, 184] on p "CUIT 20137545307" at bounding box center [257, 181] width 58 height 9
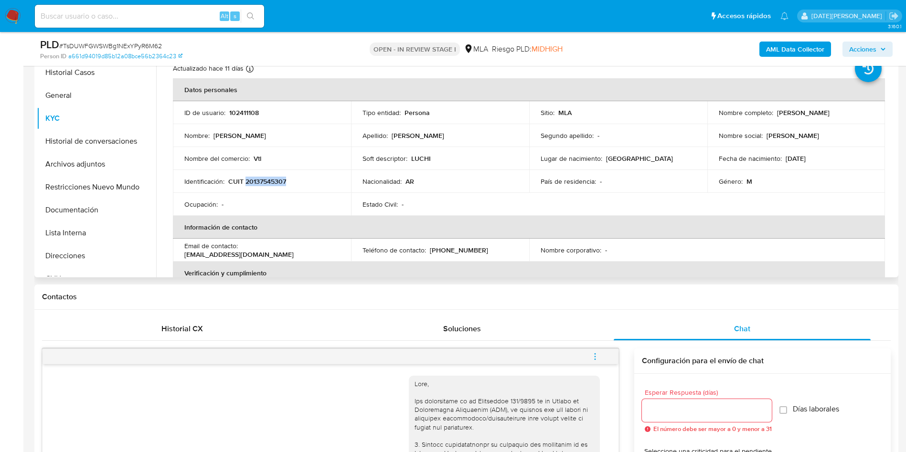
copy p "20137545307"
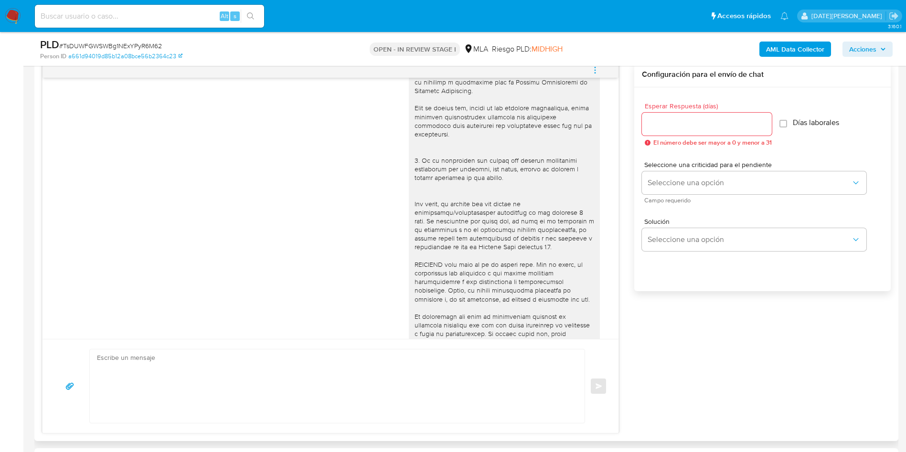
scroll to position [390, 0]
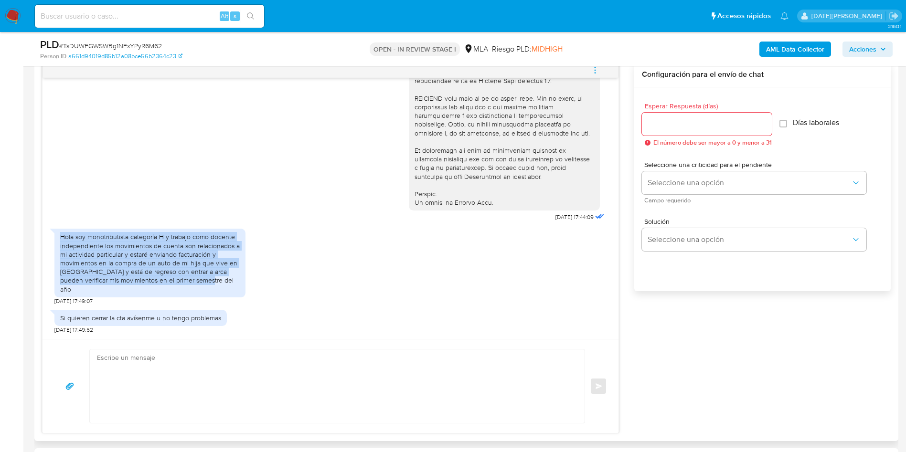
drag, startPoint x: 61, startPoint y: 247, endPoint x: 229, endPoint y: 292, distance: 173.3
click at [229, 292] on div "Hola soy monotributista categoría H y trabajo como docente independiente los mo…" at bounding box center [149, 262] width 179 height 61
copy div "Hola soy monotributista categoría H y trabajo como docente independiente los mo…"
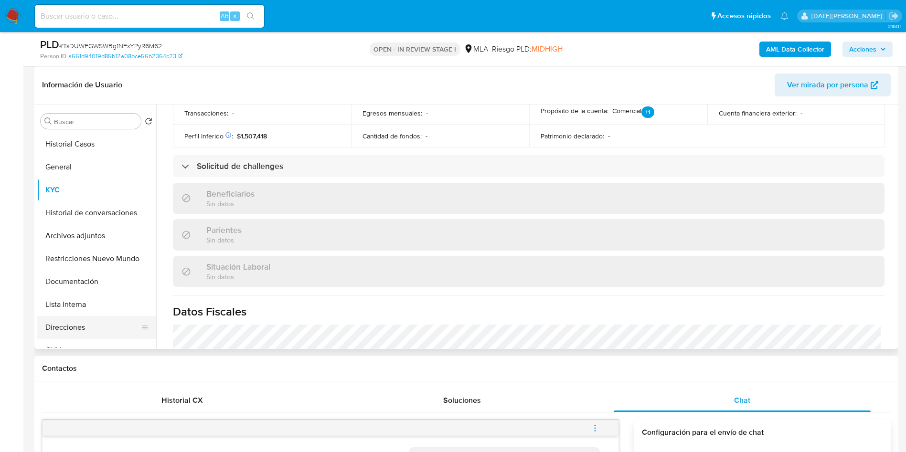
scroll to position [287, 0]
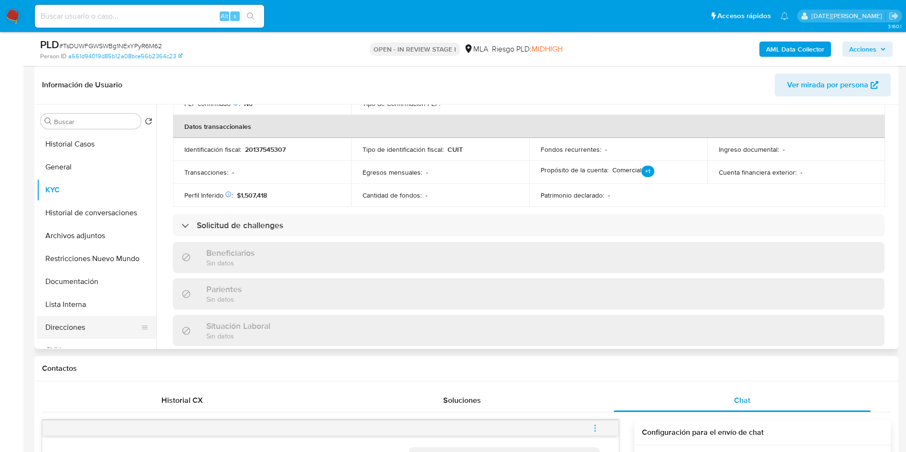
click at [80, 329] on button "Direcciones" at bounding box center [93, 327] width 112 height 23
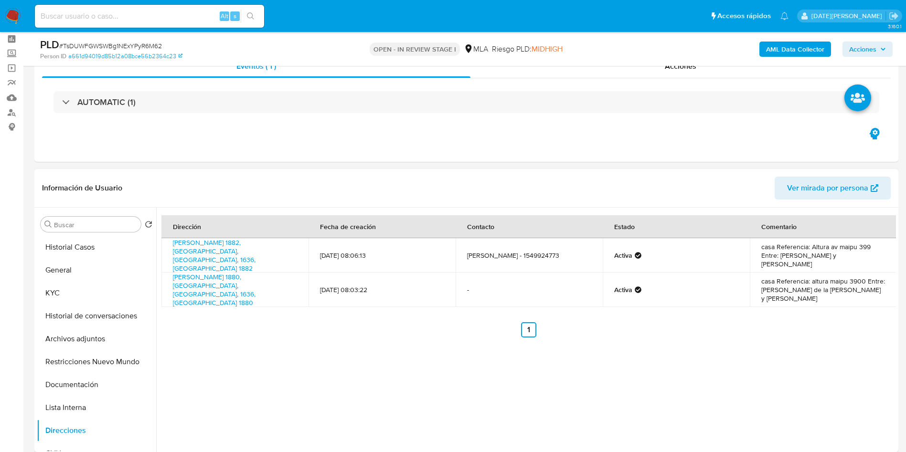
scroll to position [0, 0]
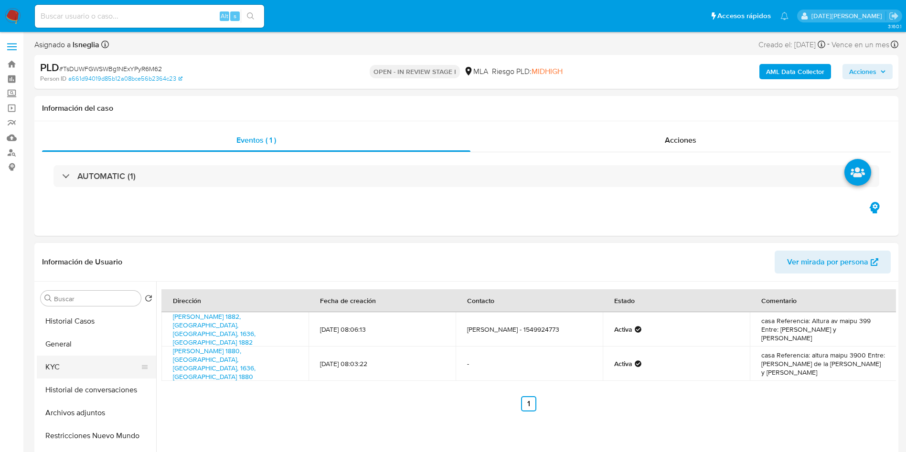
click at [55, 370] on button "KYC" at bounding box center [93, 367] width 112 height 23
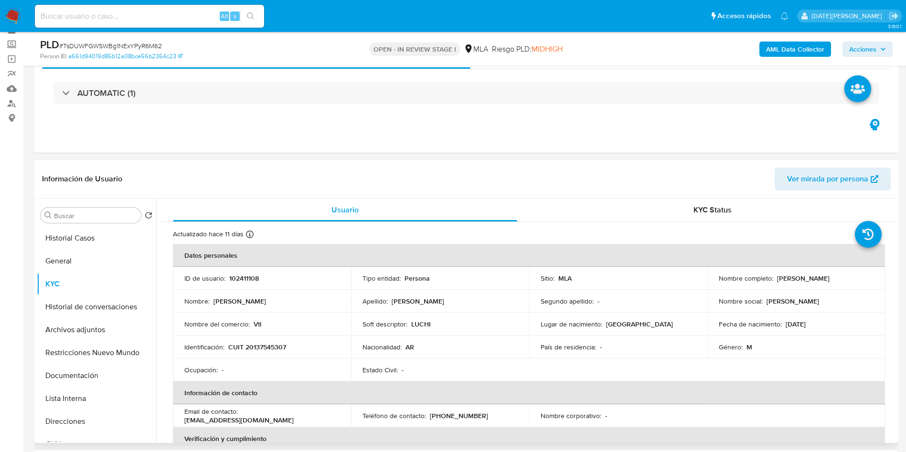
scroll to position [72, 0]
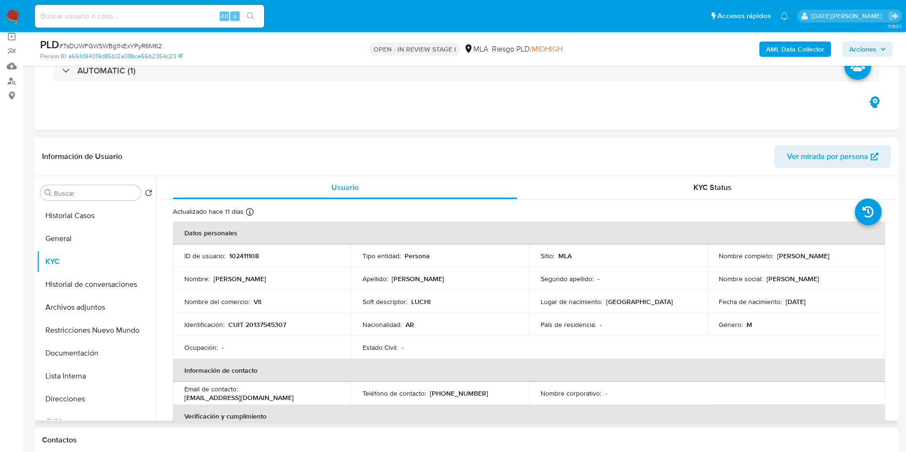
click at [260, 322] on p "CUIT 20137545307" at bounding box center [257, 324] width 58 height 9
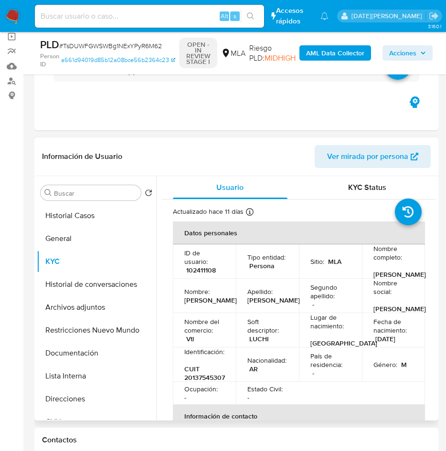
click at [188, 274] on p "102411108" at bounding box center [201, 270] width 30 height 9
click at [191, 274] on p "102411108" at bounding box center [201, 270] width 30 height 9
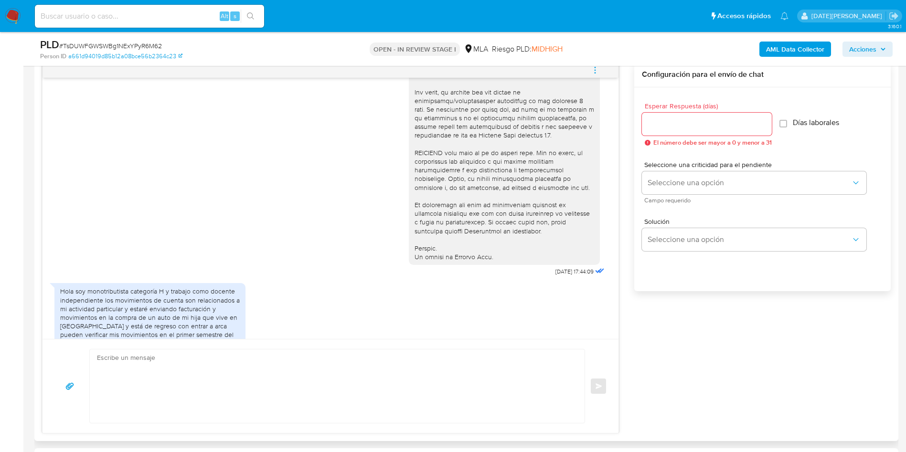
scroll to position [390, 0]
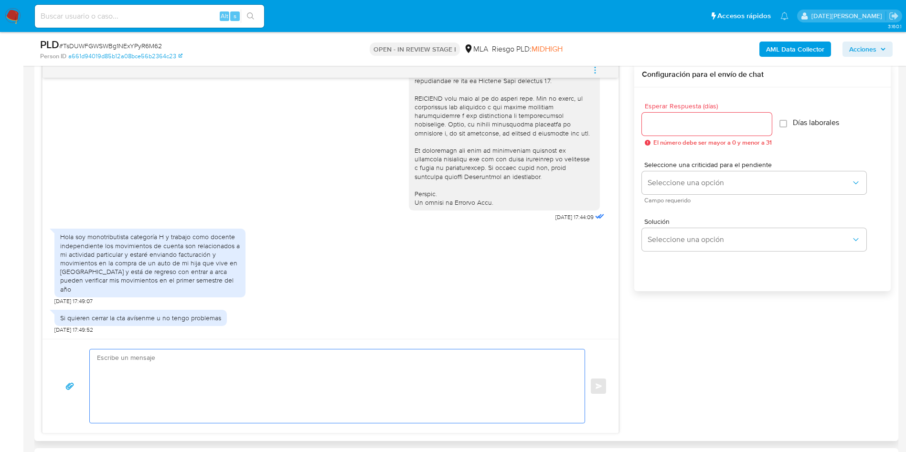
click at [225, 376] on textarea at bounding box center [334, 386] width 475 height 74
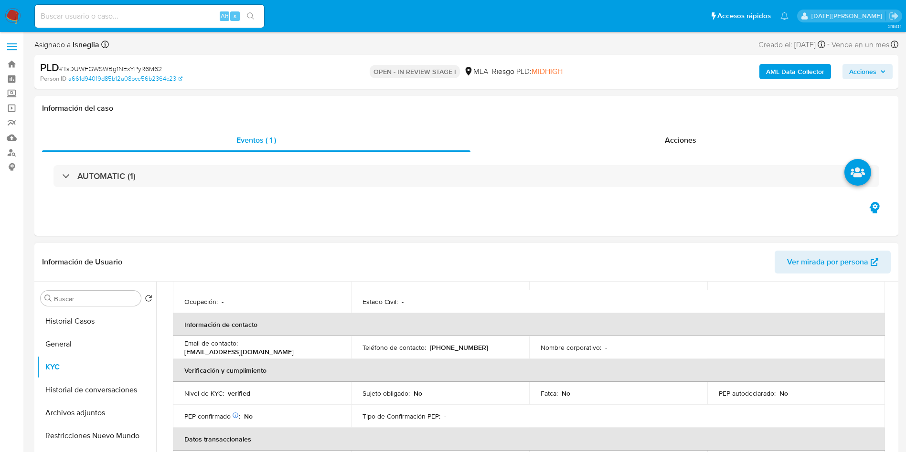
scroll to position [0, 0]
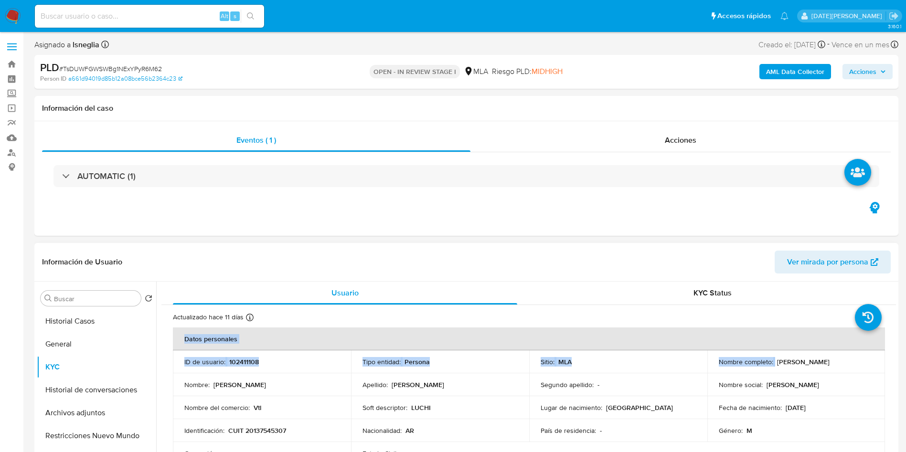
drag, startPoint x: 772, startPoint y: 363, endPoint x: 883, endPoint y: 362, distance: 110.7
click at [815, 358] on p "Eduardo Anibal Lucibello" at bounding box center [803, 362] width 53 height 9
drag, startPoint x: 774, startPoint y: 363, endPoint x: 857, endPoint y: 361, distance: 83.6
click at [857, 361] on div "Nombre completo : Eduardo Anibal Lucibello" at bounding box center [795, 362] width 155 height 9
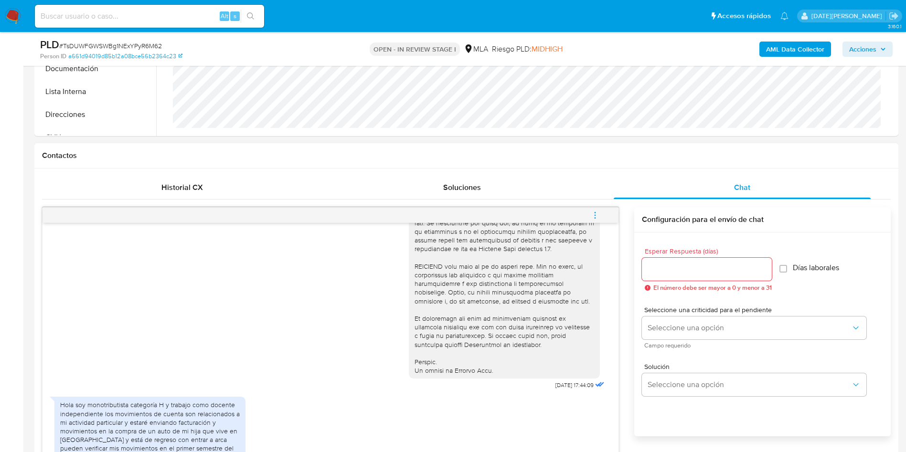
scroll to position [430, 0]
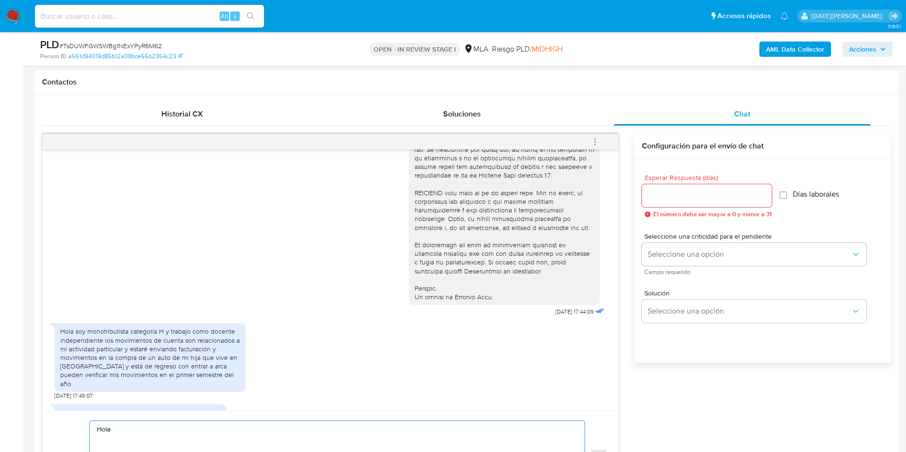
click at [128, 435] on textarea "Hola" at bounding box center [334, 458] width 475 height 74
paste textarea "Eduardo Anibal Lucibello"
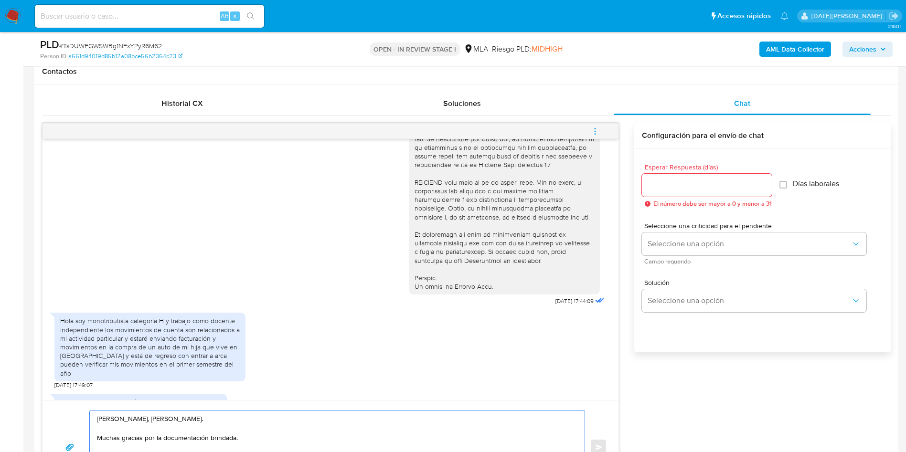
scroll to position [450, 0]
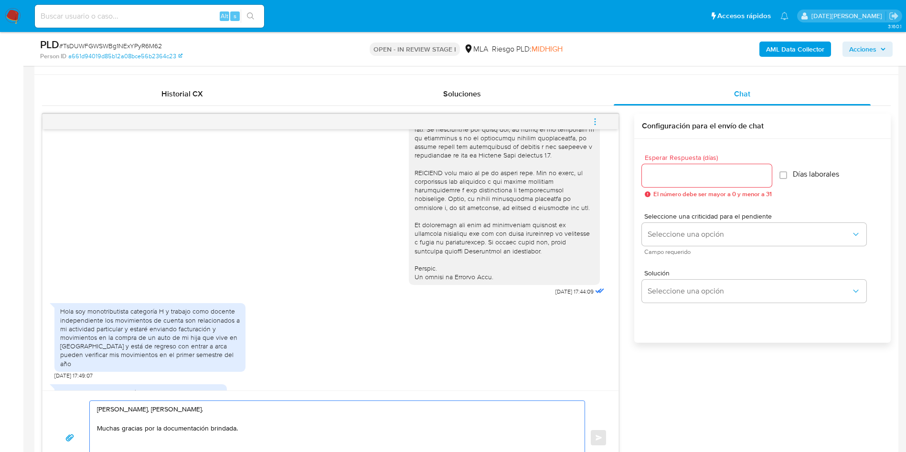
click at [170, 426] on textarea "Hola, Eduardo Anibal Lucibello. Muchas gracias por la documentación brindada." at bounding box center [334, 438] width 475 height 74
click at [176, 428] on textarea "Hola, Eduardo Anibal Lucibello. Muchas gracias por la documentación brindada." at bounding box center [334, 438] width 475 height 74
click at [245, 425] on textarea "Hola, Eduardo Anibal Lucibello. Muchas gracias por la información brindada." at bounding box center [334, 438] width 475 height 74
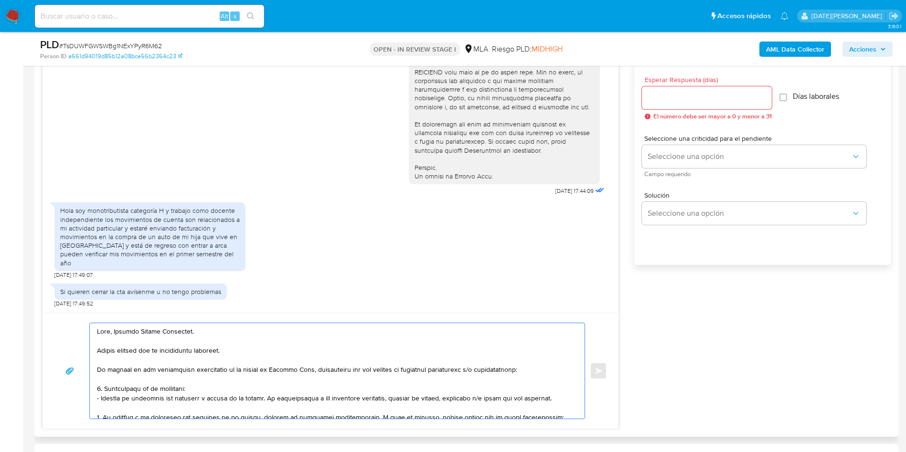
scroll to position [593, 0]
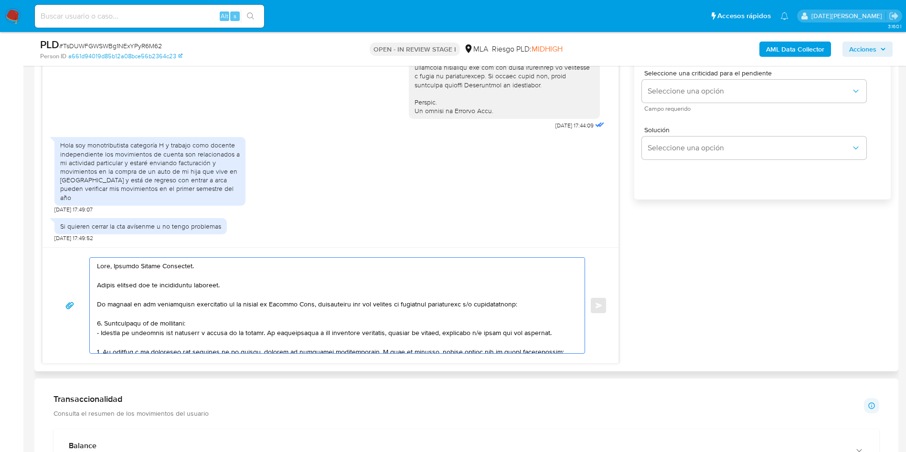
drag, startPoint x: 378, startPoint y: 304, endPoint x: 529, endPoint y: 305, distance: 151.3
click at [529, 305] on textarea at bounding box center [334, 305] width 475 height 95
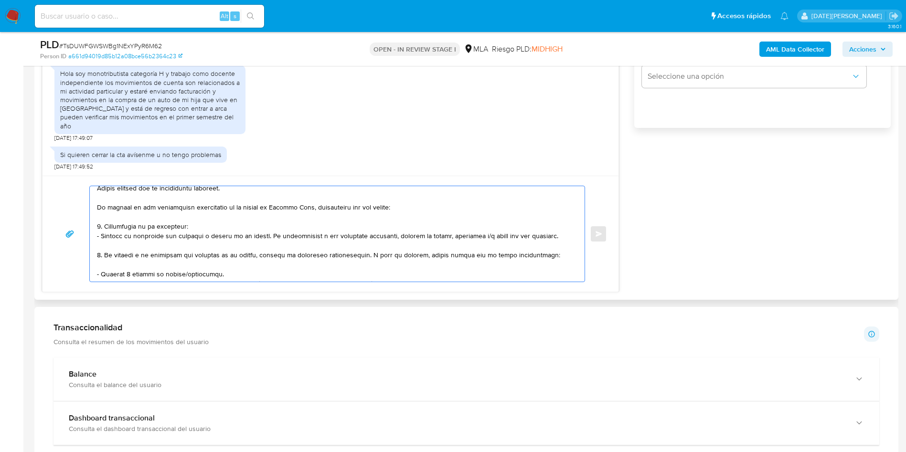
scroll to position [32, 0]
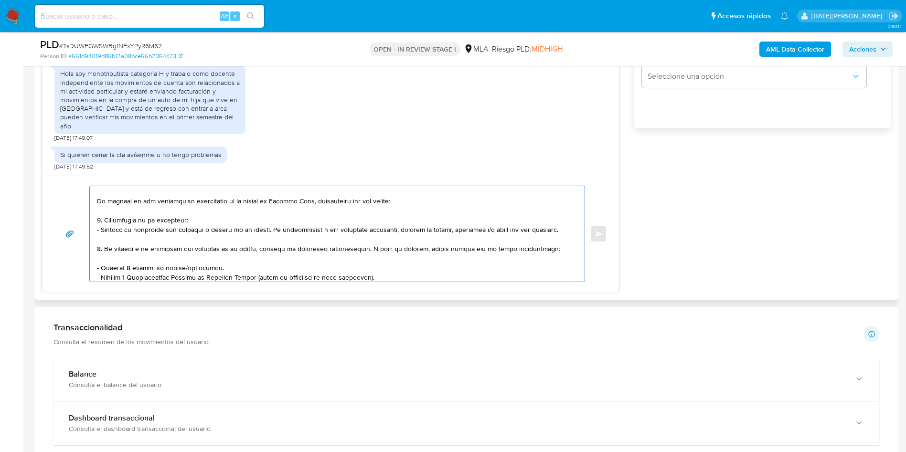
drag, startPoint x: 106, startPoint y: 222, endPoint x: 555, endPoint y: 249, distance: 449.5
click at [555, 249] on textarea at bounding box center [334, 233] width 475 height 95
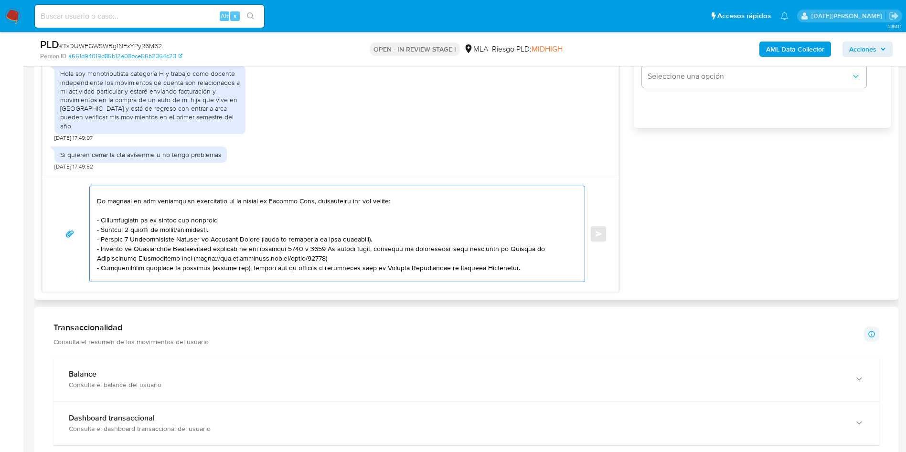
drag, startPoint x: 102, startPoint y: 230, endPoint x: 385, endPoint y: 238, distance: 283.6
click at [385, 238] on textarea at bounding box center [334, 233] width 475 height 95
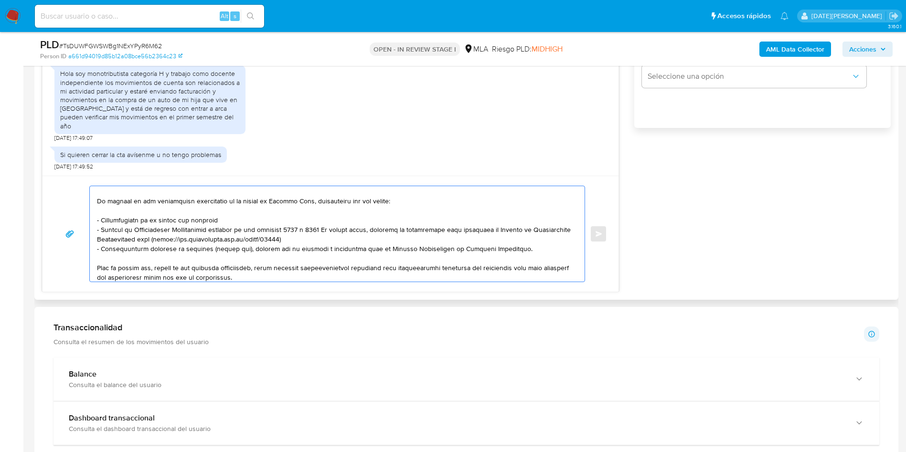
click at [386, 238] on textarea at bounding box center [334, 233] width 475 height 95
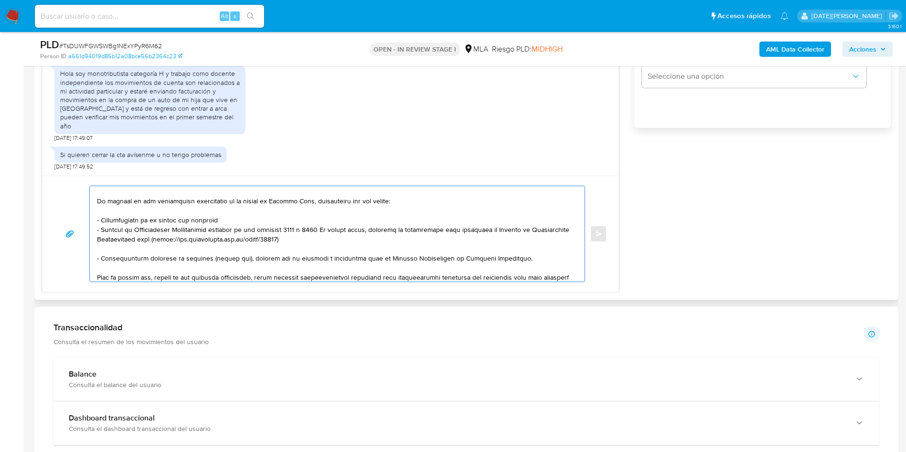
click at [335, 259] on textarea at bounding box center [334, 233] width 475 height 95
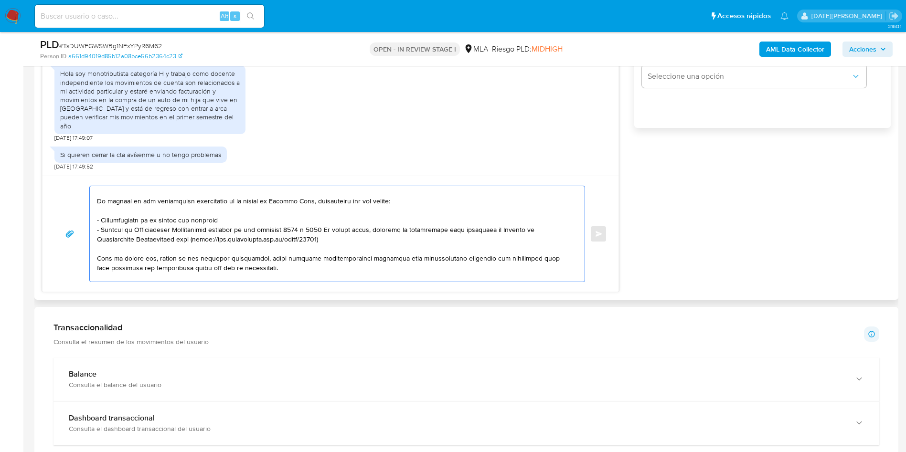
click at [96, 222] on div at bounding box center [335, 233] width 490 height 95
click at [98, 221] on textarea at bounding box center [334, 233] width 475 height 95
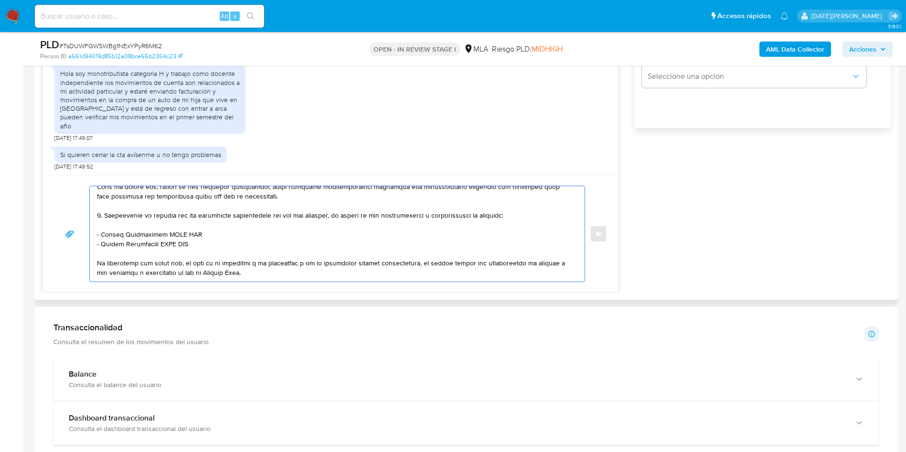
click at [105, 216] on textarea at bounding box center [334, 233] width 475 height 95
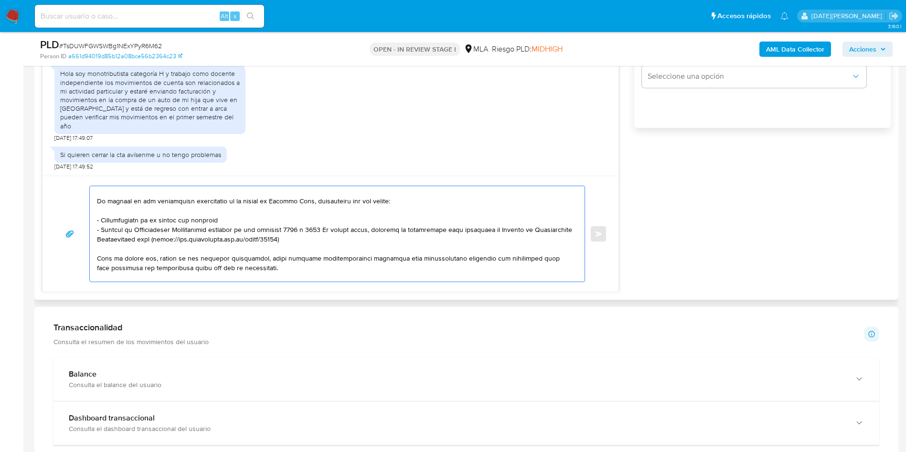
click at [200, 265] on textarea at bounding box center [334, 233] width 475 height 95
click at [101, 220] on textarea at bounding box center [334, 233] width 475 height 95
click at [98, 257] on textarea at bounding box center [334, 233] width 475 height 95
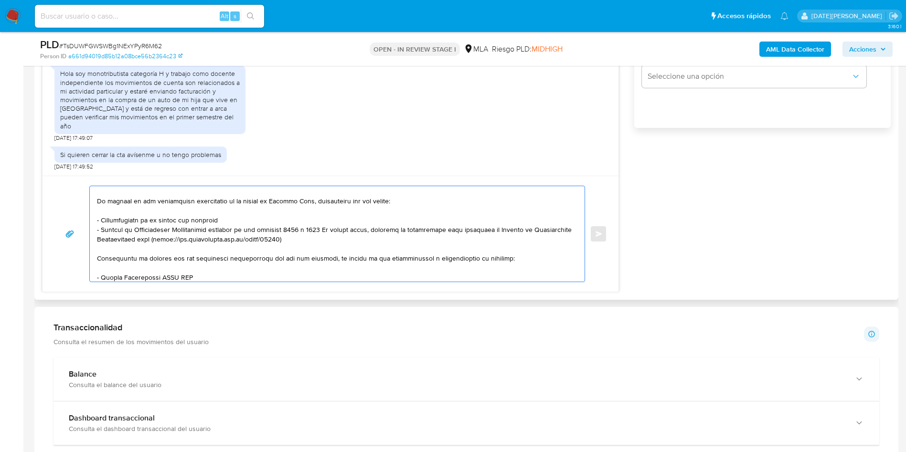
scroll to position [103, 0]
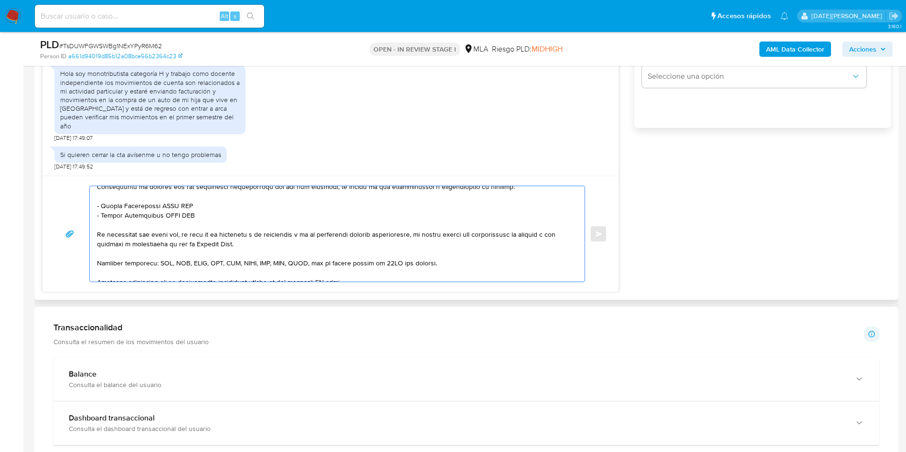
drag, startPoint x: 101, startPoint y: 205, endPoint x: 200, endPoint y: 206, distance: 98.8
click at [200, 206] on textarea at bounding box center [334, 233] width 475 height 95
paste textarea "Pehuen Felipe Lucibello"
drag, startPoint x: 101, startPoint y: 213, endPoint x: 225, endPoint y: 212, distance: 124.1
click at [225, 212] on textarea at bounding box center [334, 233] width 475 height 95
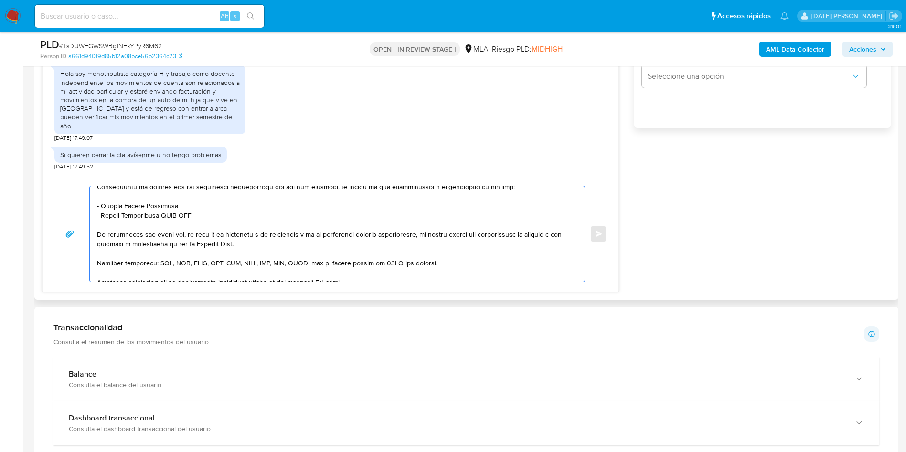
paste textarea "Emmanuel Pereiro"
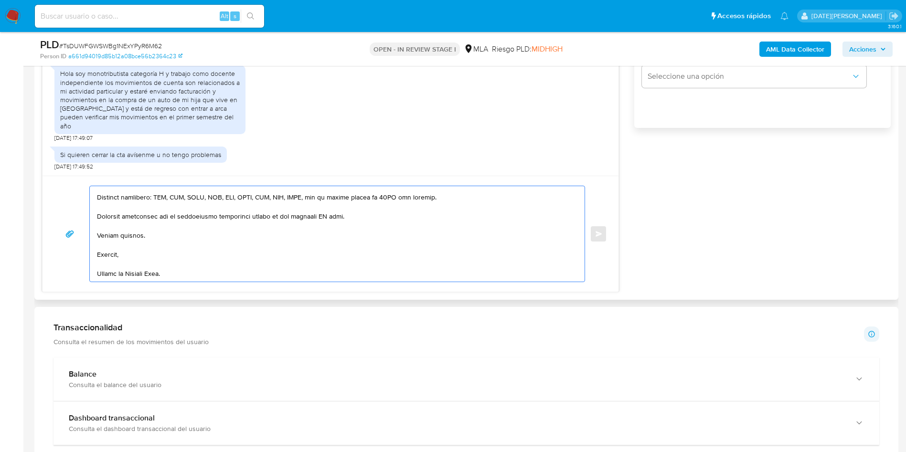
scroll to position [155, 0]
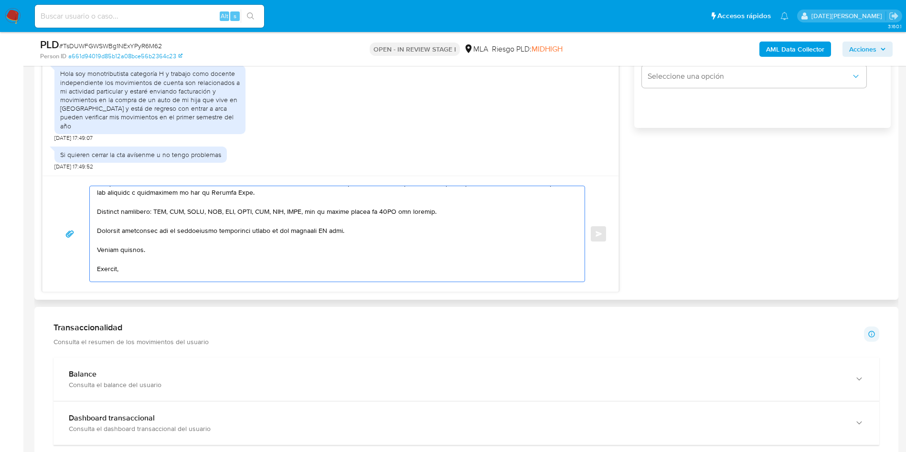
click at [324, 231] on textarea at bounding box center [334, 233] width 475 height 95
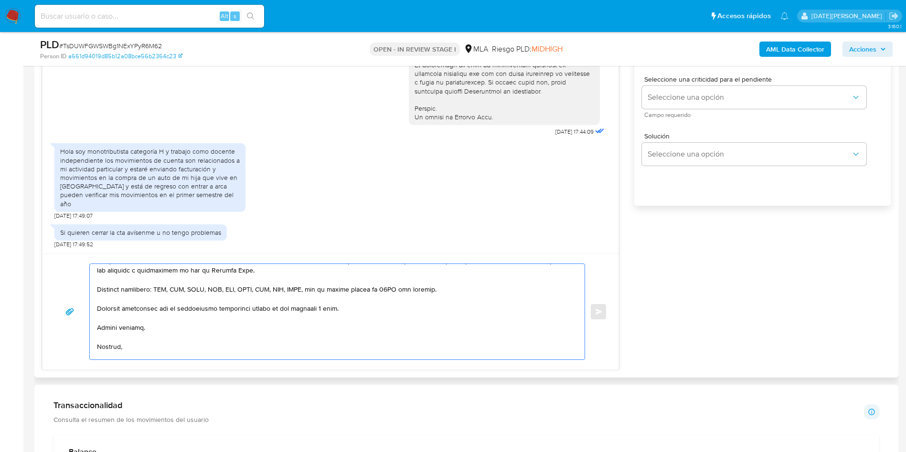
scroll to position [521, 0]
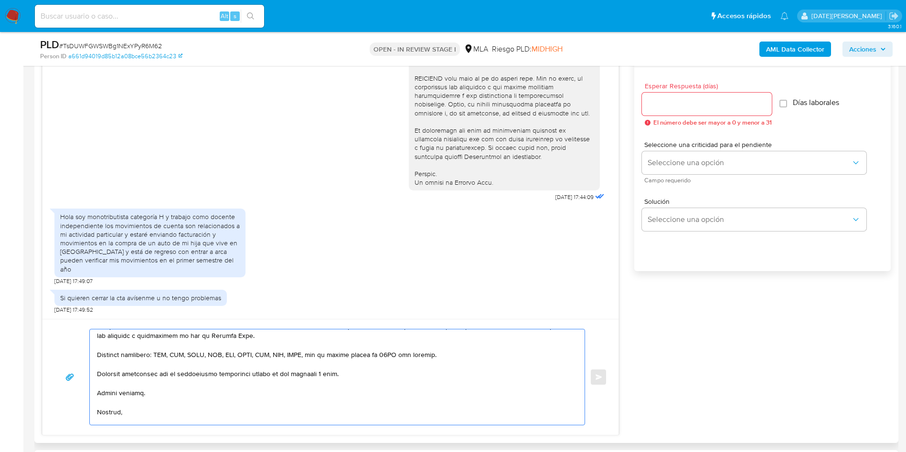
type textarea "Hola, Eduardo Anibal Lucibello. Muchas gracias por la información brindada. En …"
click at [697, 117] on div "Esperar Respuesta (días) El número debe ser mayor a 0 y menor a 31" at bounding box center [707, 104] width 130 height 43
click at [698, 108] on input "Esperar Respuesta (días)" at bounding box center [707, 104] width 130 height 12
type input "3"
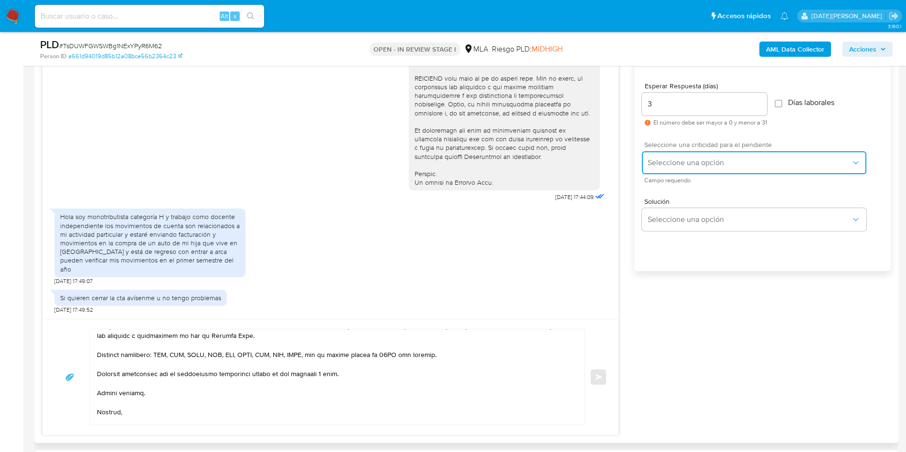
click at [703, 158] on span "Seleccione una opción" at bounding box center [748, 163] width 203 height 10
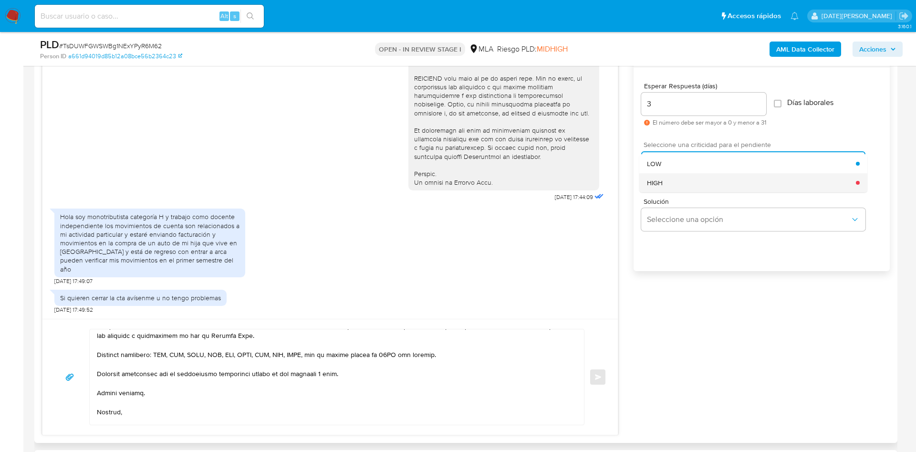
click at [693, 186] on div "HIGH" at bounding box center [751, 182] width 209 height 19
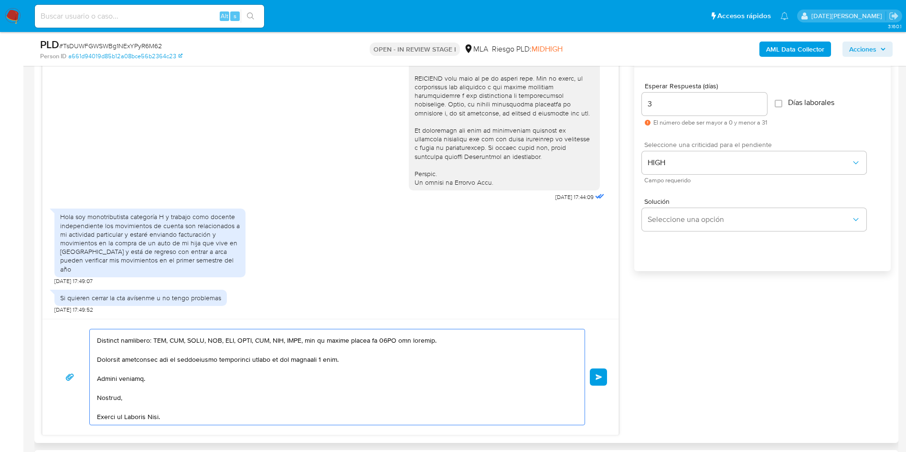
scroll to position [226, 0]
click at [593, 377] on button "Enviar" at bounding box center [598, 377] width 17 height 17
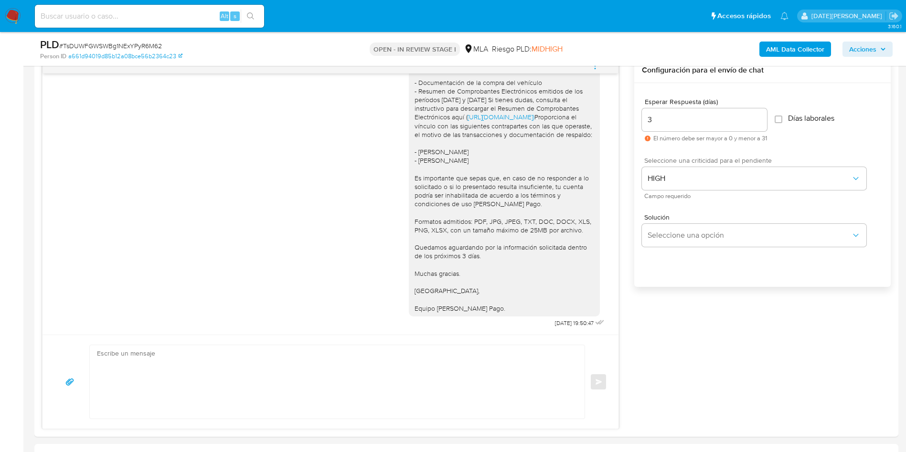
scroll to position [163, 0]
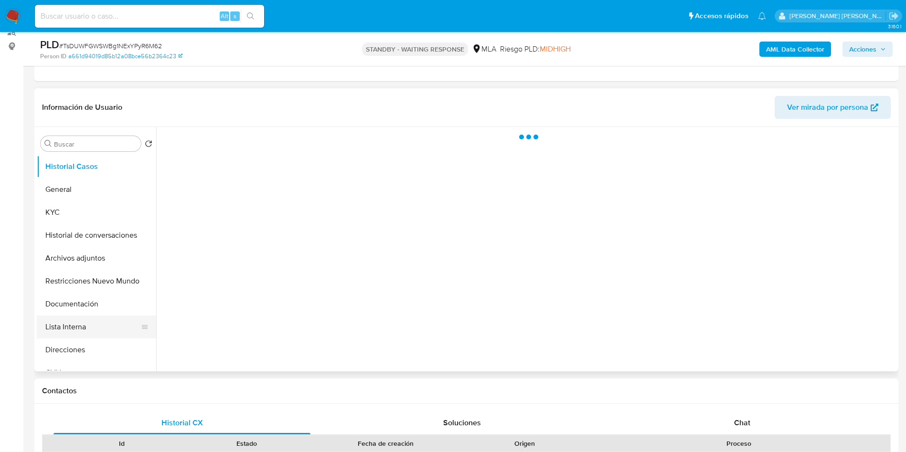
scroll to position [143, 0]
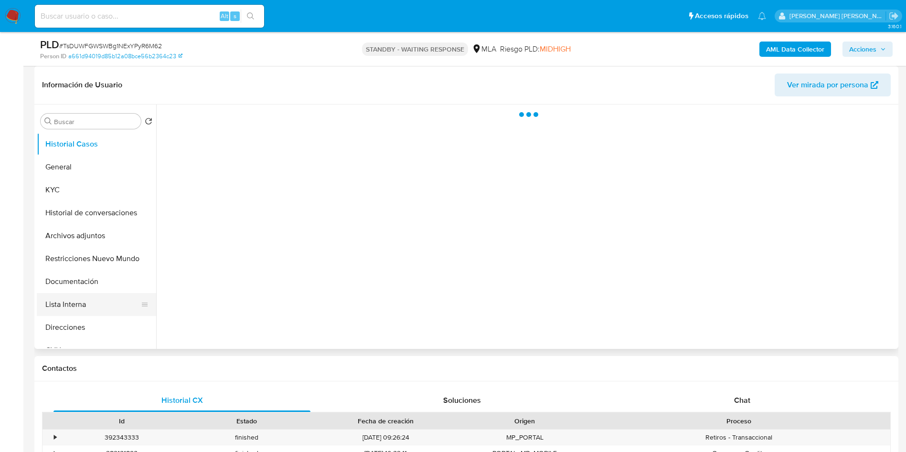
select select "10"
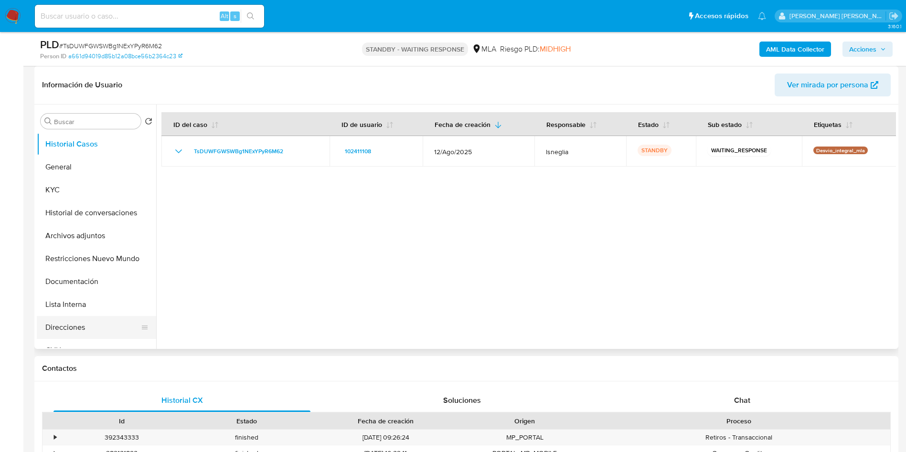
click at [88, 329] on button "Direcciones" at bounding box center [93, 327] width 112 height 23
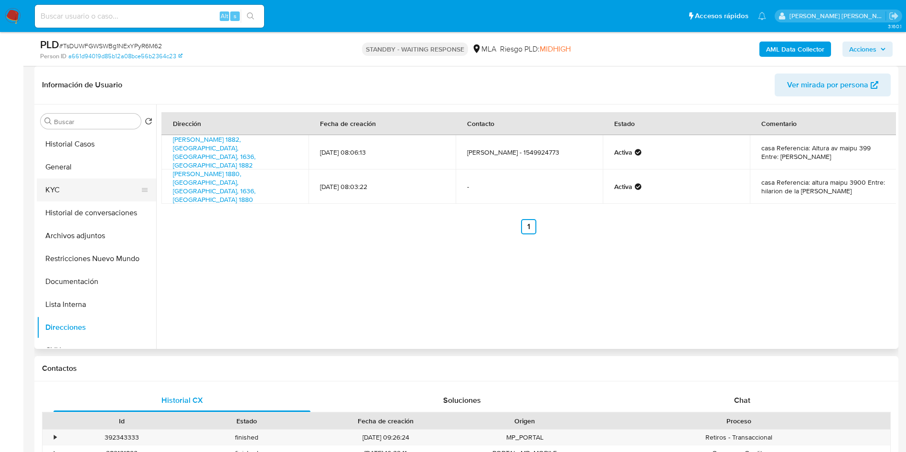
click at [82, 185] on button "KYC" at bounding box center [93, 190] width 112 height 23
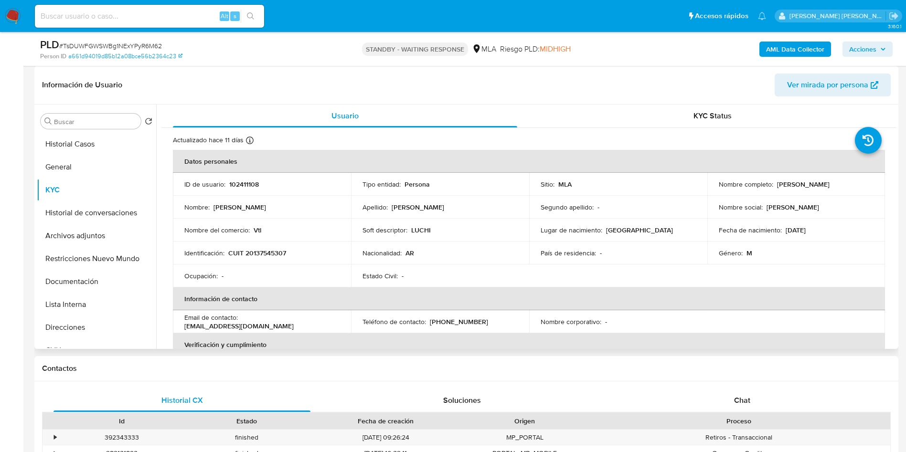
drag, startPoint x: 775, startPoint y: 185, endPoint x: 854, endPoint y: 181, distance: 79.3
click at [854, 181] on div "Nombre completo : [PERSON_NAME]" at bounding box center [795, 184] width 155 height 9
copy p "[PERSON_NAME]"
click at [346, 274] on td "Ocupación : -" at bounding box center [262, 275] width 178 height 23
click at [146, 20] on input at bounding box center [149, 16] width 229 height 12
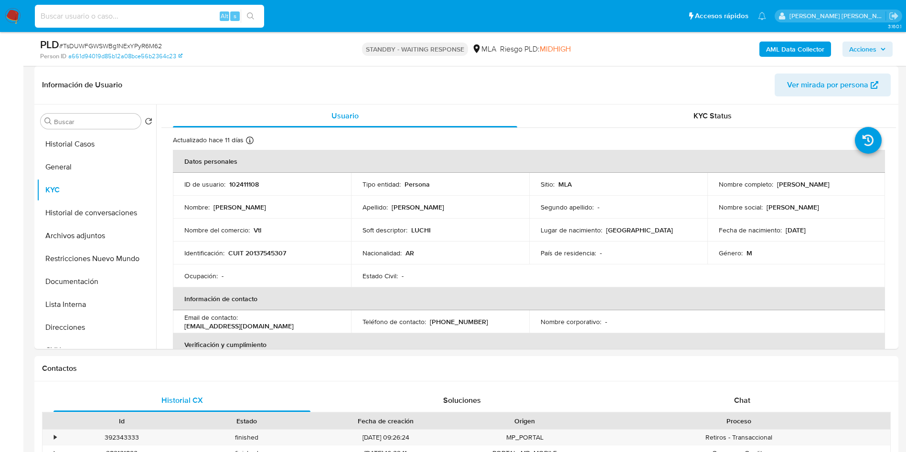
paste input "sXvIc6HhC61Nn3vipZ8XR70l"
type input "sXvIc6HhC61Nn3vipZ8XR70l"
click at [250, 13] on icon "search-icon" at bounding box center [251, 16] width 8 height 8
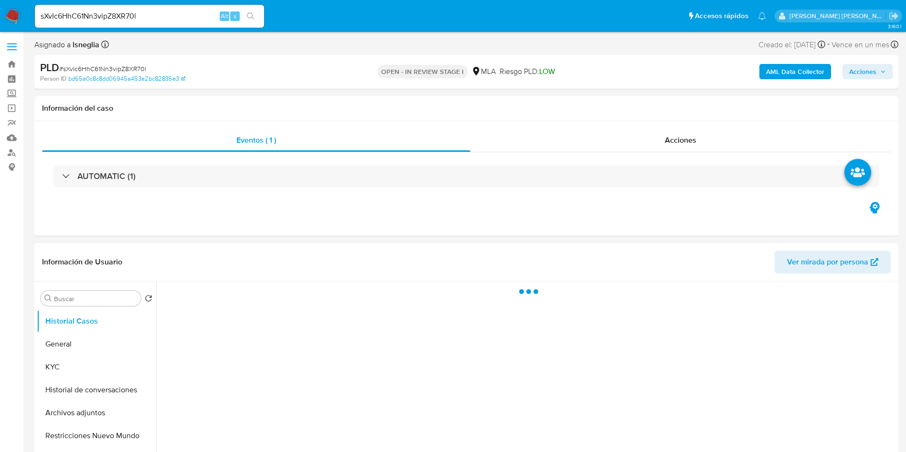
select select "10"
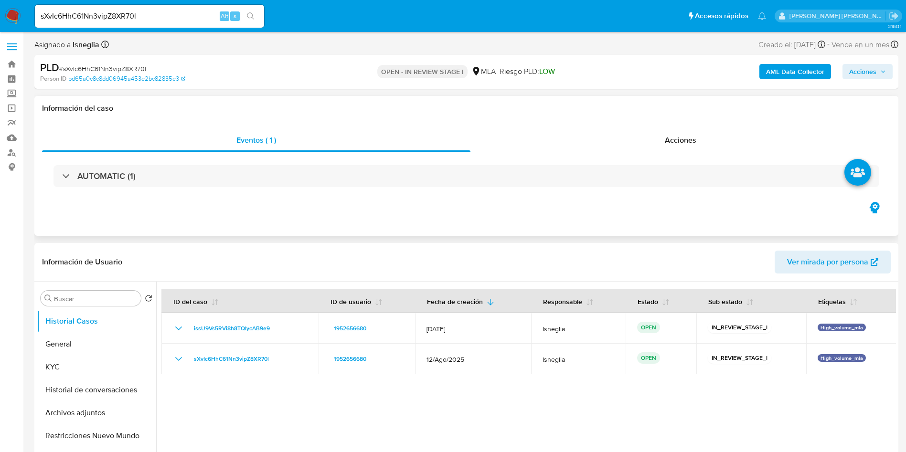
click at [320, 210] on div "Eventos ( 1 ) Acciones AUTOMATIC (1)" at bounding box center [466, 178] width 864 height 115
click at [66, 345] on button "General" at bounding box center [93, 344] width 112 height 23
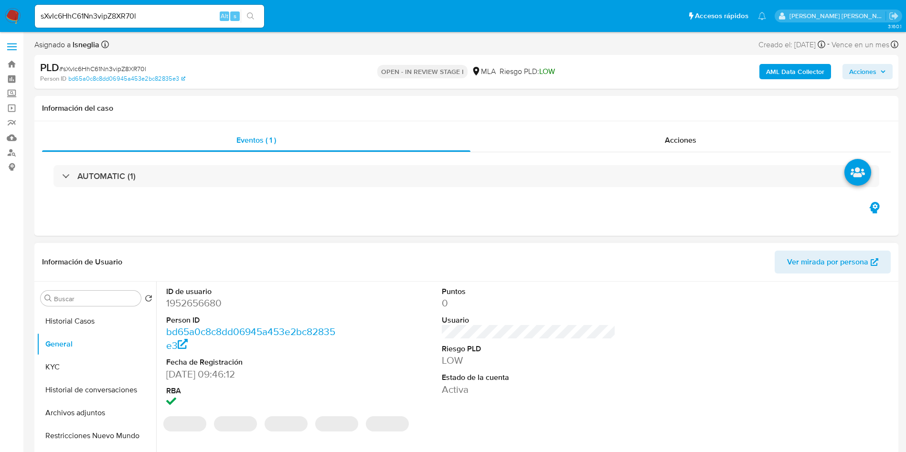
click at [212, 302] on dd "1952656680" at bounding box center [253, 302] width 174 height 13
click at [213, 301] on dd "1952656680" at bounding box center [253, 302] width 174 height 13
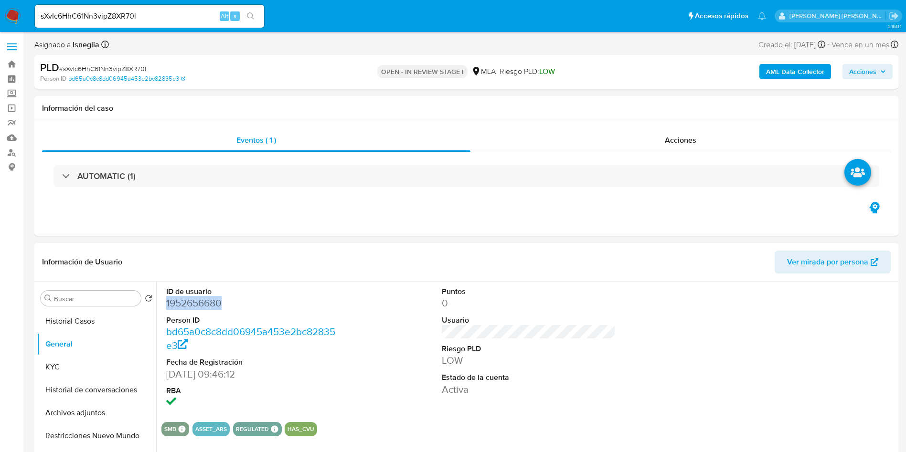
copy dd "1952656680"
click at [67, 373] on button "KYC" at bounding box center [93, 367] width 112 height 23
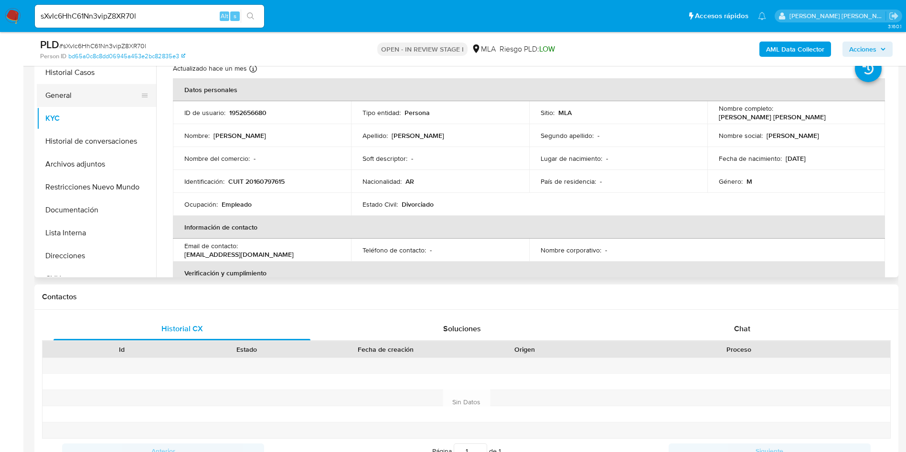
click at [73, 94] on button "General" at bounding box center [93, 95] width 112 height 23
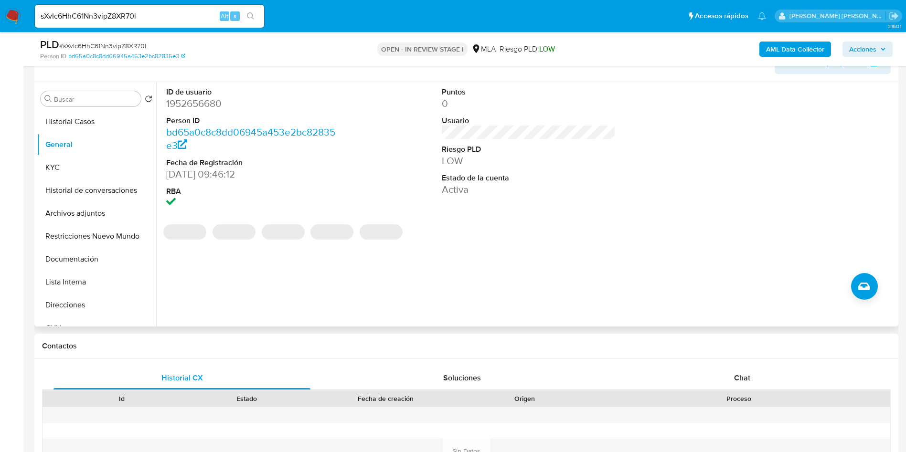
scroll to position [143, 0]
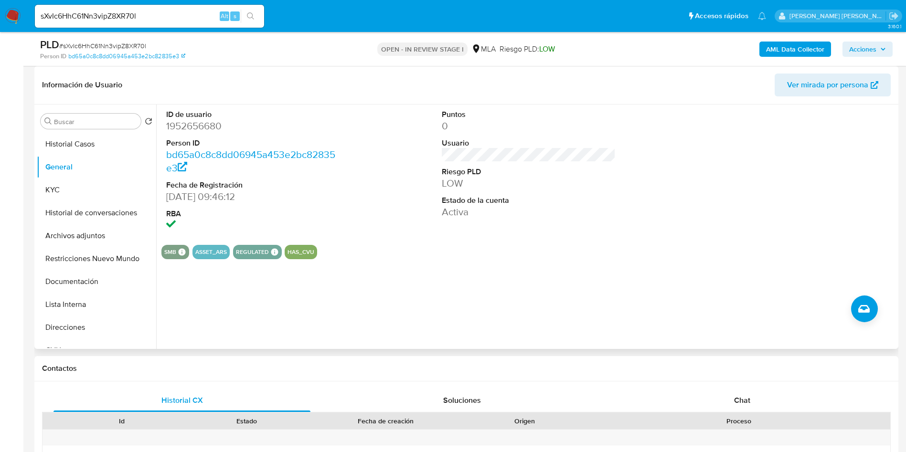
click at [194, 121] on dd "1952656680" at bounding box center [253, 125] width 174 height 13
copy dd "1952656680"
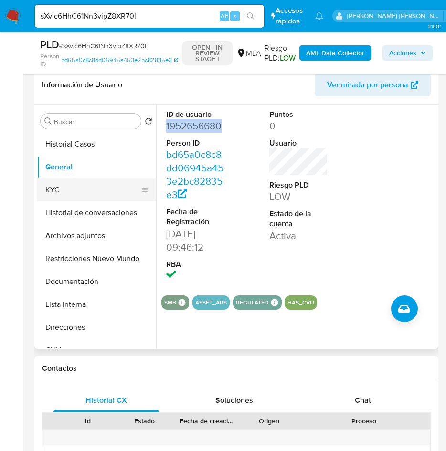
click at [88, 193] on button "KYC" at bounding box center [93, 190] width 112 height 23
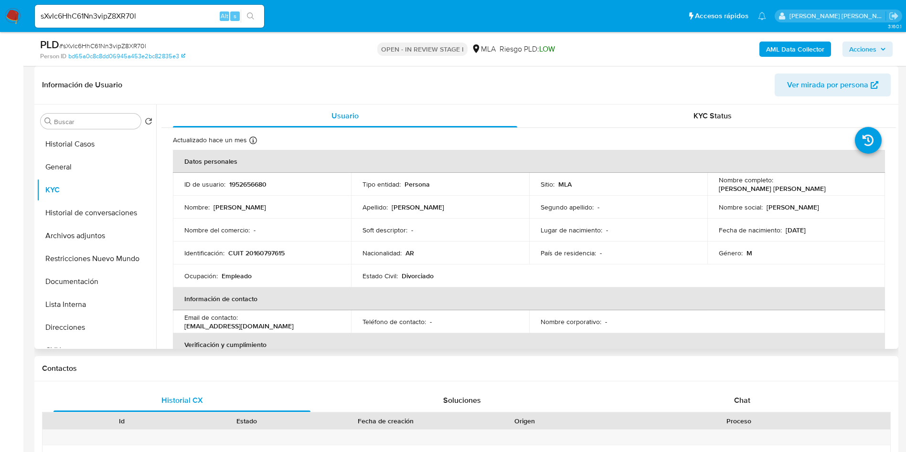
click at [260, 250] on p "CUIT 20160797615" at bounding box center [256, 253] width 56 height 9
copy p "20160797615"
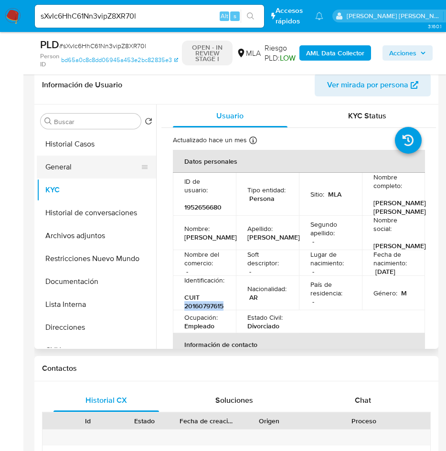
click at [56, 169] on button "General" at bounding box center [93, 167] width 112 height 23
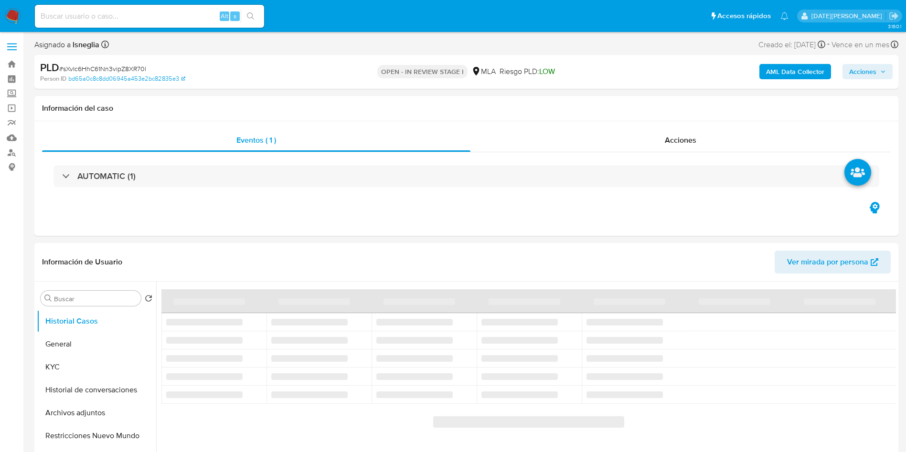
select select "10"
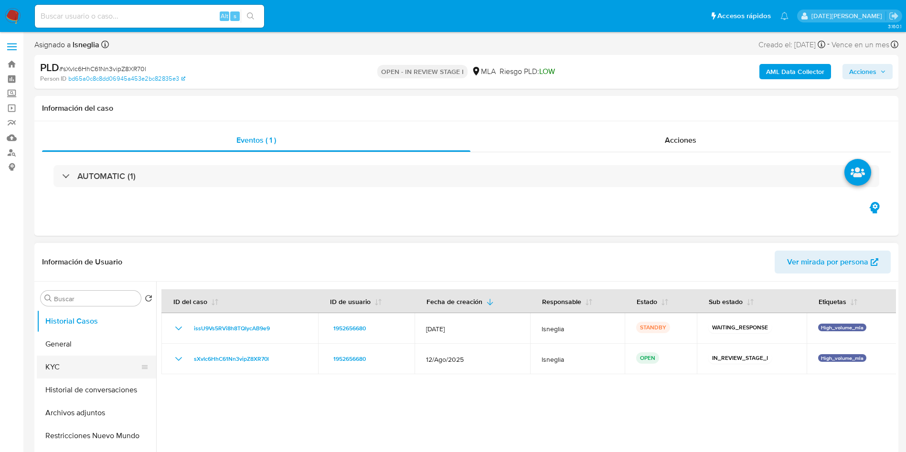
click at [59, 359] on button "KYC" at bounding box center [93, 367] width 112 height 23
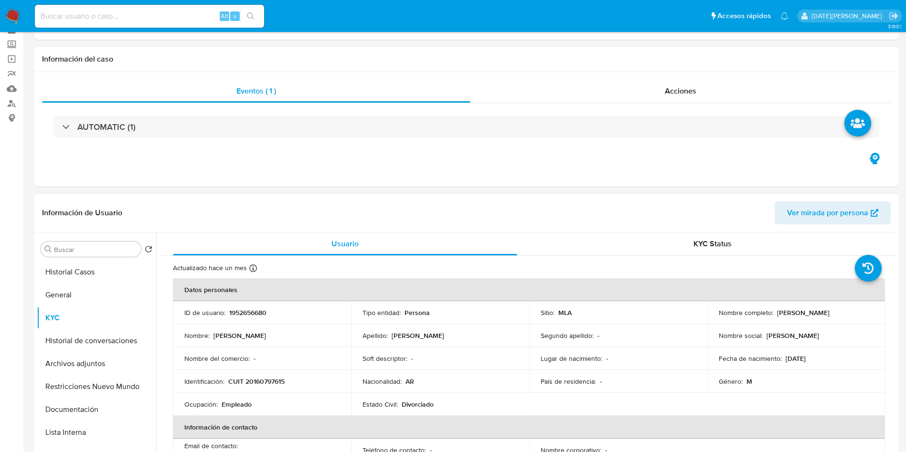
scroll to position [72, 0]
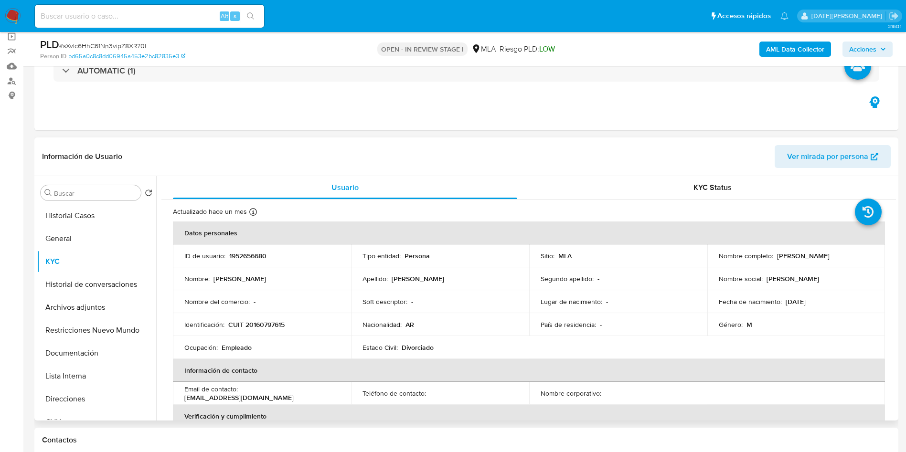
click at [263, 323] on p "CUIT 20160797615" at bounding box center [256, 324] width 56 height 9
copy p "20160797615"
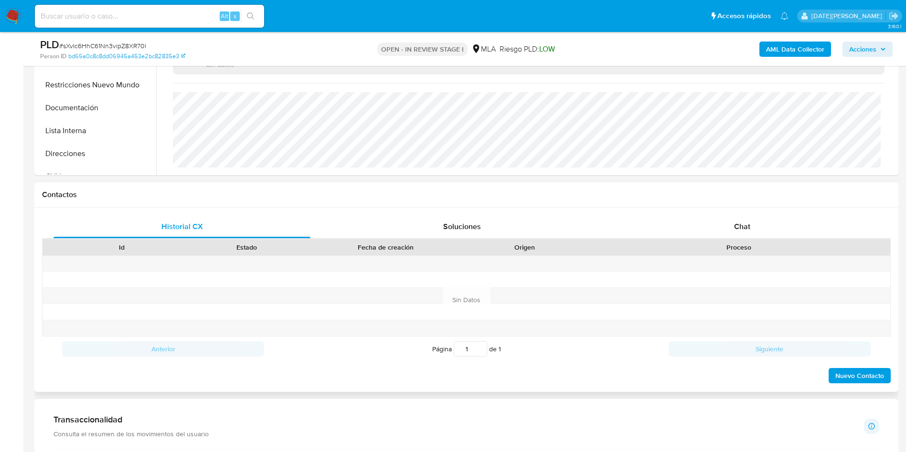
scroll to position [358, 0]
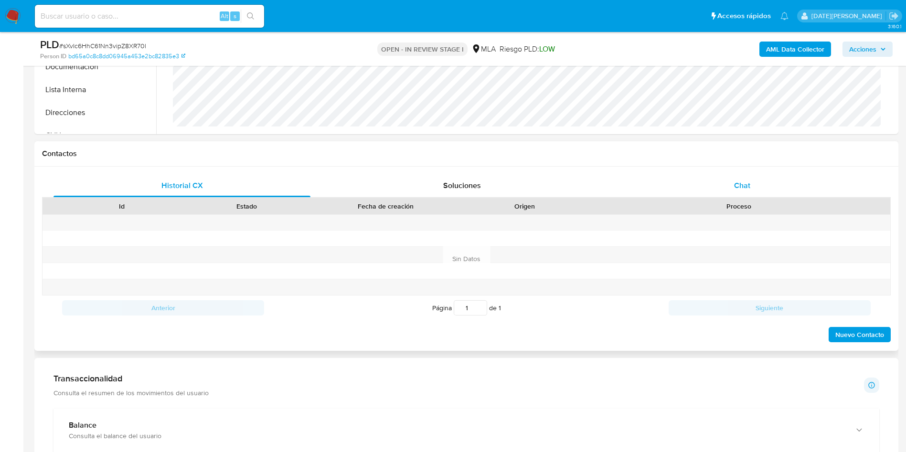
click at [749, 180] on span "Chat" at bounding box center [742, 185] width 16 height 11
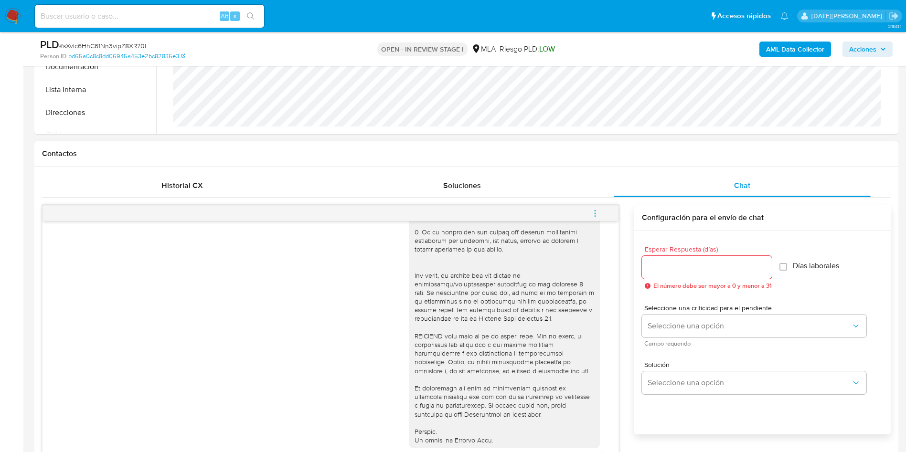
scroll to position [430, 0]
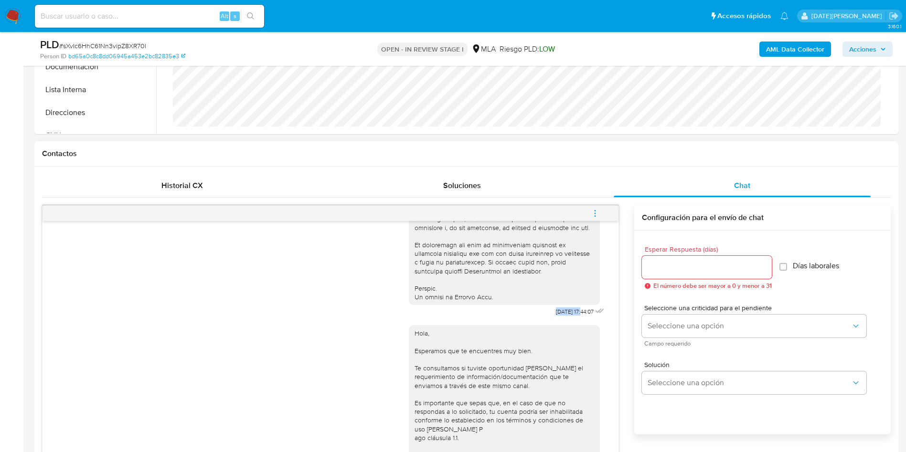
drag, startPoint x: 533, startPoint y: 329, endPoint x: 560, endPoint y: 326, distance: 27.3
click at [560, 316] on span "[DATE] 17:44:07" at bounding box center [575, 312] width 38 height 8
copy span "[DATE]"
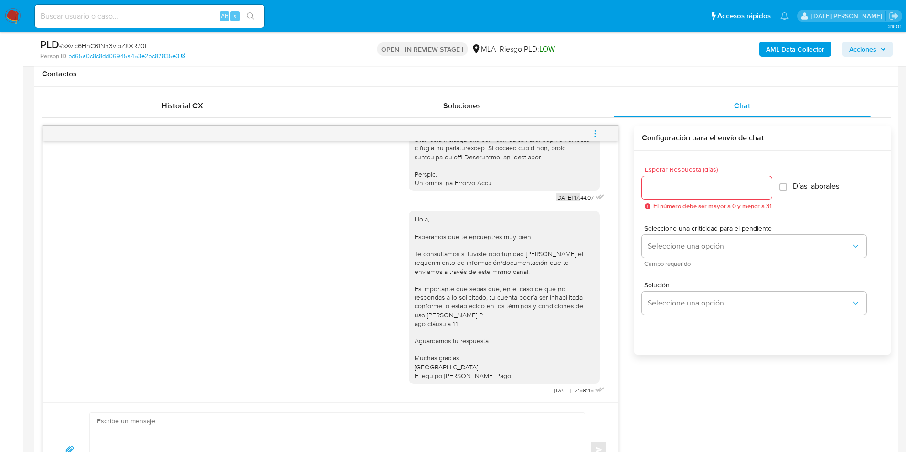
scroll to position [501, 0]
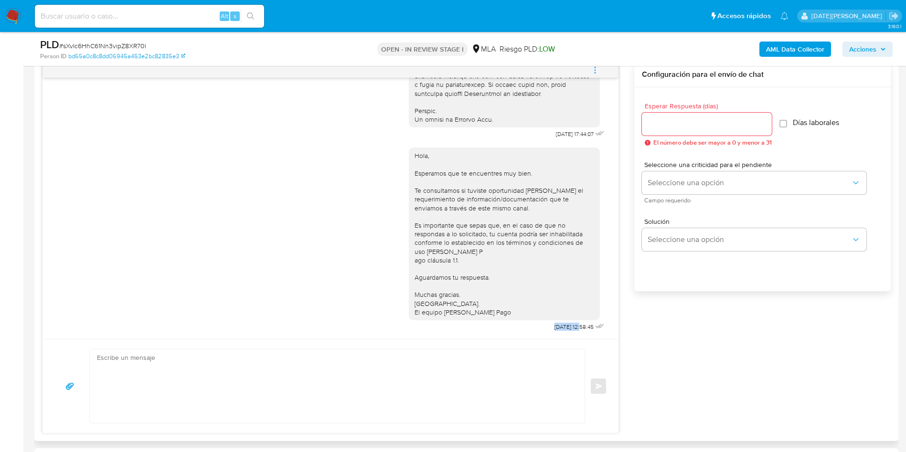
drag, startPoint x: 530, startPoint y: 325, endPoint x: 559, endPoint y: 325, distance: 29.1
click at [559, 325] on span "[DATE] 12:58:45" at bounding box center [573, 327] width 39 height 8
copy span "[DATE]"
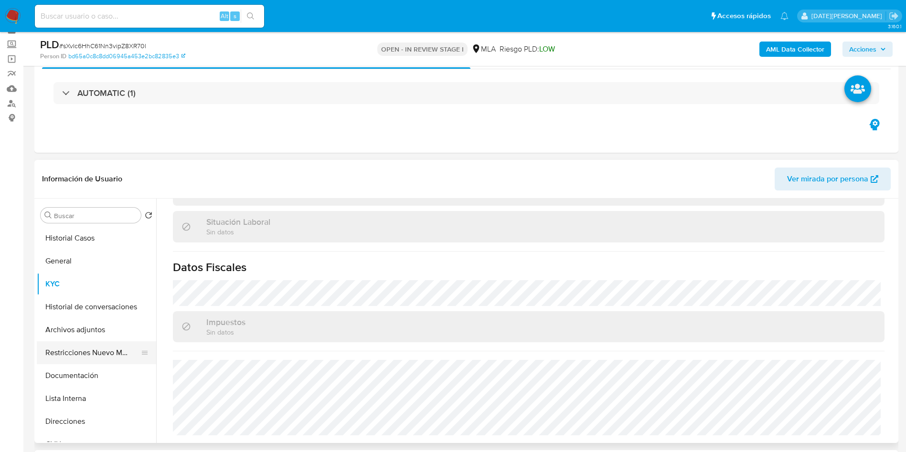
scroll to position [72, 0]
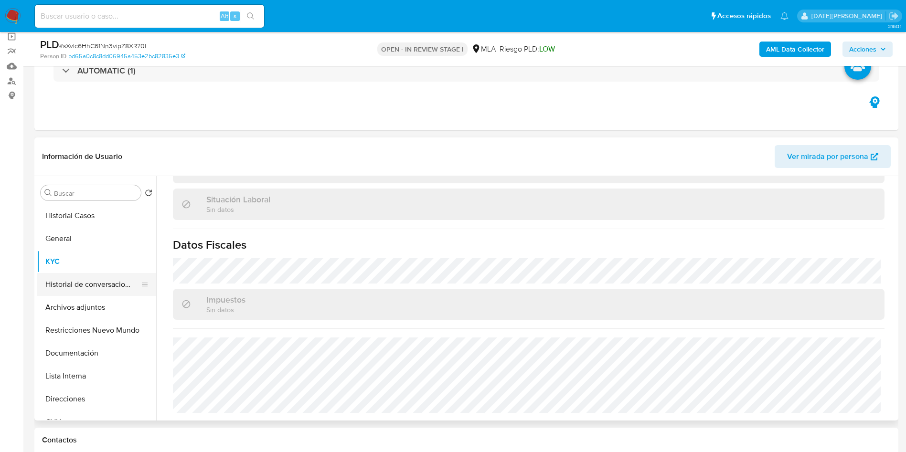
click at [106, 284] on button "Historial de conversaciones" at bounding box center [93, 284] width 112 height 23
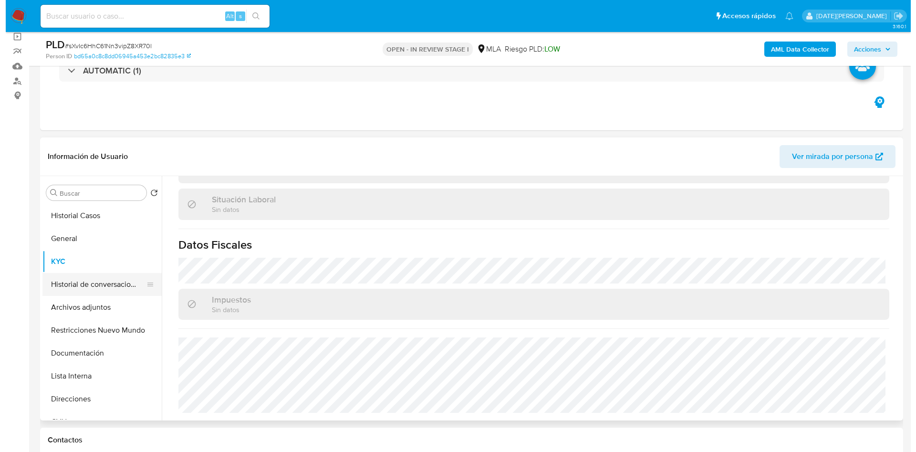
scroll to position [0, 0]
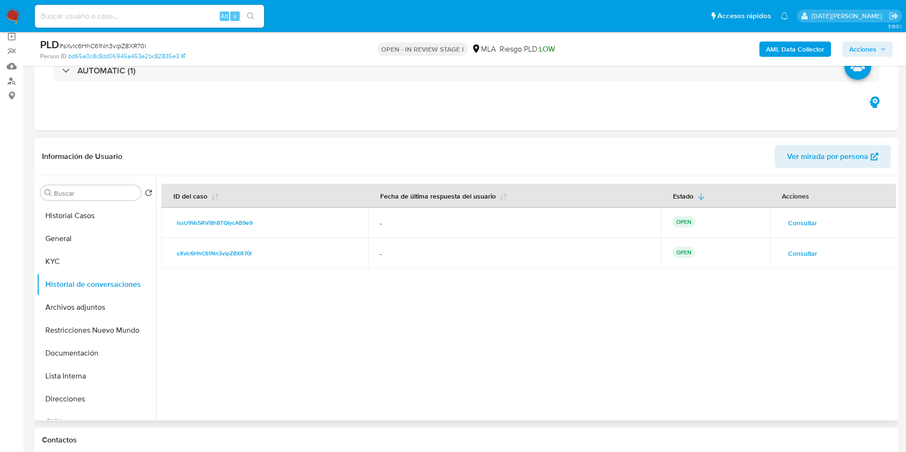
click at [795, 226] on span "Consultar" at bounding box center [802, 222] width 29 height 13
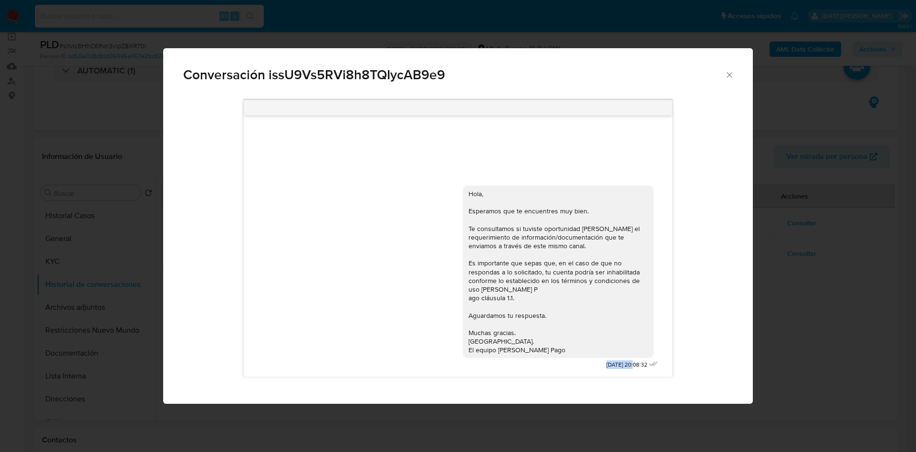
drag, startPoint x: 592, startPoint y: 366, endPoint x: 622, endPoint y: 363, distance: 30.6
click at [622, 363] on div "Hola, Esperamos que te encuentres muy bien. Te consultamos si tuviste oportunid…" at bounding box center [562, 275] width 198 height 193
copy span "[DATE]"
click at [634, 245] on div "Hola, Esperamos que te encuentres muy bien. Te consultamos si tuviste oportunid…" at bounding box center [558, 272] width 179 height 165
click at [730, 78] on icon "Cerrar" at bounding box center [730, 75] width 10 height 10
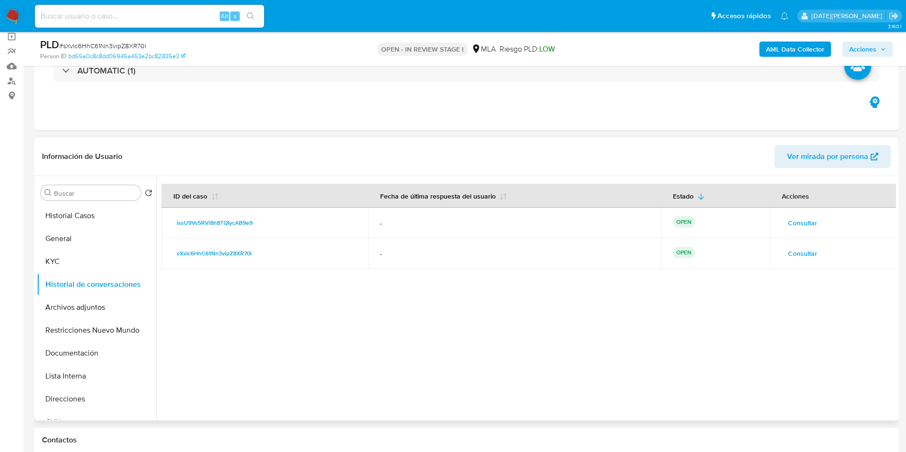
click at [806, 253] on span "Consultar" at bounding box center [802, 253] width 29 height 13
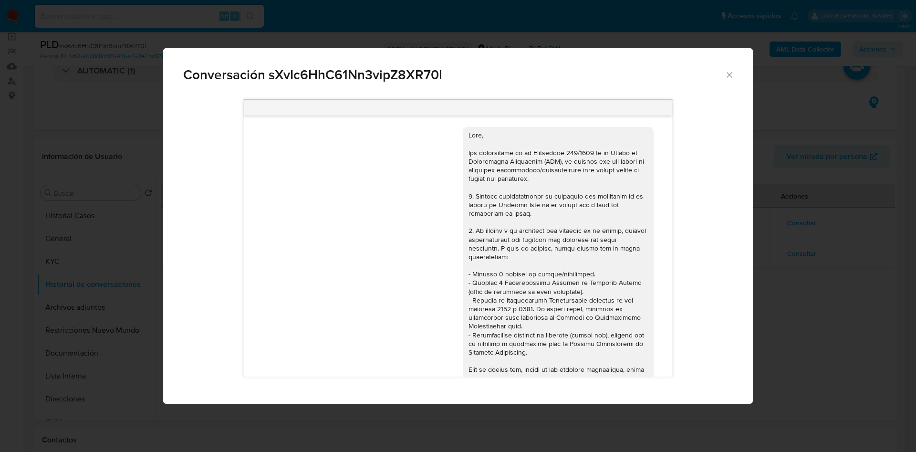
scroll to position [490, 0]
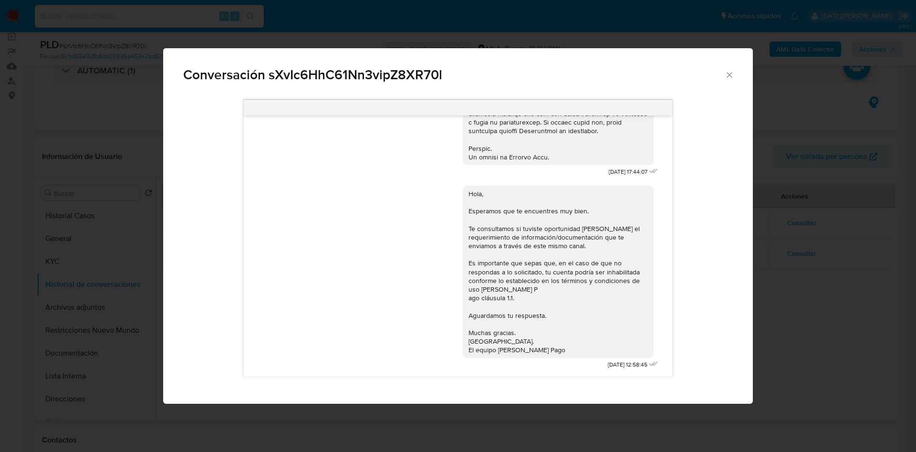
click at [777, 280] on div "Conversación sXvIc6HhC61Nn3vipZ8XR70l [DATE] 17:44:07 Hola, Esperamos que te en…" at bounding box center [458, 226] width 916 height 452
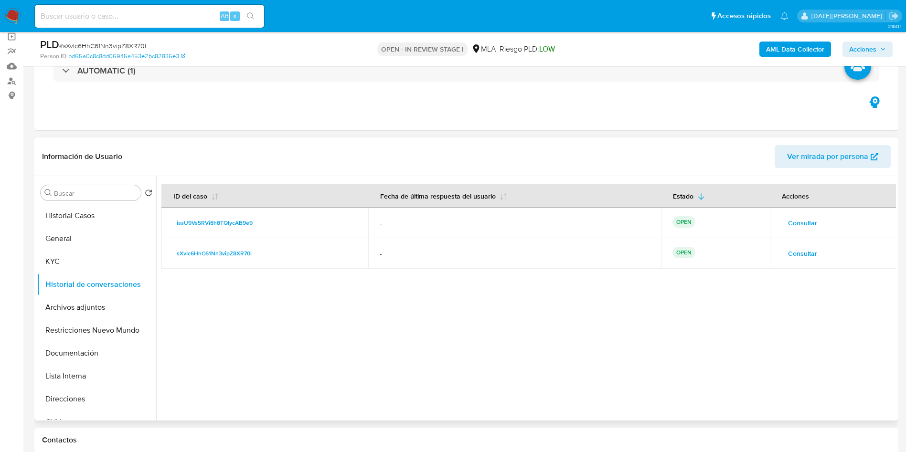
click at [788, 223] on span "Consultar" at bounding box center [802, 222] width 29 height 13
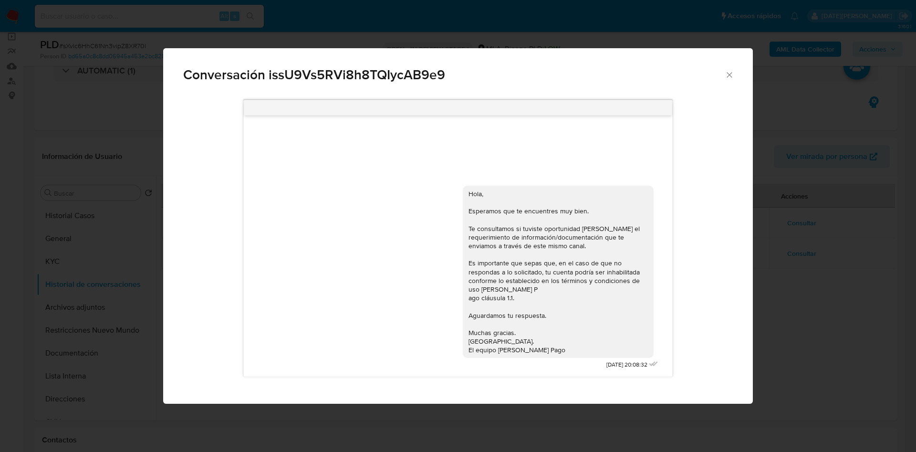
click at [757, 293] on div "Conversación issU9Vs5RVi8h8TQIycAB9e9 Hola, Esperamos que te encuentres muy bie…" at bounding box center [458, 226] width 916 height 452
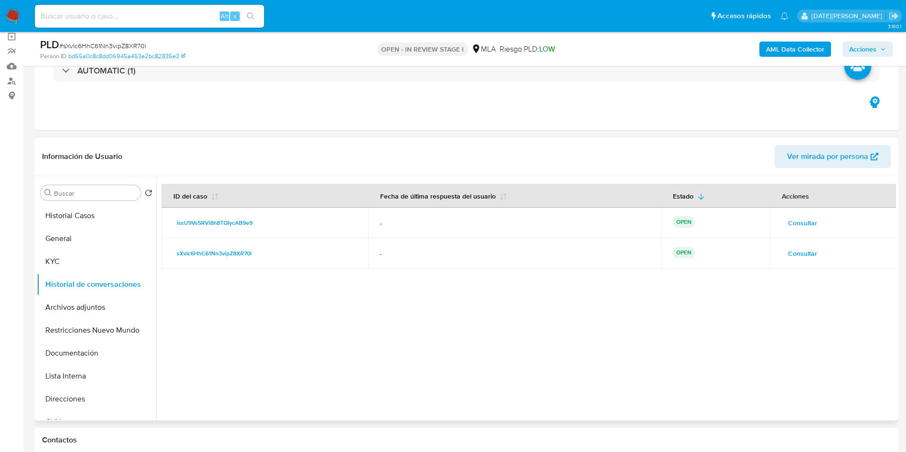
click at [811, 260] on span "Consultar" at bounding box center [802, 253] width 29 height 13
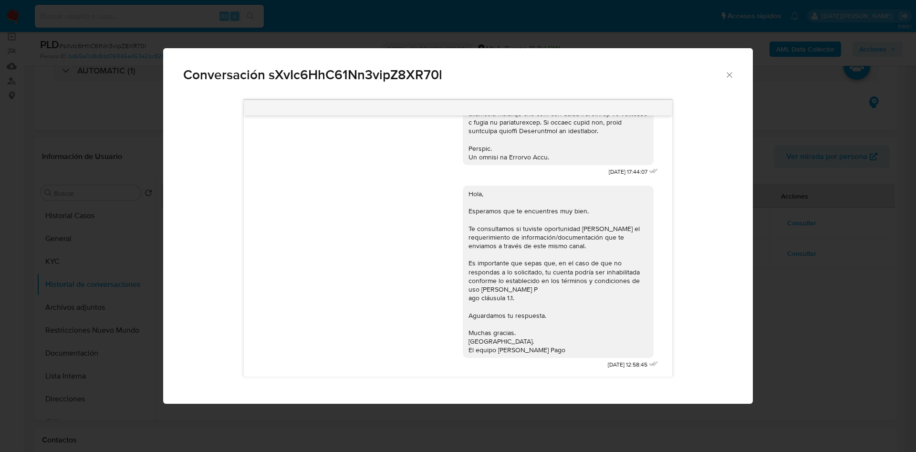
click at [804, 260] on div "Conversación sXvIc6HhC61Nn3vipZ8XR70l [DATE] 17:44:07 Hola, Esperamos que te en…" at bounding box center [458, 226] width 916 height 452
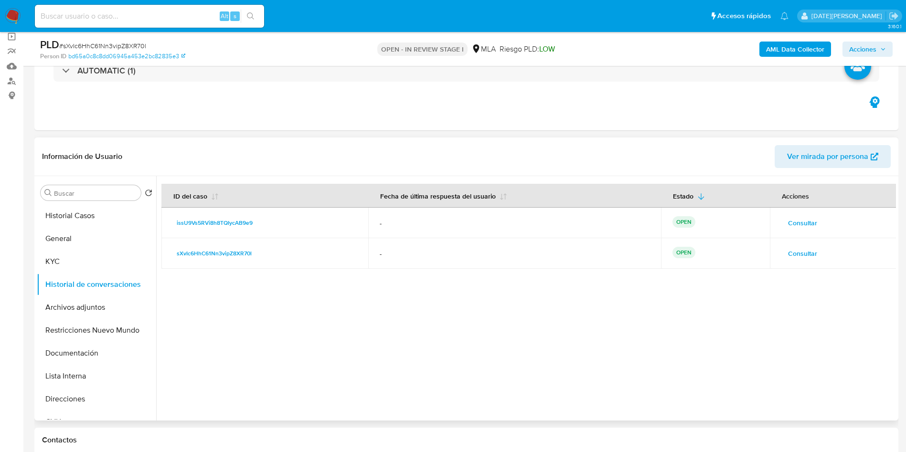
click at [792, 220] on span "Consultar" at bounding box center [802, 222] width 29 height 13
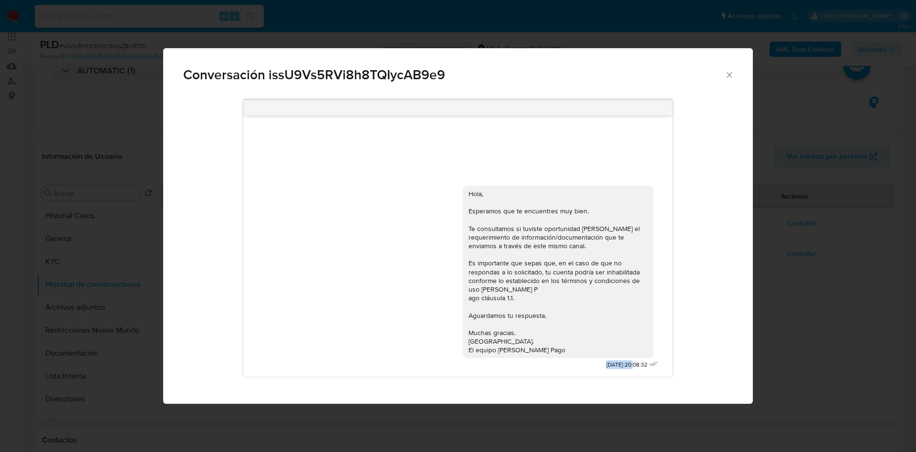
drag, startPoint x: 593, startPoint y: 366, endPoint x: 621, endPoint y: 362, distance: 27.5
click at [622, 365] on span "[DATE] 20:08:32" at bounding box center [627, 365] width 41 height 8
copy span "[DATE]"
click at [734, 75] on icon "Cerrar" at bounding box center [730, 75] width 10 height 10
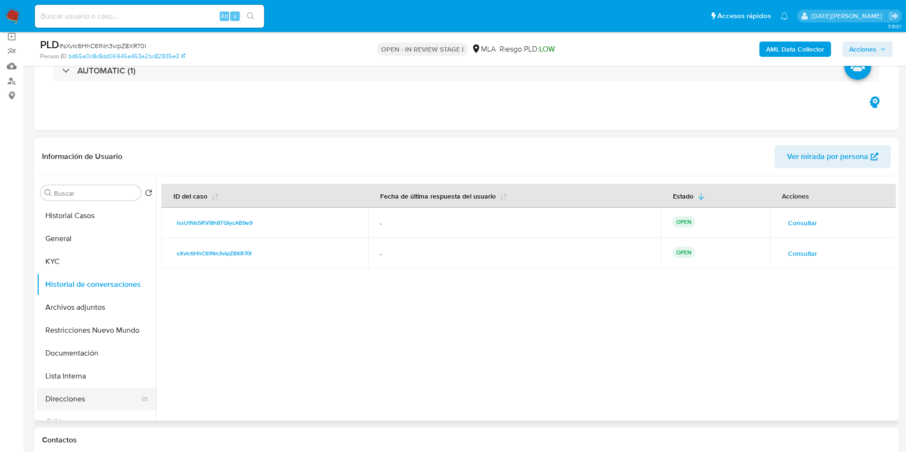
click at [75, 396] on button "Direcciones" at bounding box center [93, 399] width 112 height 23
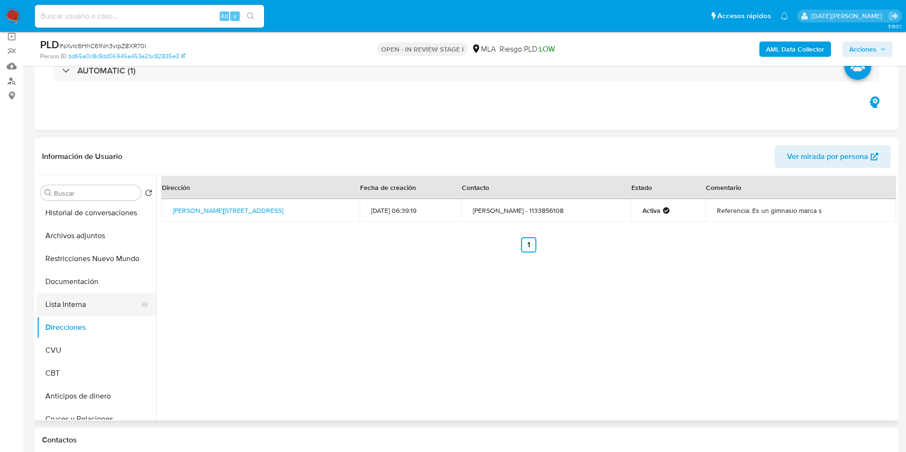
scroll to position [0, 0]
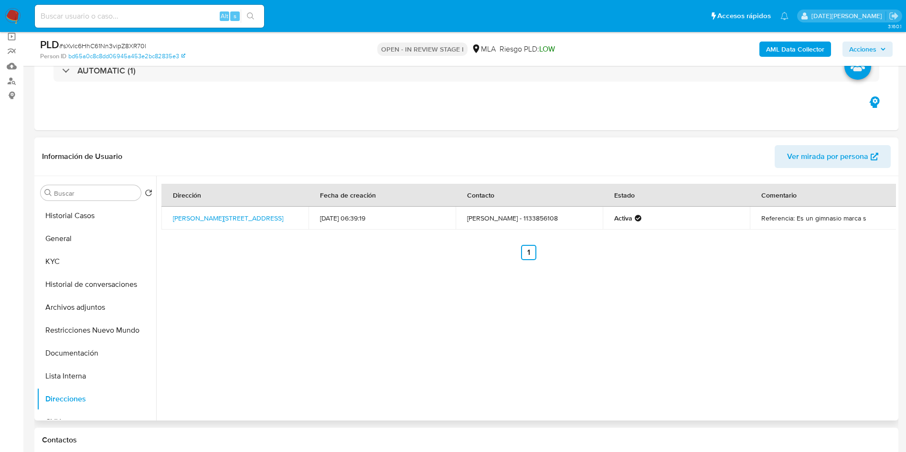
click at [805, 159] on span "Ver mirada por persona" at bounding box center [827, 156] width 81 height 23
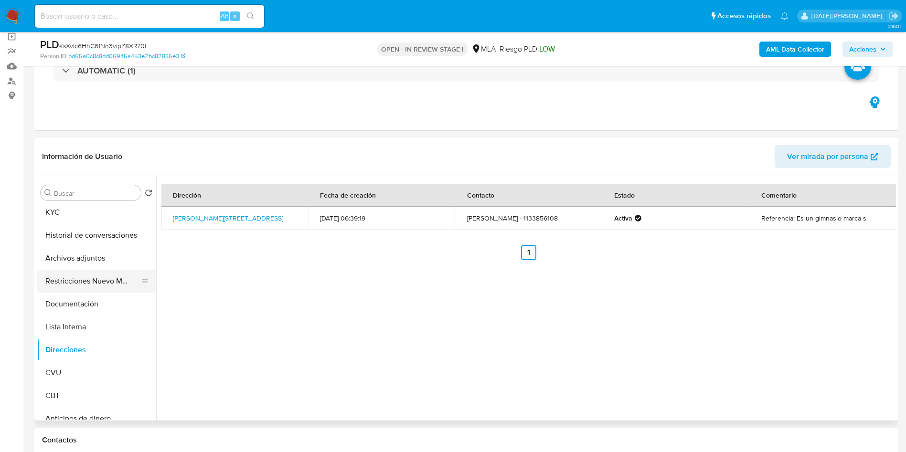
scroll to position [72, 0]
click at [74, 275] on button "Documentación" at bounding box center [93, 281] width 112 height 23
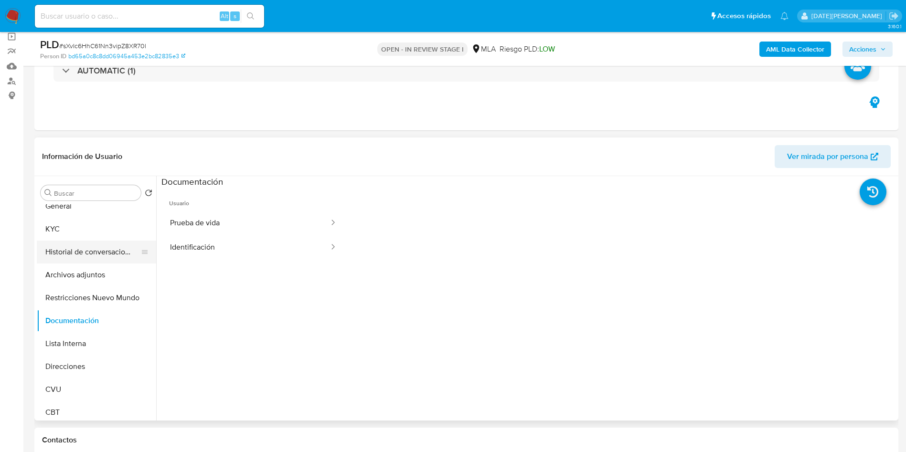
scroll to position [0, 0]
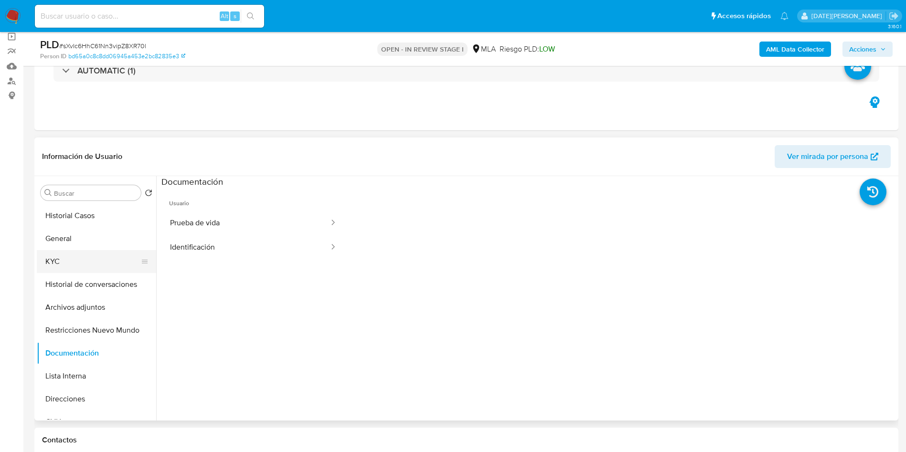
click at [81, 260] on button "KYC" at bounding box center [93, 261] width 112 height 23
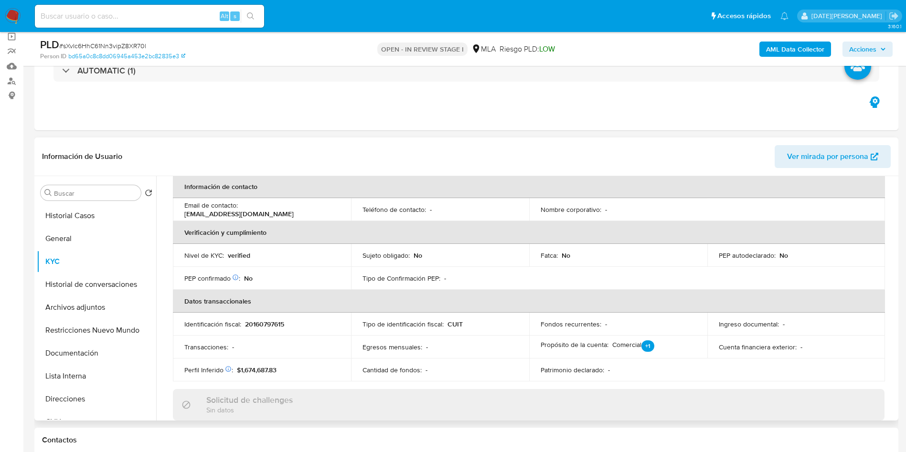
scroll to position [64, 0]
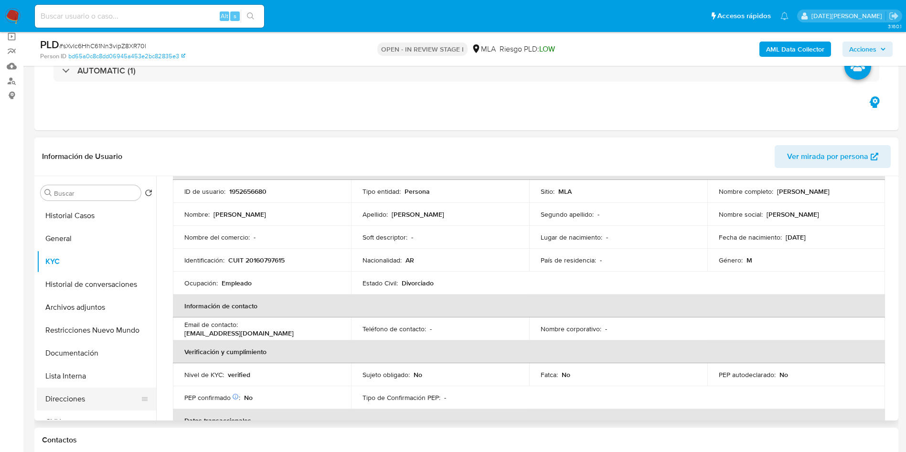
click at [88, 395] on button "Direcciones" at bounding box center [93, 399] width 112 height 23
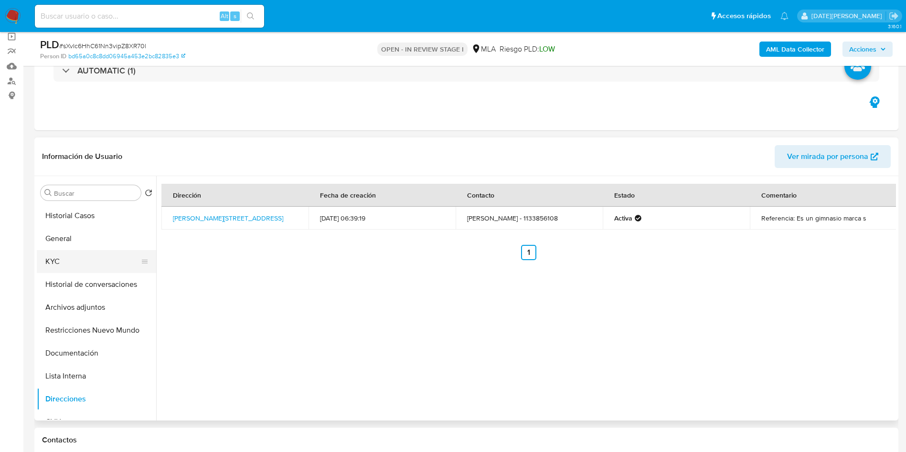
click at [54, 262] on button "KYC" at bounding box center [93, 261] width 112 height 23
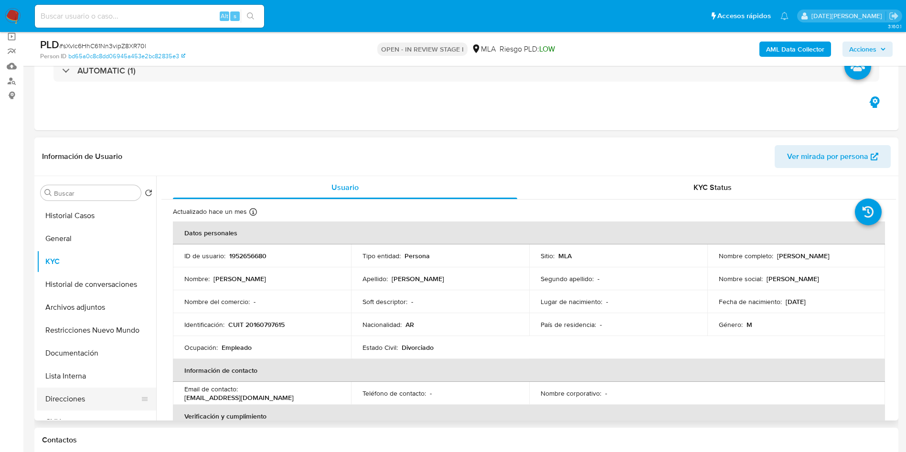
click at [86, 394] on button "Direcciones" at bounding box center [93, 399] width 112 height 23
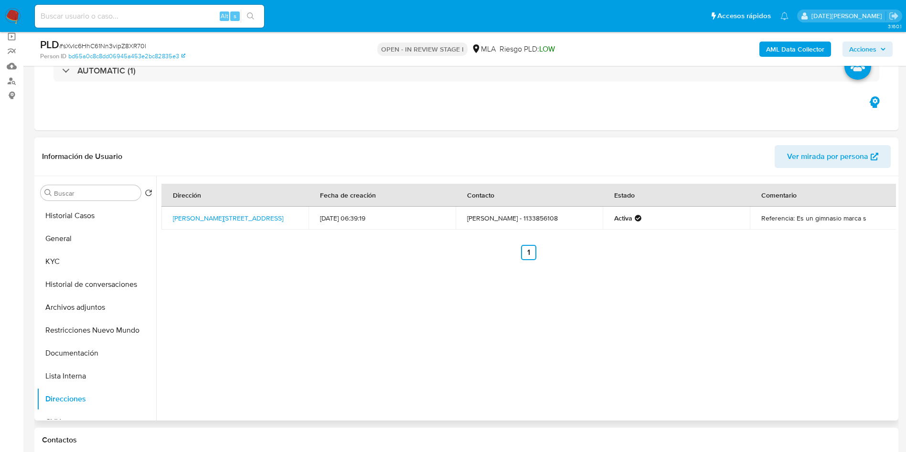
click at [377, 302] on div "Dirección Fecha de creación Contacto Estado Comentario Martín García Merou 4682…" at bounding box center [525, 298] width 739 height 244
click at [49, 262] on button "KYC" at bounding box center [93, 261] width 112 height 23
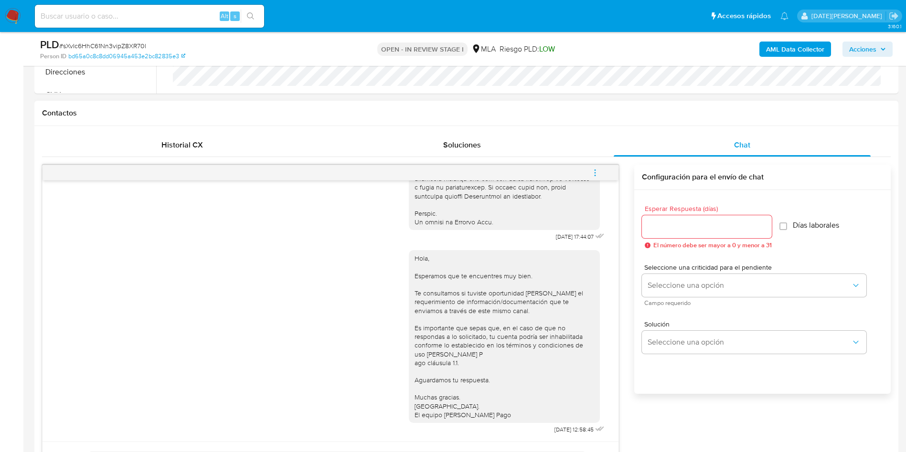
scroll to position [286, 0]
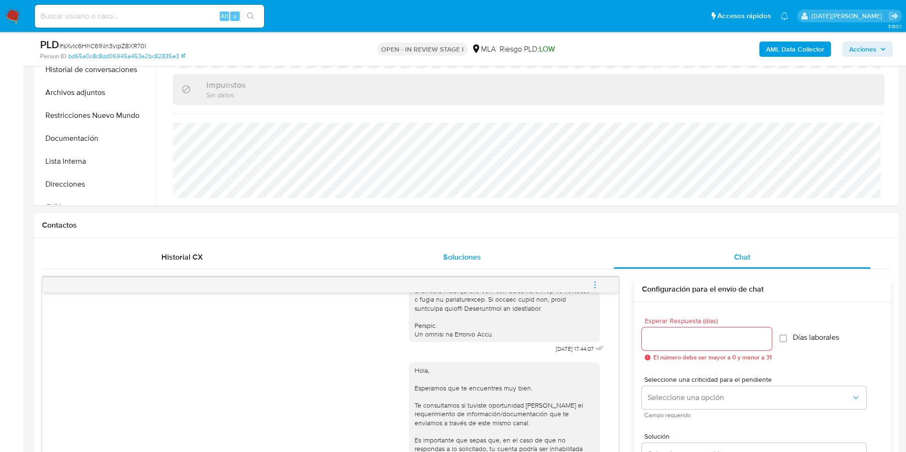
click at [358, 250] on div "Soluciones" at bounding box center [461, 257] width 257 height 23
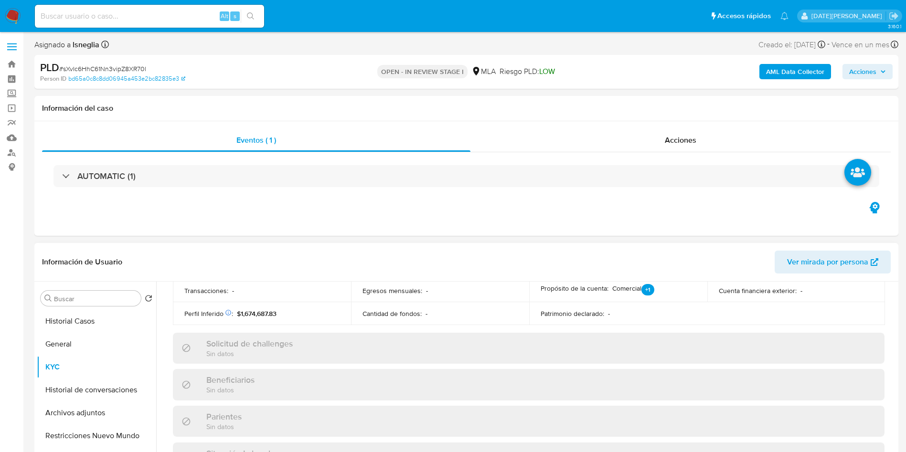
scroll to position [64, 0]
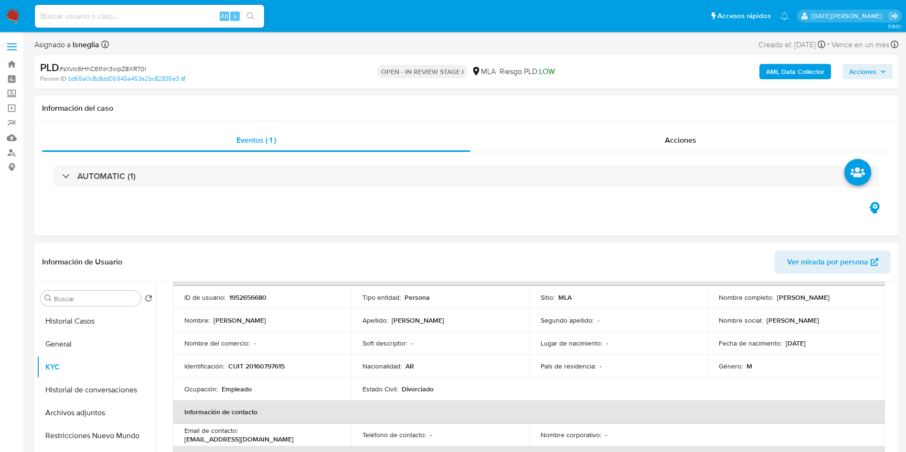
drag, startPoint x: 773, startPoint y: 298, endPoint x: 842, endPoint y: 299, distance: 68.3
click at [842, 299] on div "Nombre completo : Oscar Anibal Alcaraz" at bounding box center [795, 297] width 155 height 9
copy p "[PERSON_NAME] [PERSON_NAME]"
drag, startPoint x: 227, startPoint y: 366, endPoint x: 295, endPoint y: 364, distance: 67.8
click at [295, 364] on div "Identificación : CUIT 20160797615" at bounding box center [261, 366] width 155 height 9
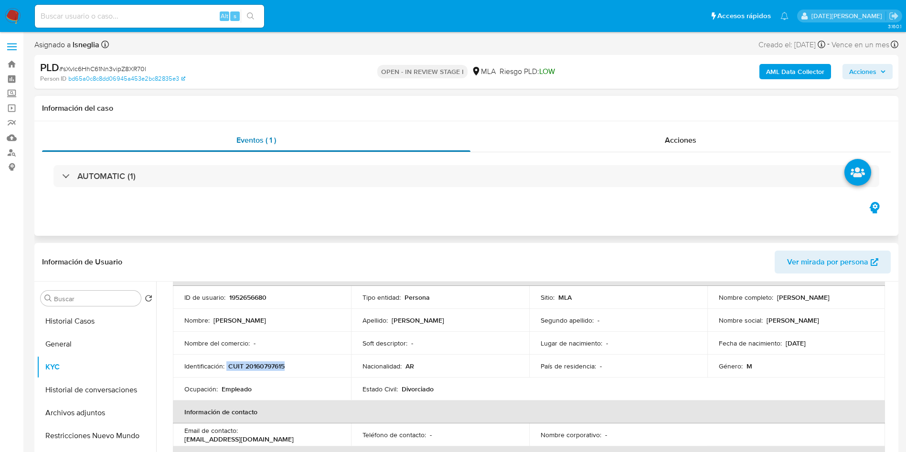
copy div "CUIT 20160797615"
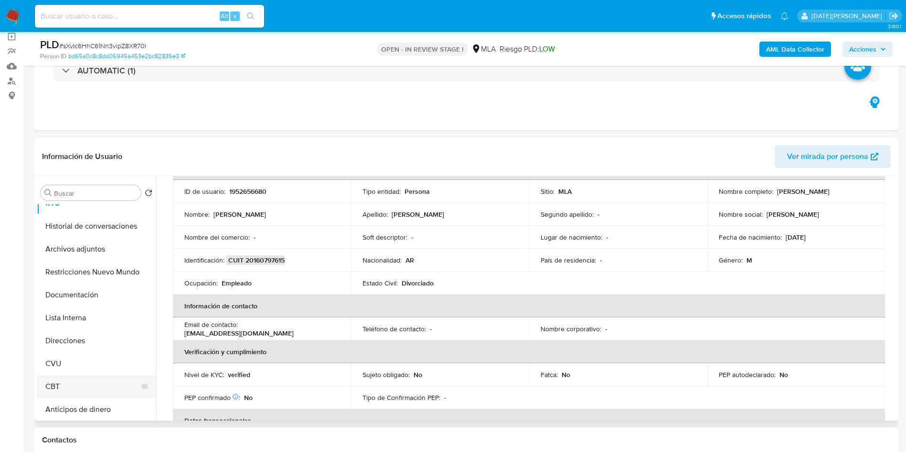
scroll to position [72, 0]
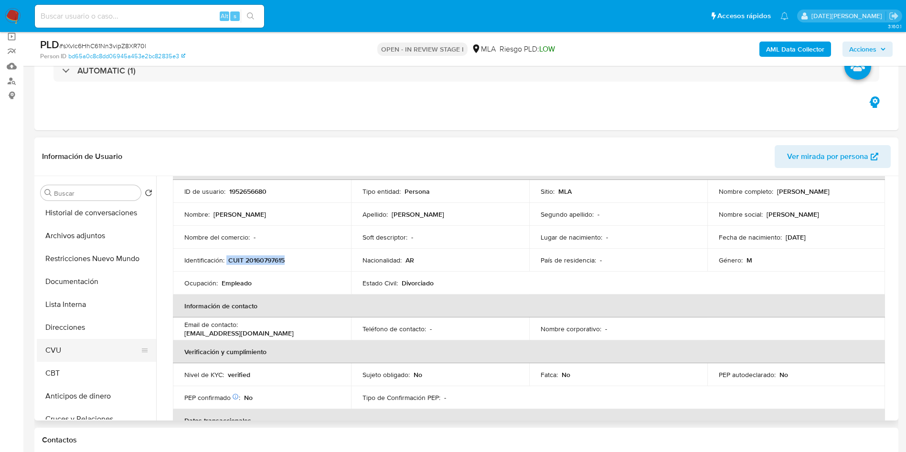
click at [82, 355] on button "CVU" at bounding box center [93, 350] width 112 height 23
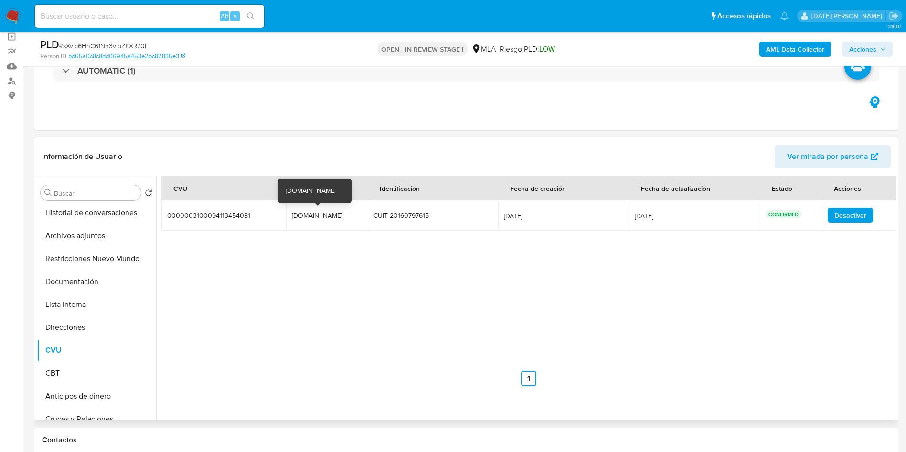
click at [321, 212] on div "losprimoskm26.mp" at bounding box center [322, 215] width 61 height 9
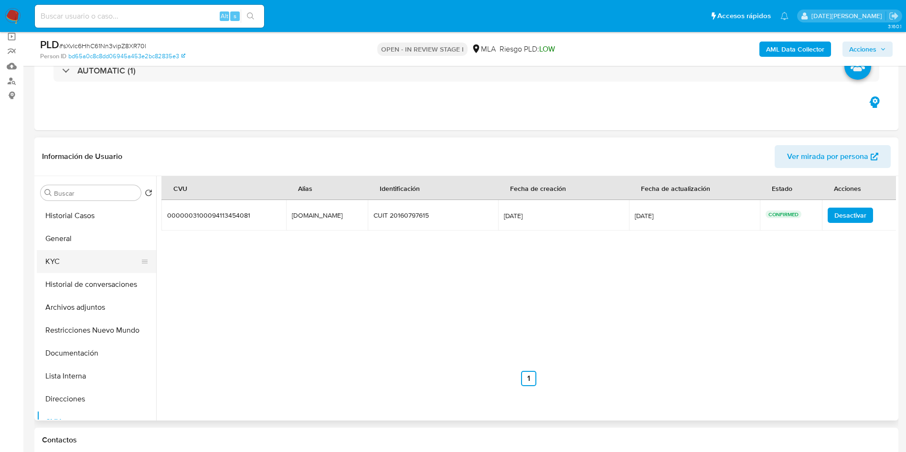
click at [76, 262] on button "KYC" at bounding box center [93, 261] width 112 height 23
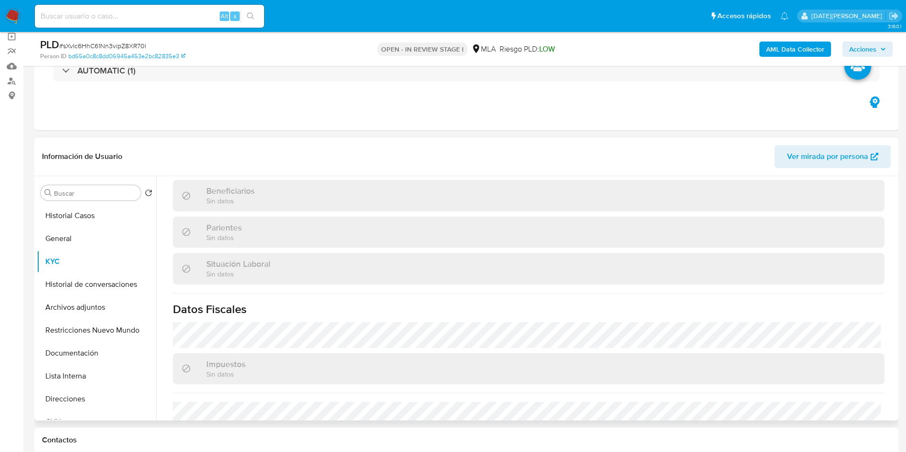
scroll to position [494, 0]
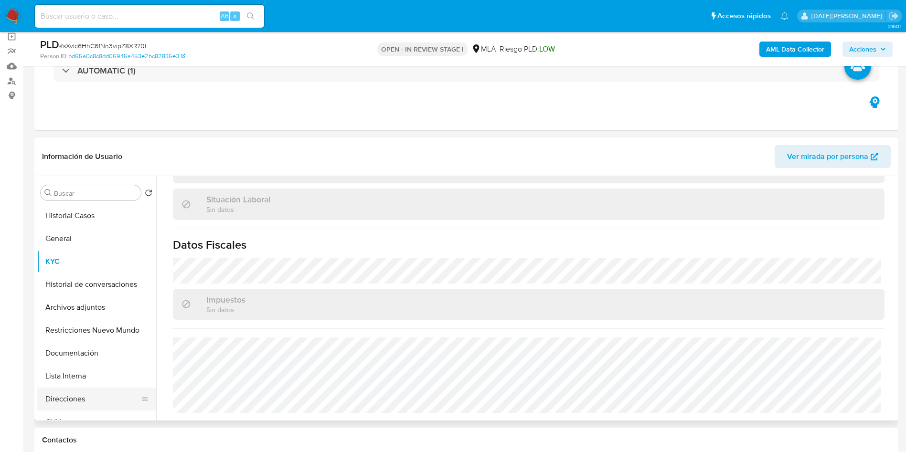
click at [68, 395] on button "Direcciones" at bounding box center [93, 399] width 112 height 23
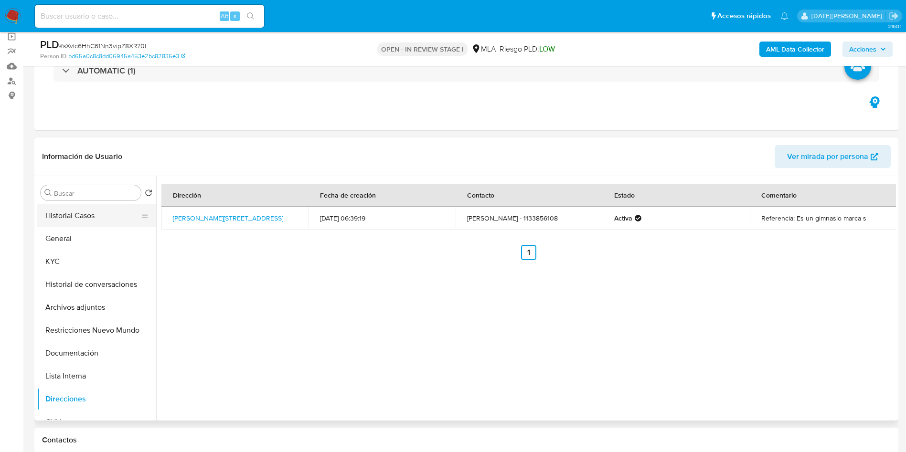
click at [83, 206] on button "Historial Casos" at bounding box center [93, 215] width 112 height 23
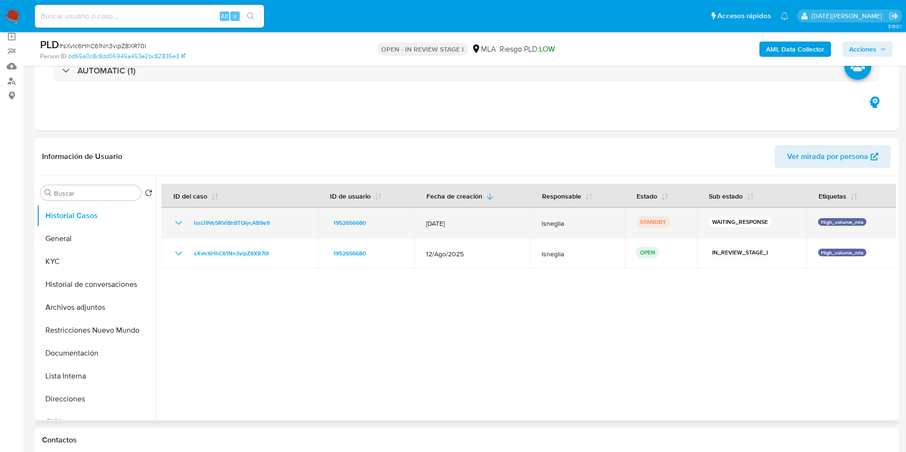
drag, startPoint x: 189, startPoint y: 221, endPoint x: 329, endPoint y: 216, distance: 140.4
click at [329, 216] on tr "issU9Vs5RVi8h8TQIycAB9e9 1952656680 12/Sept/2025 lsneglia STANDBY WAITING_RESPO…" at bounding box center [528, 223] width 735 height 31
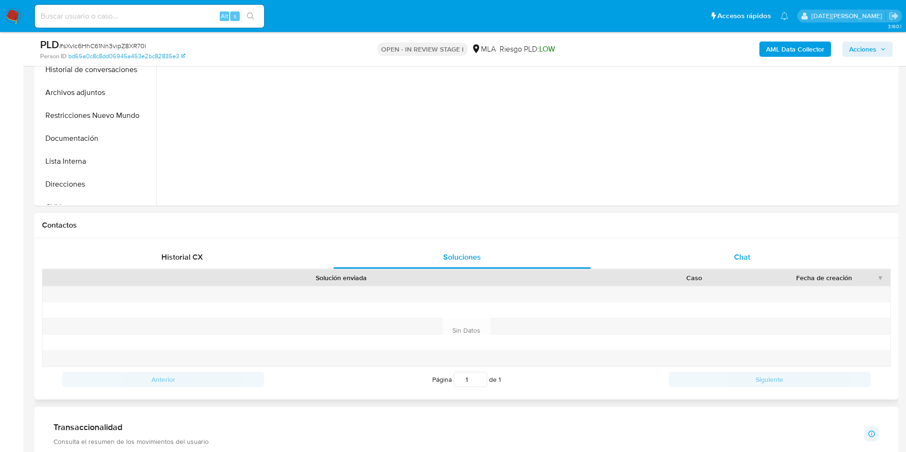
click at [724, 265] on div "Chat" at bounding box center [741, 257] width 257 height 23
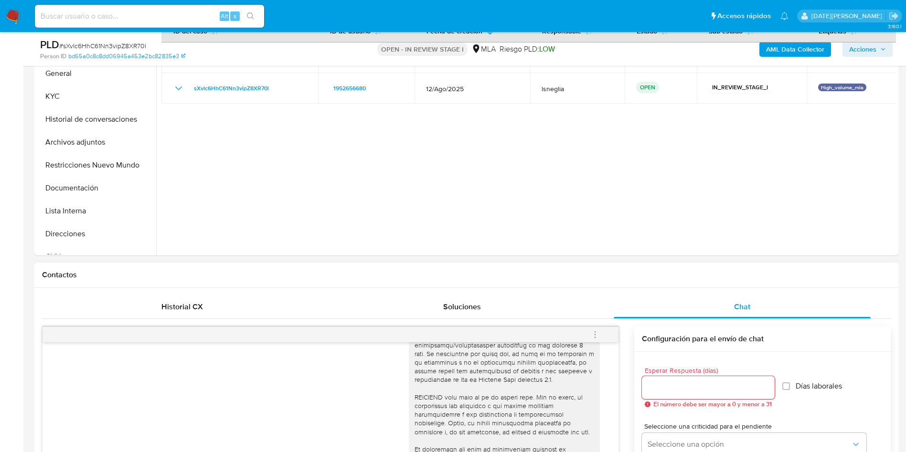
scroll to position [215, 0]
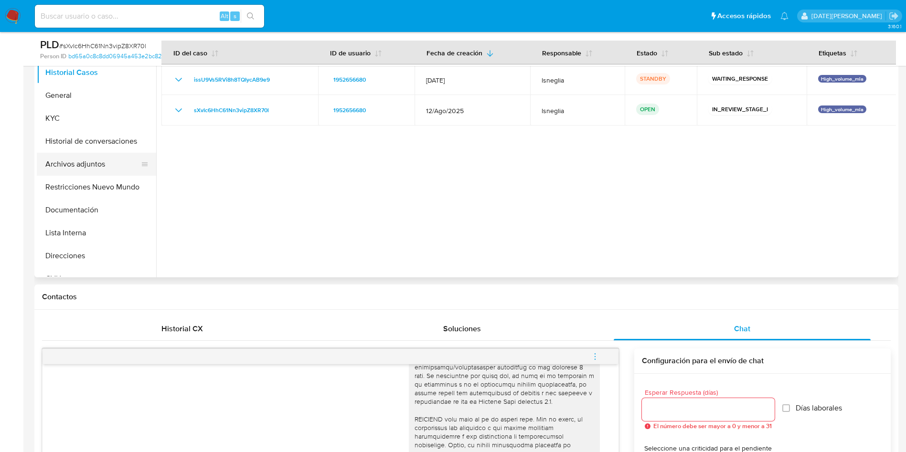
click at [71, 165] on button "Archivos adjuntos" at bounding box center [93, 164] width 112 height 23
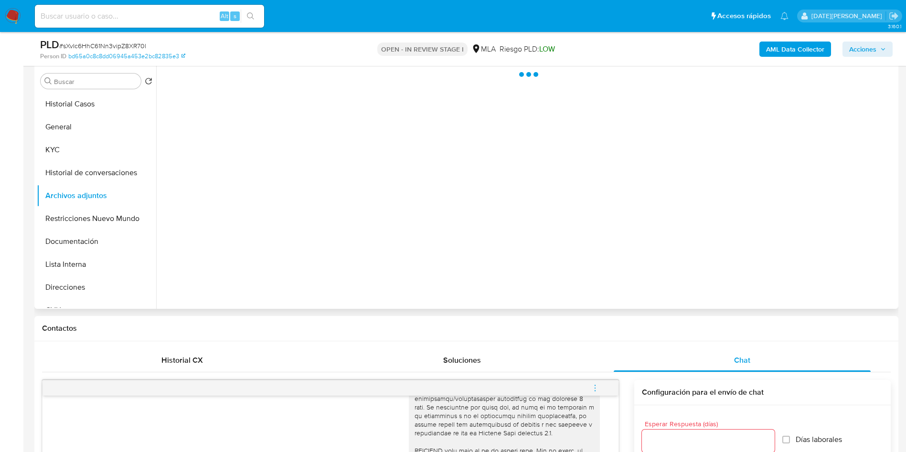
scroll to position [143, 0]
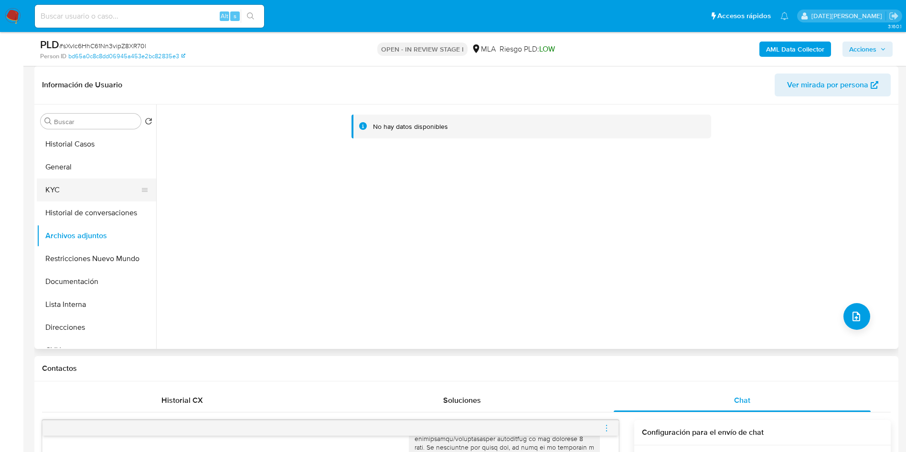
click at [87, 188] on button "KYC" at bounding box center [93, 190] width 112 height 23
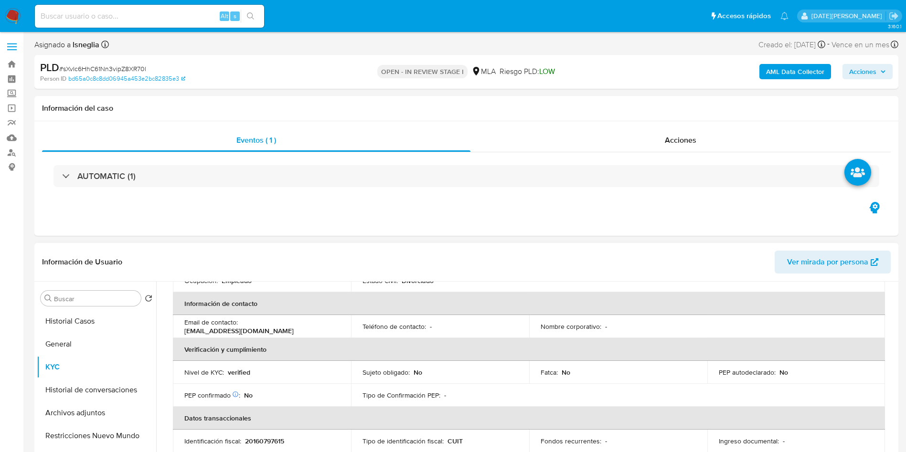
scroll to position [286, 0]
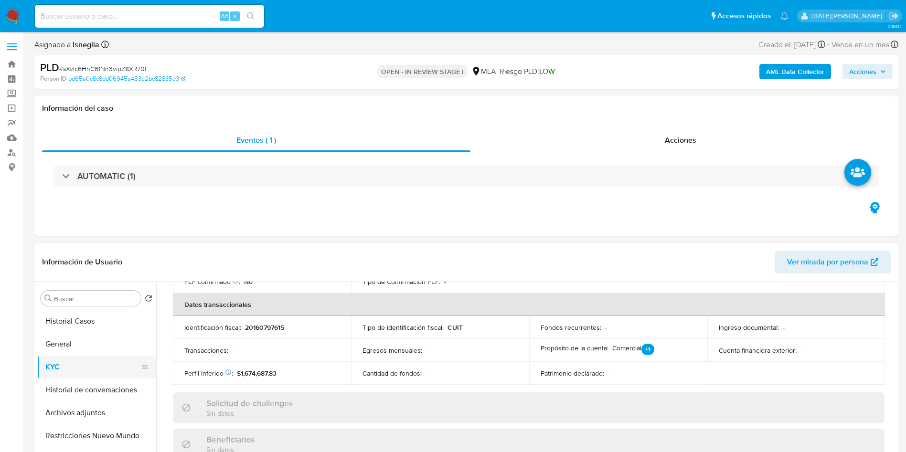
click at [55, 356] on button "KYC" at bounding box center [93, 367] width 112 height 23
click at [70, 346] on button "General" at bounding box center [93, 344] width 112 height 23
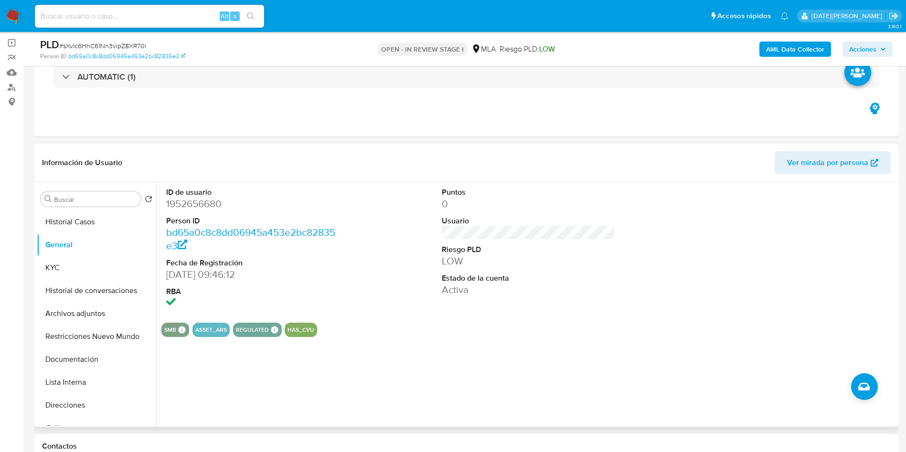
scroll to position [0, 0]
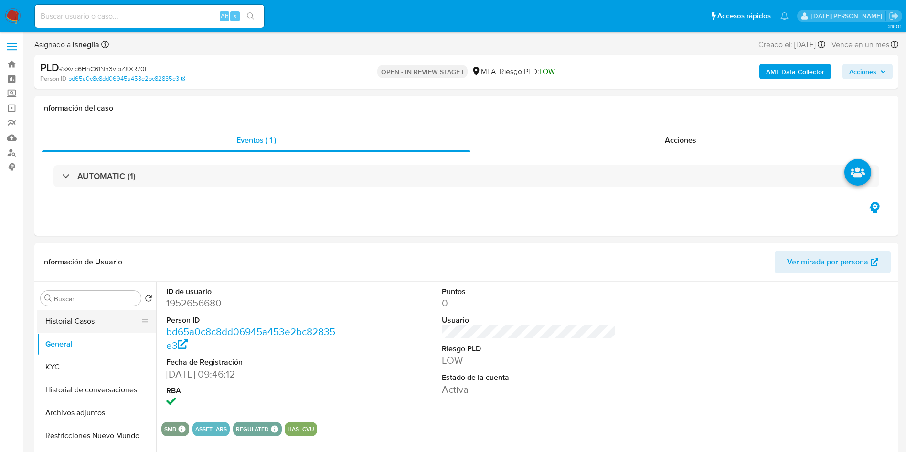
click at [93, 327] on button "Historial Casos" at bounding box center [93, 321] width 112 height 23
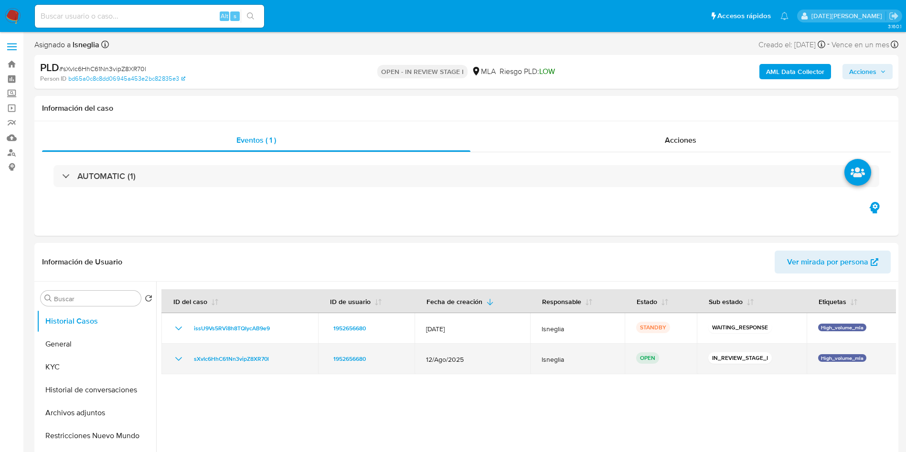
drag, startPoint x: 188, startPoint y: 356, endPoint x: 366, endPoint y: 258, distance: 203.0
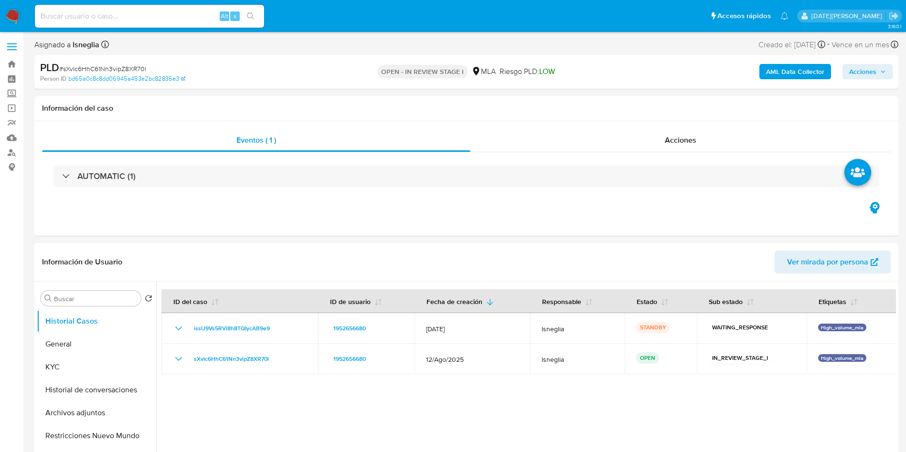
click at [278, 358] on div "sXvIc6HhC61Nn3vipZ8XR70l" at bounding box center [240, 358] width 134 height 11
click at [814, 259] on span "Ver mirada por persona" at bounding box center [827, 262] width 81 height 23
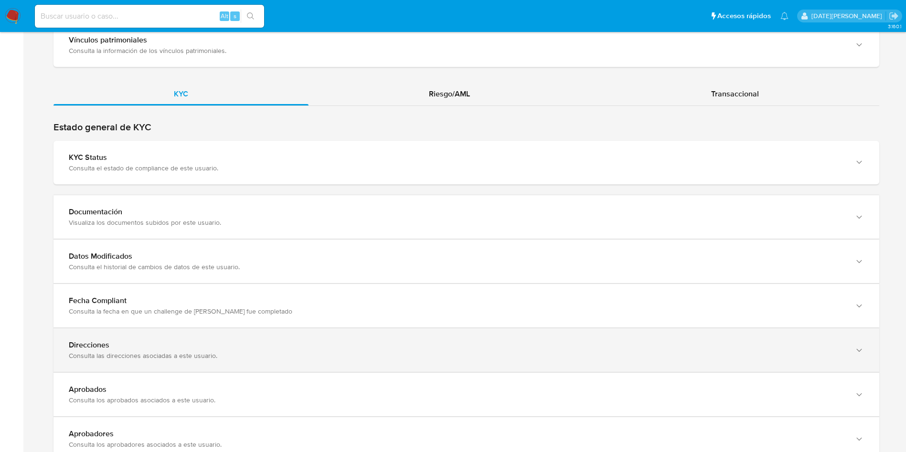
scroll to position [859, 0]
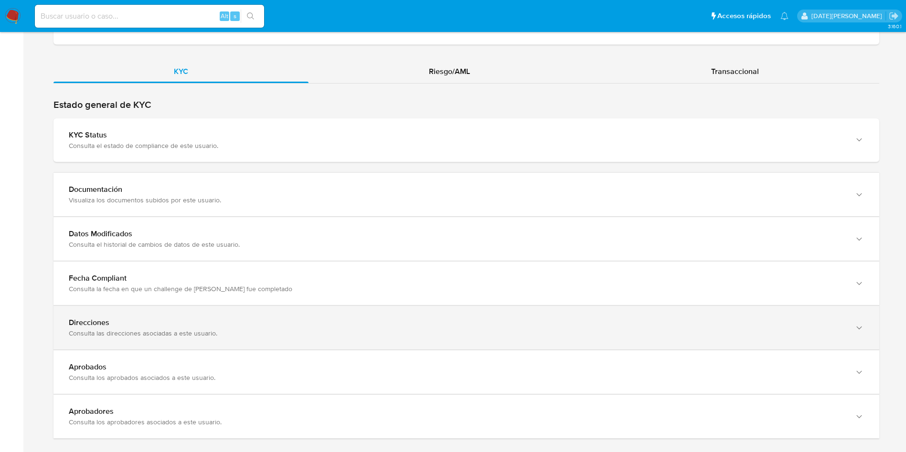
click at [143, 326] on div "Direcciones" at bounding box center [457, 323] width 776 height 10
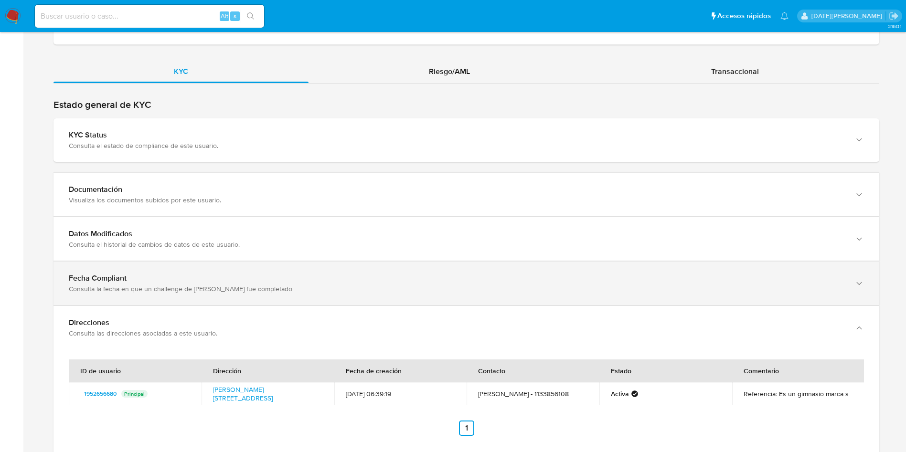
scroll to position [931, 0]
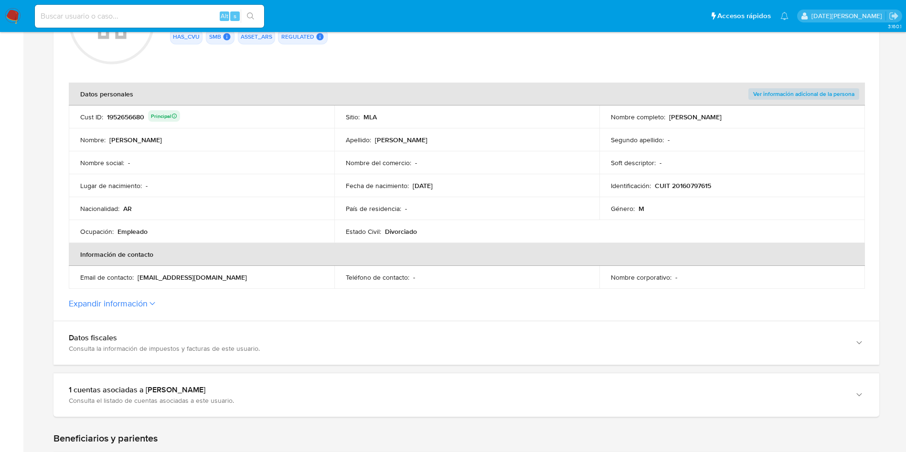
scroll to position [122, 0]
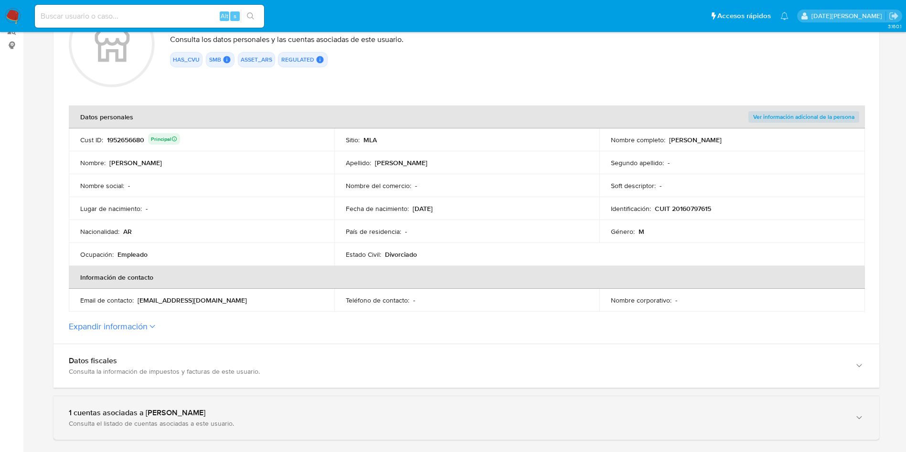
click at [238, 404] on div "1 cuentas asociadas a [PERSON_NAME] Consulta el listado de cuentas asociadas a …" at bounding box center [465, 417] width 825 height 43
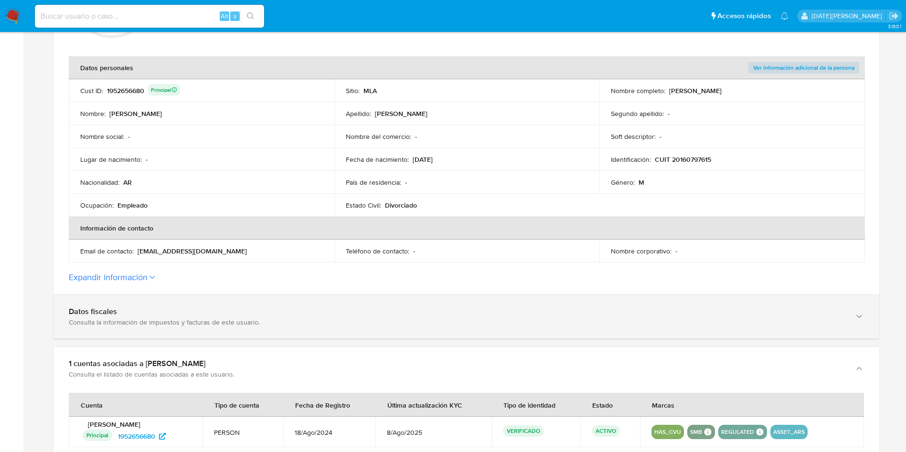
scroll to position [193, 0]
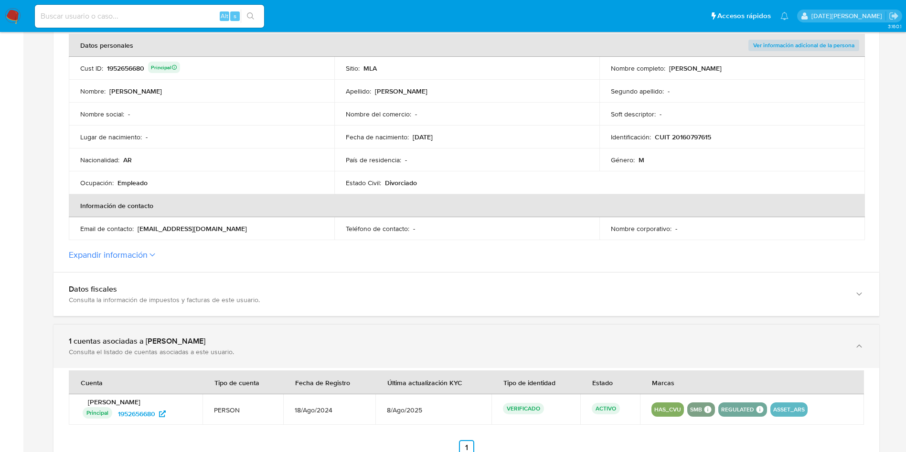
click at [248, 325] on div "1 cuentas asociadas a Oscar Anibal Alcaraz Consulta el listado de cuentas asoci…" at bounding box center [465, 346] width 825 height 43
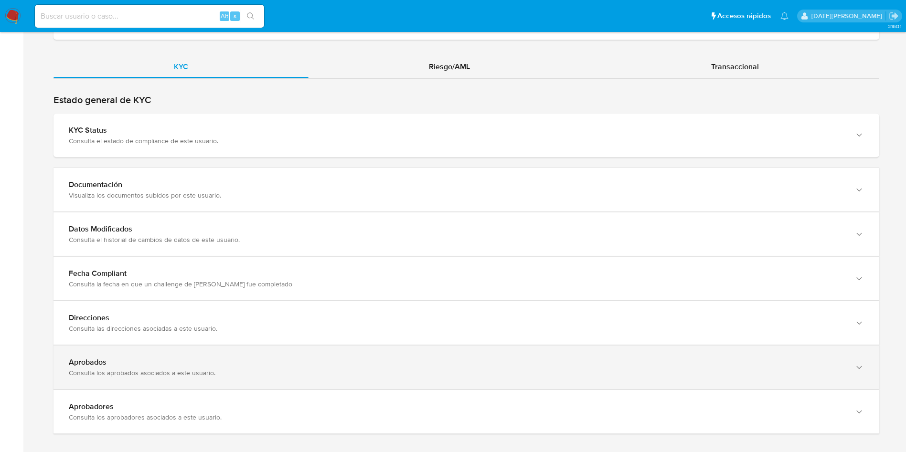
scroll to position [909, 0]
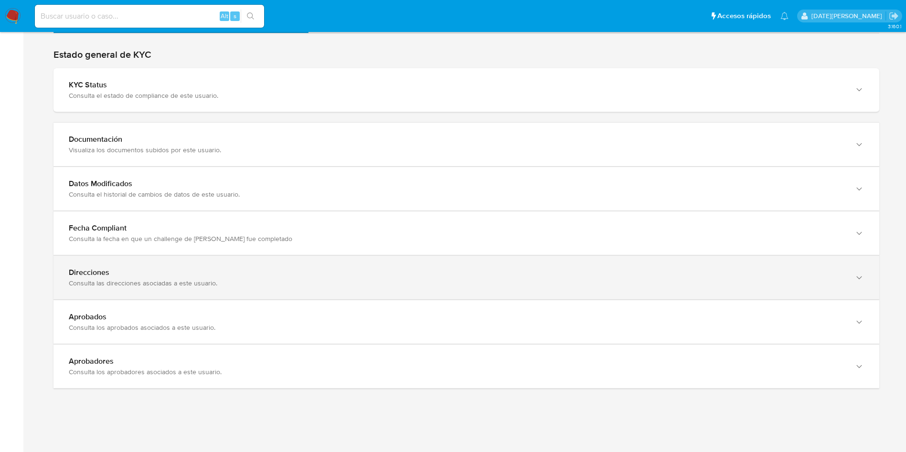
click at [251, 274] on div "Direcciones" at bounding box center [457, 273] width 776 height 10
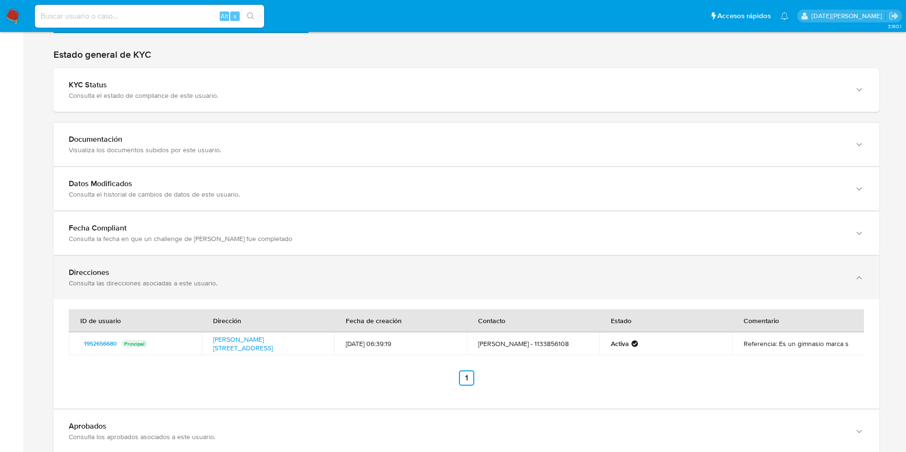
click at [263, 273] on div "Direcciones" at bounding box center [457, 273] width 776 height 10
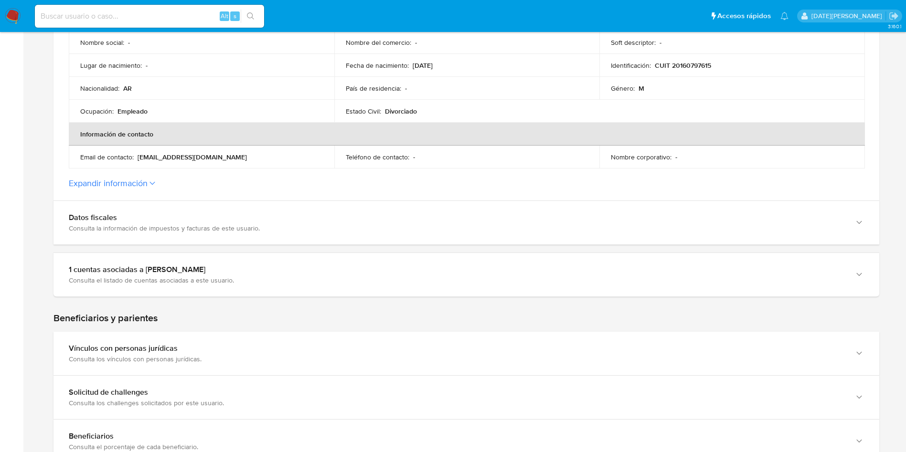
scroll to position [0, 0]
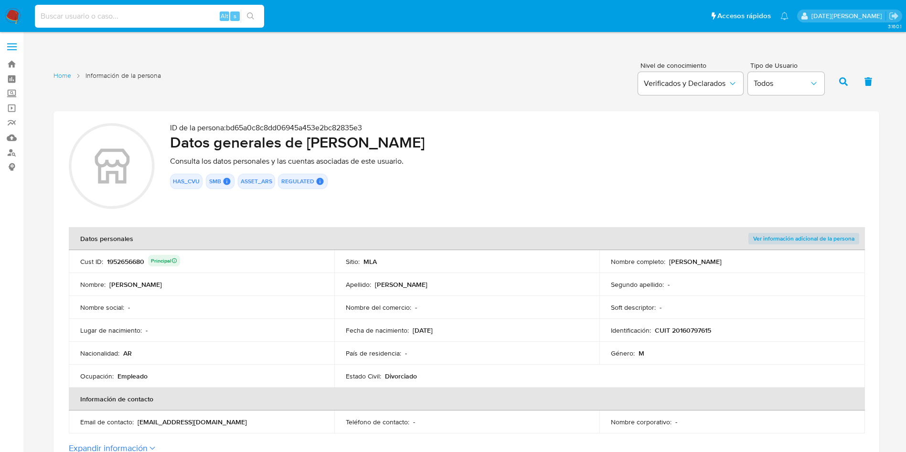
click at [84, 17] on input at bounding box center [149, 16] width 229 height 12
paste input "sXvIc6HhC61Nn3vipZ8XR70l"
type input "sXvIc6HhC61Nn3vipZ8XR70l"
click at [248, 11] on button "search-icon" at bounding box center [251, 16] width 20 height 13
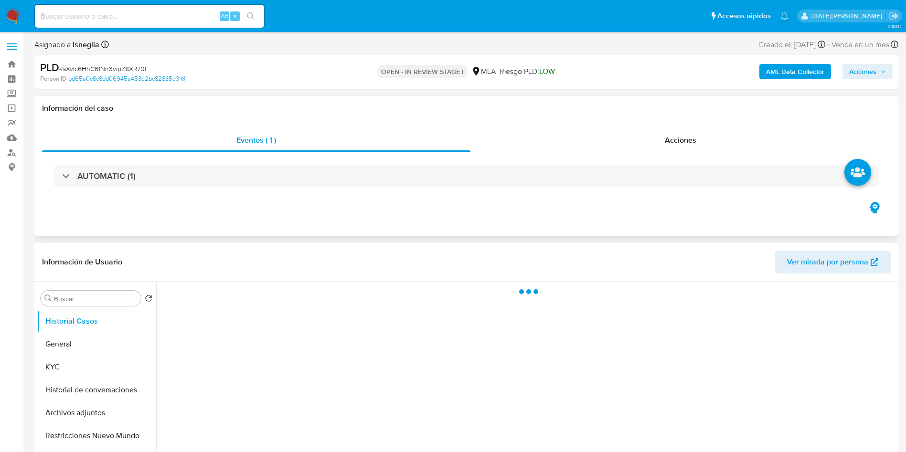
select select "10"
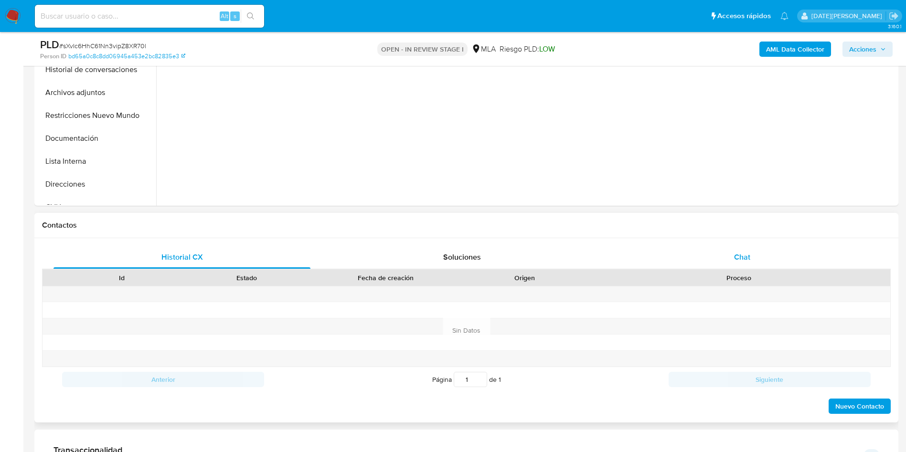
click at [736, 257] on span "Chat" at bounding box center [742, 257] width 16 height 11
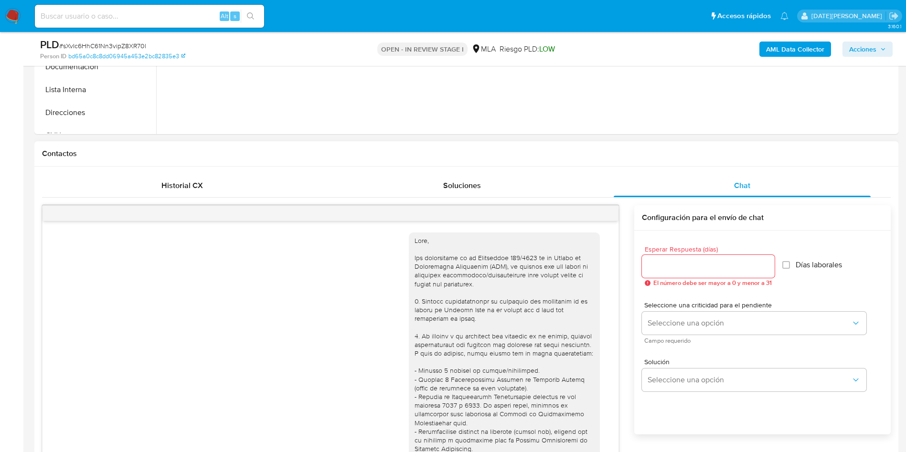
scroll to position [490, 0]
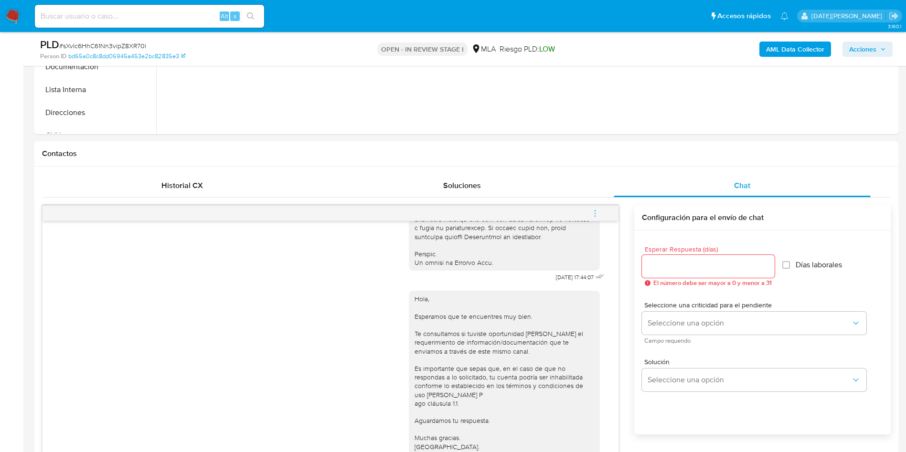
click at [601, 211] on button "menu-action" at bounding box center [595, 213] width 32 height 23
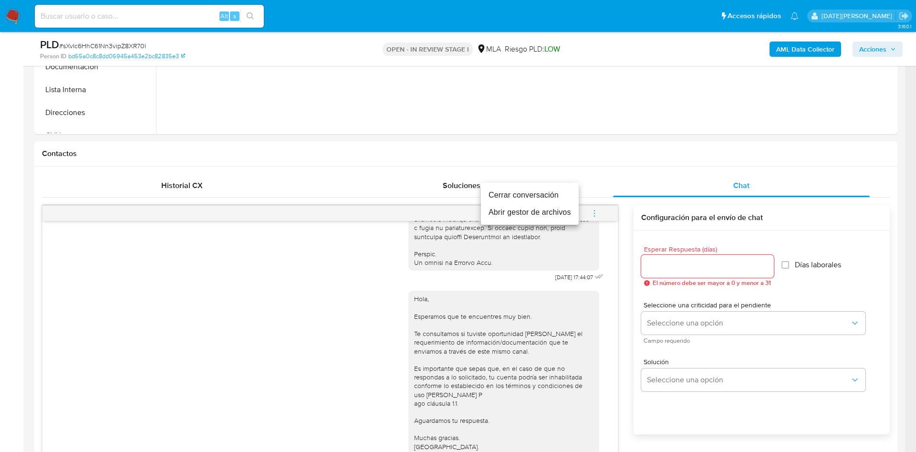
click at [542, 196] on li "Cerrar conversación" at bounding box center [530, 195] width 98 height 17
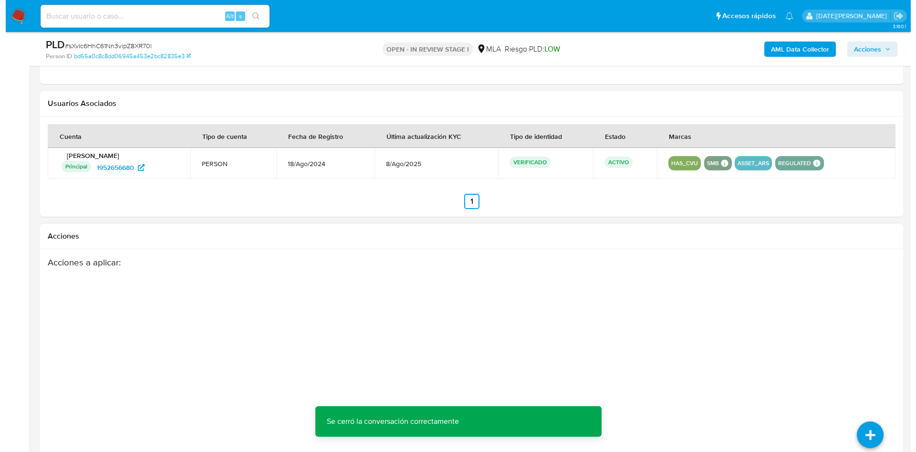
scroll to position [1461, 0]
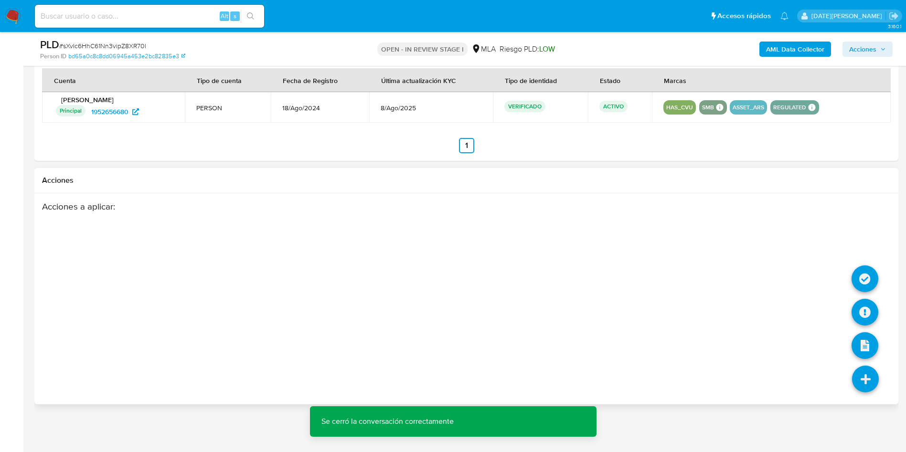
click at [869, 373] on icon at bounding box center [865, 379] width 27 height 27
click at [860, 307] on icon at bounding box center [864, 312] width 27 height 27
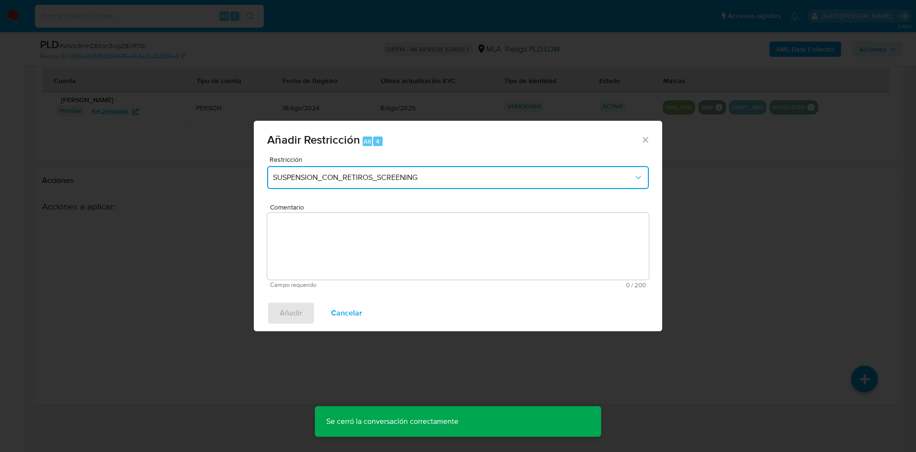
click at [396, 174] on span "SUSPENSION_CON_RETIROS_SCREENING" at bounding box center [453, 178] width 361 height 10
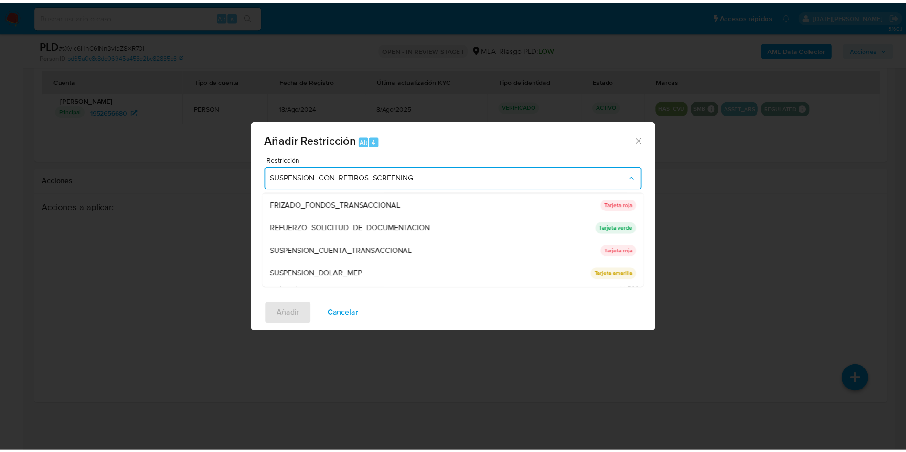
scroll to position [202, 0]
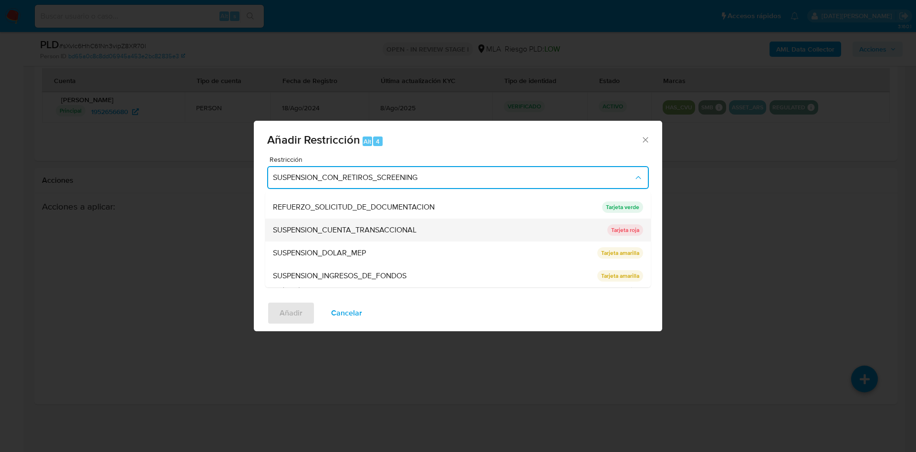
click at [382, 232] on span "SUSPENSION_CUENTA_TRANSACCIONAL" at bounding box center [345, 230] width 144 height 10
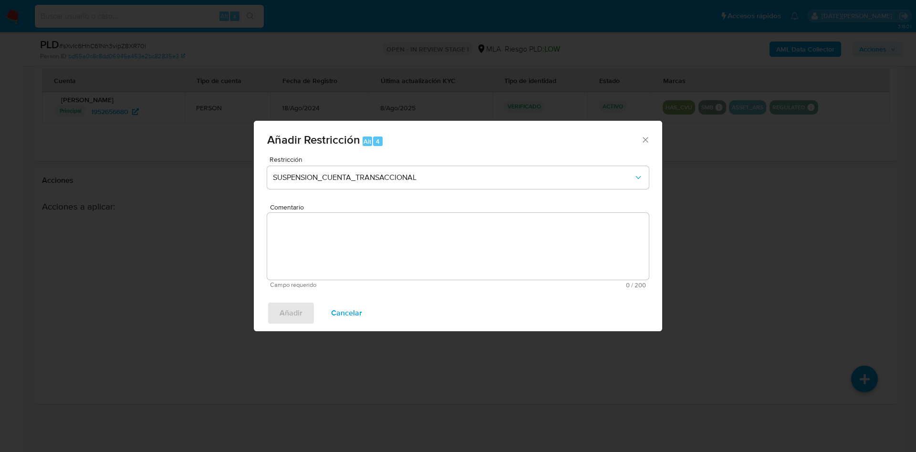
click at [358, 234] on textarea "Comentario" at bounding box center [458, 246] width 382 height 67
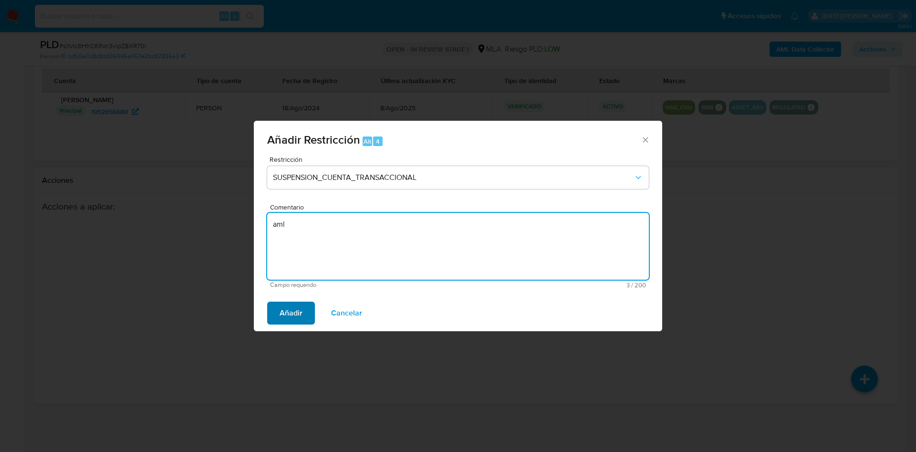
type textarea "aml"
click at [290, 315] on span "Añadir" at bounding box center [291, 313] width 23 height 21
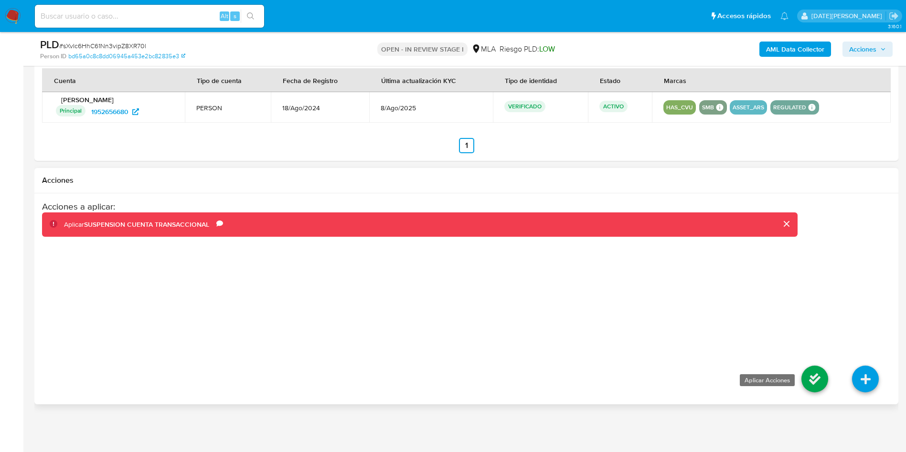
click at [811, 376] on icon at bounding box center [814, 379] width 27 height 27
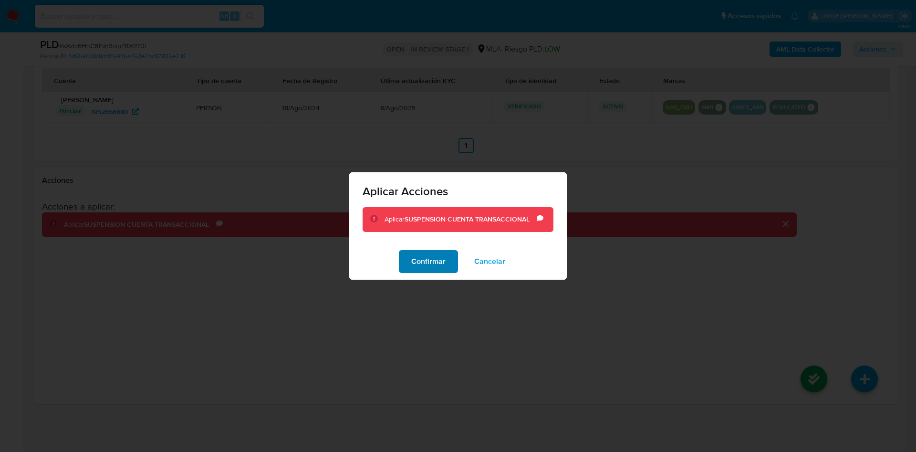
click at [428, 271] on span "Confirmar" at bounding box center [428, 261] width 34 height 21
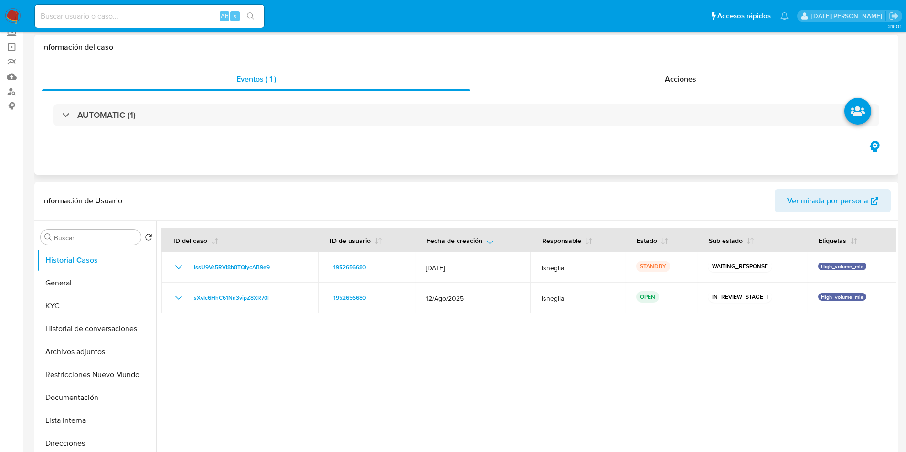
scroll to position [0, 0]
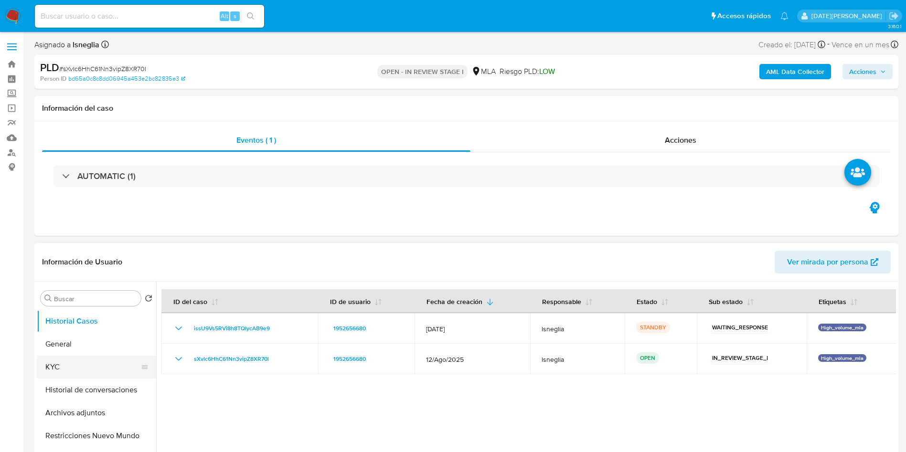
click at [66, 367] on button "KYC" at bounding box center [93, 367] width 112 height 23
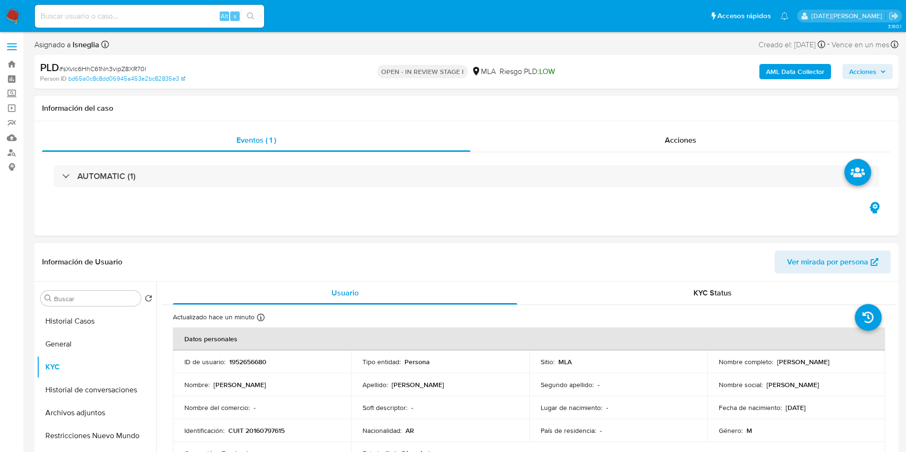
drag, startPoint x: 775, startPoint y: 362, endPoint x: 840, endPoint y: 360, distance: 64.5
click at [840, 360] on div "Nombre completo : Oscar Anibal Alcaraz" at bounding box center [795, 362] width 155 height 9
copy p "Oscar Anibal Alcaraz"
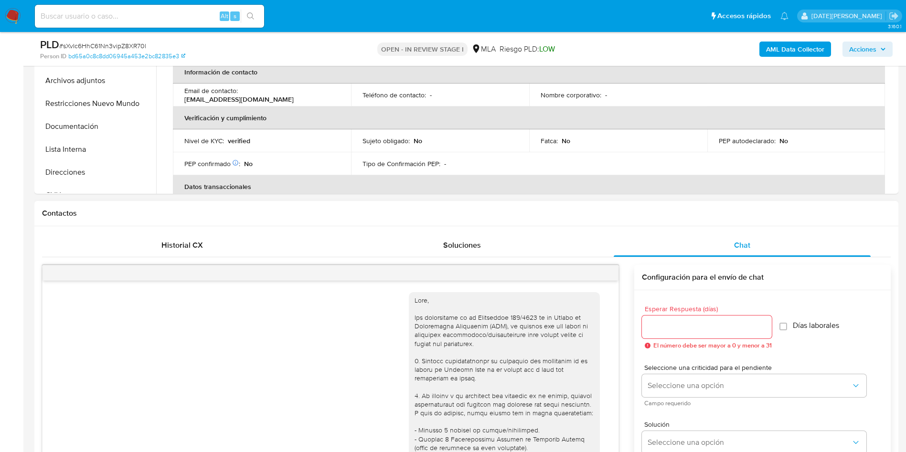
scroll to position [143, 0]
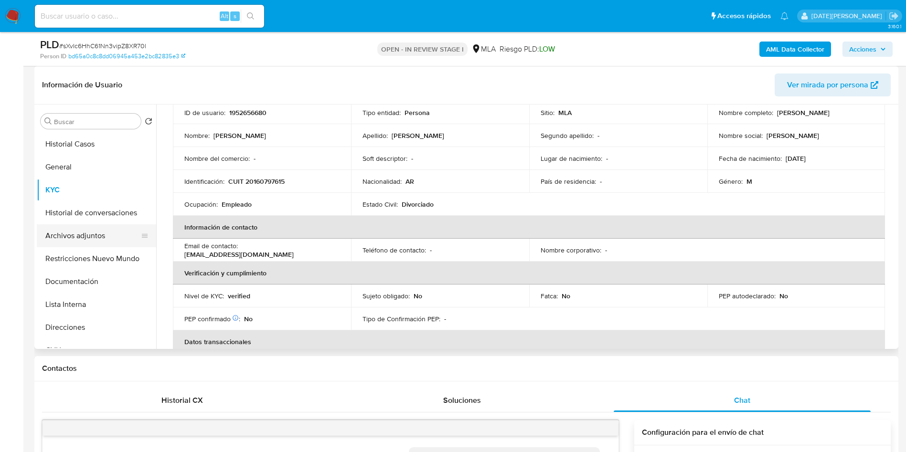
click at [75, 238] on button "Archivos adjuntos" at bounding box center [93, 235] width 112 height 23
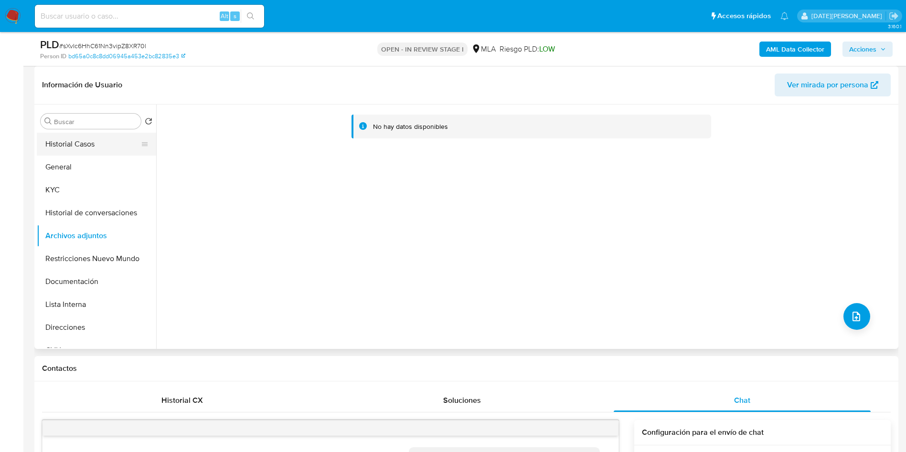
click at [89, 138] on button "Historial Casos" at bounding box center [93, 144] width 112 height 23
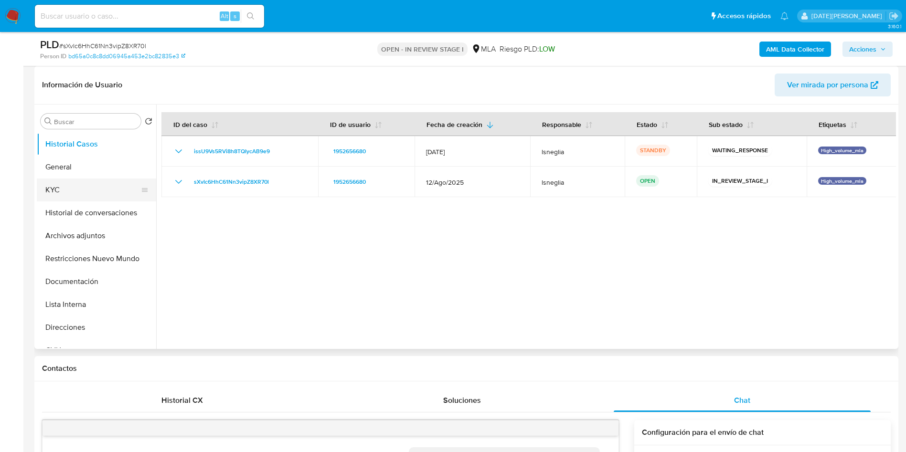
click at [65, 192] on button "KYC" at bounding box center [93, 190] width 112 height 23
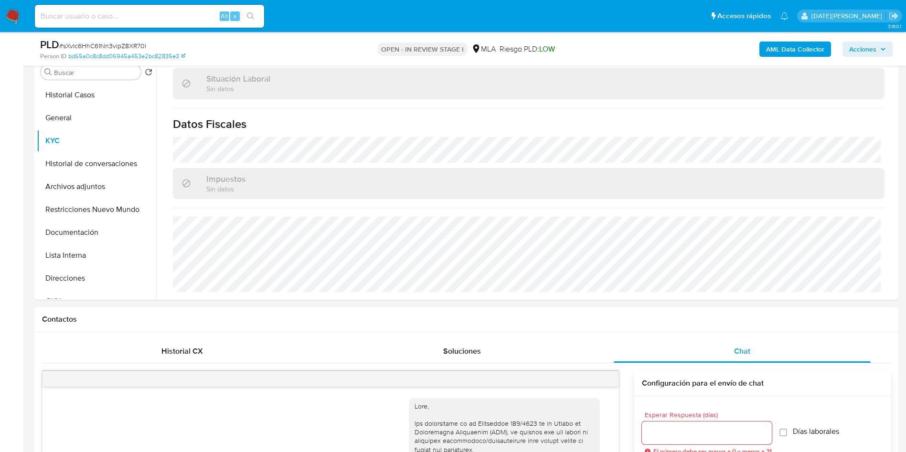
scroll to position [215, 0]
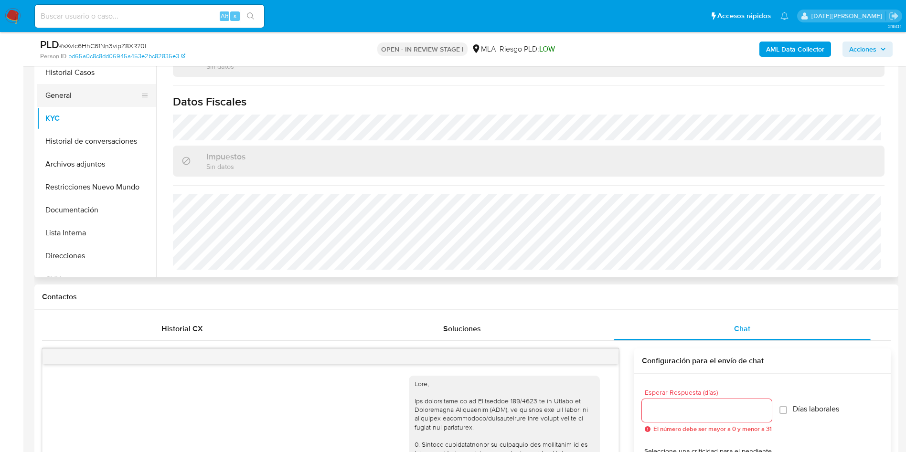
click at [84, 103] on button "General" at bounding box center [93, 95] width 112 height 23
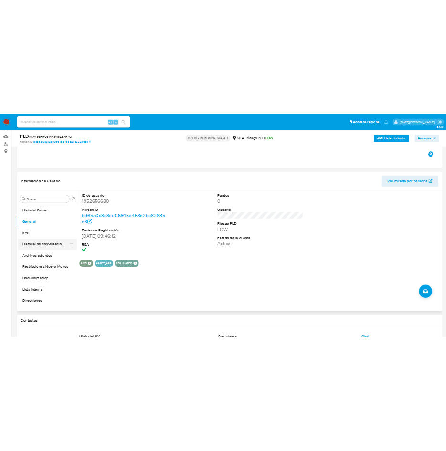
scroll to position [29, 0]
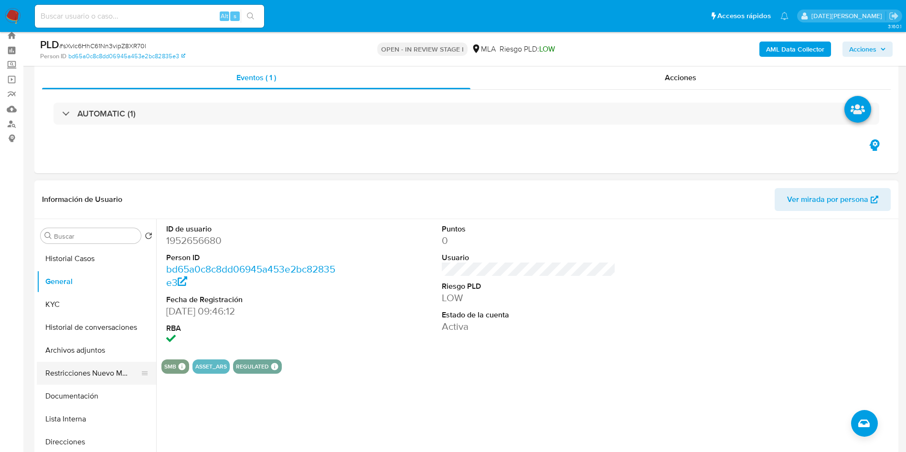
click at [93, 379] on button "Restricciones Nuevo Mundo" at bounding box center [93, 373] width 112 height 23
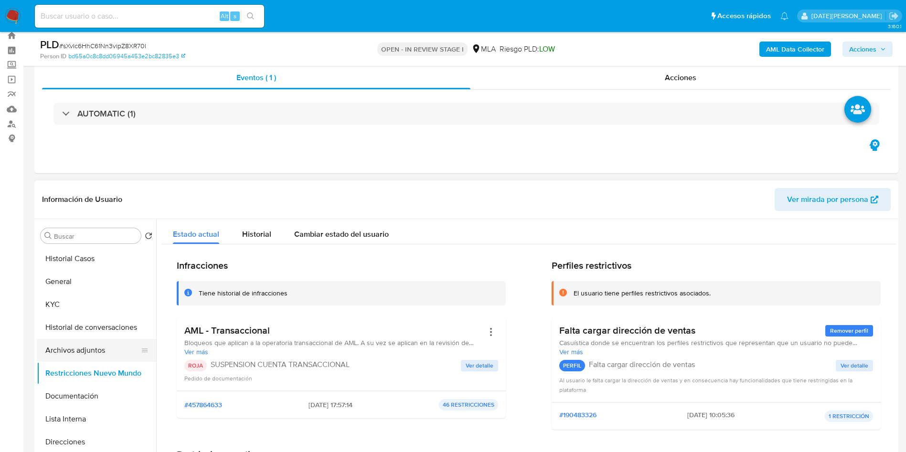
click at [84, 345] on button "Archivos adjuntos" at bounding box center [93, 350] width 112 height 23
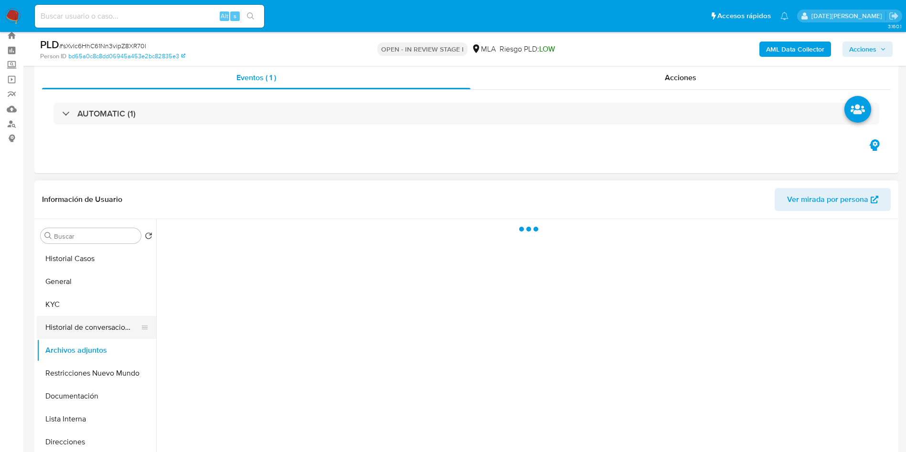
click at [101, 321] on button "Historial de conversaciones" at bounding box center [93, 327] width 112 height 23
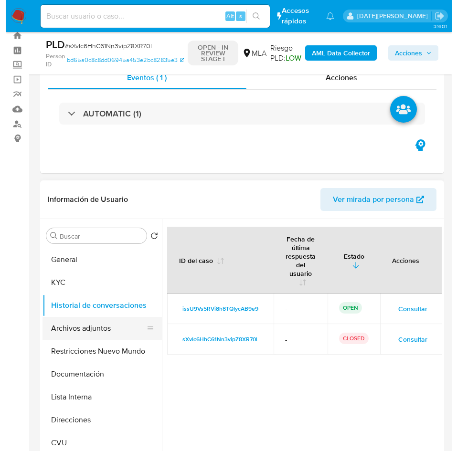
scroll to position [0, 0]
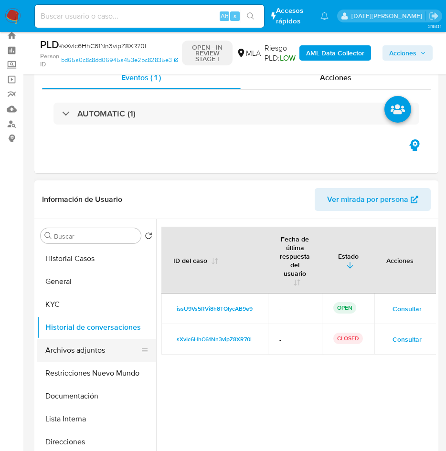
click at [100, 359] on button "Archivos adjuntos" at bounding box center [93, 350] width 112 height 23
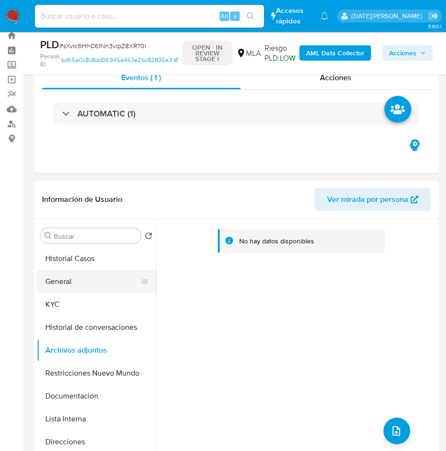
click at [67, 276] on button "General" at bounding box center [93, 281] width 112 height 23
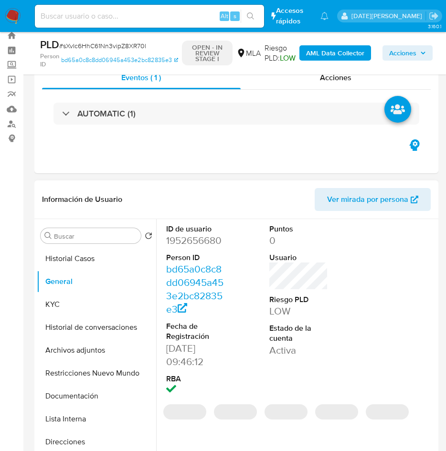
click at [199, 243] on dd "1952656680" at bounding box center [195, 240] width 59 height 13
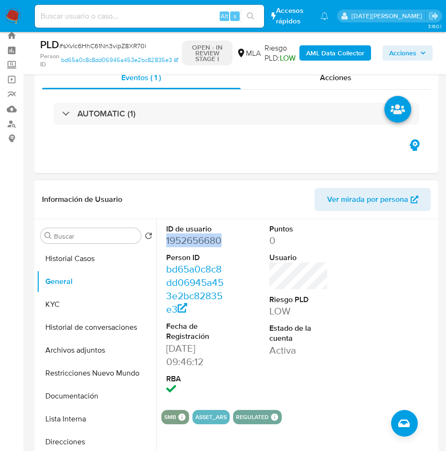
copy dd "1952656680"
click at [83, 348] on button "Archivos adjuntos" at bounding box center [93, 350] width 112 height 23
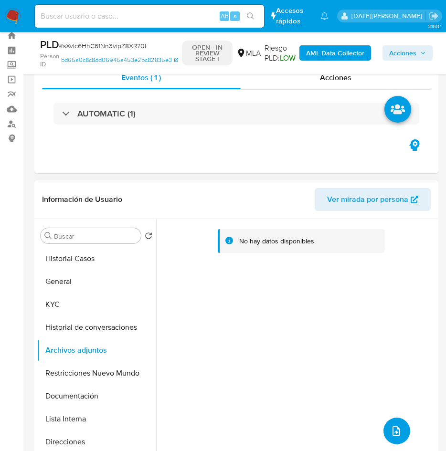
click at [396, 423] on button "upload-file" at bounding box center [396, 431] width 27 height 27
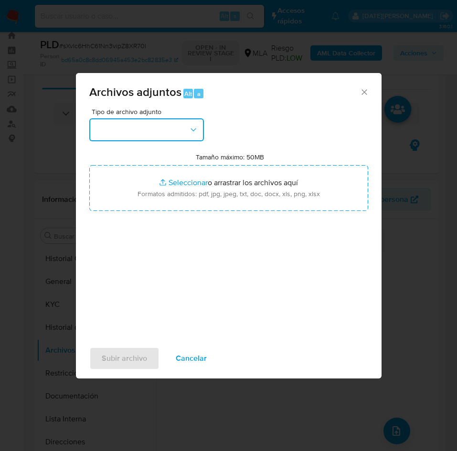
click at [179, 136] on button "button" at bounding box center [146, 129] width 115 height 23
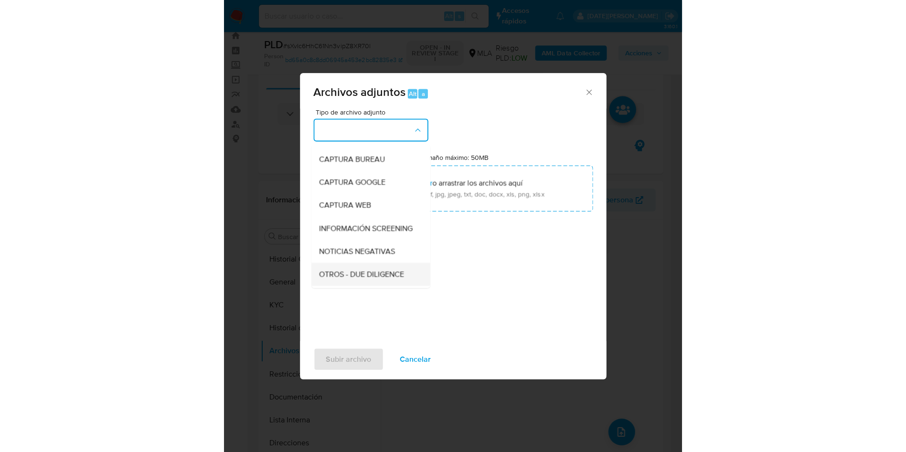
scroll to position [72, 0]
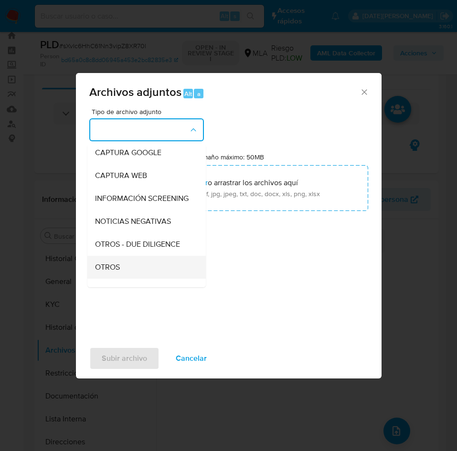
click at [113, 272] on span "OTROS" at bounding box center [107, 268] width 25 height 10
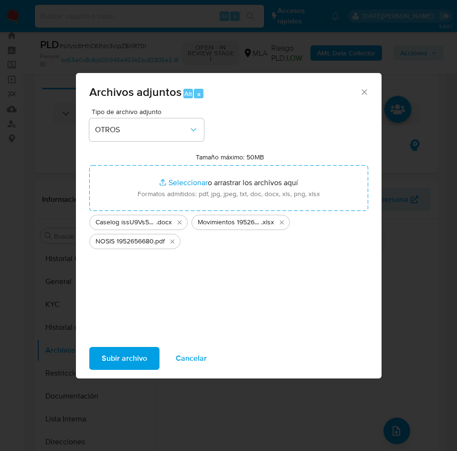
click at [131, 350] on span "Subir archivo" at bounding box center [124, 358] width 45 height 21
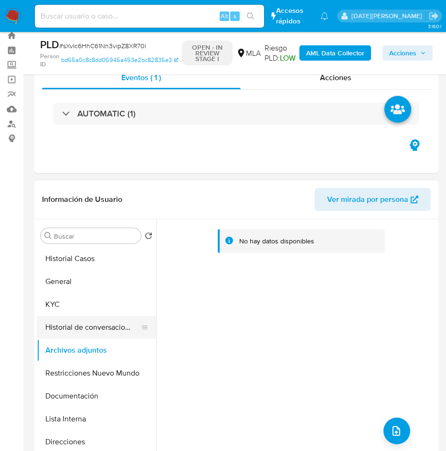
click at [100, 323] on button "Historial de conversaciones" at bounding box center [93, 327] width 112 height 23
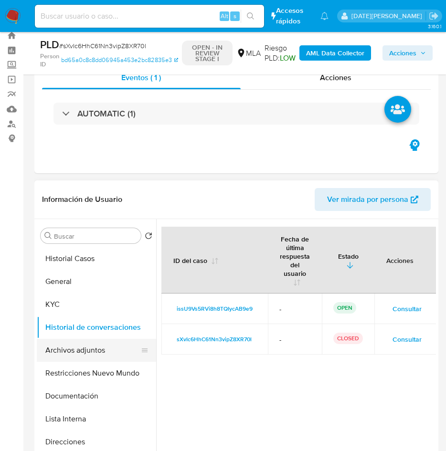
click at [95, 348] on button "Archivos adjuntos" at bounding box center [93, 350] width 112 height 23
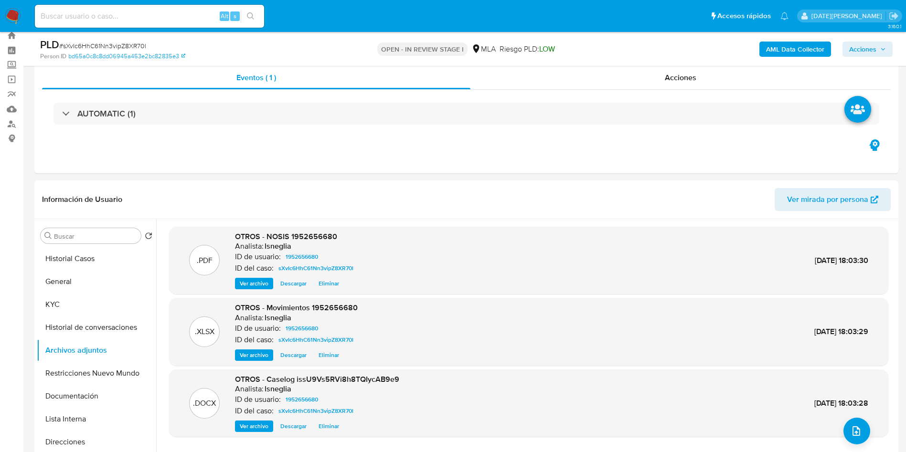
click at [802, 52] on b "AML Data Collector" at bounding box center [795, 49] width 58 height 15
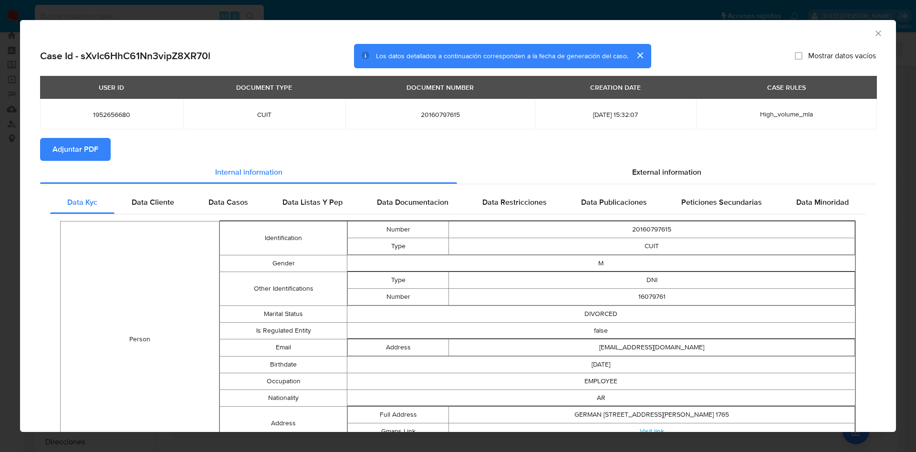
click at [100, 152] on button "Adjuntar PDF" at bounding box center [75, 149] width 71 height 23
click at [637, 175] on span "External information" at bounding box center [666, 173] width 69 height 11
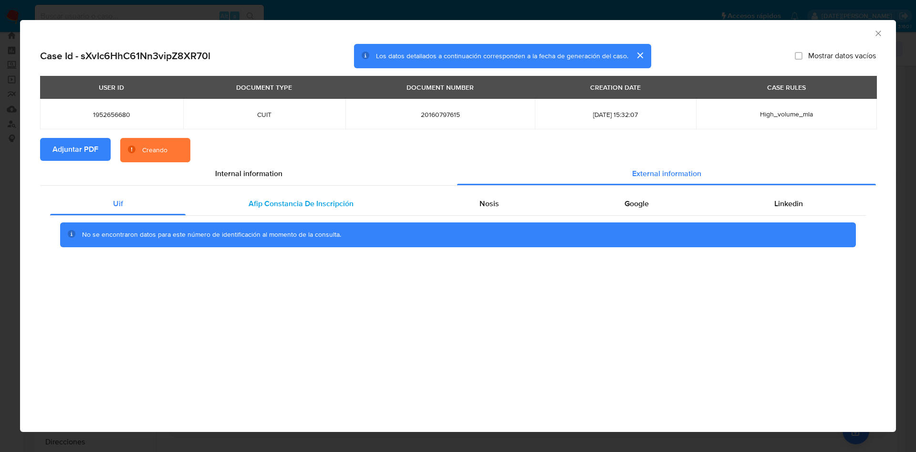
click at [299, 203] on span "Afip Constancia De Inscripción" at bounding box center [301, 203] width 105 height 11
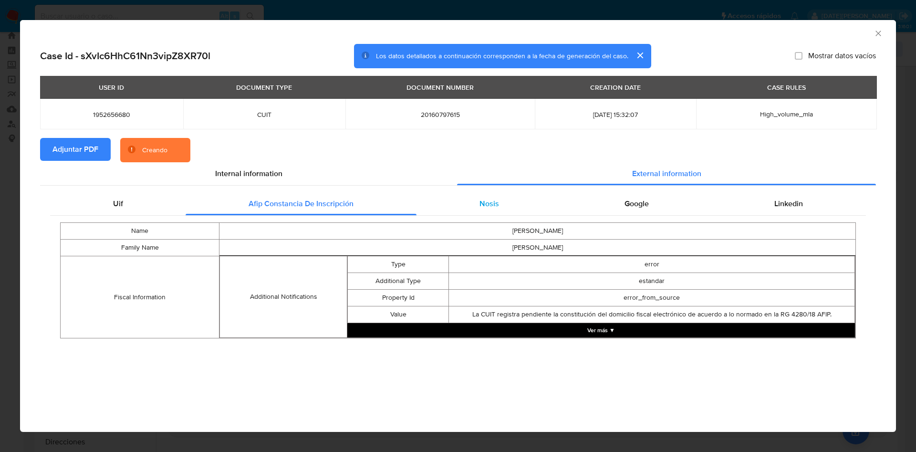
click at [484, 197] on div "Nosis" at bounding box center [489, 203] width 145 height 23
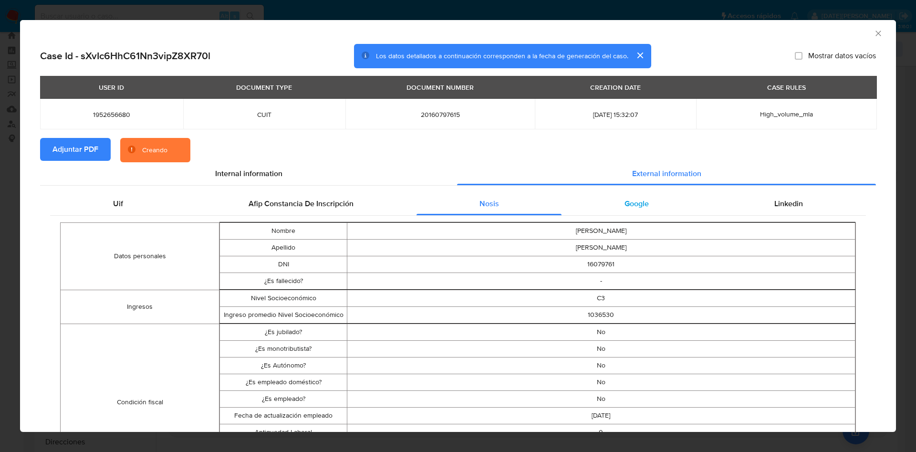
click at [613, 201] on div "Google" at bounding box center [637, 203] width 150 height 23
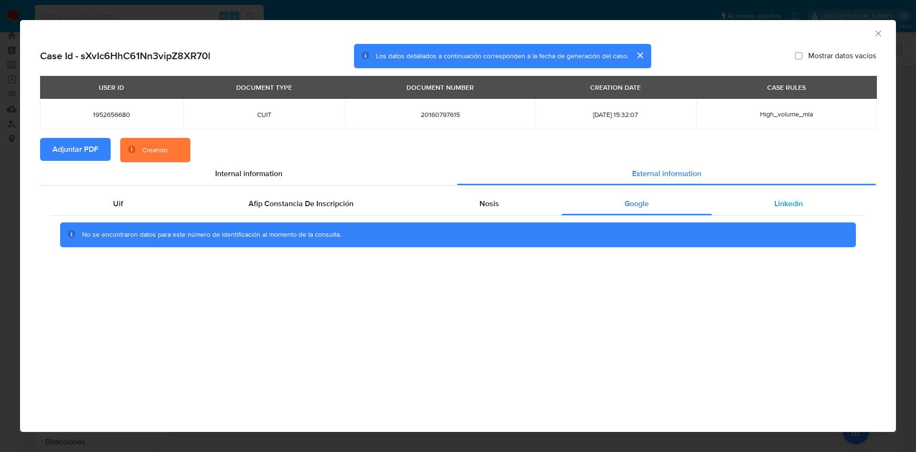
click at [732, 199] on div "Linkedin" at bounding box center [789, 203] width 154 height 23
click at [272, 169] on span "Internal information" at bounding box center [248, 173] width 67 height 11
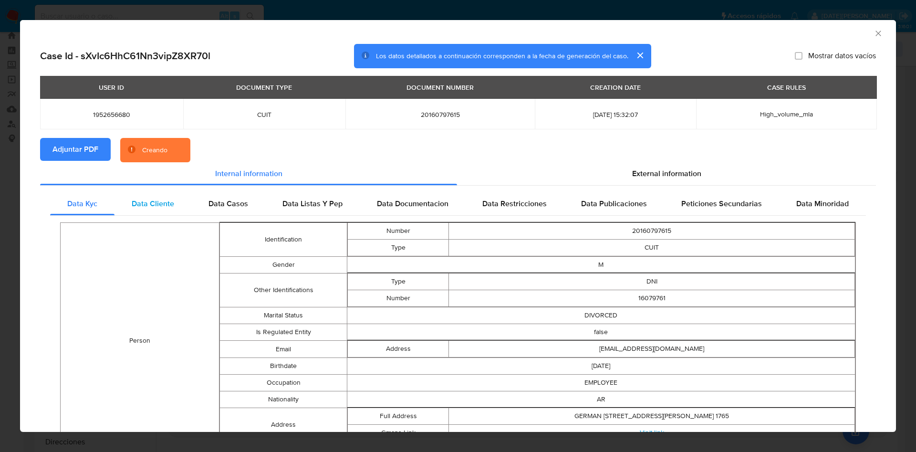
click at [165, 208] on span "Data Cliente" at bounding box center [153, 203] width 42 height 11
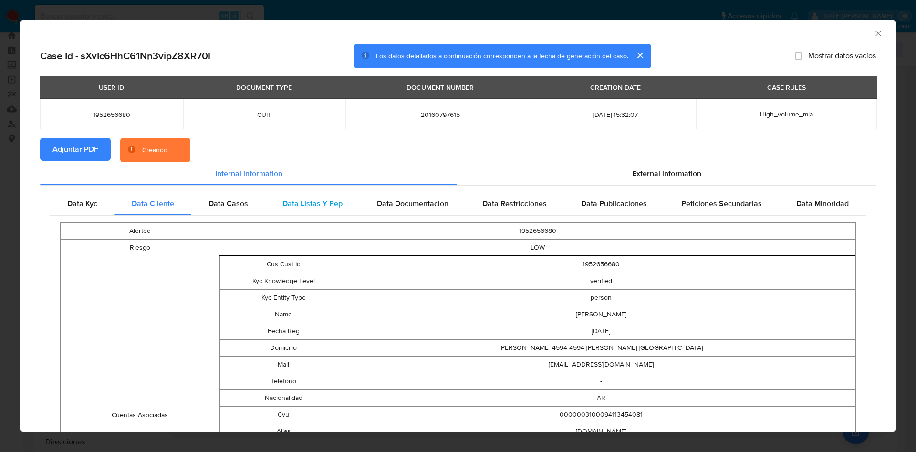
drag, startPoint x: 216, startPoint y: 206, endPoint x: 282, endPoint y: 208, distance: 65.9
click at [224, 206] on span "Data Casos" at bounding box center [229, 203] width 40 height 11
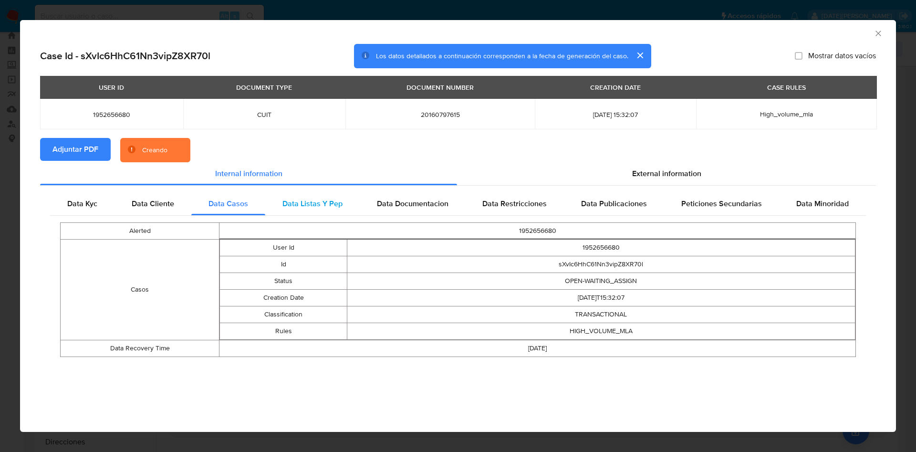
click at [328, 209] on div "Data Listas Y Pep" at bounding box center [312, 203] width 95 height 23
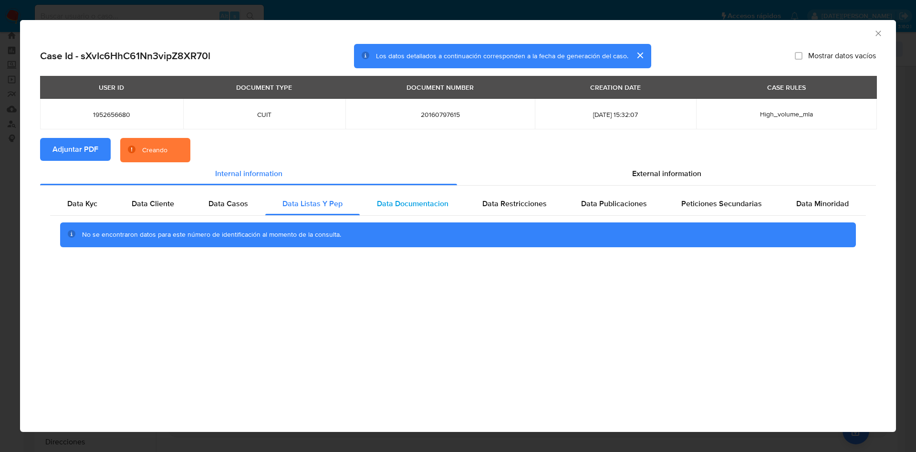
click at [368, 201] on div "Data Documentacion" at bounding box center [413, 203] width 106 height 23
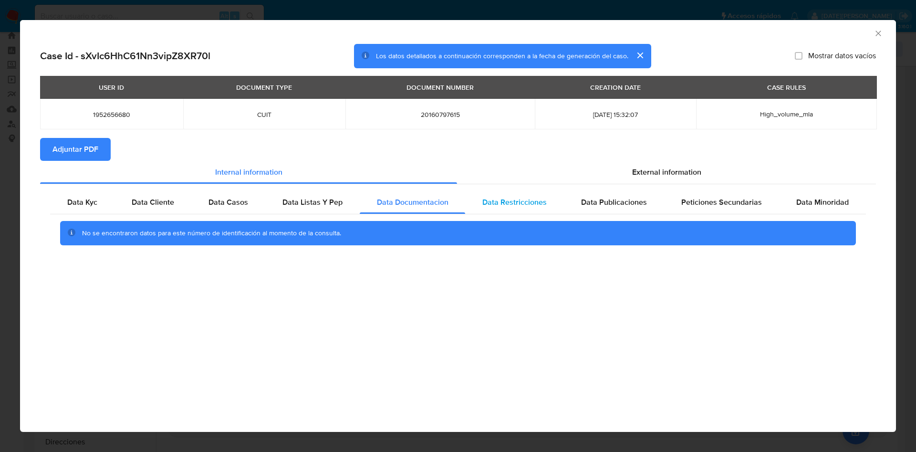
click at [506, 200] on span "Data Restricciones" at bounding box center [515, 202] width 64 height 11
click at [617, 201] on span "Data Publicaciones" at bounding box center [614, 202] width 66 height 11
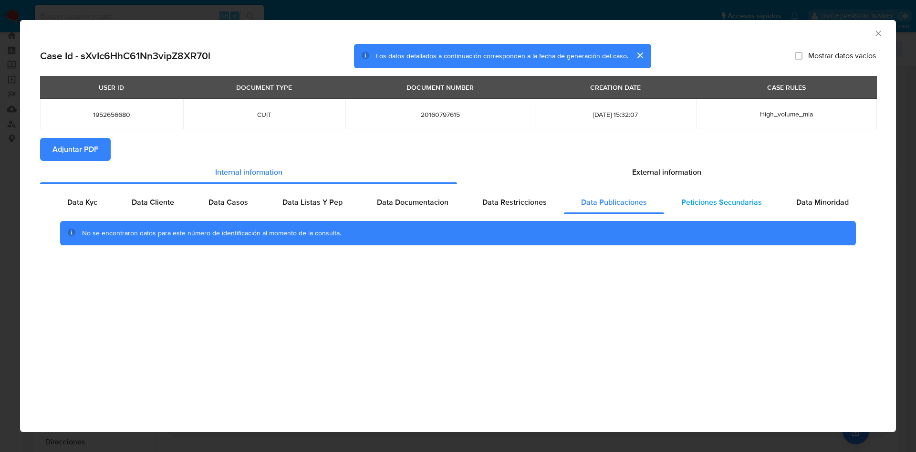
click at [723, 199] on span "Peticiones Secundarias" at bounding box center [722, 202] width 81 height 11
click at [818, 201] on span "Data Minoridad" at bounding box center [823, 202] width 53 height 11
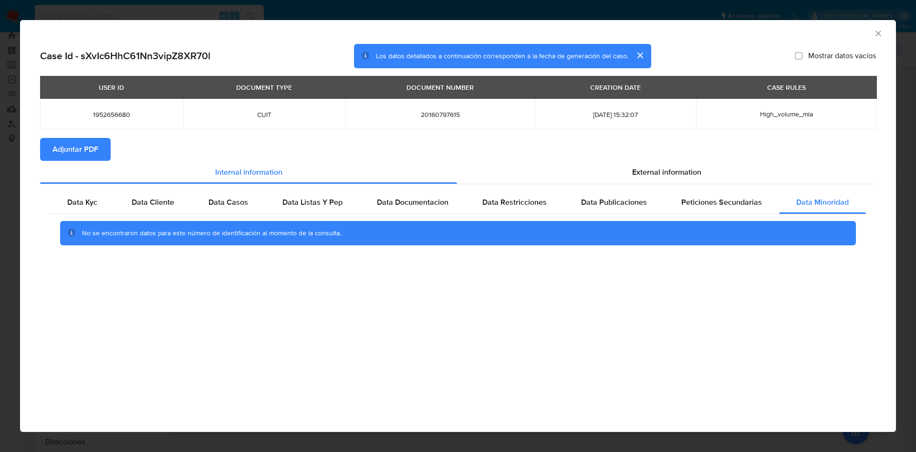
click at [891, 29] on div "AML Data Collector" at bounding box center [458, 32] width 876 height 24
click at [874, 31] on icon "Cerrar ventana" at bounding box center [879, 34] width 10 height 10
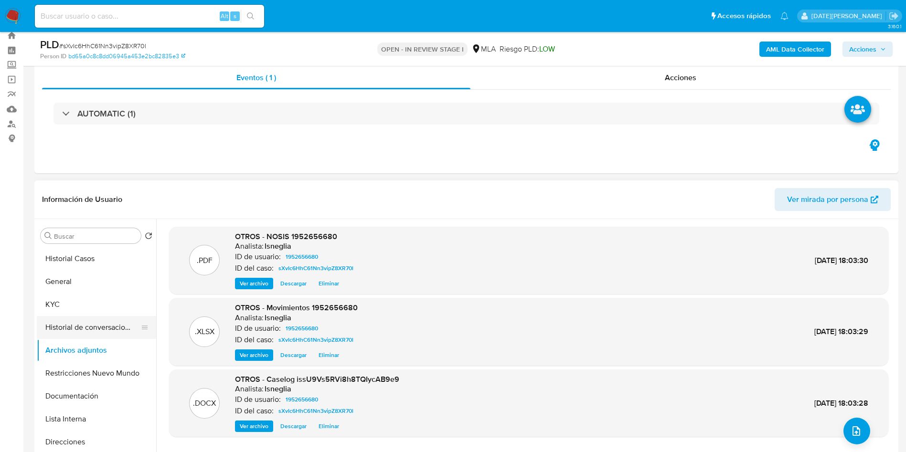
click at [92, 330] on button "Historial de conversaciones" at bounding box center [93, 327] width 112 height 23
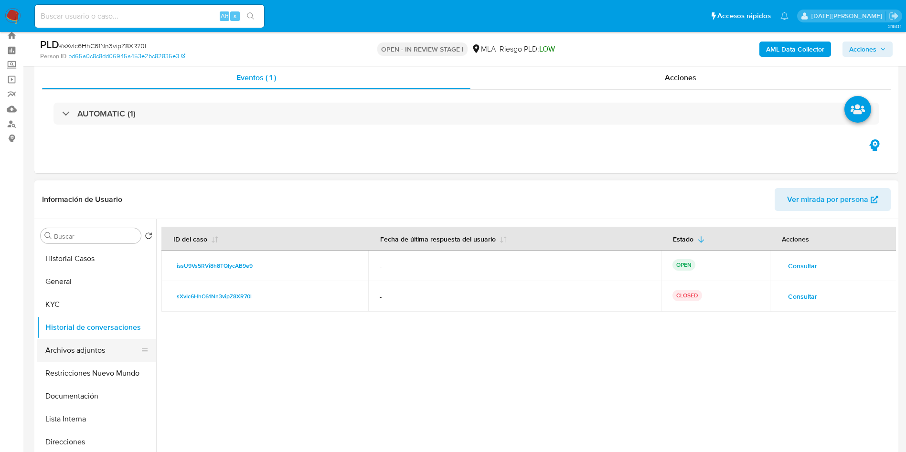
click at [67, 345] on button "Archivos adjuntos" at bounding box center [93, 350] width 112 height 23
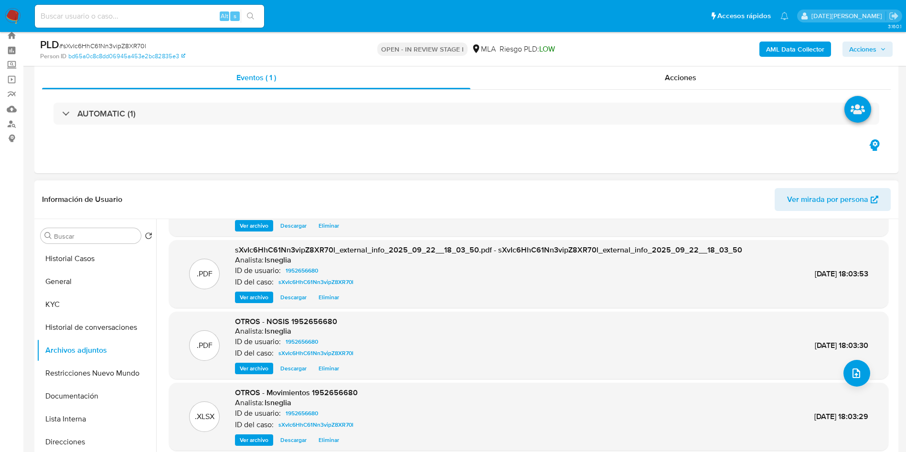
scroll to position [80, 0]
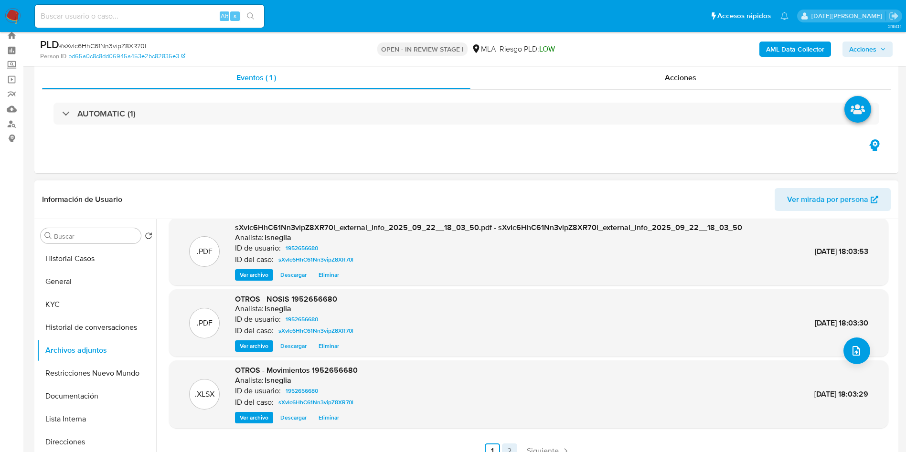
click at [505, 447] on link "2" at bounding box center [509, 450] width 15 height 15
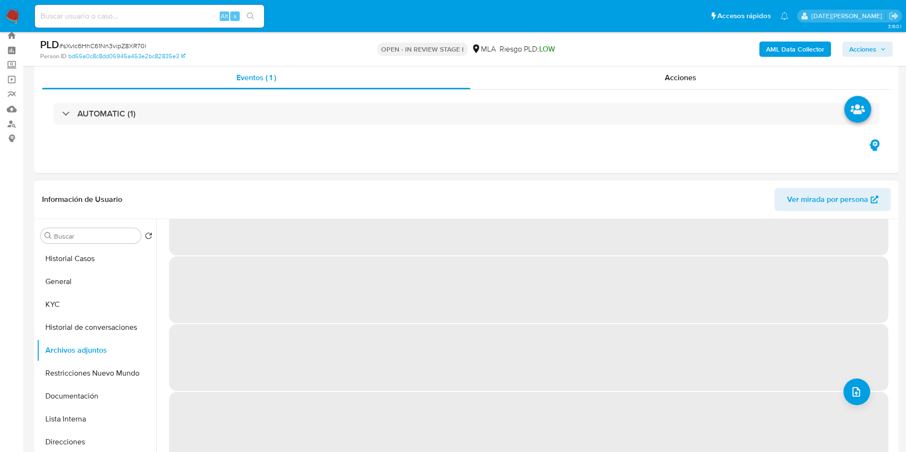
scroll to position [0, 0]
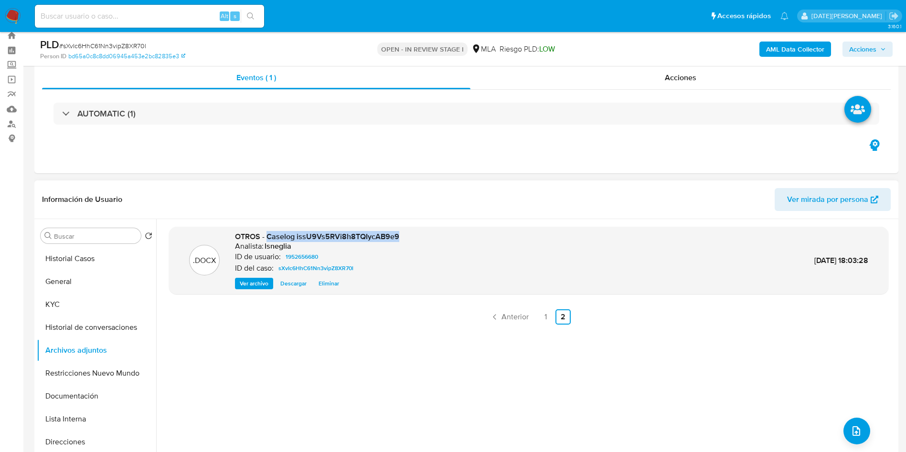
drag, startPoint x: 267, startPoint y: 236, endPoint x: 397, endPoint y: 236, distance: 129.8
click at [397, 236] on div ".DOCX OTROS - Caselog issU9Vs5RVi8h8TQIycAB9e9 Analista: lsneglia ID de usuario…" at bounding box center [528, 261] width 709 height 58
copy span "Caselog issU9Vs5RVi8h8TQIycAB9e9"
click at [86, 263] on button "Historial Casos" at bounding box center [93, 258] width 112 height 23
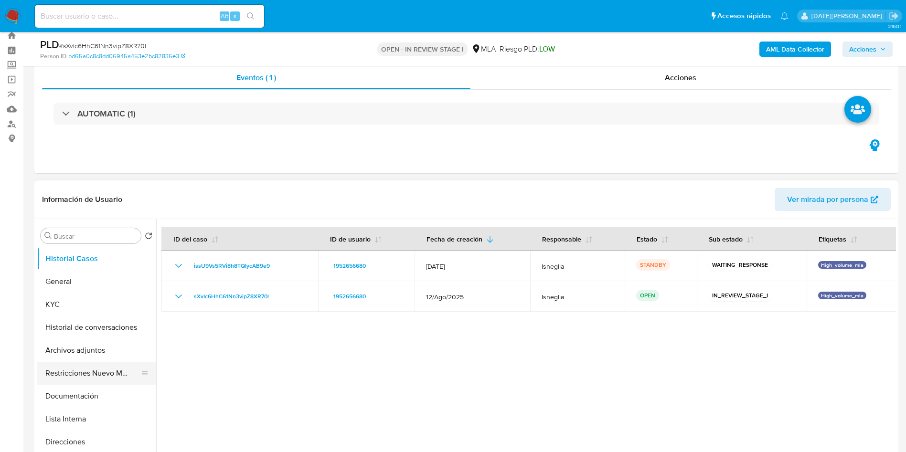
click at [70, 375] on button "Restricciones Nuevo Mundo" at bounding box center [93, 373] width 112 height 23
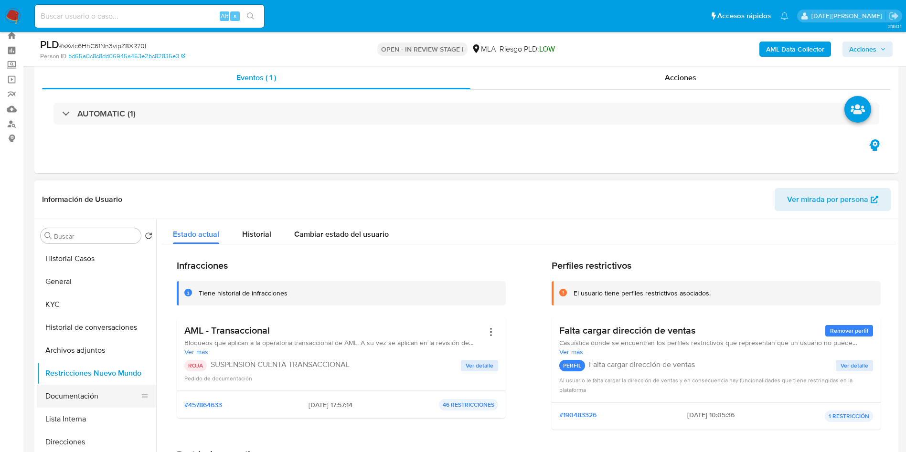
click at [84, 393] on button "Documentación" at bounding box center [93, 396] width 112 height 23
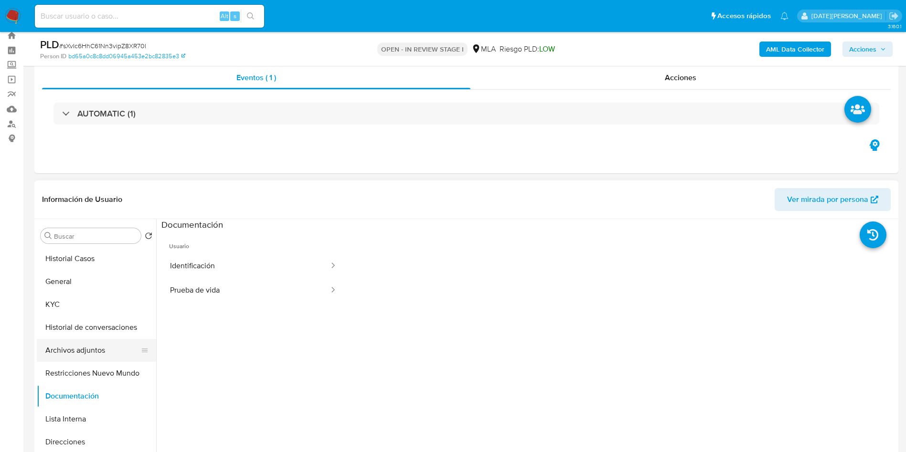
click at [100, 348] on button "Archivos adjuntos" at bounding box center [93, 350] width 112 height 23
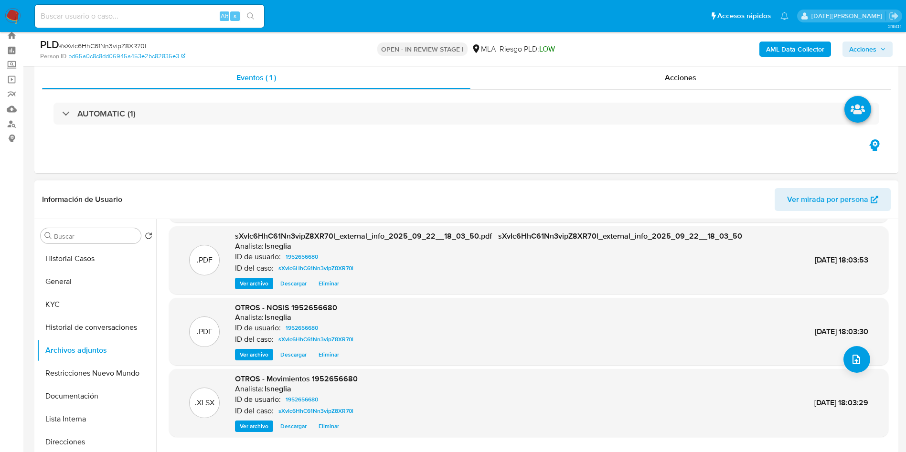
scroll to position [80, 0]
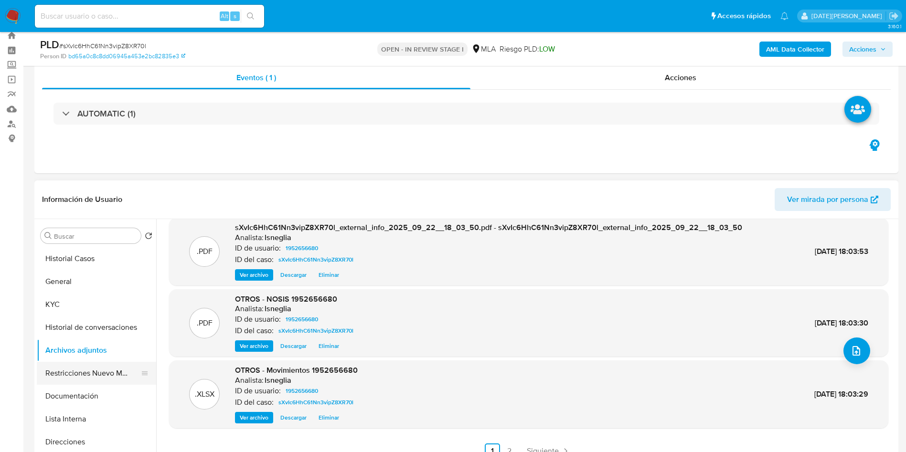
click at [100, 374] on button "Restricciones Nuevo Mundo" at bounding box center [93, 373] width 112 height 23
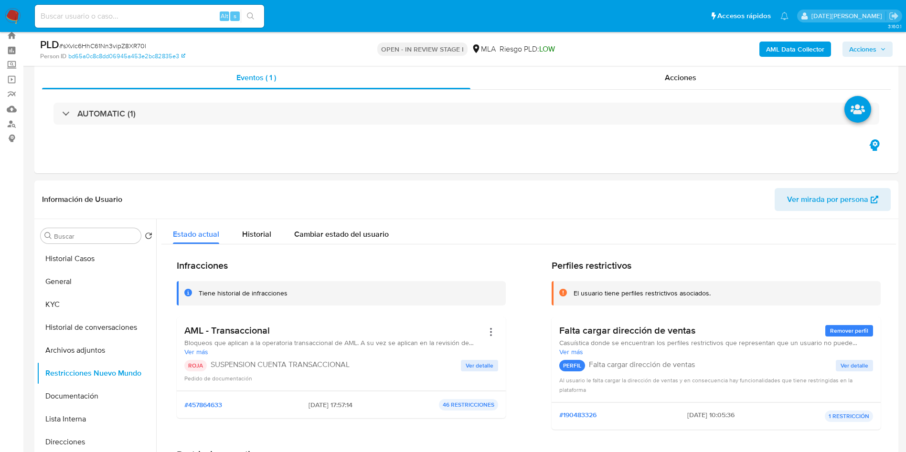
click at [875, 49] on span "Acciones" at bounding box center [862, 49] width 27 height 15
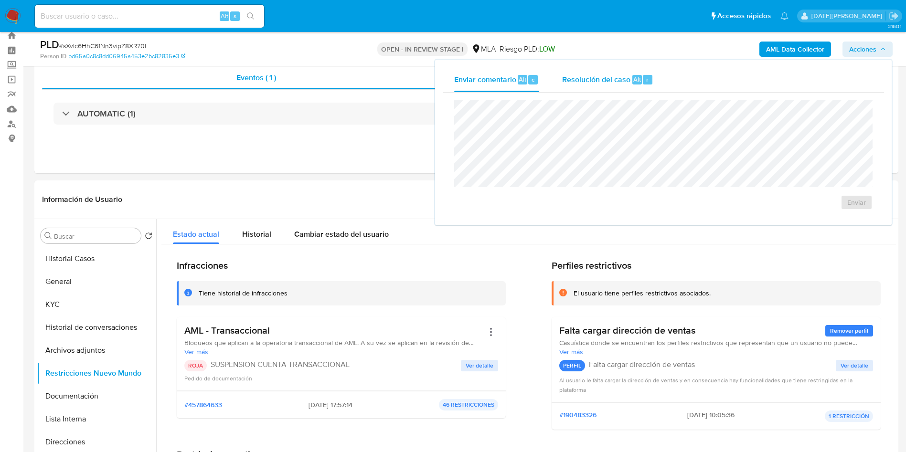
click at [624, 68] on div "Resolución del caso Alt r" at bounding box center [607, 79] width 91 height 25
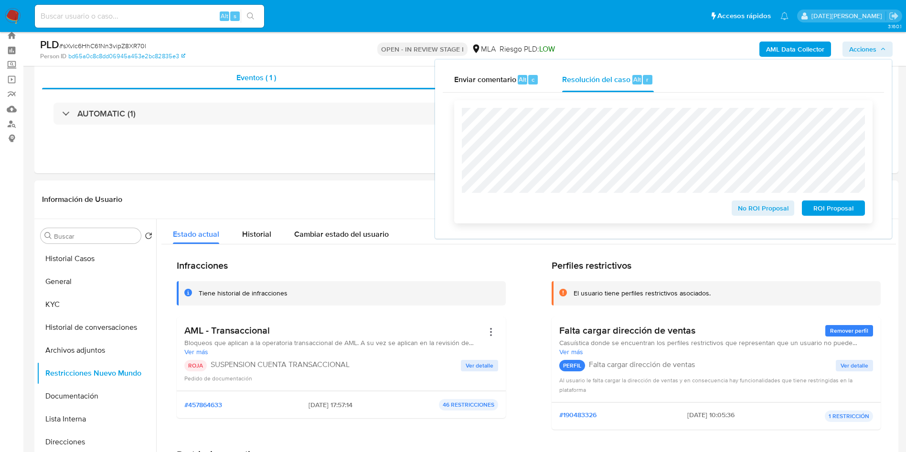
click at [850, 211] on span "ROI Proposal" at bounding box center [833, 207] width 50 height 13
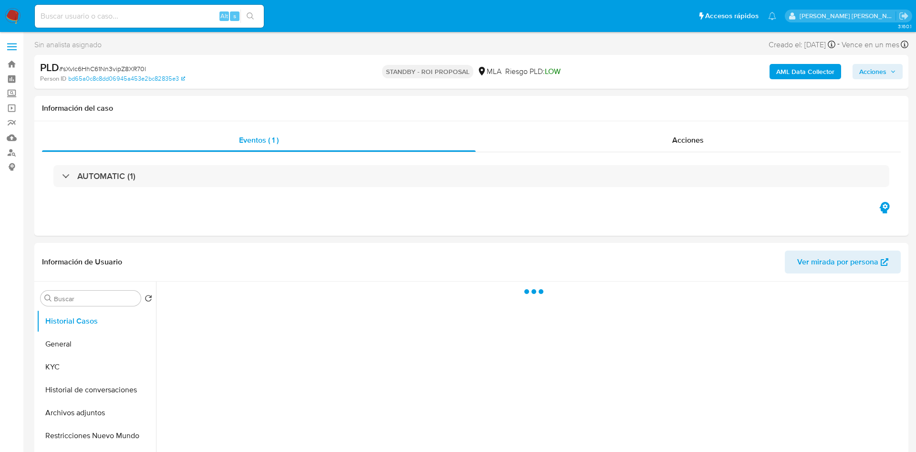
select select "10"
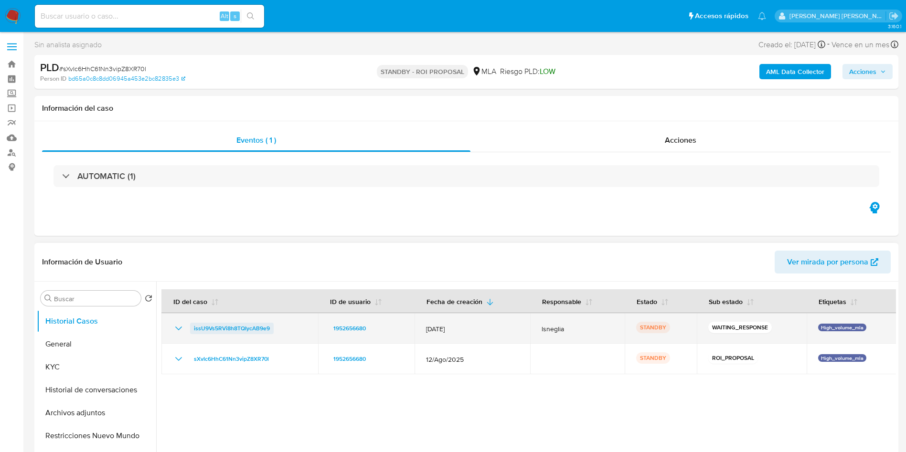
drag, startPoint x: 189, startPoint y: 325, endPoint x: 266, endPoint y: 324, distance: 76.9
click at [277, 330] on div "issU9Vs5RVi8h8TQIycAB9e9" at bounding box center [240, 328] width 134 height 11
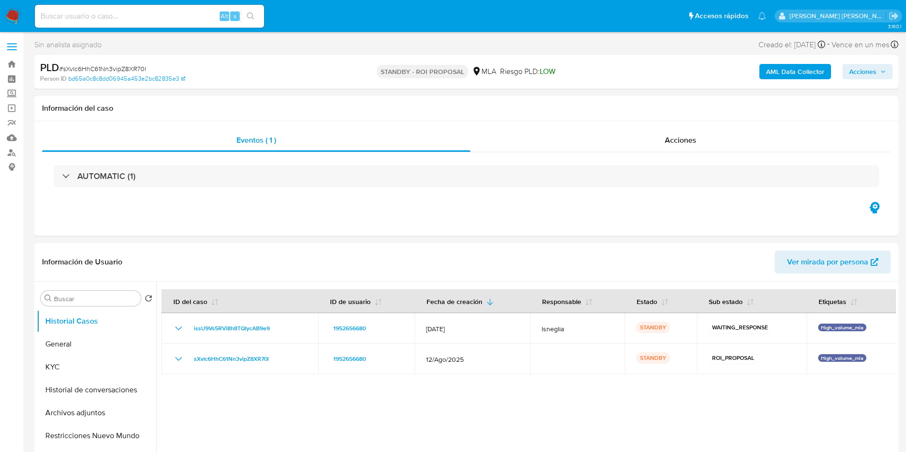
click at [90, 18] on input at bounding box center [149, 16] width 229 height 12
paste input "TNQCKeUv6VyFYu5PQz5DkZ1Y"
type input "TNQCKeUv6VyFYu5PQz5DkZ1Y"
click at [256, 14] on button "search-icon" at bounding box center [251, 16] width 20 height 13
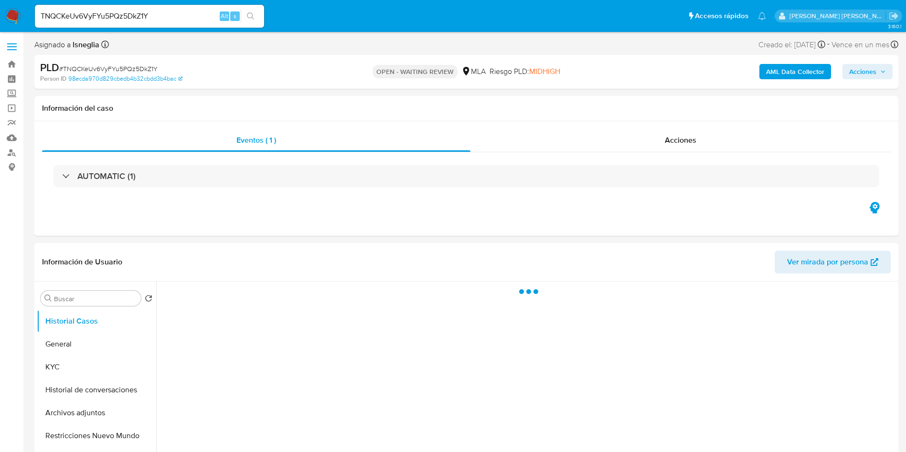
select select "10"
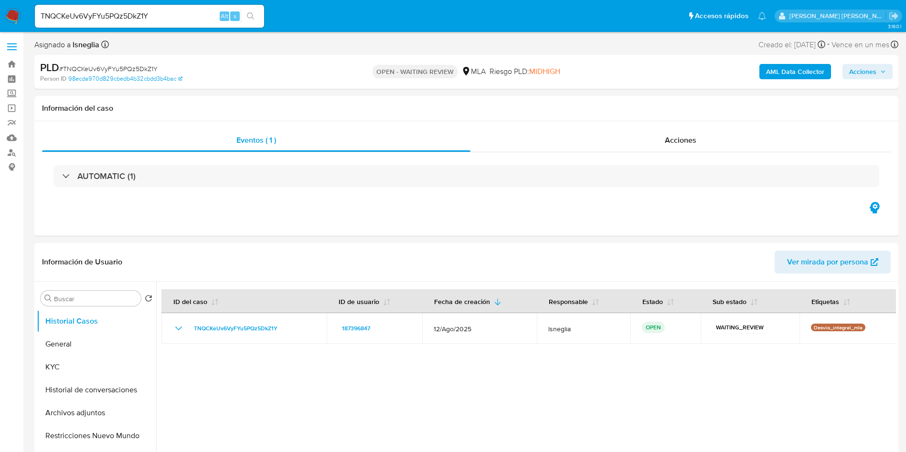
click at [137, 63] on div "PLD # TNQCKeUv6VyFYu5PQz5DkZ1Y" at bounding box center [180, 68] width 281 height 14
copy span "TNQCKeUv6VyFYu5PQz5DkZ1Y"
click at [9, 10] on img at bounding box center [13, 16] width 16 height 16
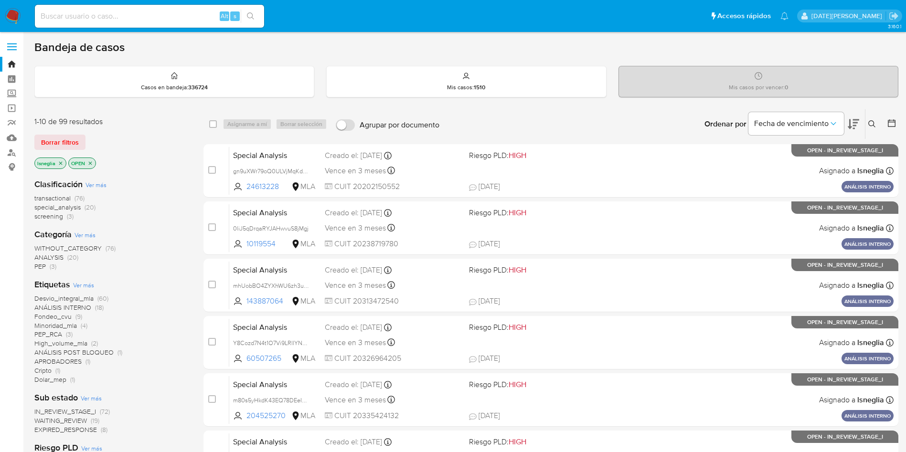
click at [179, 248] on div "WITHOUT_CATEGORY (76) ANALYSIS (20) PEP (3)" at bounding box center [111, 257] width 154 height 27
click at [871, 124] on icon at bounding box center [872, 124] width 8 height 8
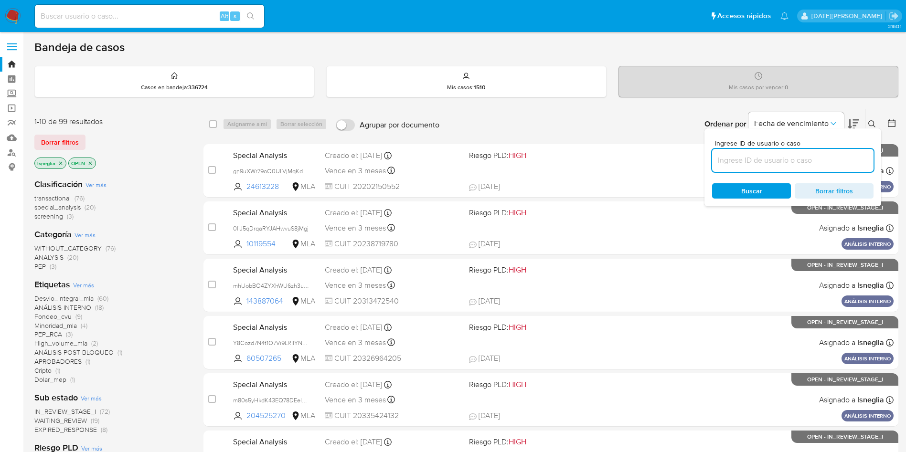
click at [745, 159] on input at bounding box center [792, 160] width 161 height 12
type input "TNQCKeUv6VyFYu5PQz5DkZ1Y"
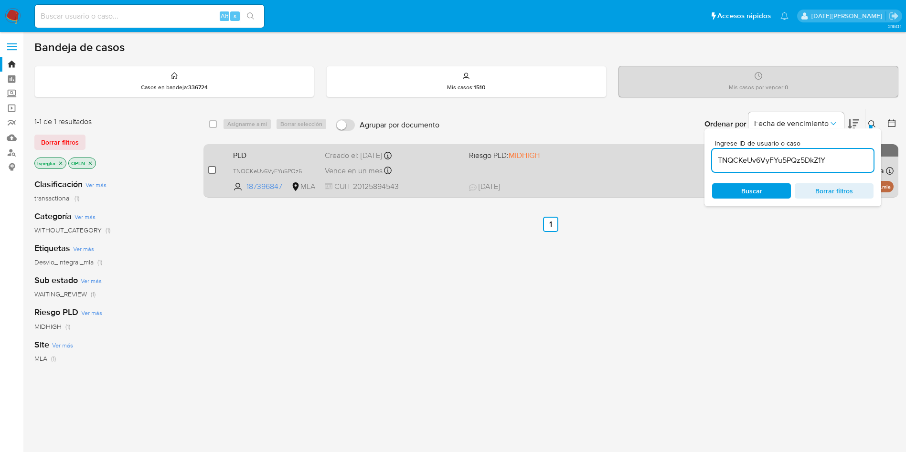
click at [211, 170] on input "checkbox" at bounding box center [212, 170] width 8 height 8
checkbox input "true"
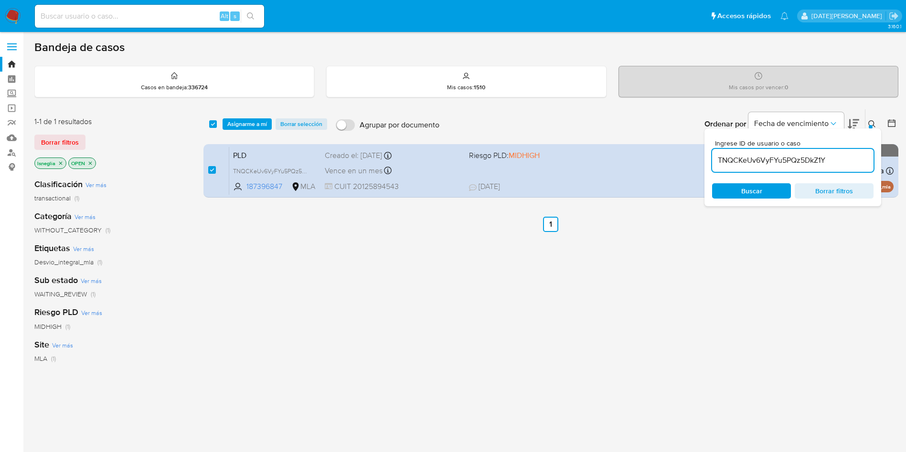
click at [316, 301] on div "select-all-cases-checkbox Asignarme a mí Borrar selección Agrupar por documento…" at bounding box center [550, 325] width 695 height 432
click at [252, 121] on span "Asignarme a mí" at bounding box center [247, 124] width 40 height 10
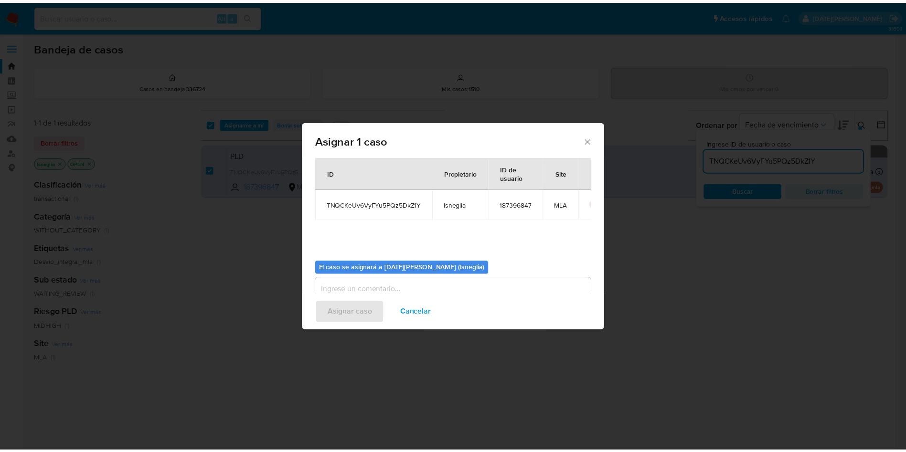
scroll to position [50, 0]
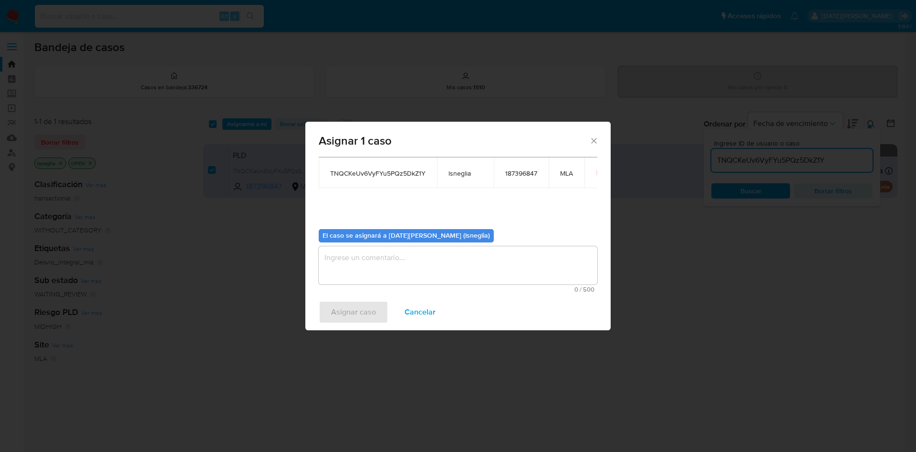
click at [445, 273] on textarea "assign-modal" at bounding box center [458, 265] width 279 height 38
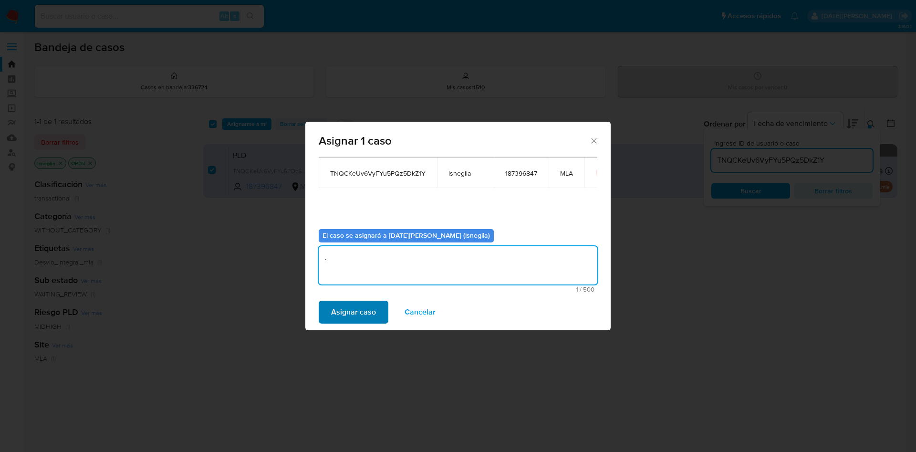
type textarea "."
click at [369, 314] on span "Asignar caso" at bounding box center [353, 312] width 45 height 21
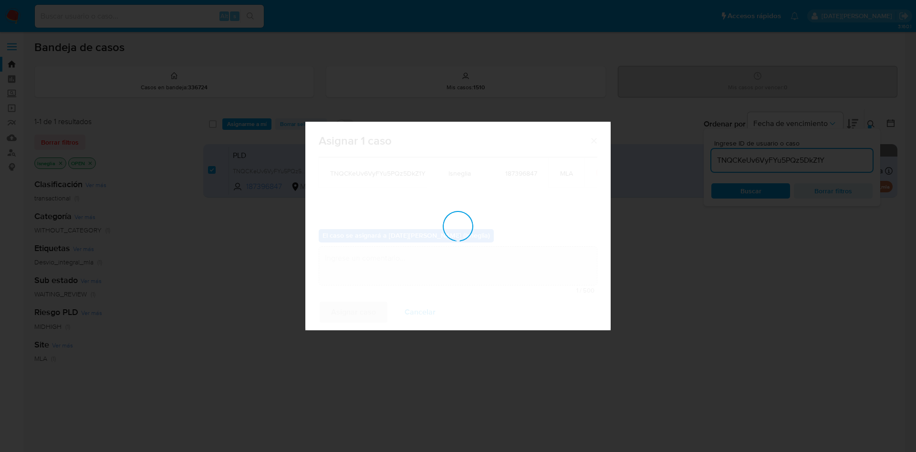
checkbox input "false"
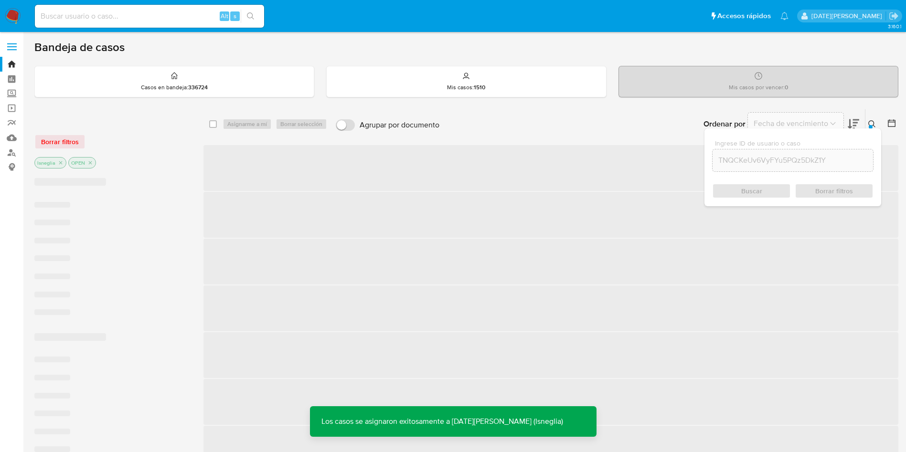
click at [871, 123] on icon at bounding box center [872, 124] width 8 height 8
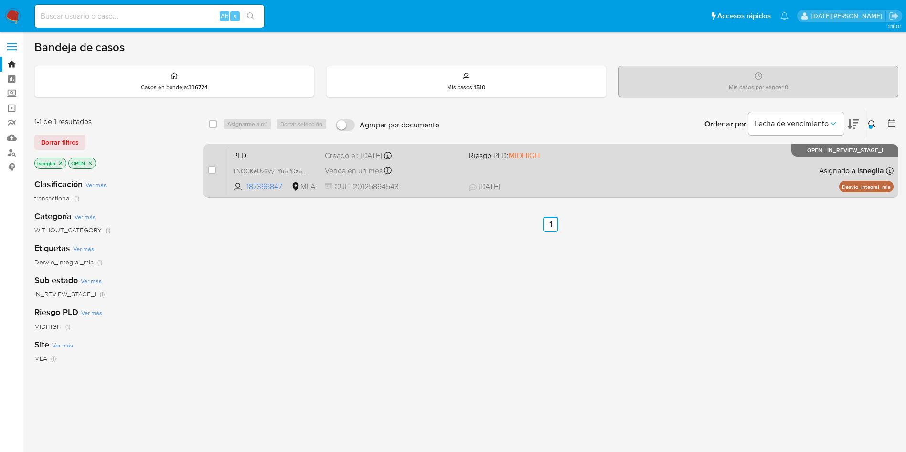
click at [281, 154] on span "PLD" at bounding box center [275, 154] width 84 height 12
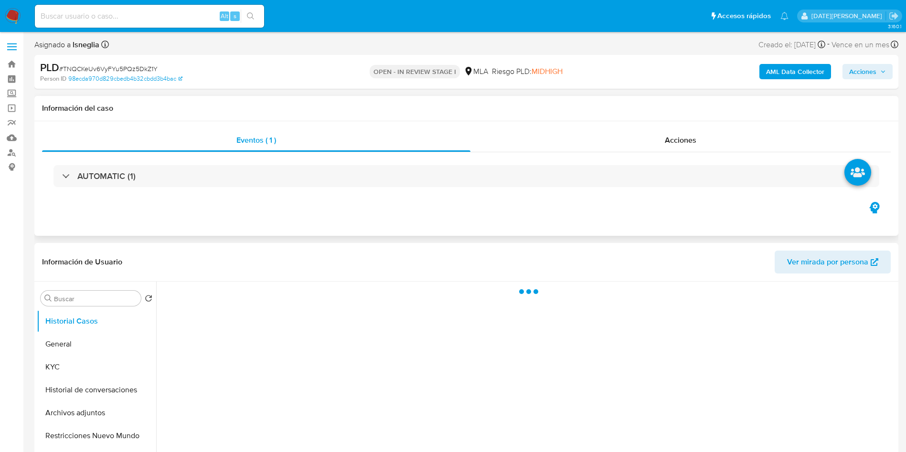
select select "10"
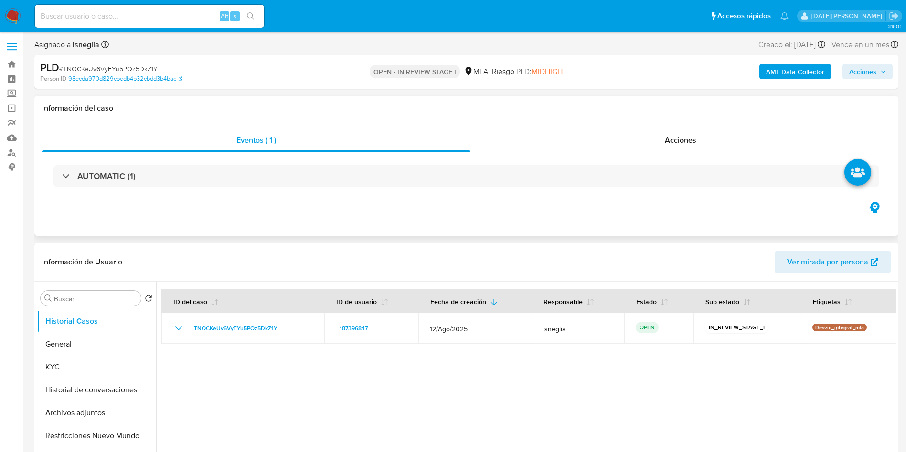
click at [299, 223] on div "Eventos ( 1 ) Acciones AUTOMATIC (1)" at bounding box center [466, 178] width 864 height 115
click at [80, 340] on button "General" at bounding box center [93, 344] width 112 height 23
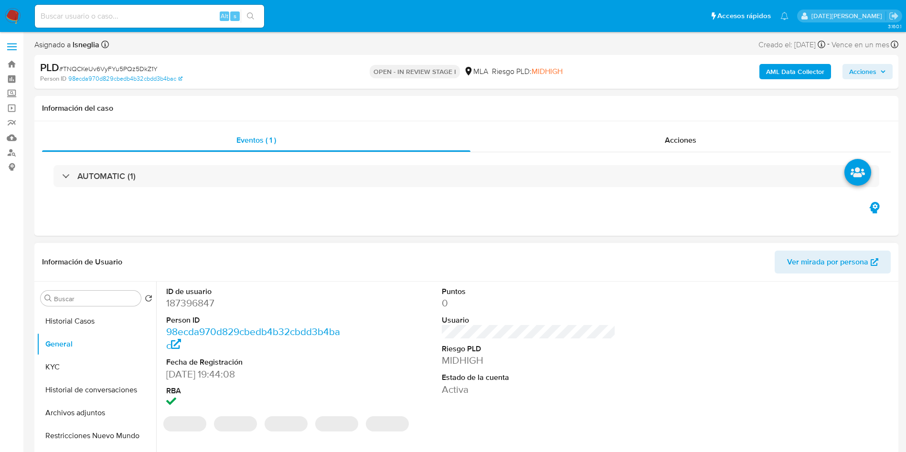
click at [194, 304] on dd "187396847" at bounding box center [253, 302] width 174 height 13
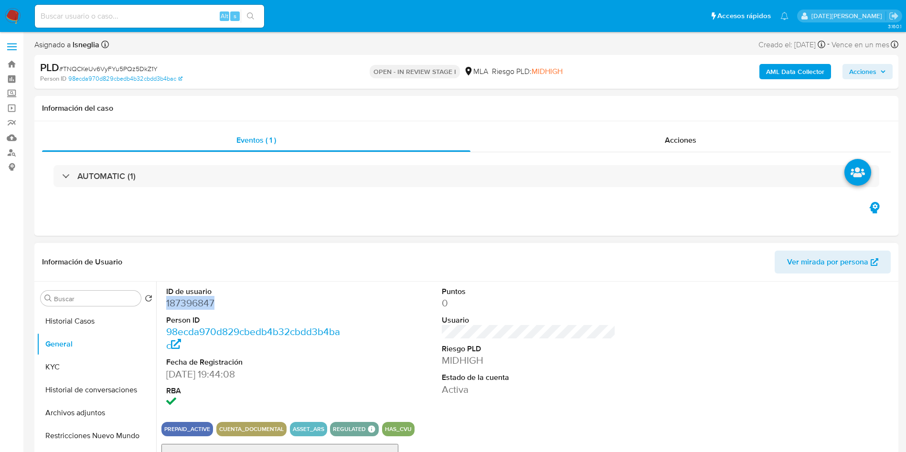
copy dd "187396847"
click at [189, 305] on dd "187396847" at bounding box center [253, 302] width 174 height 13
copy dd "187396847"
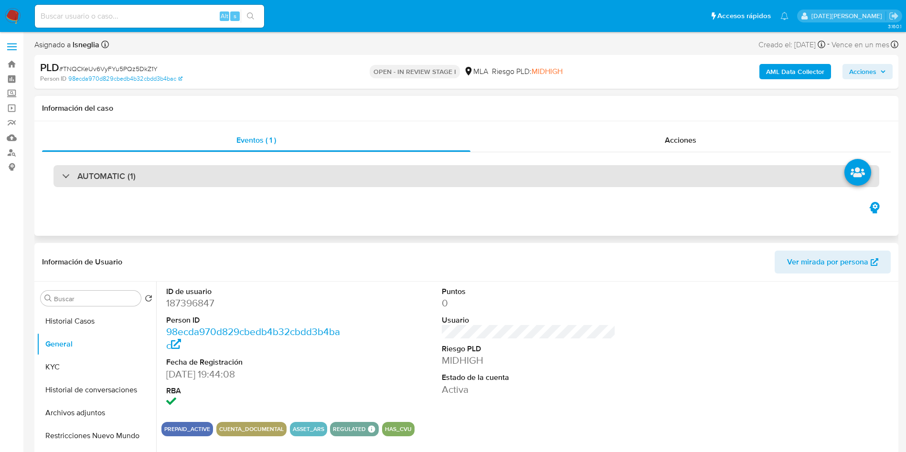
click at [267, 180] on div "AUTOMATIC (1)" at bounding box center [465, 176] width 825 height 22
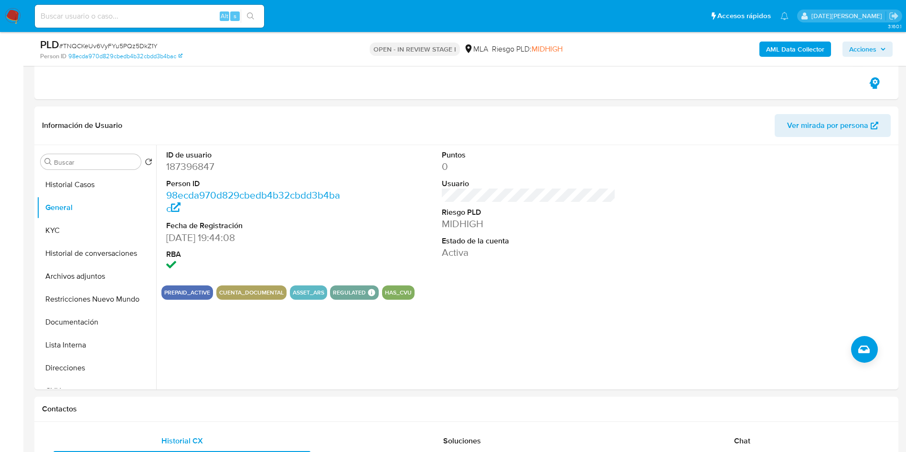
scroll to position [501, 0]
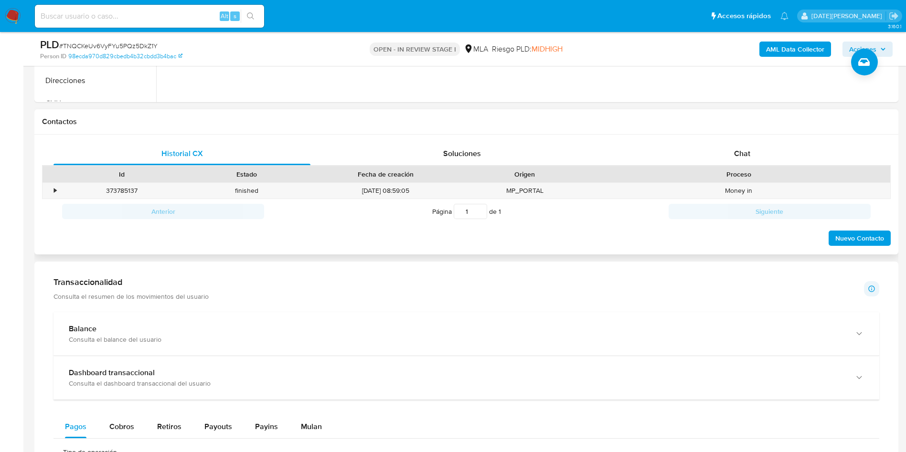
click at [721, 132] on div "Contactos" at bounding box center [466, 121] width 864 height 25
click at [724, 142] on div "Historial CX Soluciones Chat Id Estado Fecha de creación Origen Proceso • 37378…" at bounding box center [466, 195] width 864 height 120
click at [725, 142] on div "Chat" at bounding box center [741, 153] width 257 height 23
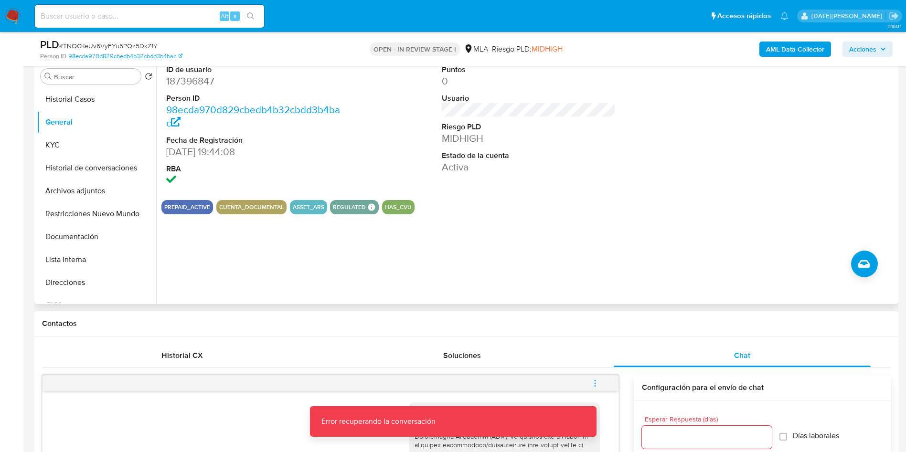
scroll to position [430, 0]
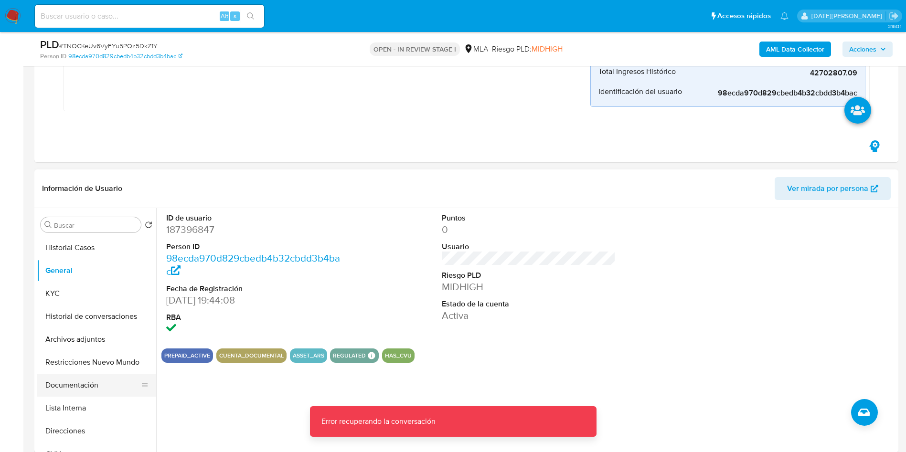
click at [87, 393] on button "Documentación" at bounding box center [93, 385] width 112 height 23
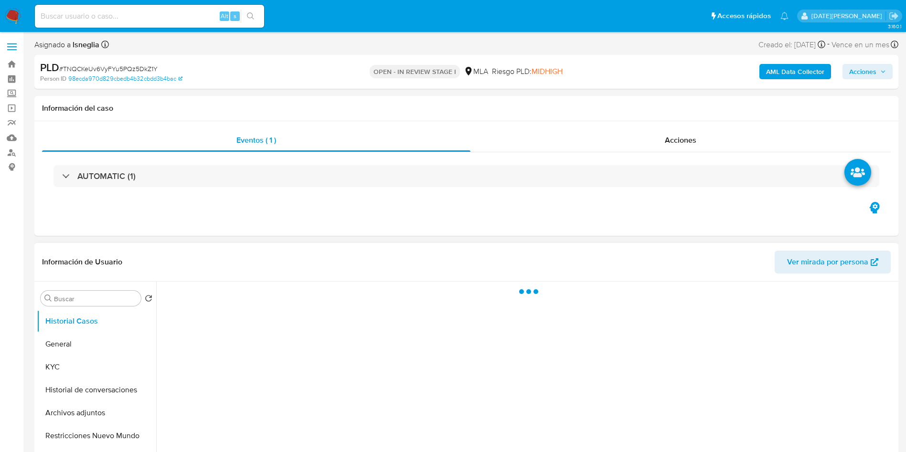
select select "10"
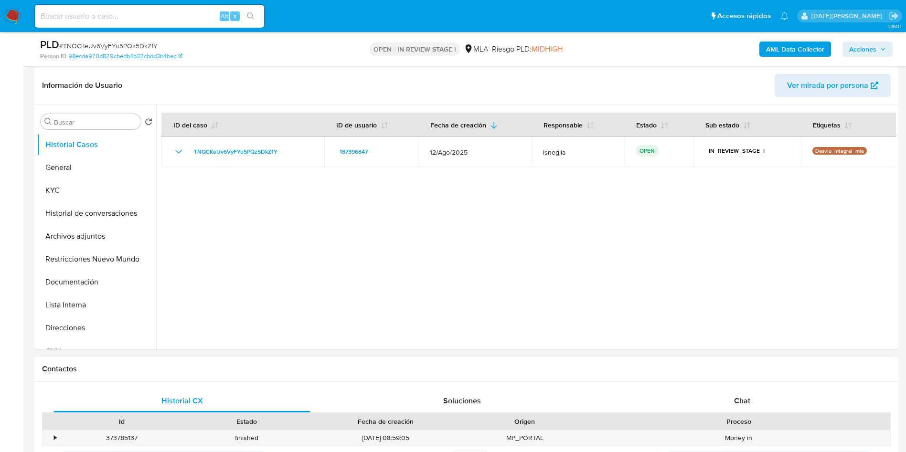
scroll to position [143, 0]
click at [753, 402] on div "Chat" at bounding box center [741, 400] width 257 height 23
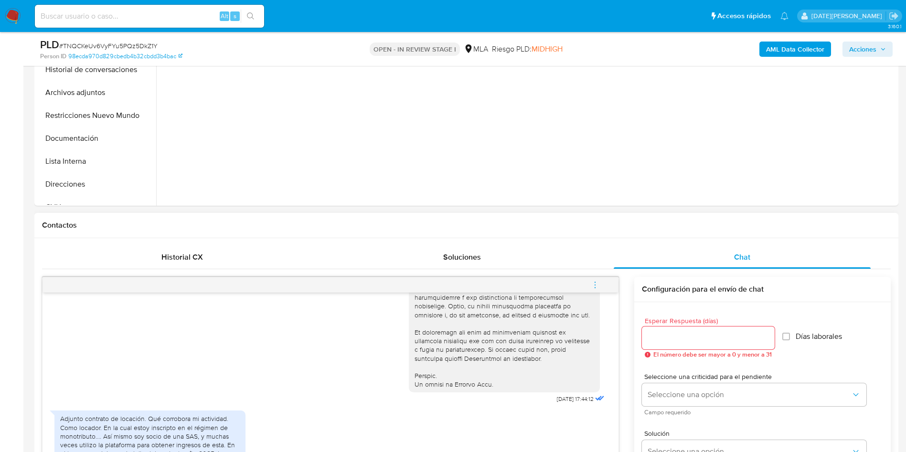
scroll to position [358, 0]
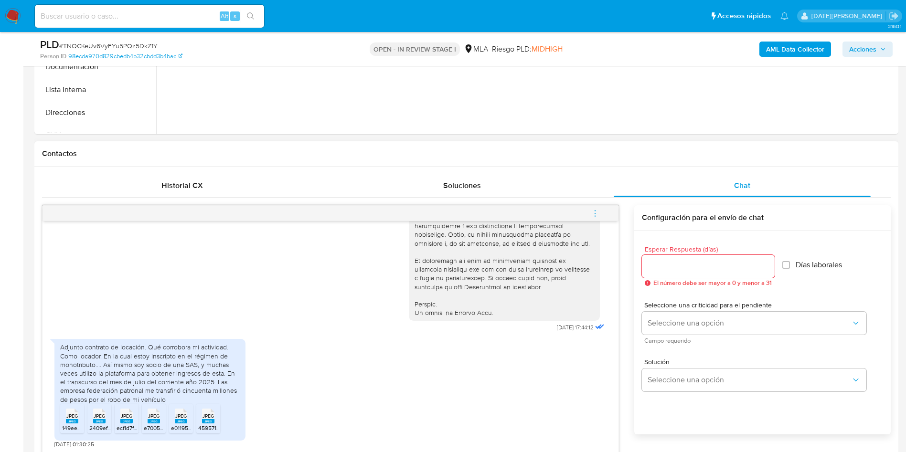
click at [398, 370] on div "Adjunto contrato de locación. Qué corrobora mi actividad. Como locador. En la c…" at bounding box center [330, 391] width 552 height 114
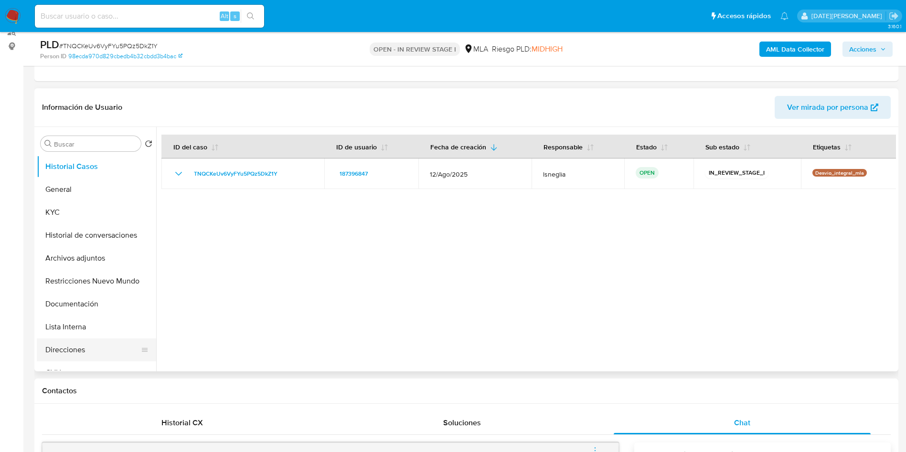
scroll to position [143, 0]
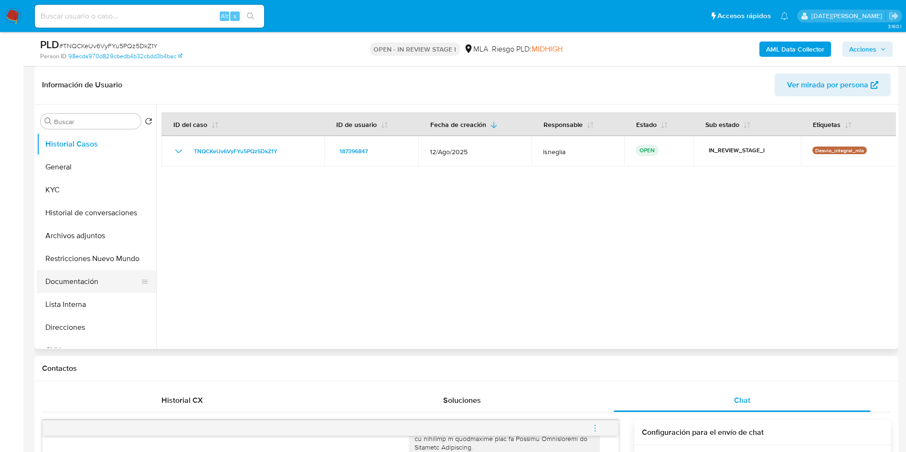
click at [83, 282] on button "Documentación" at bounding box center [93, 281] width 112 height 23
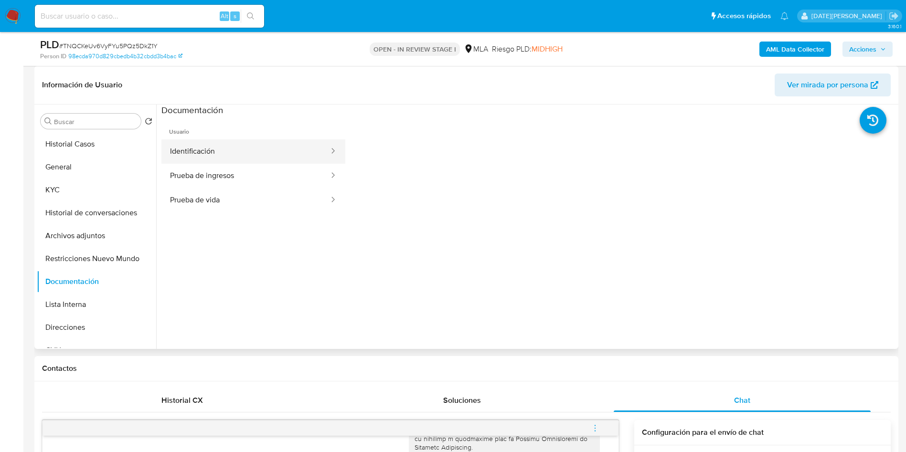
click at [249, 148] on button "Identificación" at bounding box center [245, 151] width 168 height 24
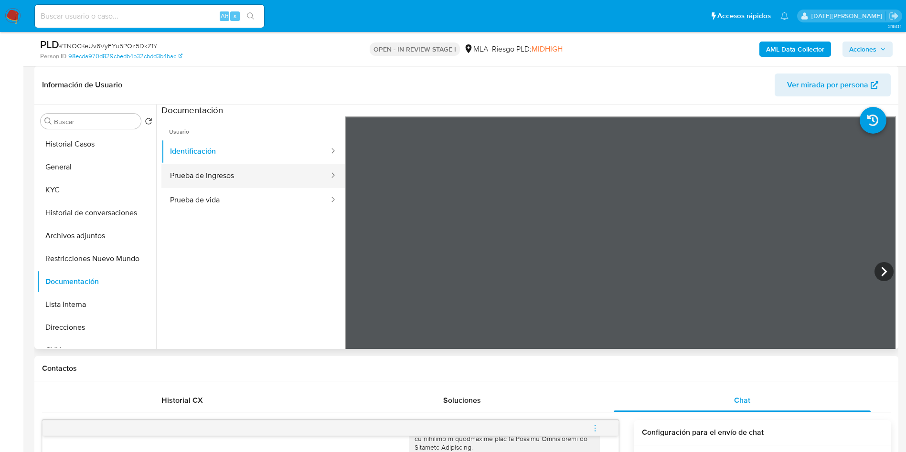
click at [183, 176] on button "Prueba de ingresos" at bounding box center [245, 176] width 168 height 24
click at [200, 191] on button "Prueba de vida" at bounding box center [245, 200] width 168 height 24
click at [230, 179] on button "Prueba de ingresos" at bounding box center [245, 176] width 168 height 24
click at [101, 190] on button "KYC" at bounding box center [93, 190] width 112 height 23
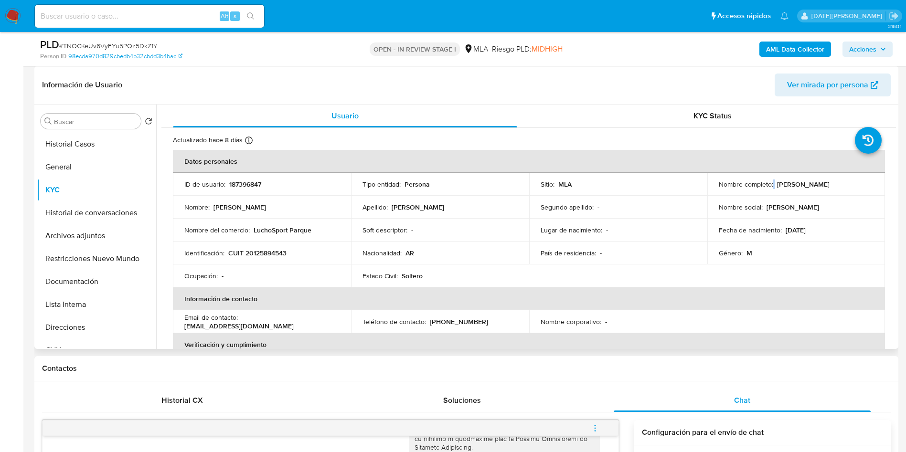
click at [772, 183] on div "Nombre completo : [PERSON_NAME]" at bounding box center [795, 184] width 155 height 9
drag, startPoint x: 773, startPoint y: 184, endPoint x: 828, endPoint y: 185, distance: 55.4
click at [828, 185] on p "[PERSON_NAME]" at bounding box center [803, 184] width 53 height 9
copy p "[PERSON_NAME]"
click at [84, 281] on button "Documentación" at bounding box center [93, 281] width 112 height 23
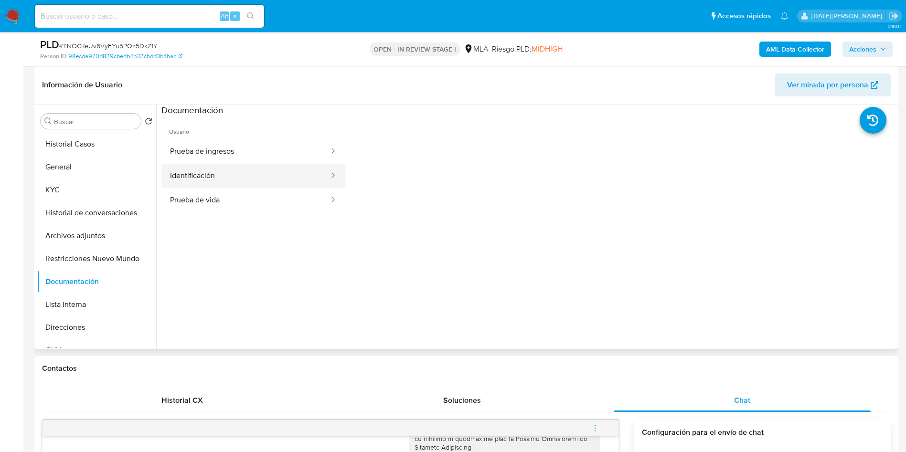
click at [245, 172] on button "Identificación" at bounding box center [245, 176] width 168 height 24
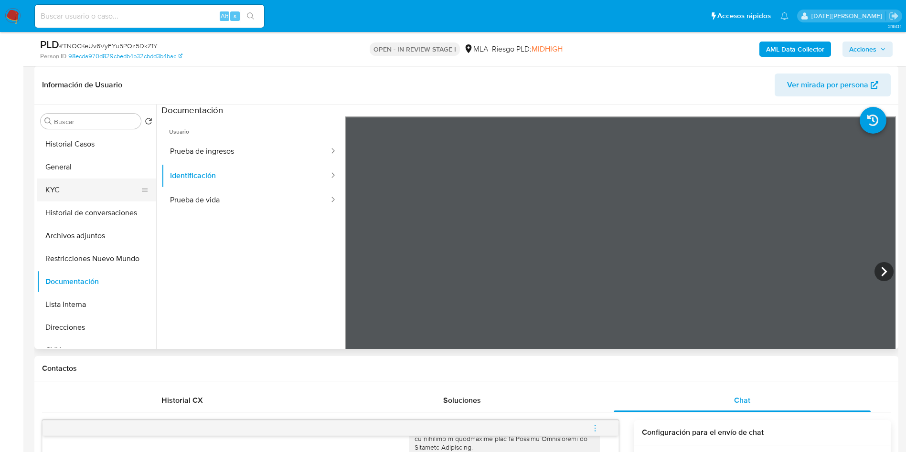
click at [86, 193] on button "KYC" at bounding box center [93, 190] width 112 height 23
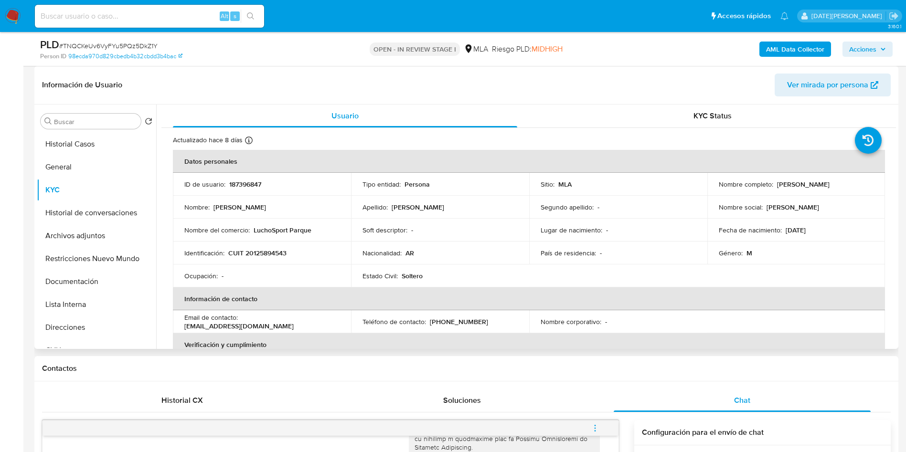
drag, startPoint x: 772, startPoint y: 183, endPoint x: 828, endPoint y: 186, distance: 55.4
click at [828, 186] on div "Nombre completo : [PERSON_NAME]" at bounding box center [795, 184] width 155 height 9
click at [818, 181] on p "[PERSON_NAME]" at bounding box center [803, 184] width 53 height 9
drag, startPoint x: 773, startPoint y: 184, endPoint x: 837, endPoint y: 184, distance: 64.0
click at [837, 184] on div "Nombre completo : [PERSON_NAME]" at bounding box center [795, 184] width 155 height 9
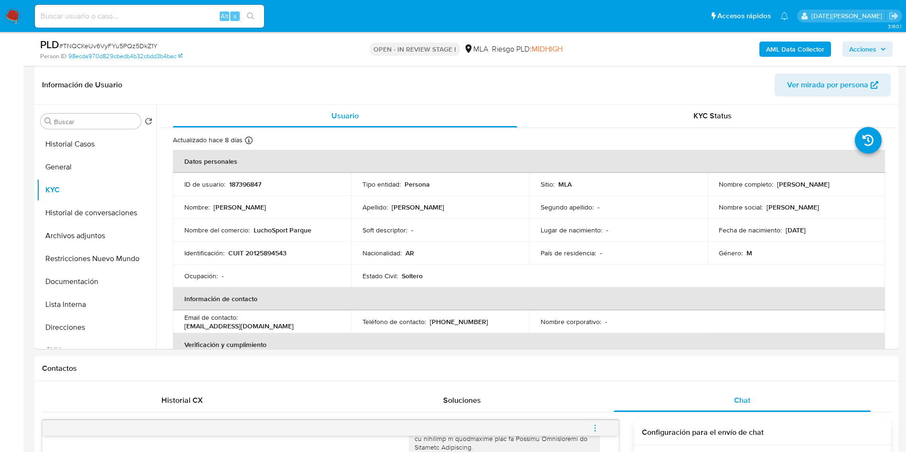
copy p "[PERSON_NAME]"
drag, startPoint x: 228, startPoint y: 254, endPoint x: 297, endPoint y: 252, distance: 69.3
click at [297, 252] on div "Identificación : CUIT 20125894543" at bounding box center [261, 253] width 155 height 9
copy p "CUIT 20125894543"
click at [266, 252] on p "CUIT 20125894543" at bounding box center [257, 253] width 58 height 9
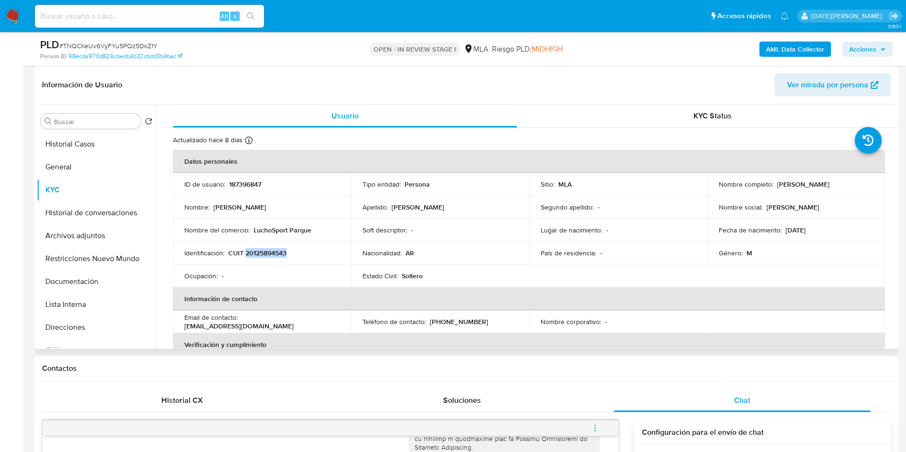
click at [266, 252] on p "CUIT 20125894543" at bounding box center [257, 253] width 58 height 9
drag, startPoint x: 774, startPoint y: 185, endPoint x: 837, endPoint y: 185, distance: 63.5
click at [837, 185] on div "Nombre completo : [PERSON_NAME]" at bounding box center [795, 184] width 155 height 9
copy p "[PERSON_NAME]"
click at [274, 249] on p "CUIT 20125894543" at bounding box center [257, 253] width 58 height 9
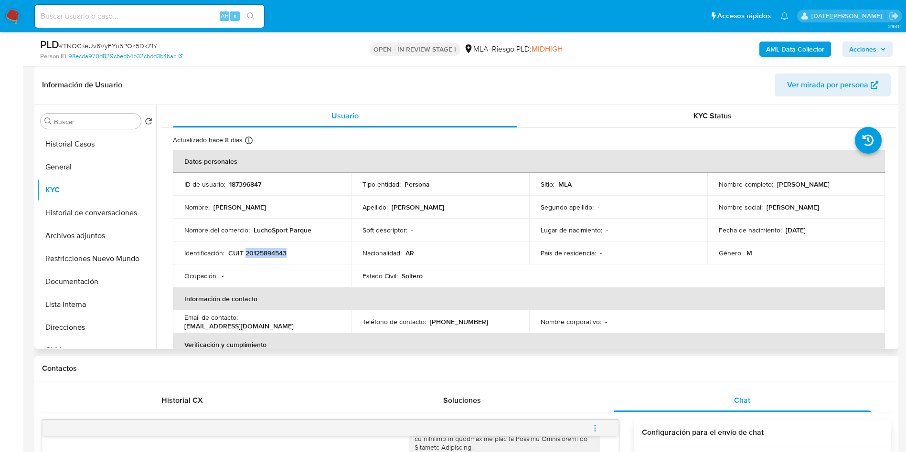
click at [274, 249] on p "CUIT 20125894543" at bounding box center [257, 253] width 58 height 9
drag, startPoint x: 274, startPoint y: 248, endPoint x: 254, endPoint y: 256, distance: 21.2
click at [252, 256] on p "CUIT 20125894543" at bounding box center [257, 253] width 58 height 9
click at [265, 254] on p "CUIT 20125894543" at bounding box center [257, 253] width 58 height 9
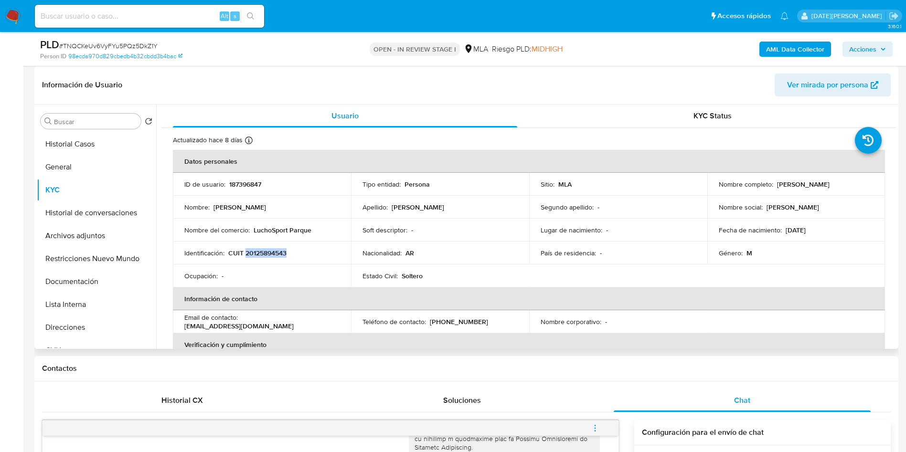
copy p "20125894543"
click at [232, 323] on p "[EMAIL_ADDRESS][DOMAIN_NAME]" at bounding box center [238, 326] width 109 height 9
click at [236, 324] on p "[EMAIL_ADDRESS][DOMAIN_NAME]" at bounding box center [238, 326] width 109 height 9
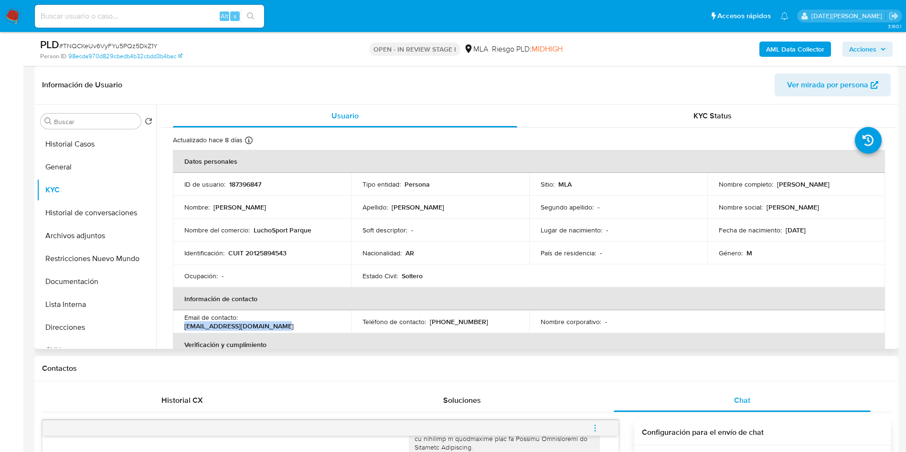
drag, startPoint x: 182, startPoint y: 325, endPoint x: 281, endPoint y: 324, distance: 98.3
click at [281, 324] on td "Email de contacto : [EMAIL_ADDRESS][DOMAIN_NAME]" at bounding box center [262, 321] width 178 height 23
copy p "[EMAIL_ADDRESS][DOMAIN_NAME]"
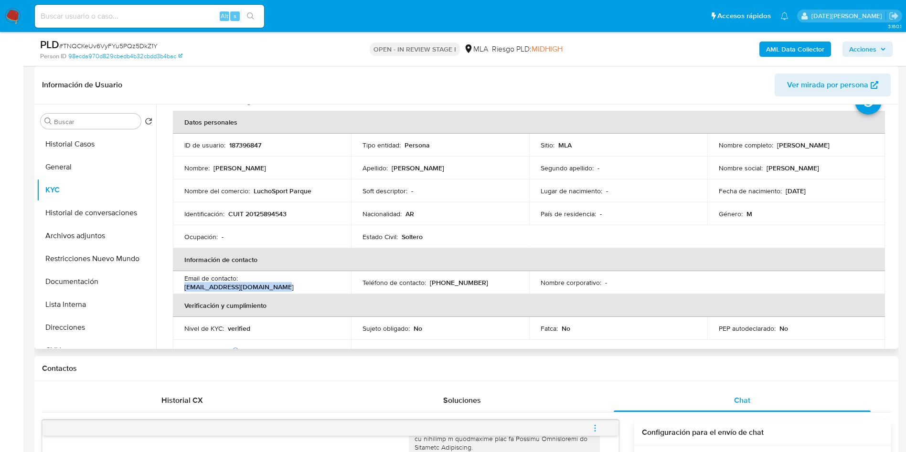
scroll to position [72, 0]
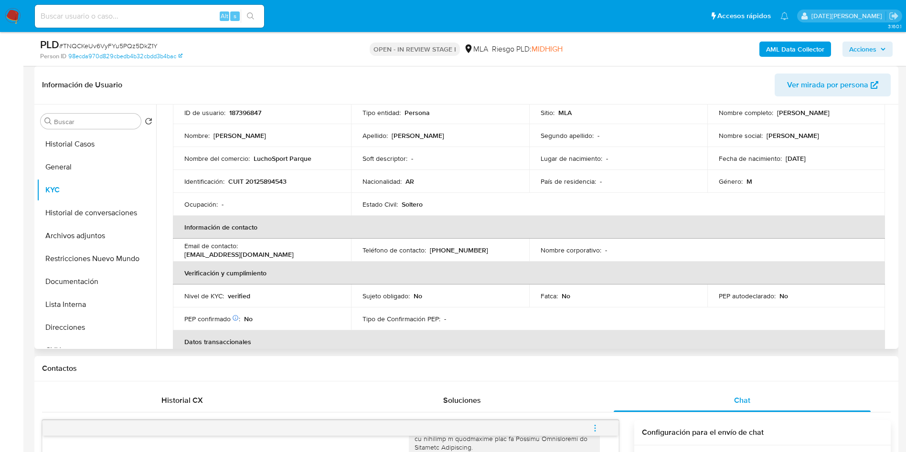
click at [443, 252] on p "[PHONE_NUMBER]" at bounding box center [459, 250] width 58 height 9
copy p "60925535"
click at [74, 325] on button "Direcciones" at bounding box center [93, 327] width 112 height 23
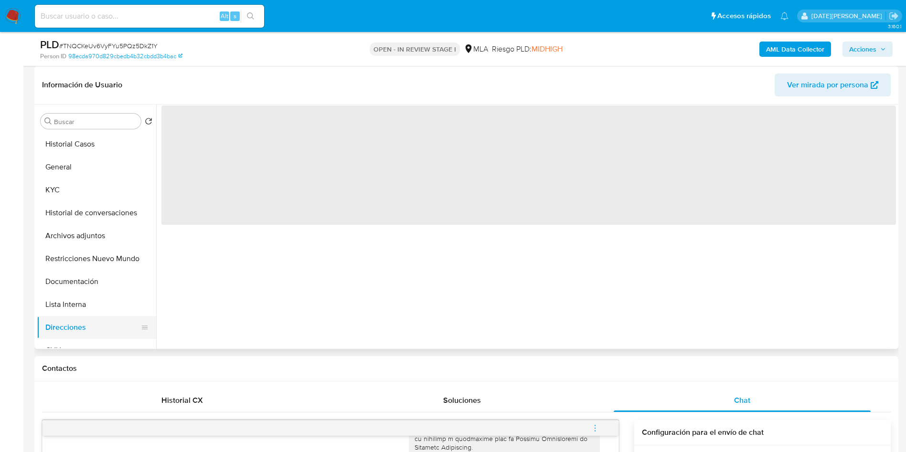
scroll to position [0, 0]
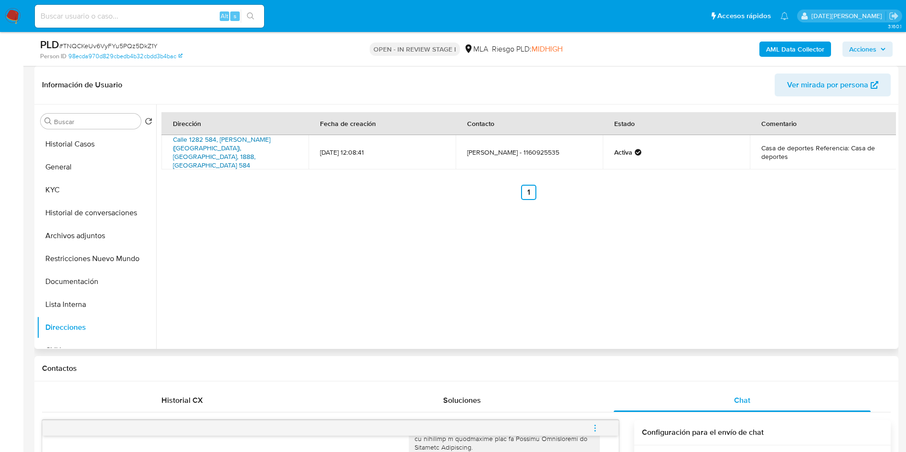
click at [247, 146] on link "Calle 1282 584, [PERSON_NAME] ([GEOGRAPHIC_DATA]), [GEOGRAPHIC_DATA], 1888, [GE…" at bounding box center [221, 152] width 97 height 35
click at [248, 147] on link "Calle 1282 584, [PERSON_NAME] ([GEOGRAPHIC_DATA]), [GEOGRAPHIC_DATA], 1888, [GE…" at bounding box center [221, 152] width 97 height 35
drag, startPoint x: 170, startPoint y: 138, endPoint x: 203, endPoint y: 153, distance: 36.3
click at [203, 153] on td "Calle 1282 584, [PERSON_NAME] ([GEOGRAPHIC_DATA]), [GEOGRAPHIC_DATA], 1888, [GE…" at bounding box center [234, 152] width 147 height 34
copy link "Calle 1282 584, [PERSON_NAME] ([GEOGRAPHIC_DATA]), [GEOGRAPHIC_DATA], 1888, [GE…"
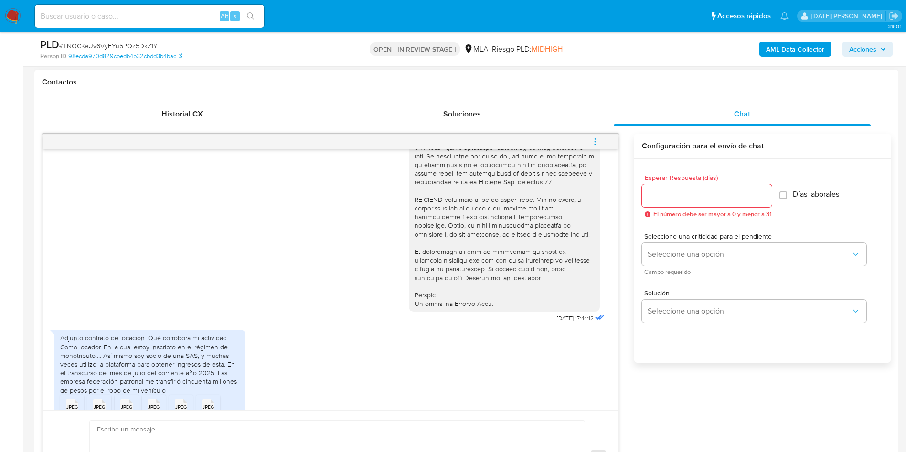
scroll to position [431, 0]
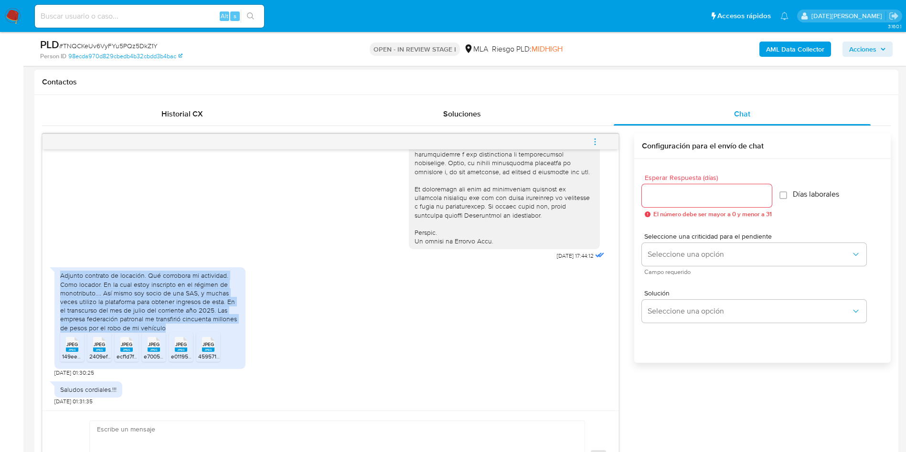
drag, startPoint x: 172, startPoint y: 327, endPoint x: 60, endPoint y: 277, distance: 122.4
click at [60, 277] on div "Adjunto contrato de locación. Qué corrobora mi actividad. Como locador. En la c…" at bounding box center [149, 301] width 179 height 61
copy div "Adjunto contrato de locación. Qué corrobora mi actividad. Como locador. En la c…"
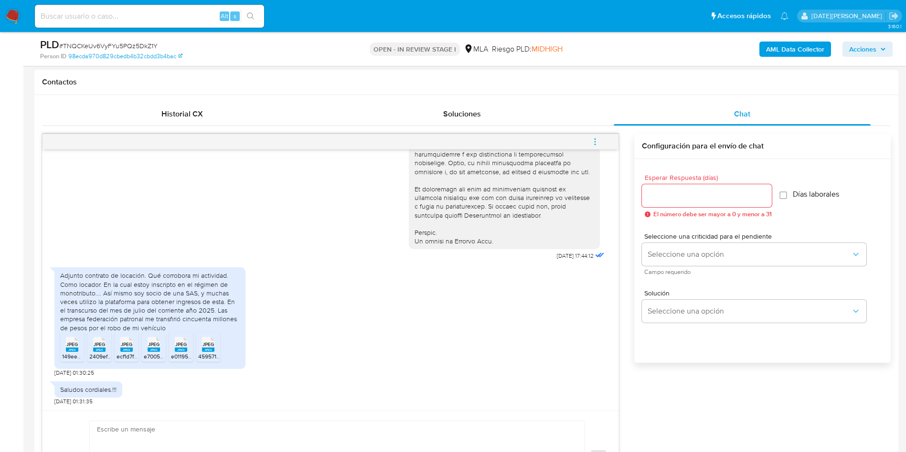
click at [67, 351] on rect at bounding box center [72, 350] width 12 height 4
click at [104, 349] on rect at bounding box center [99, 350] width 12 height 4
click at [124, 350] on rect at bounding box center [126, 350] width 12 height 4
click at [153, 352] on icon "JPEG" at bounding box center [153, 344] width 12 height 17
click at [179, 347] on span "JPEG" at bounding box center [180, 344] width 11 height 6
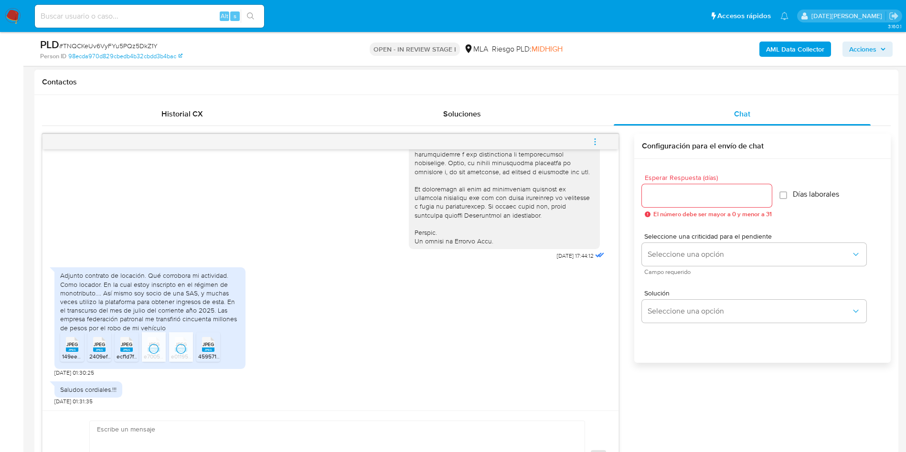
click at [204, 352] on icon "JPEG" at bounding box center [208, 344] width 12 height 17
